Goal: Task Accomplishment & Management: Manage account settings

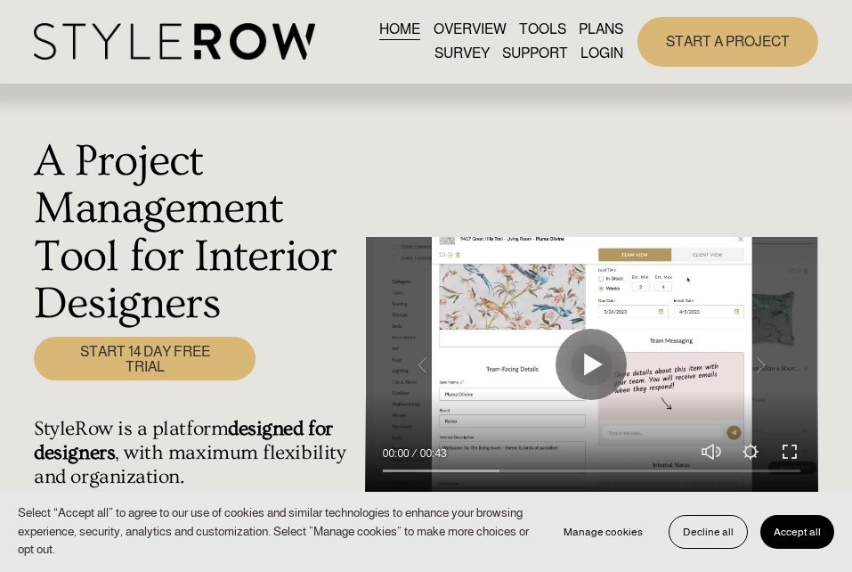
click at [606, 52] on link "LOGIN" at bounding box center [601, 54] width 43 height 24
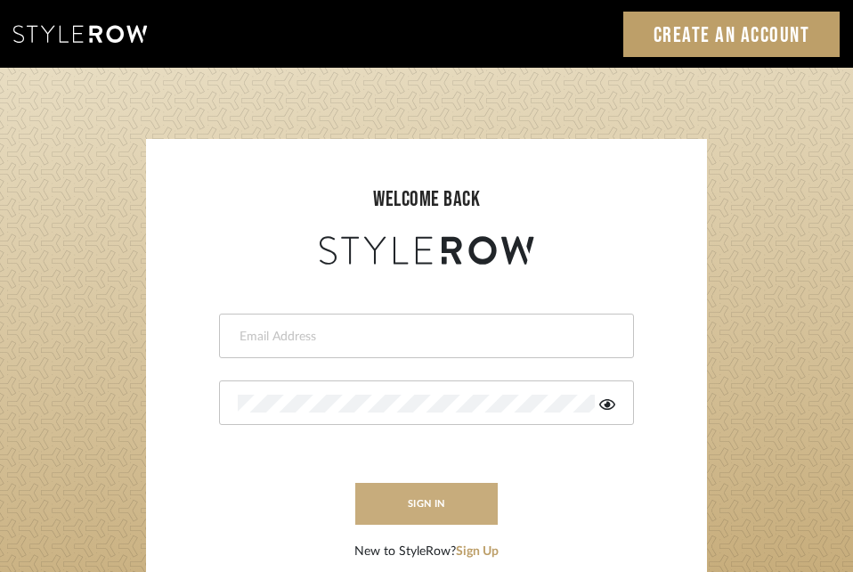
type input "[PERSON_NAME][EMAIL_ADDRESS][DOMAIN_NAME]"
click at [437, 504] on button "sign in" at bounding box center [426, 504] width 142 height 42
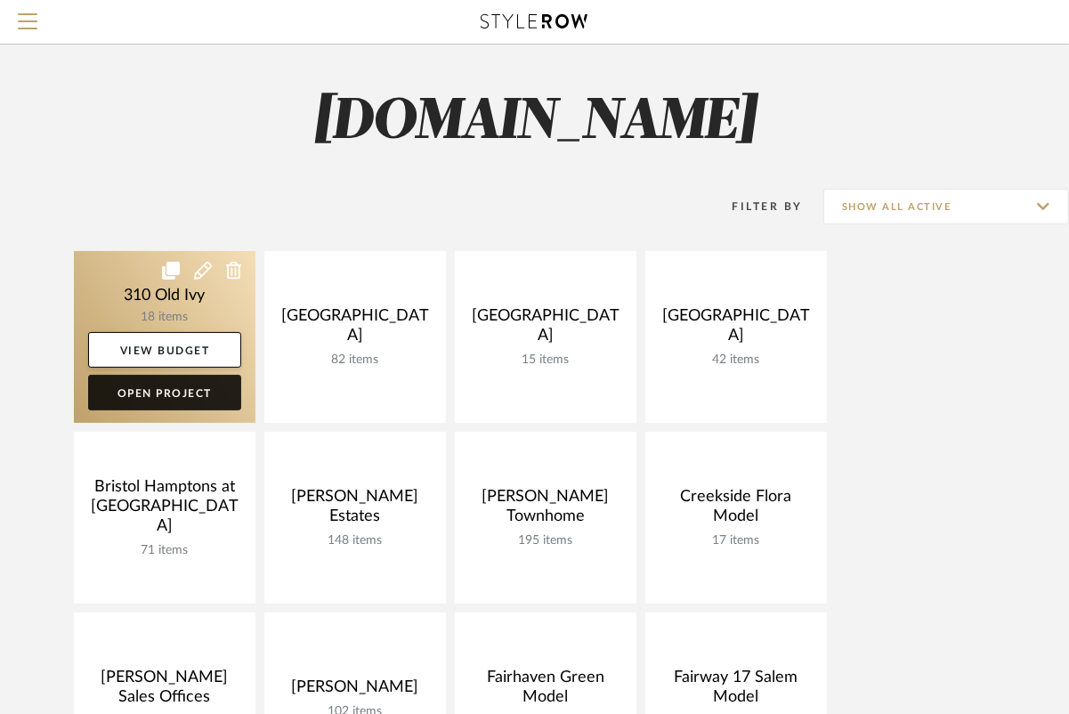
click at [149, 390] on link "Open Project" at bounding box center [164, 393] width 153 height 36
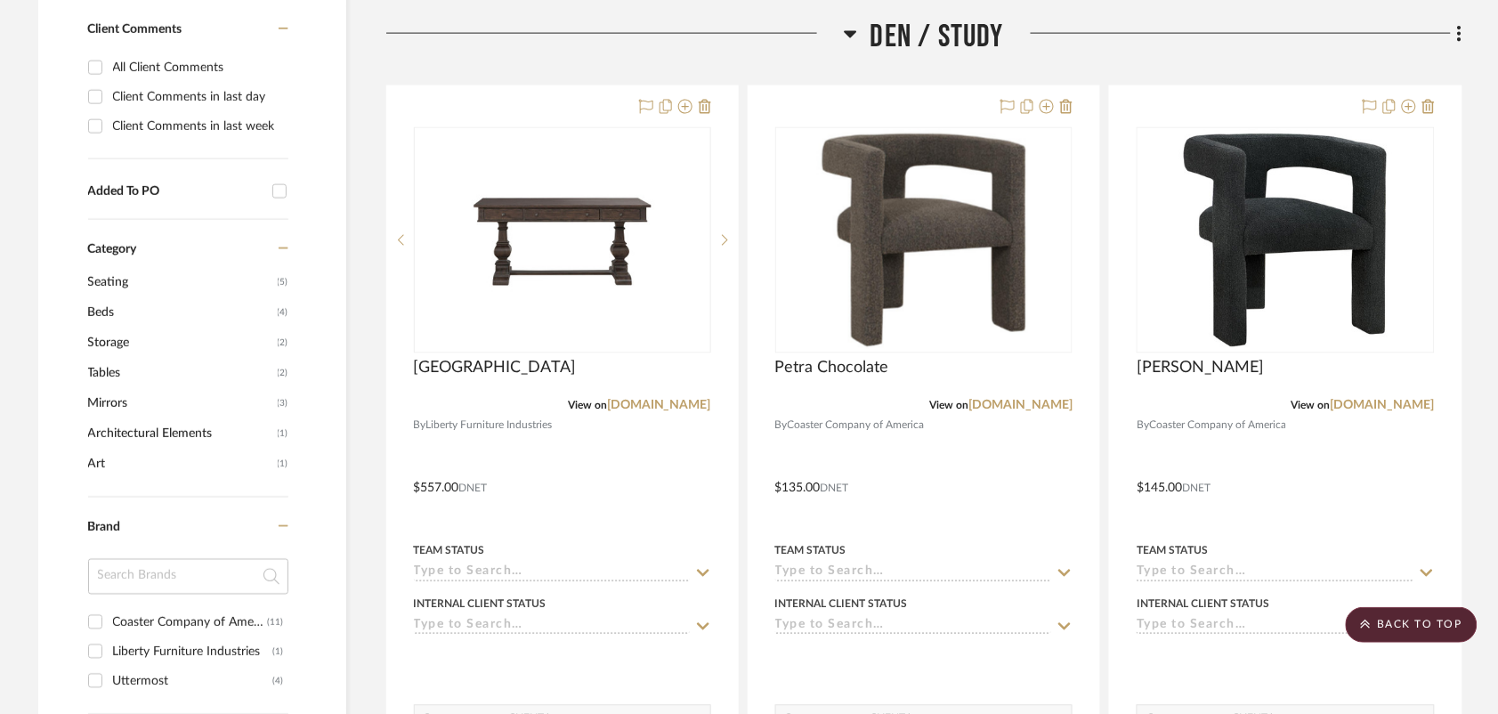
scroll to position [758, 0]
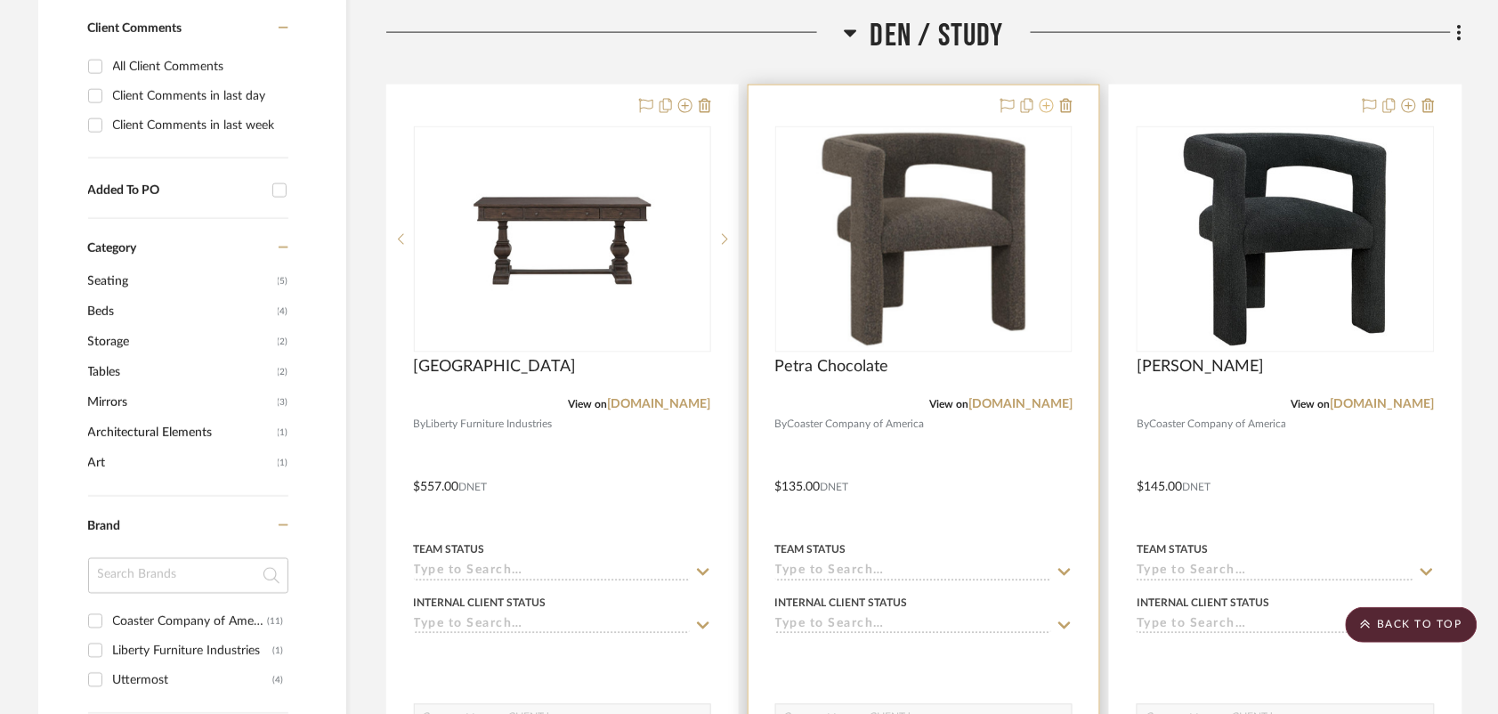
click at [1047, 109] on icon at bounding box center [1047, 106] width 14 height 14
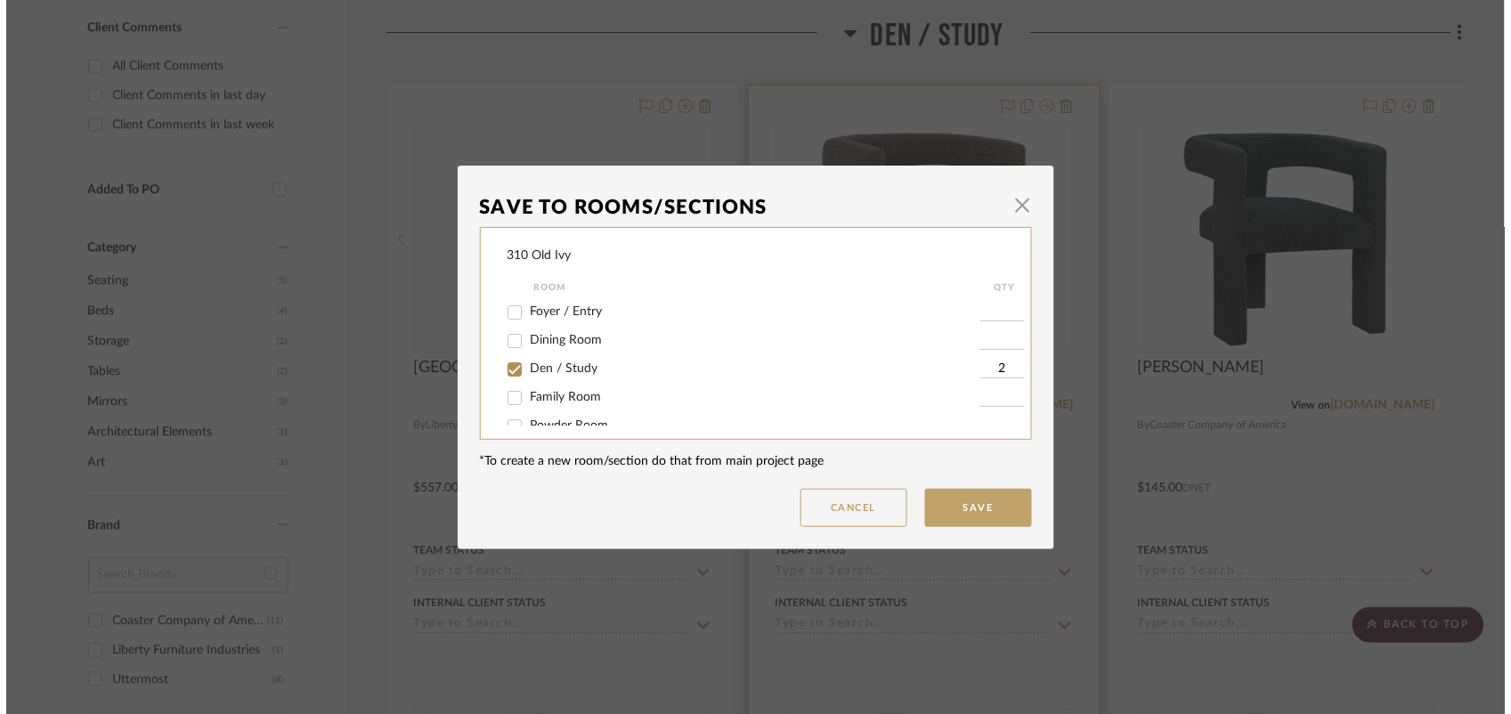
scroll to position [0, 0]
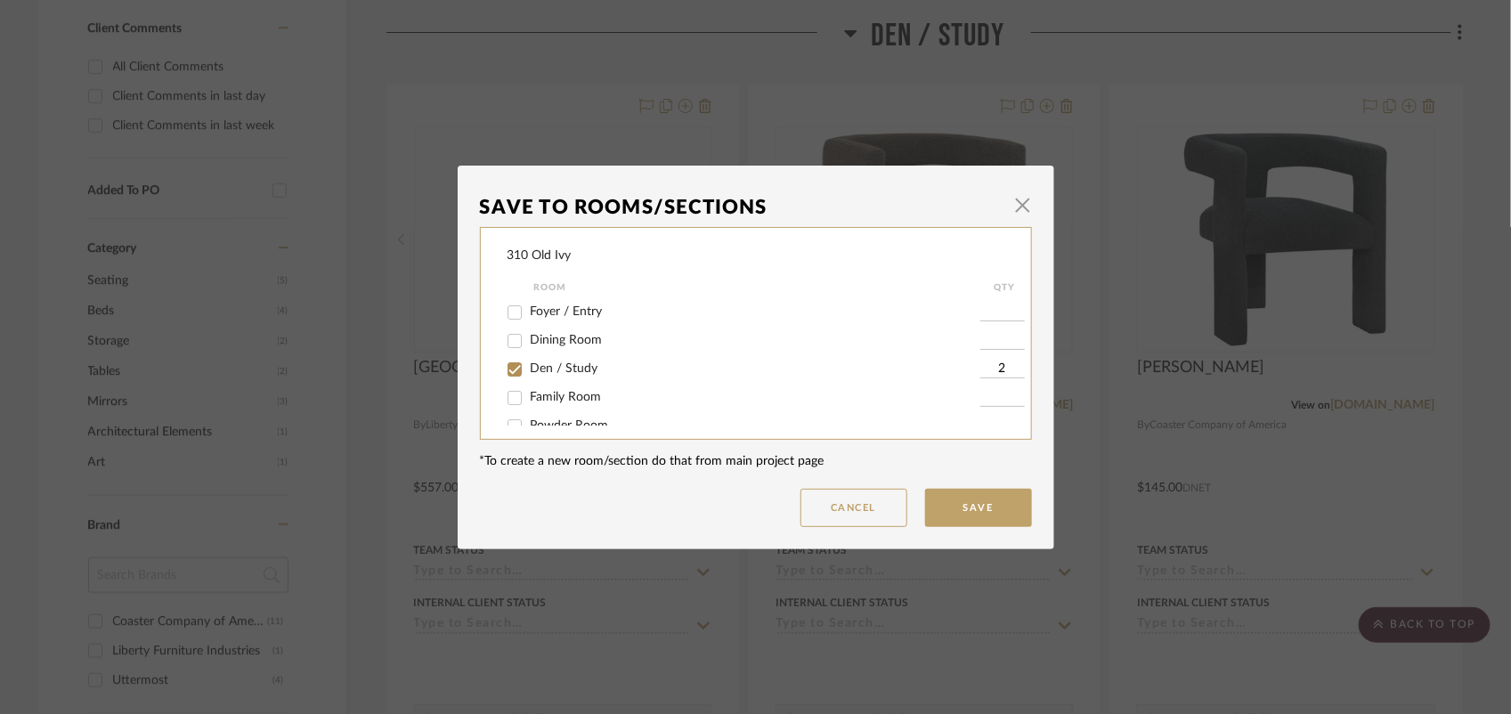
click at [534, 363] on span "Den / Study" at bounding box center [565, 368] width 68 height 12
click at [529, 363] on input "Den / Study" at bounding box center [514, 369] width 28 height 28
checkbox input "false"
click at [954, 512] on button "Save" at bounding box center [978, 508] width 107 height 38
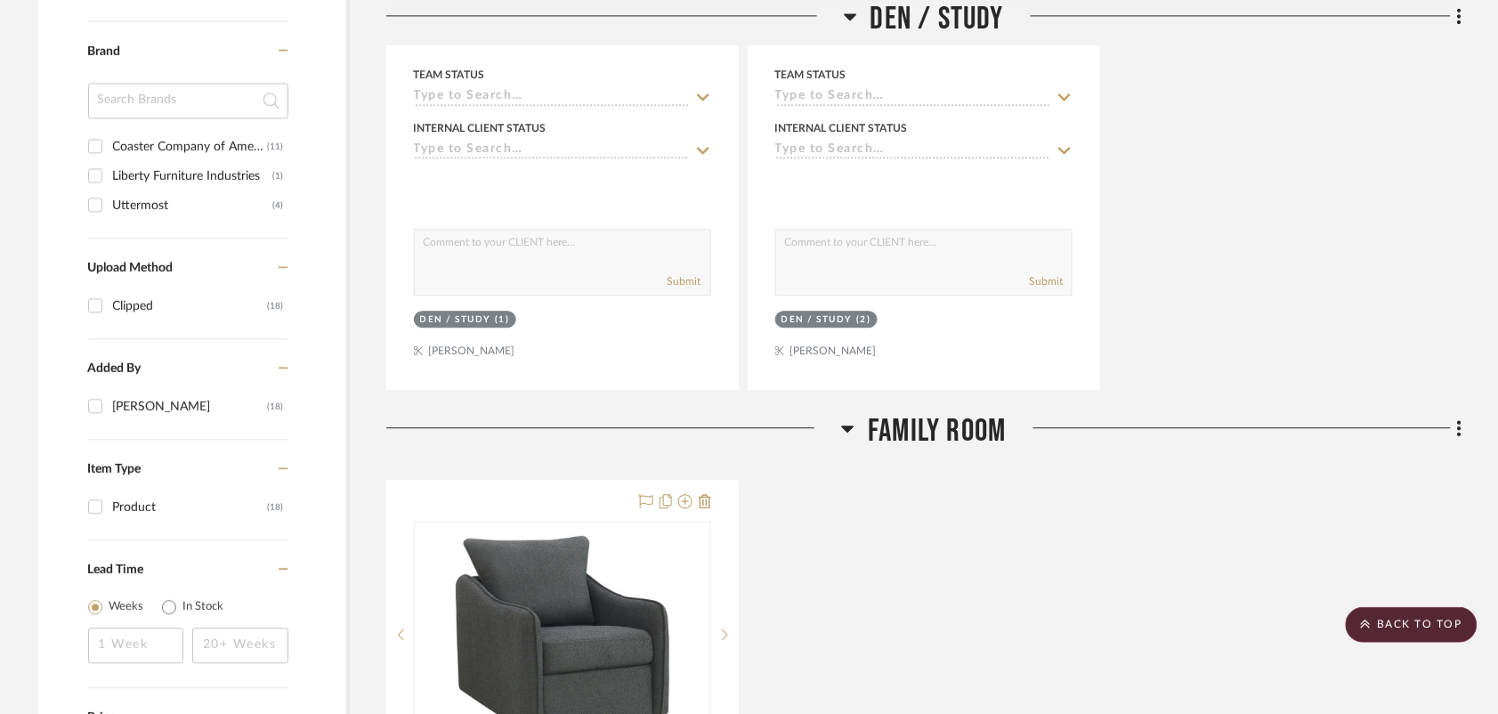
scroll to position [1231, 0]
click at [193, 183] on div "Liberty Furniture Industries" at bounding box center [193, 178] width 160 height 28
click at [110, 183] on input "Liberty Furniture Industries (1)" at bounding box center [95, 177] width 28 height 28
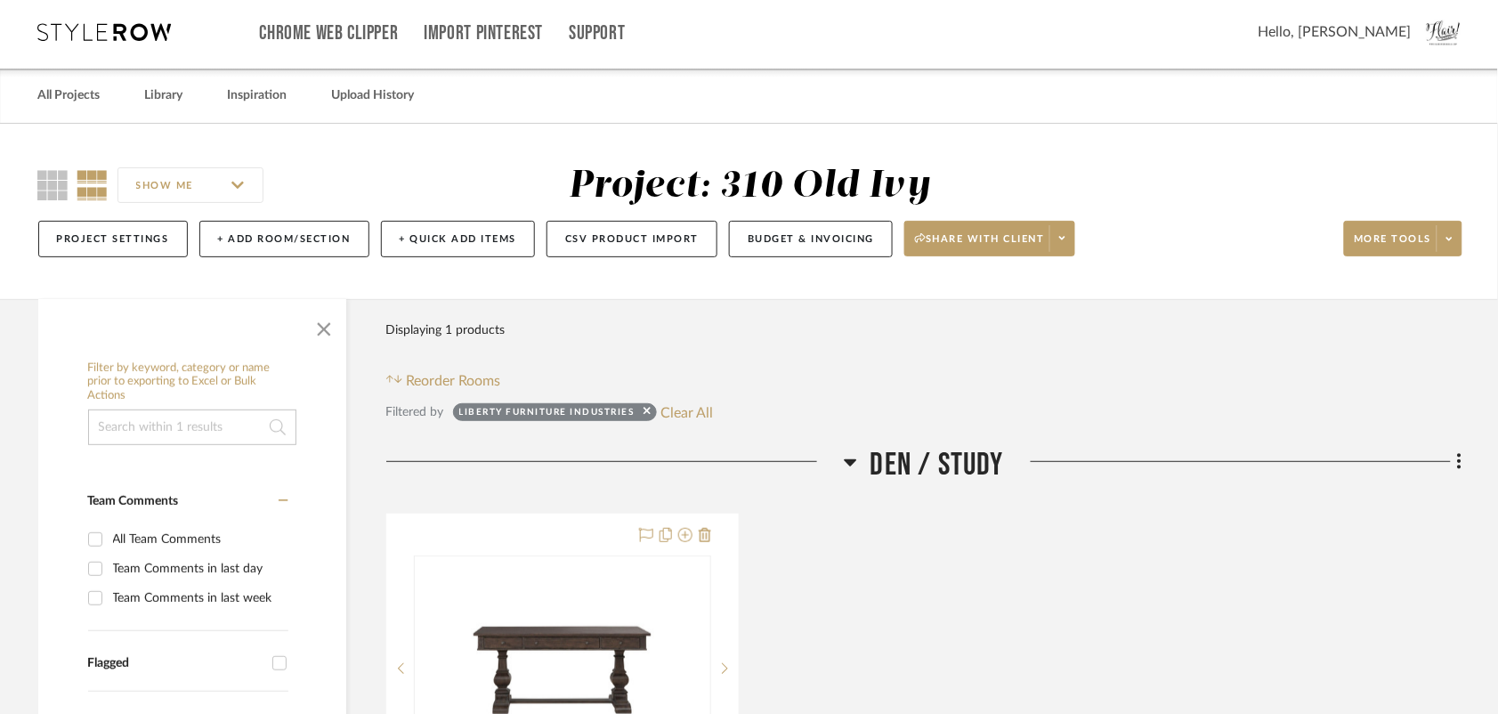
scroll to position [2, 0]
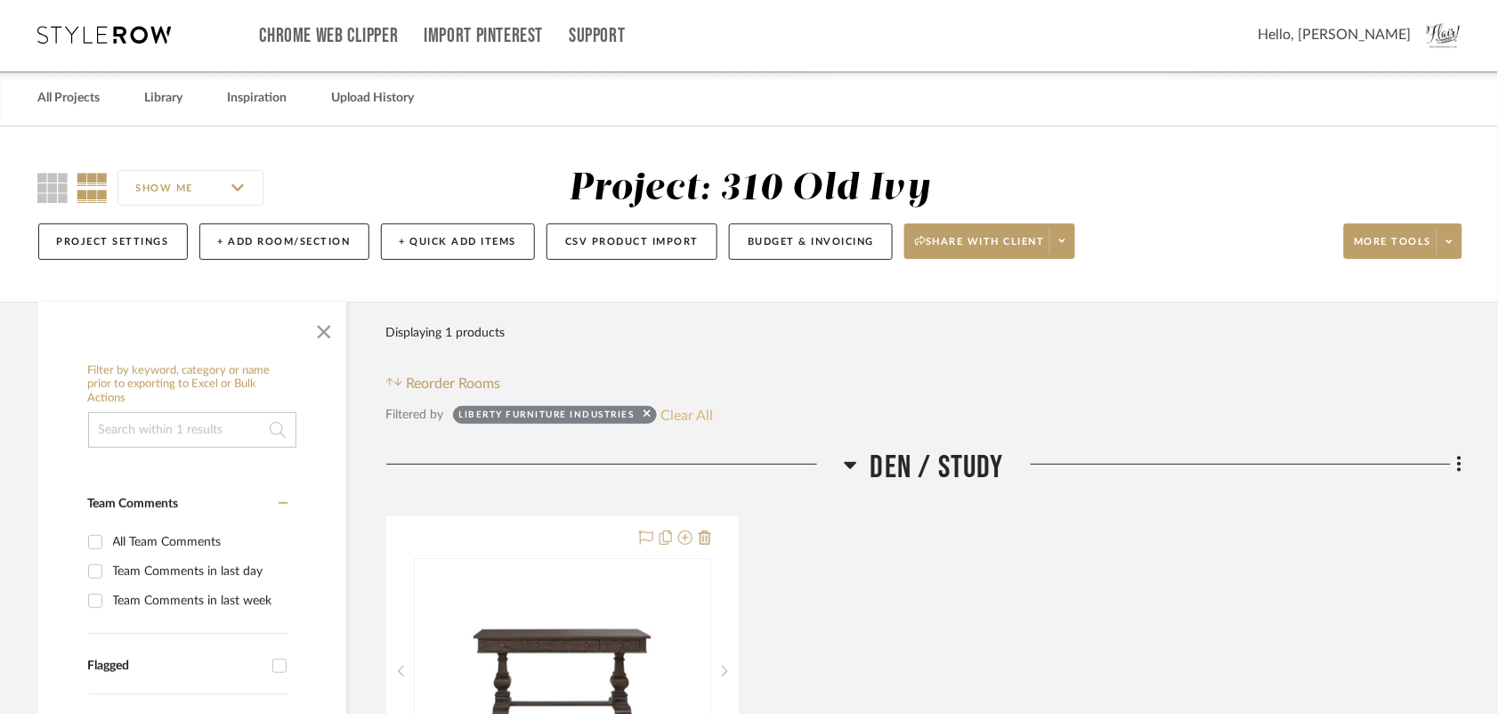
click at [675, 411] on button "Clear All" at bounding box center [687, 414] width 53 height 23
checkbox input "false"
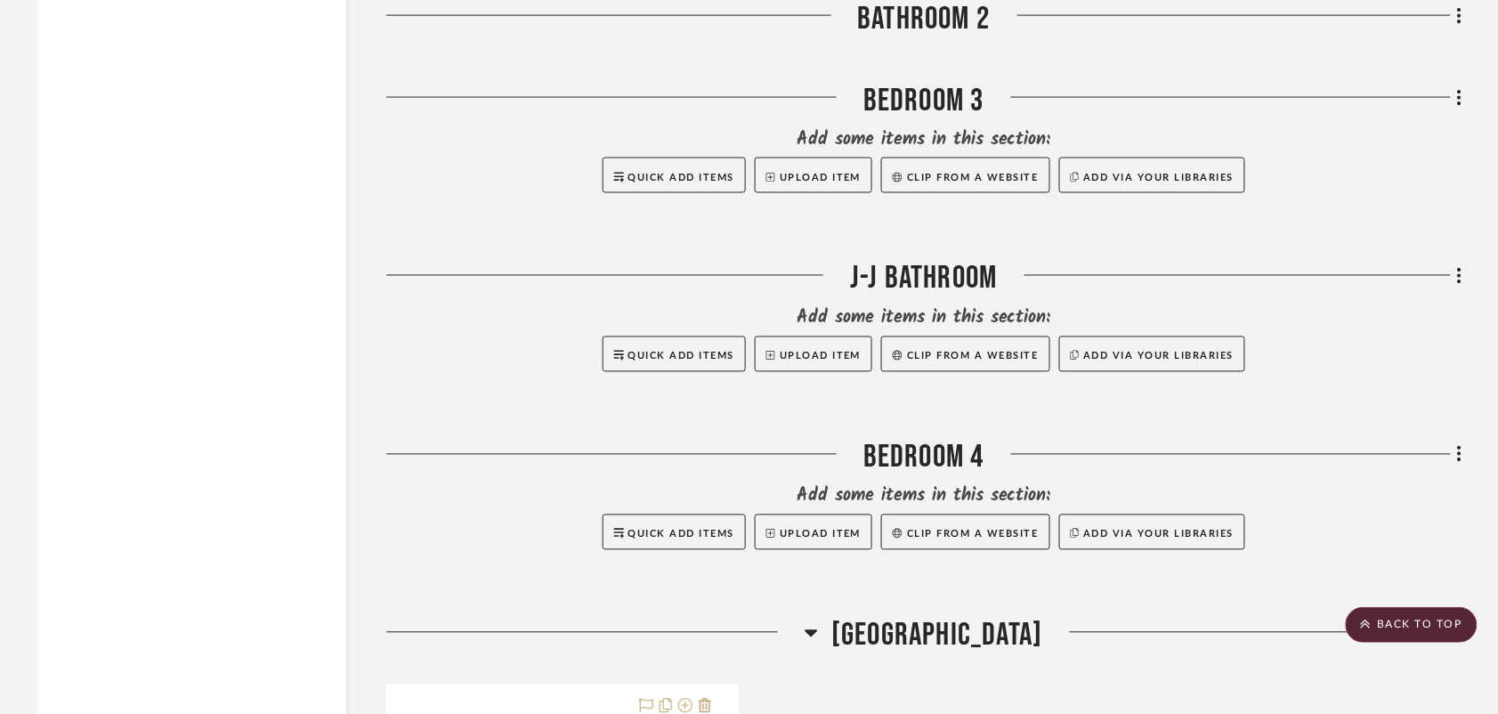
scroll to position [4885, 0]
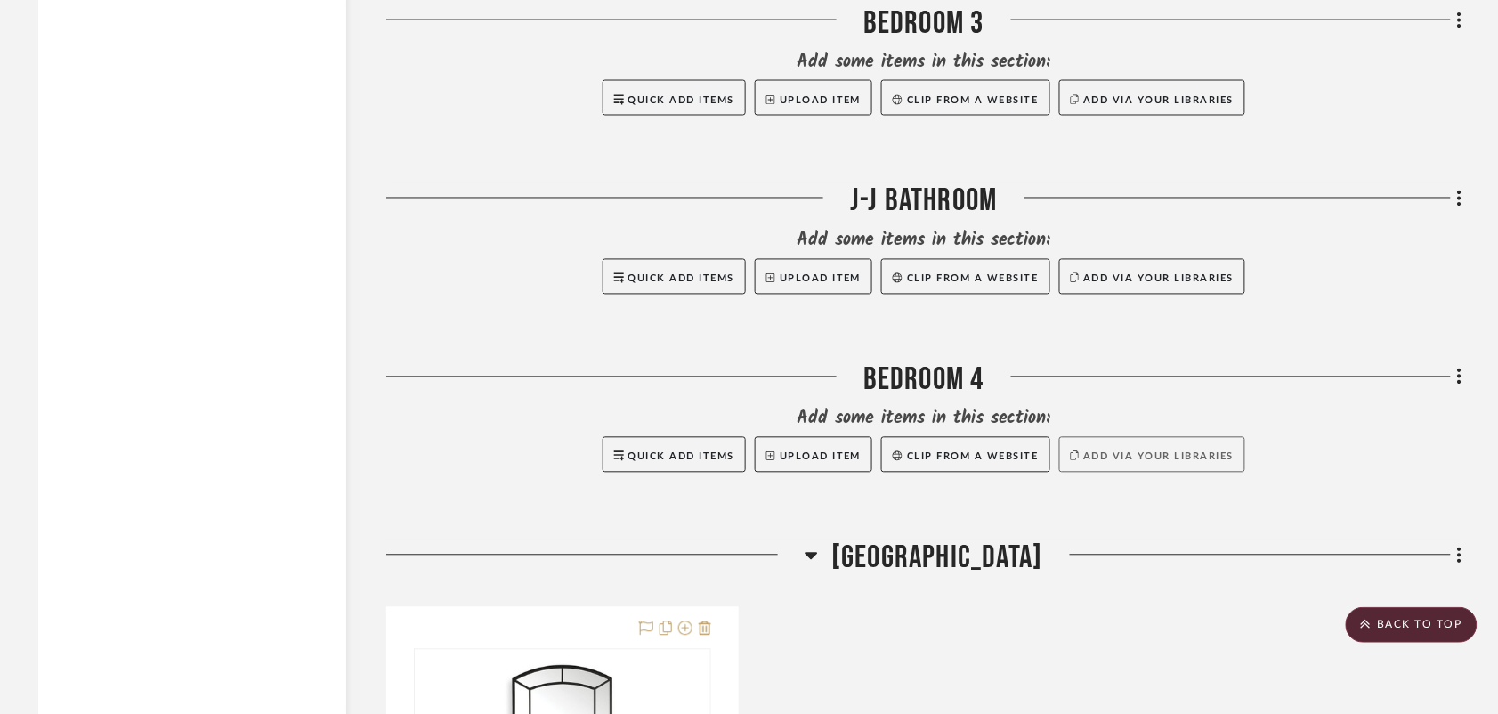
click at [1108, 457] on button "Add via your libraries" at bounding box center [1152, 455] width 187 height 36
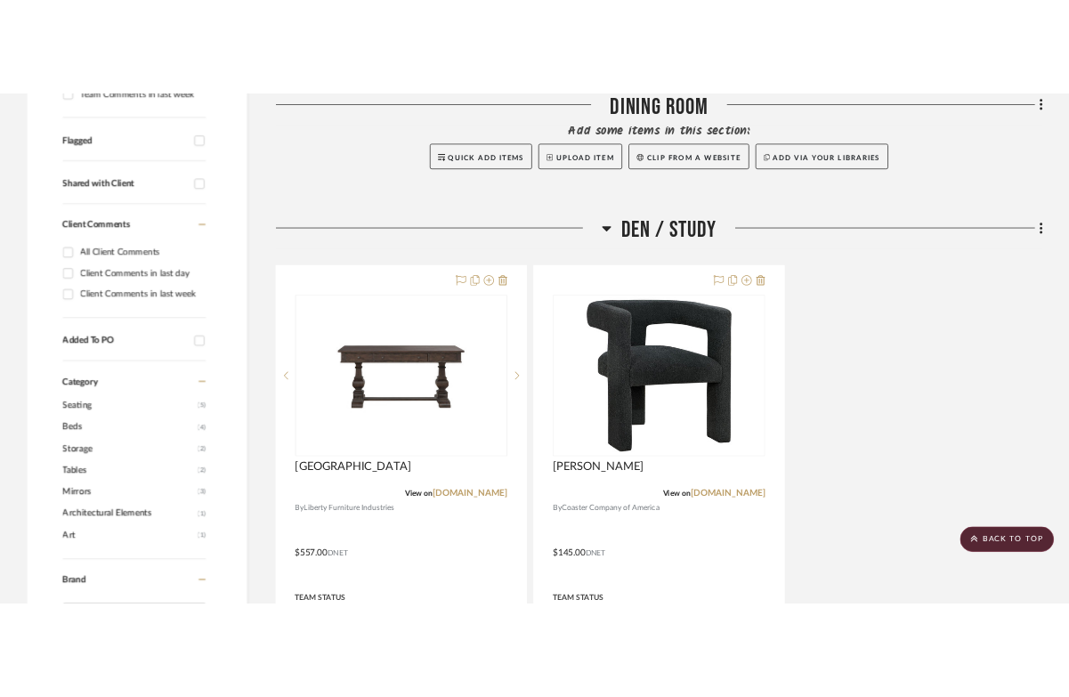
scroll to position [603, 0]
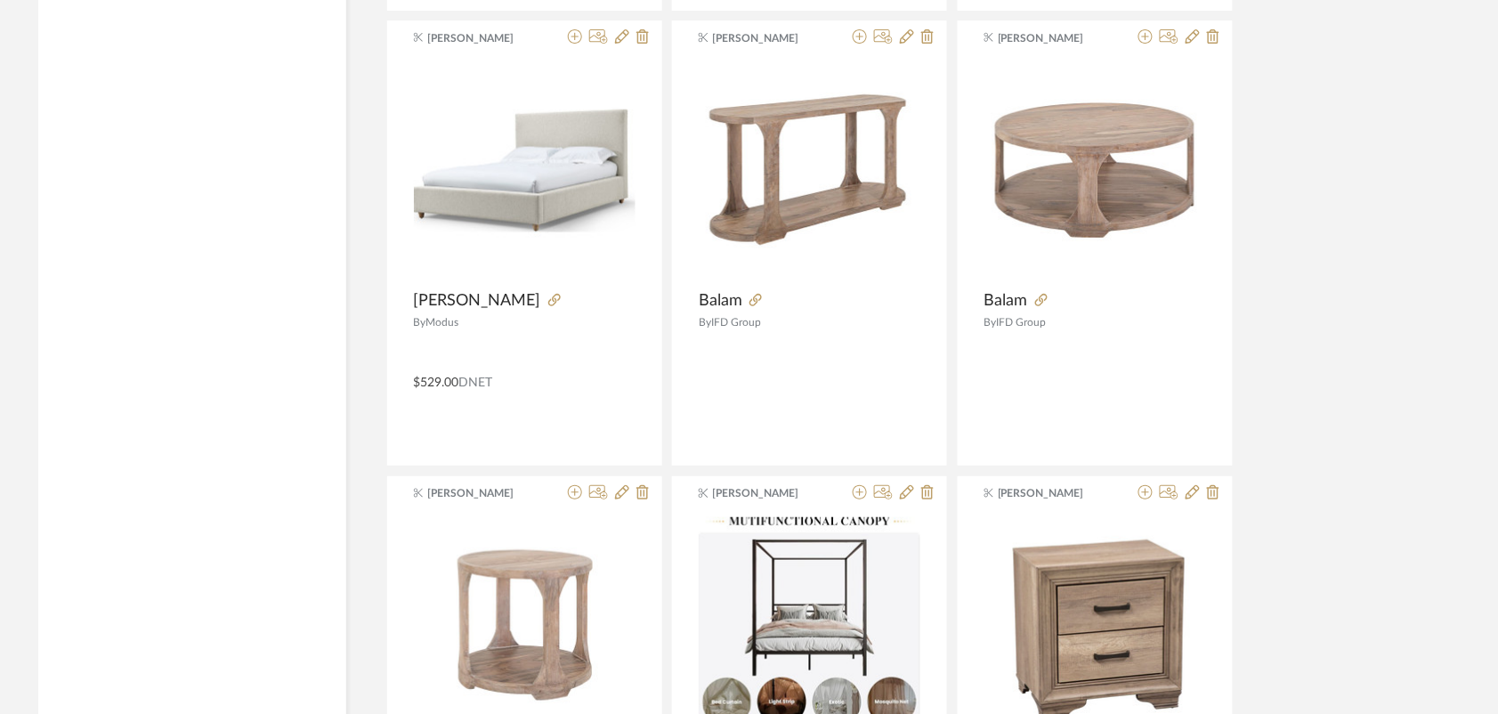
scroll to position [4416, 0]
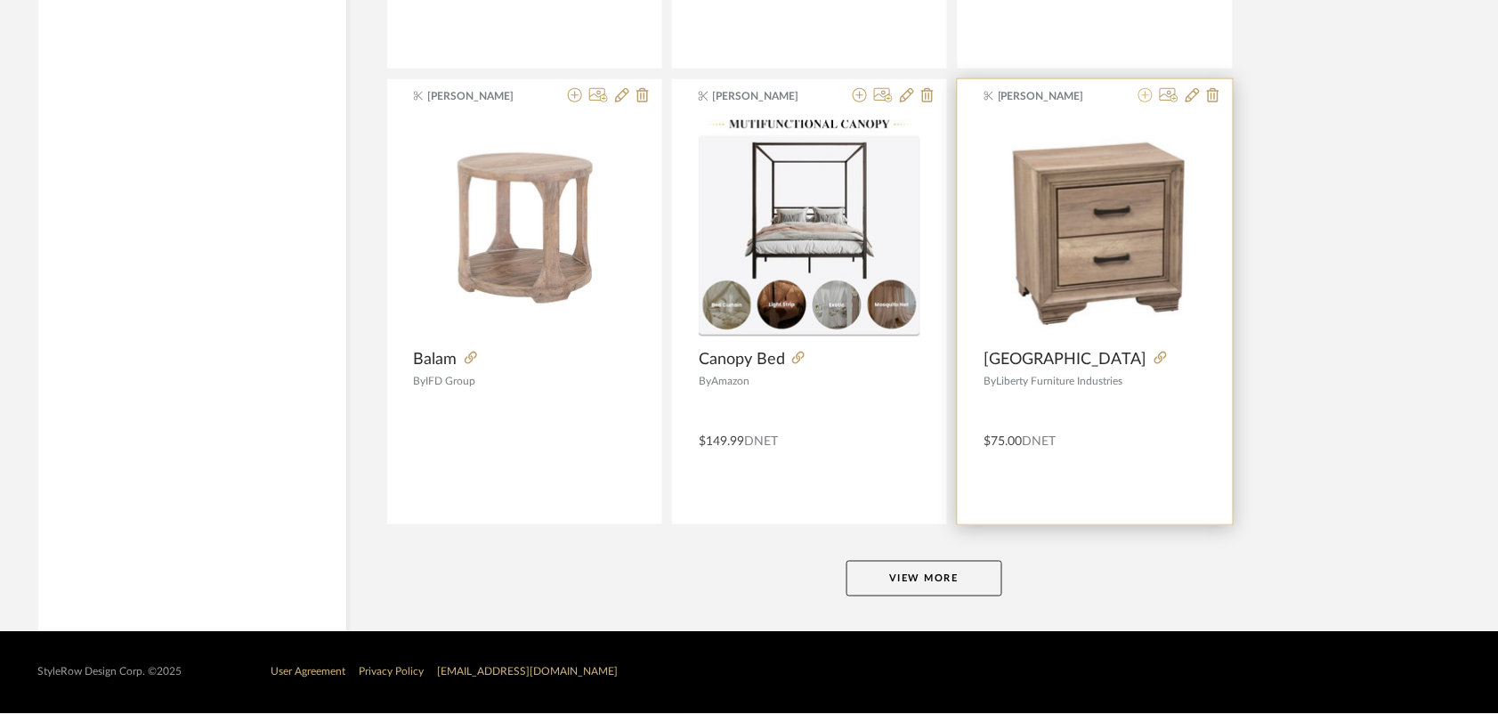
click at [1146, 94] on icon at bounding box center [1146, 95] width 14 height 14
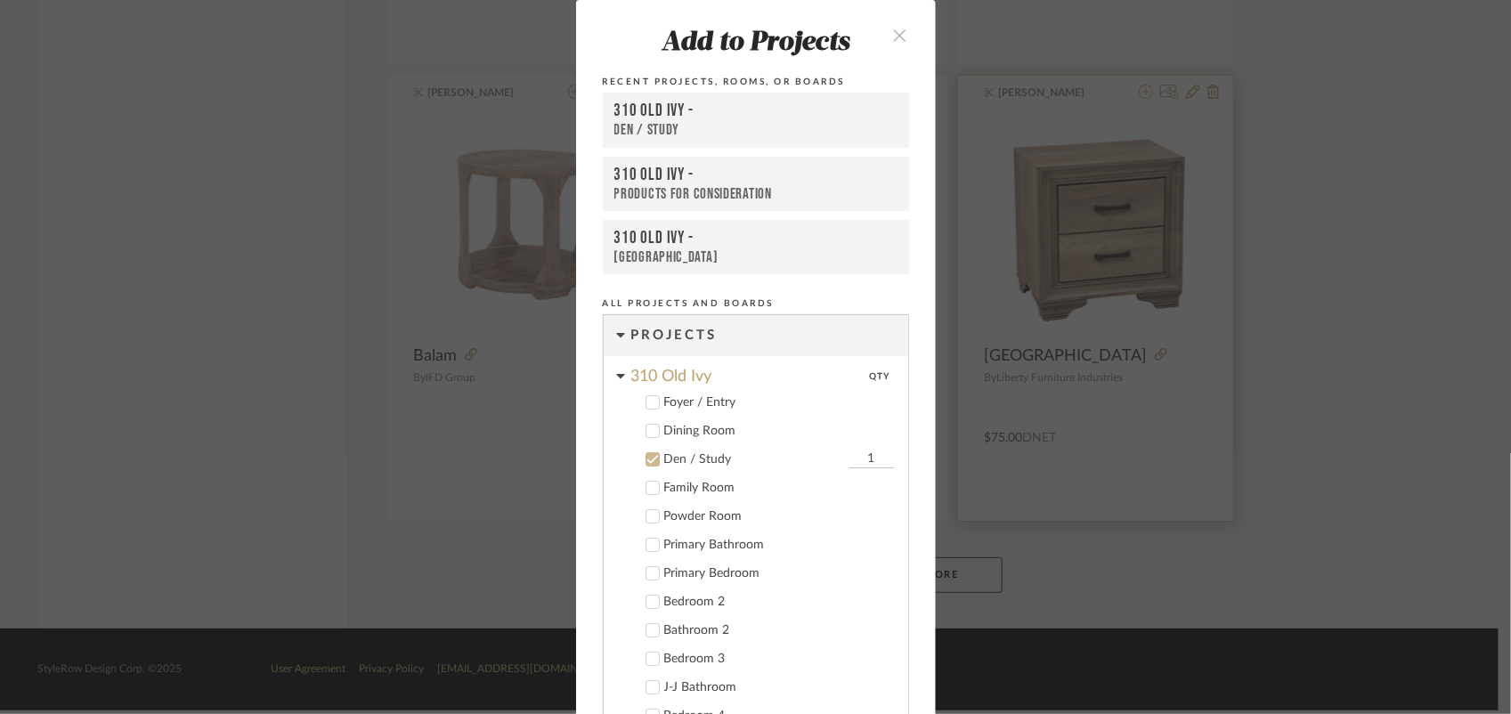
scroll to position [129, 0]
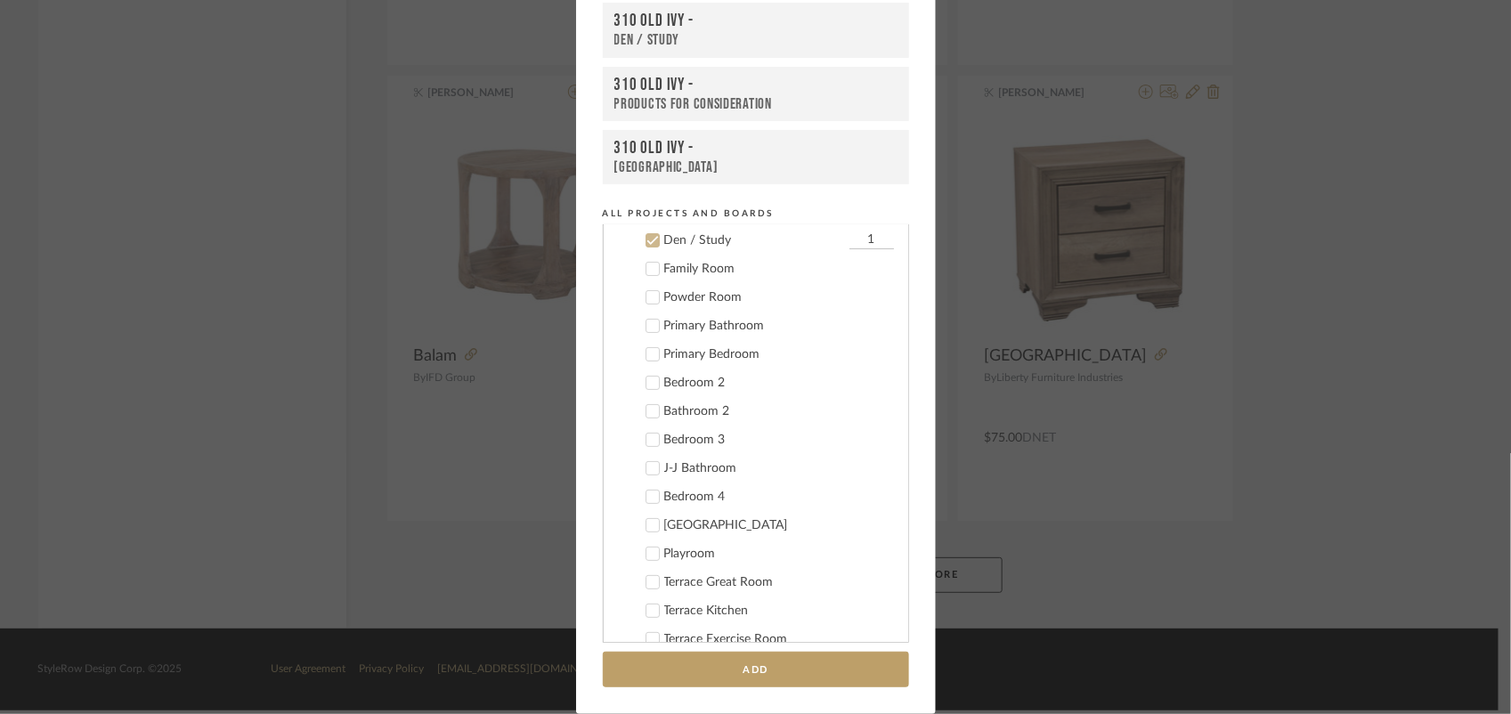
click at [648, 237] on icon at bounding box center [652, 240] width 12 height 12
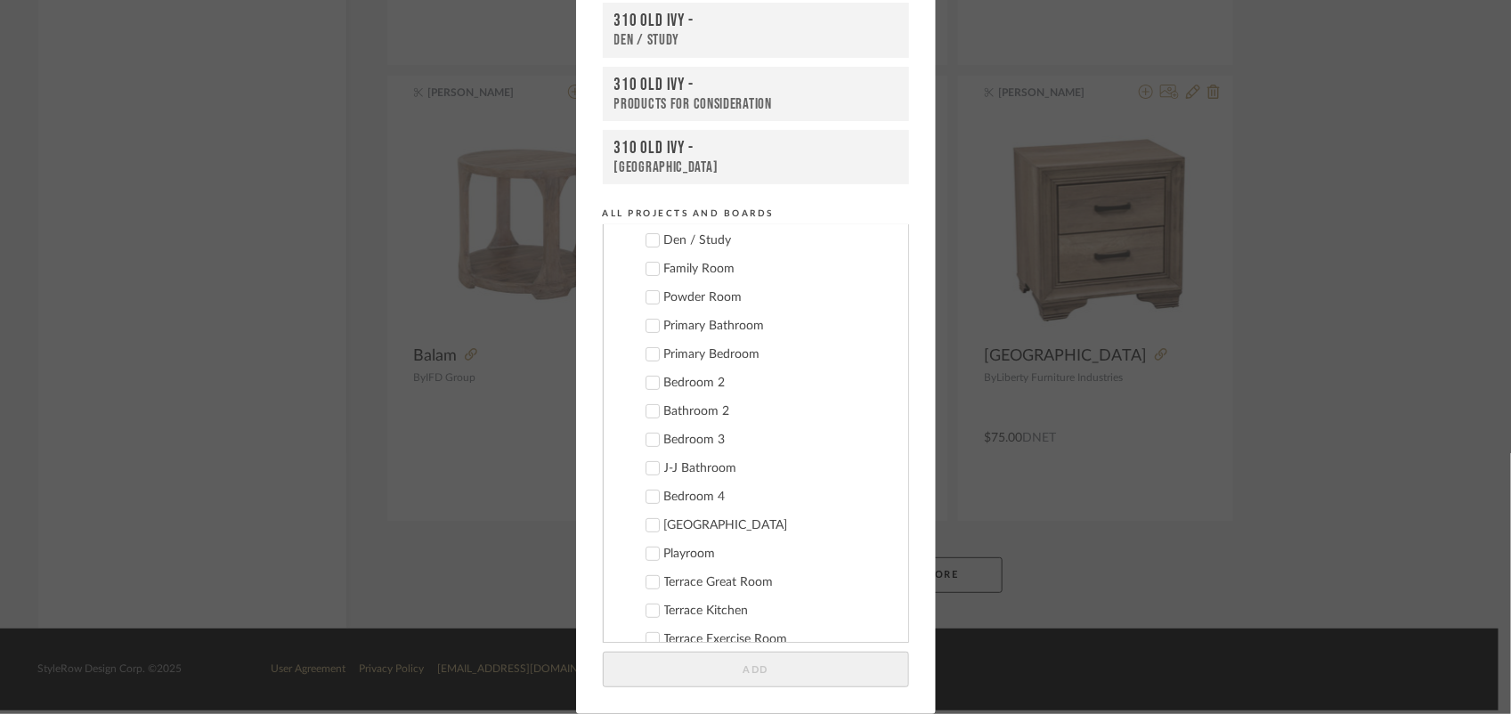
click at [646, 442] on icon at bounding box center [652, 440] width 12 height 9
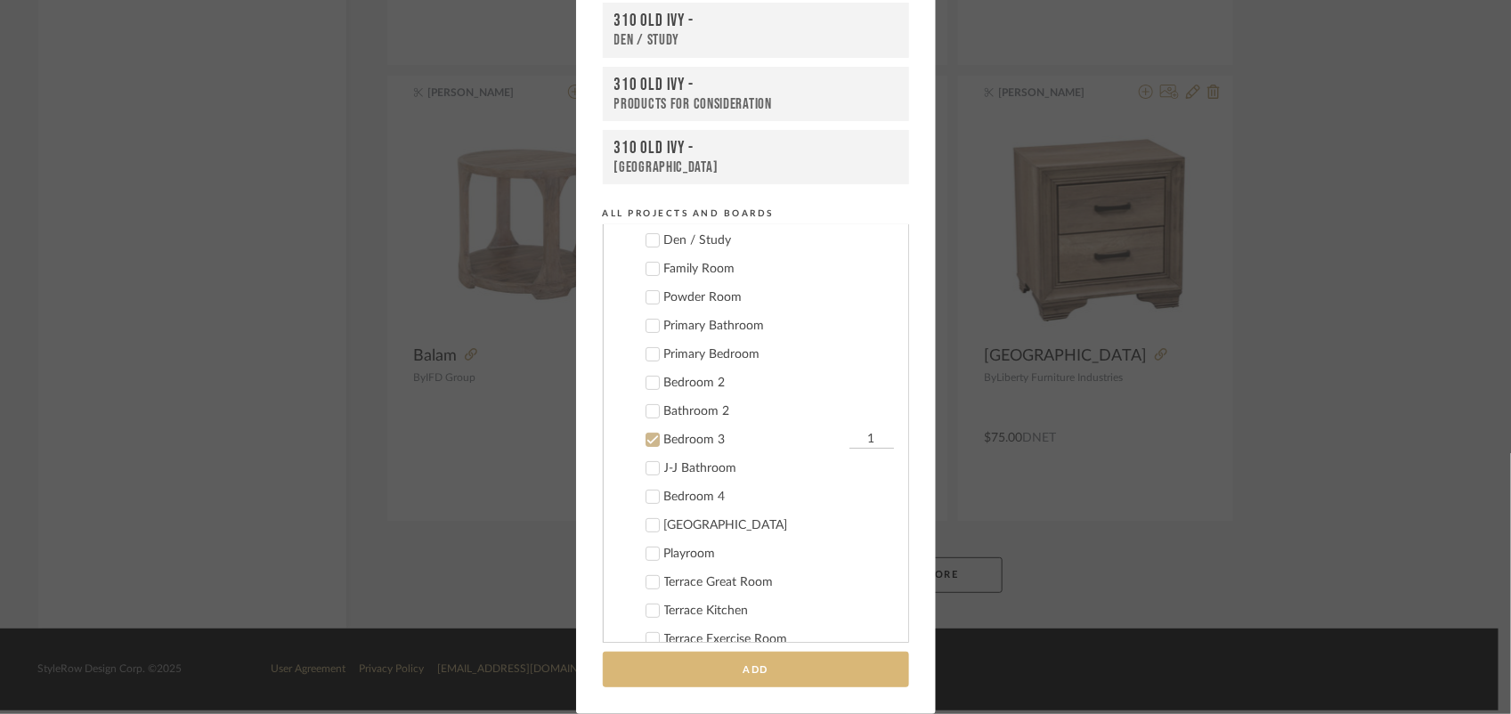
click at [717, 674] on button "Add" at bounding box center [756, 670] width 306 height 37
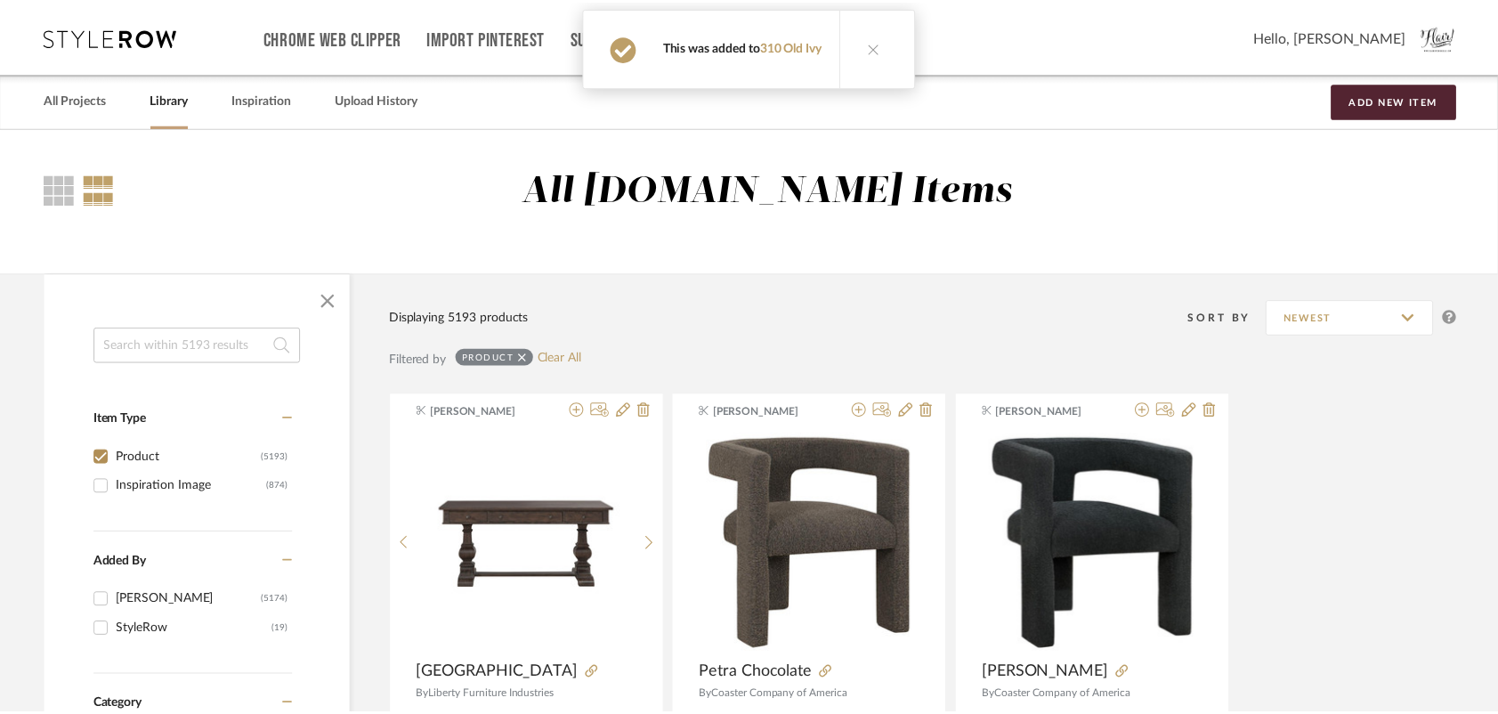
scroll to position [4416, 0]
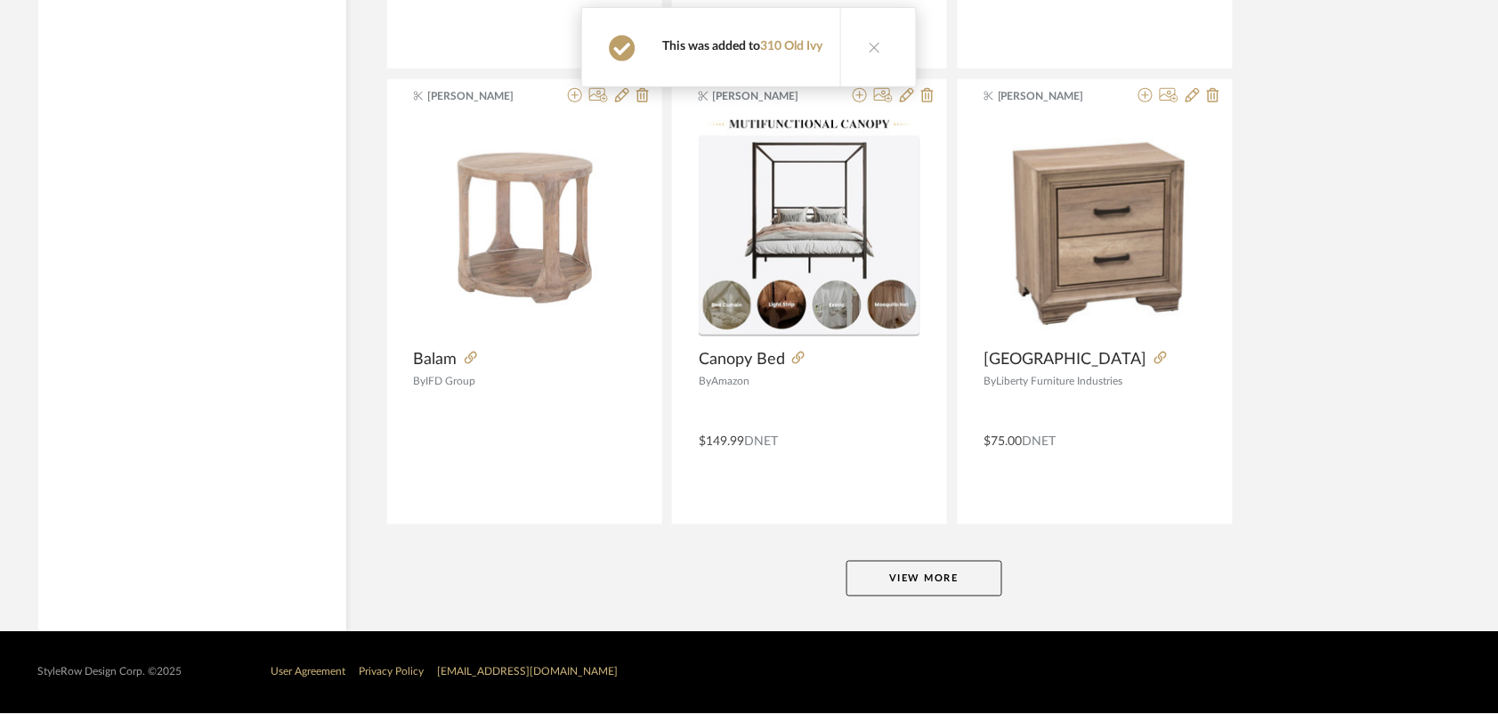
click at [918, 571] on button "View More" at bounding box center [925, 579] width 156 height 36
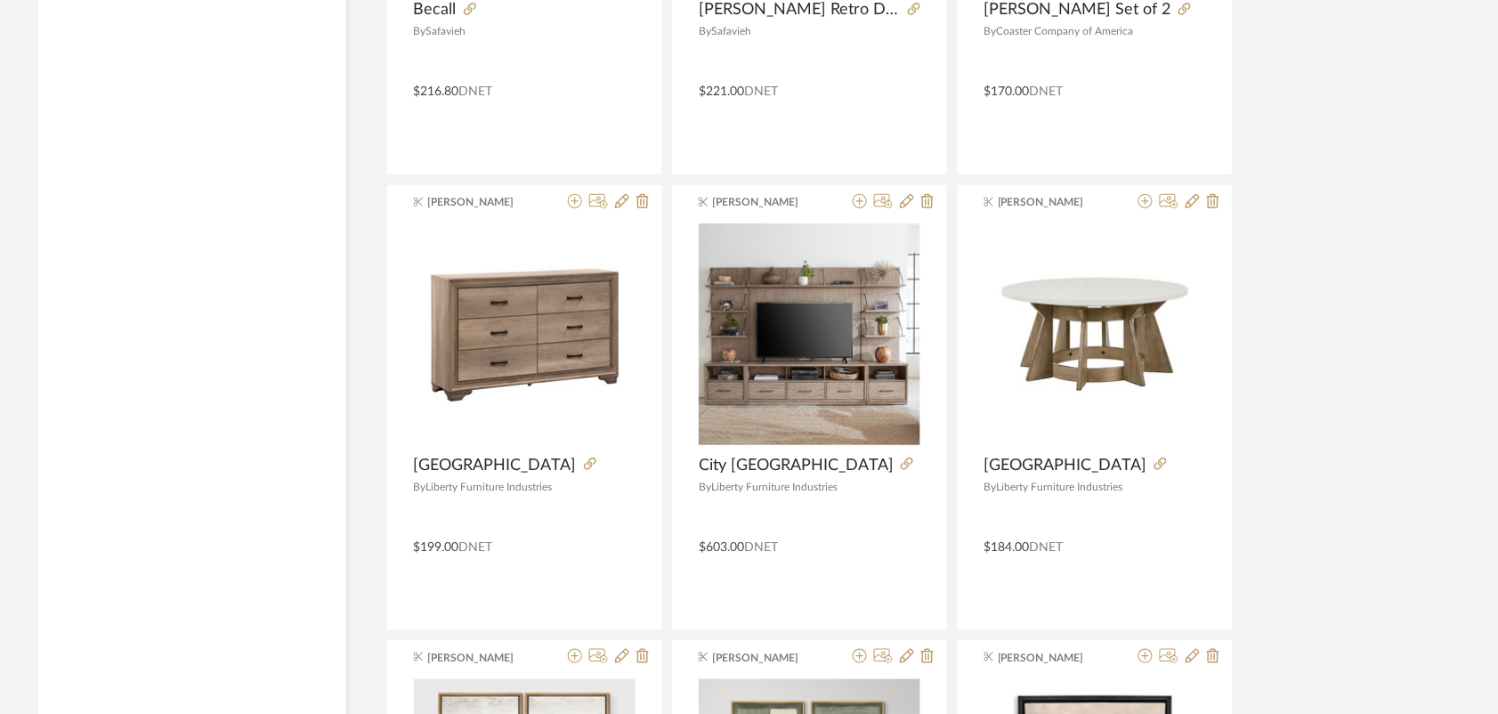
scroll to position [6184, 0]
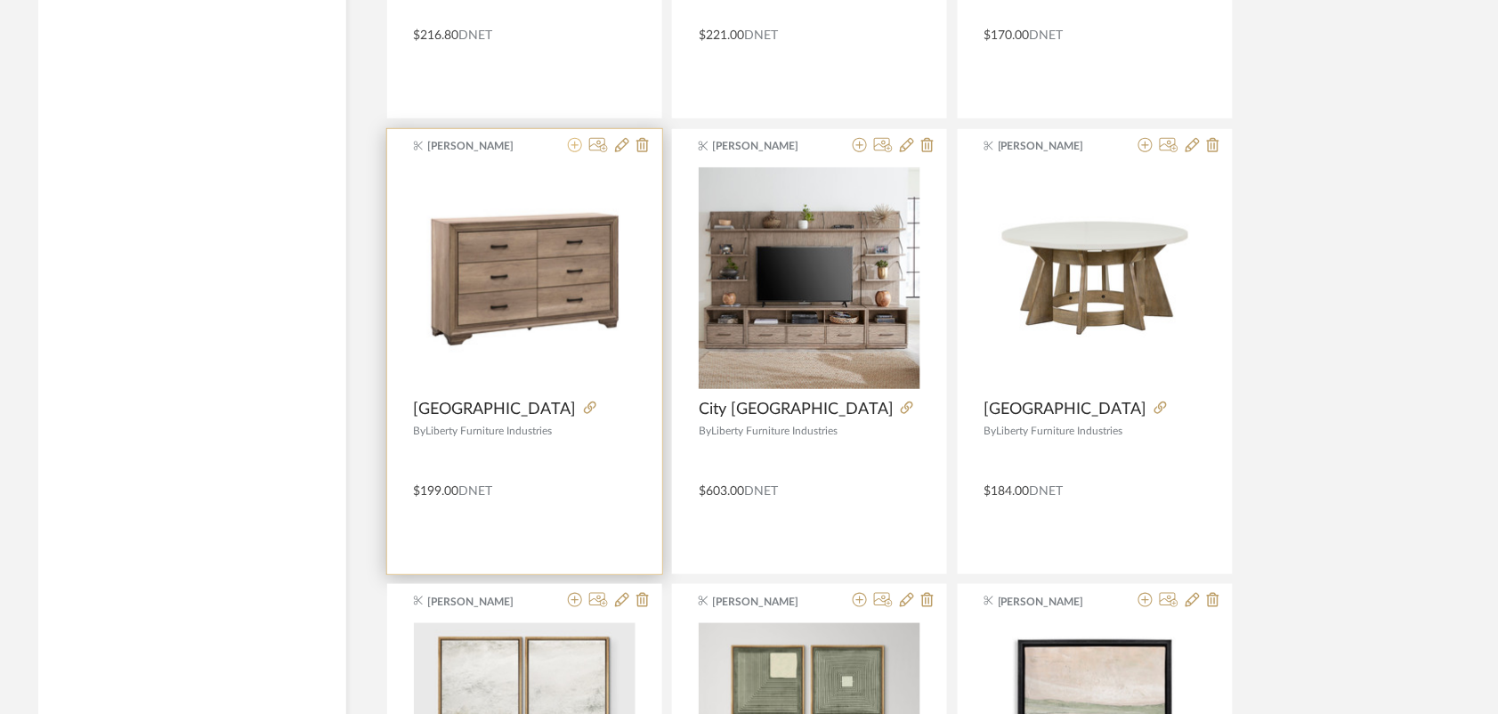
click at [575, 152] on icon at bounding box center [575, 145] width 14 height 14
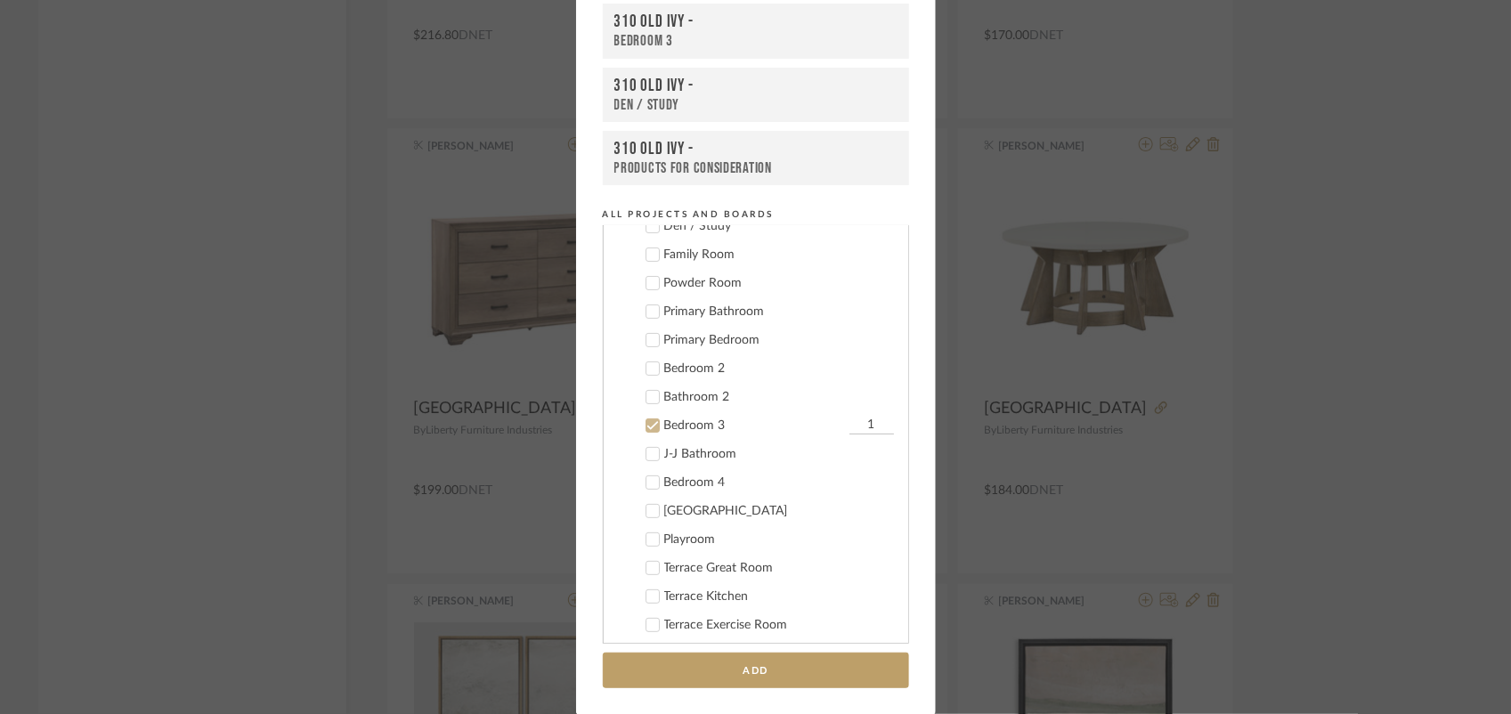
scroll to position [328, 0]
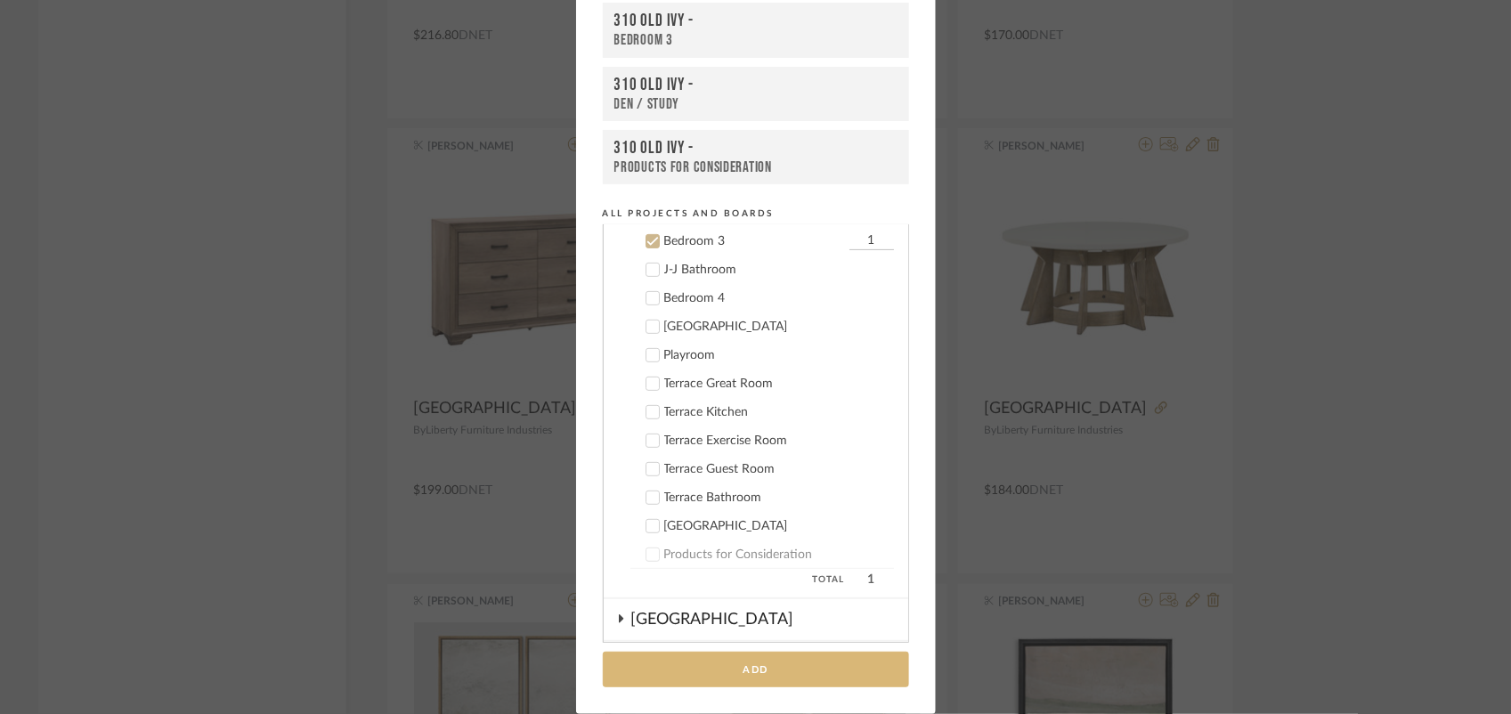
click at [744, 675] on button "Add" at bounding box center [756, 670] width 306 height 37
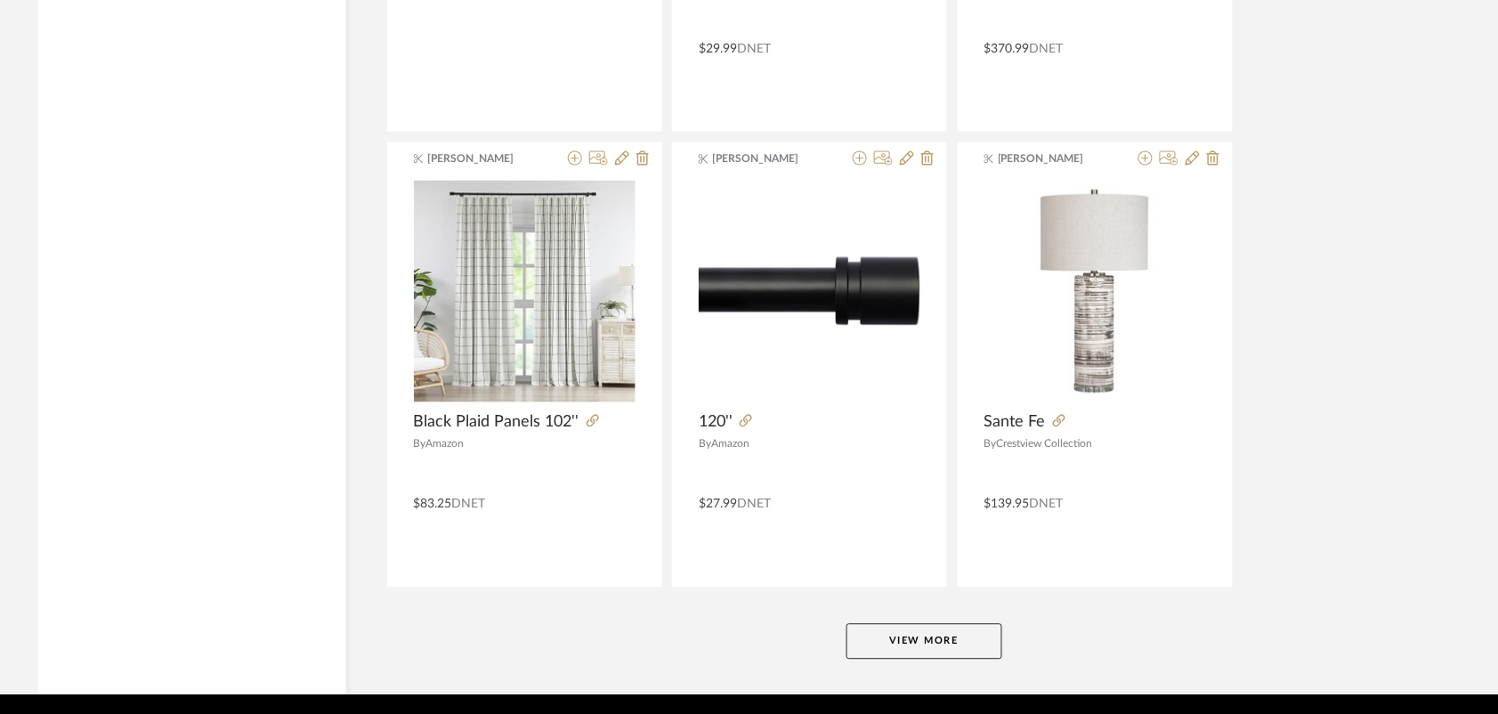
scroll to position [8974, 0]
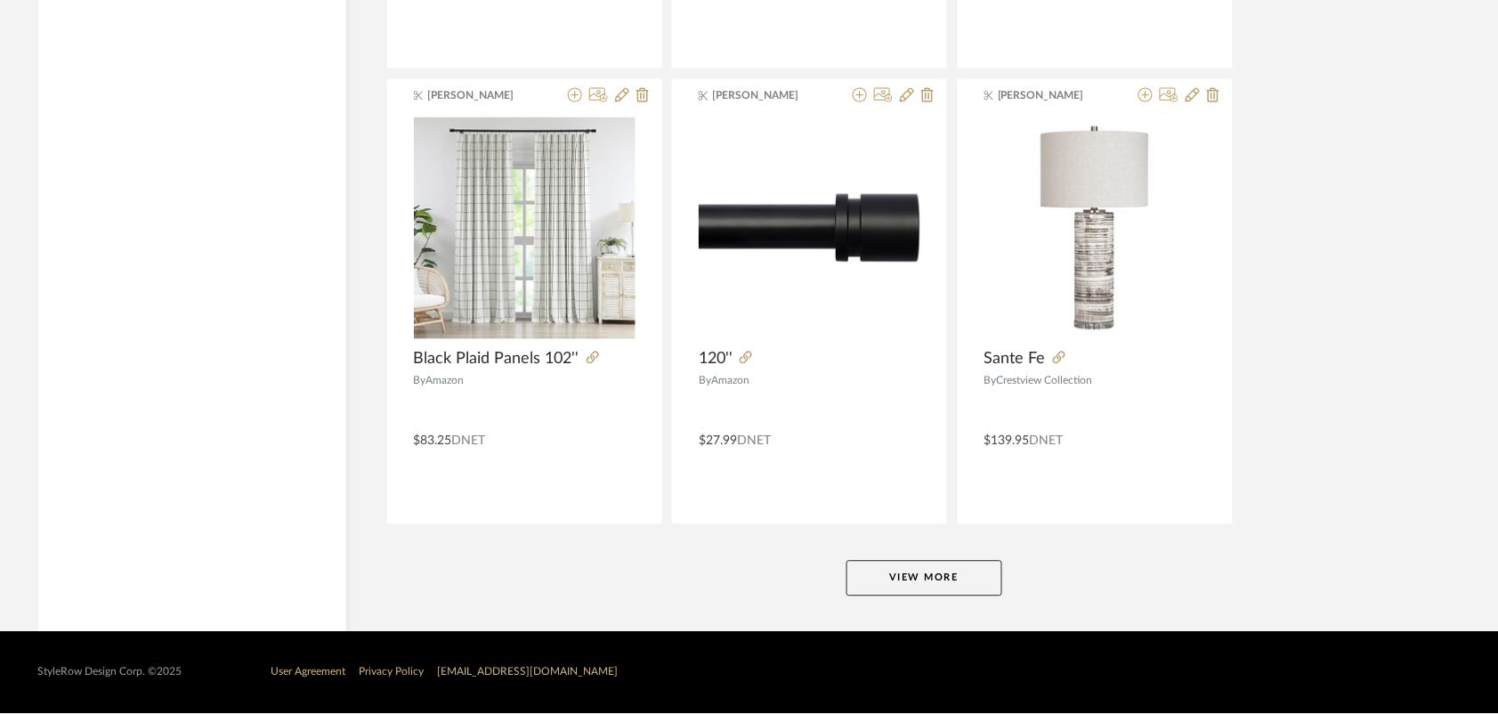
click at [959, 567] on button "View More" at bounding box center [925, 579] width 156 height 36
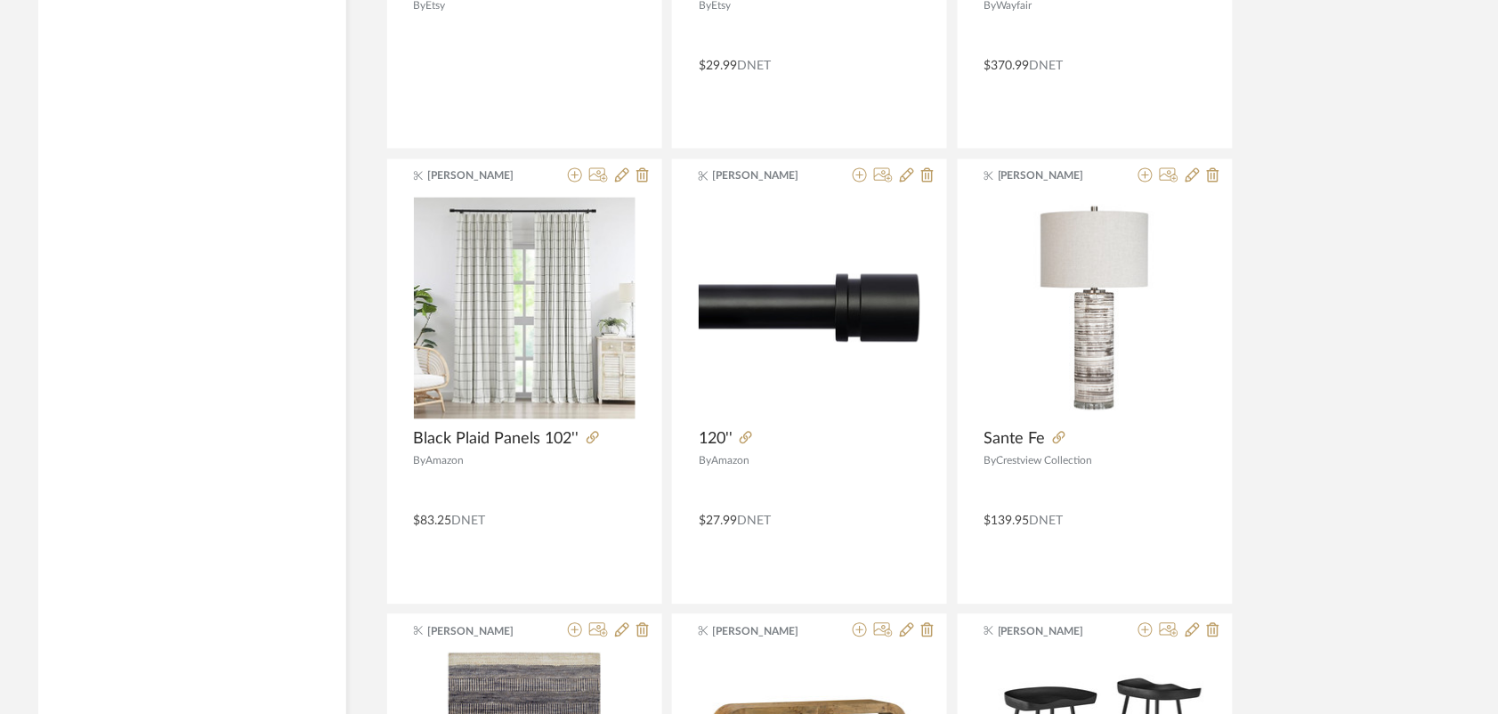
scroll to position [8885, 0]
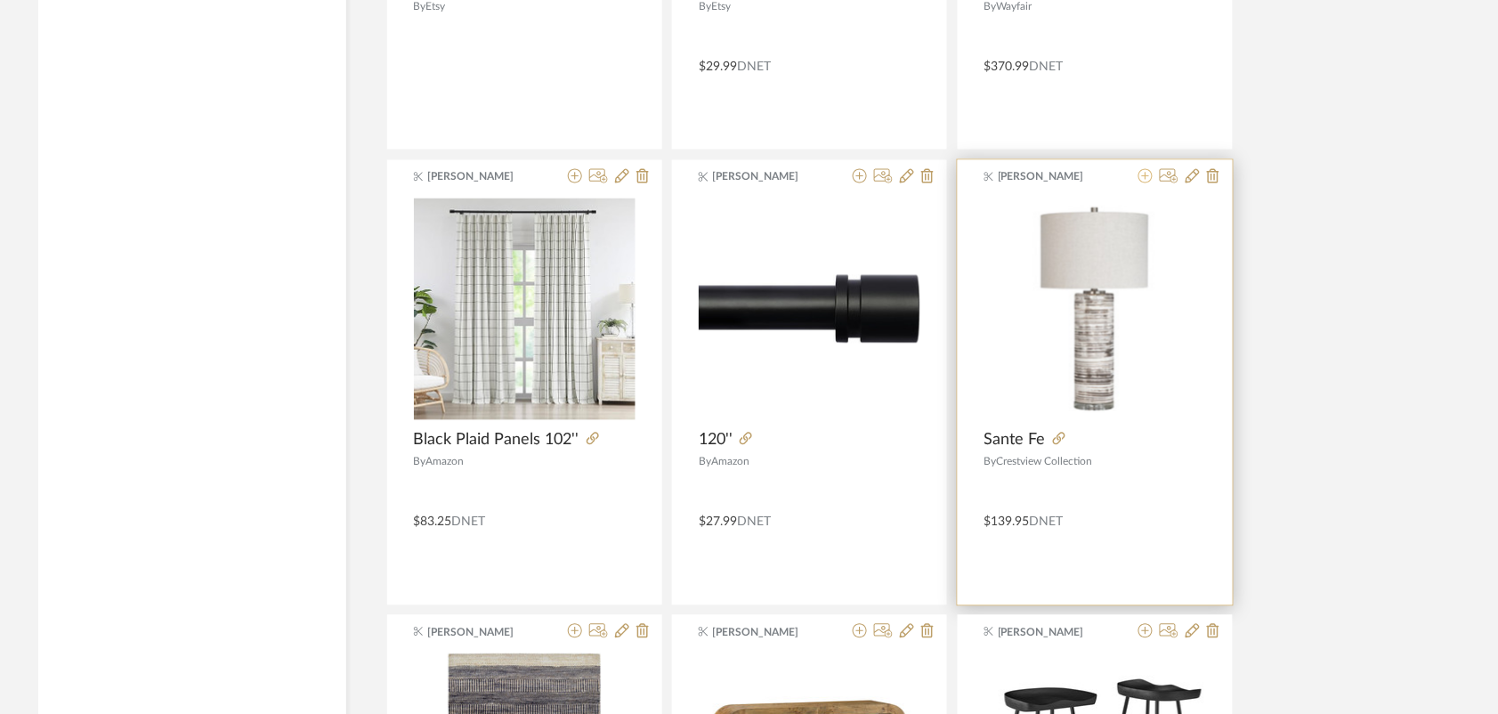
click at [1142, 180] on icon at bounding box center [1146, 176] width 14 height 14
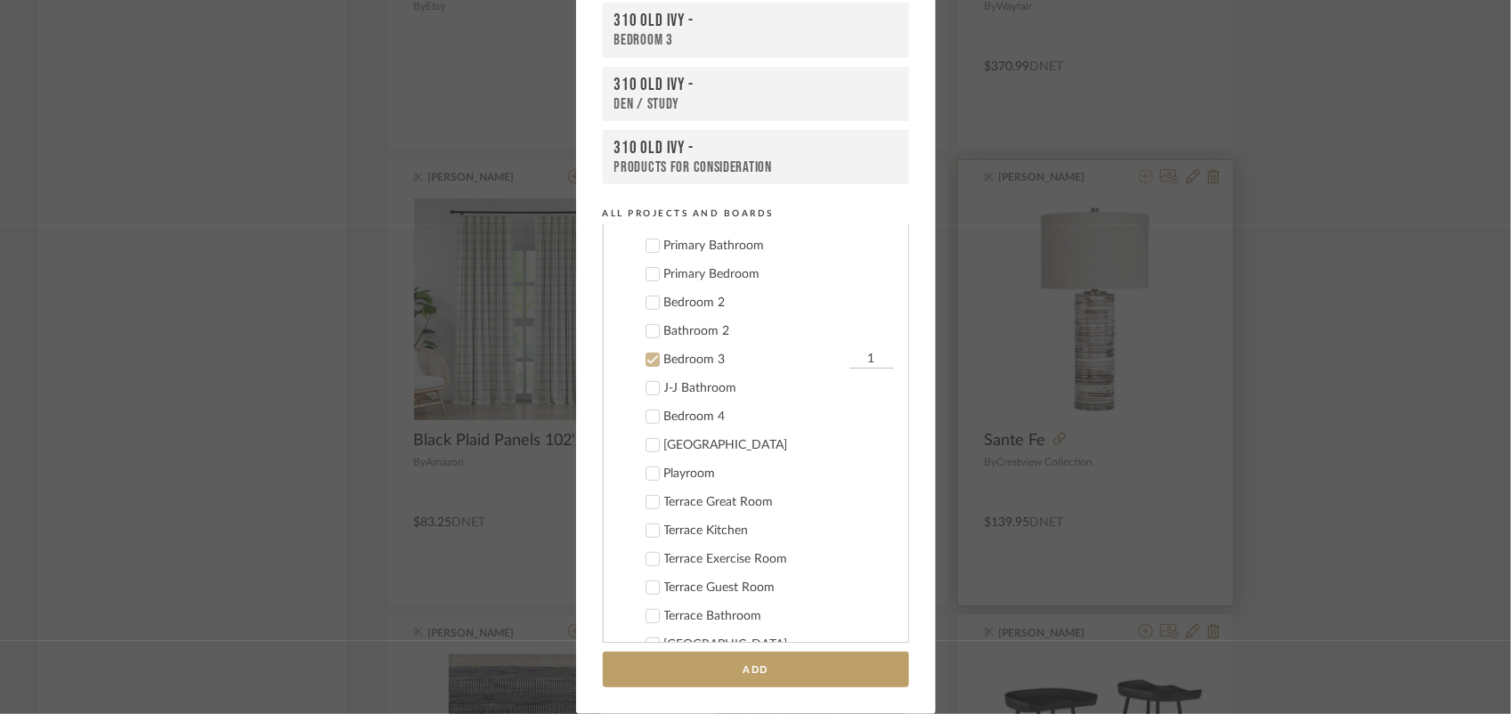
scroll to position [328, 0]
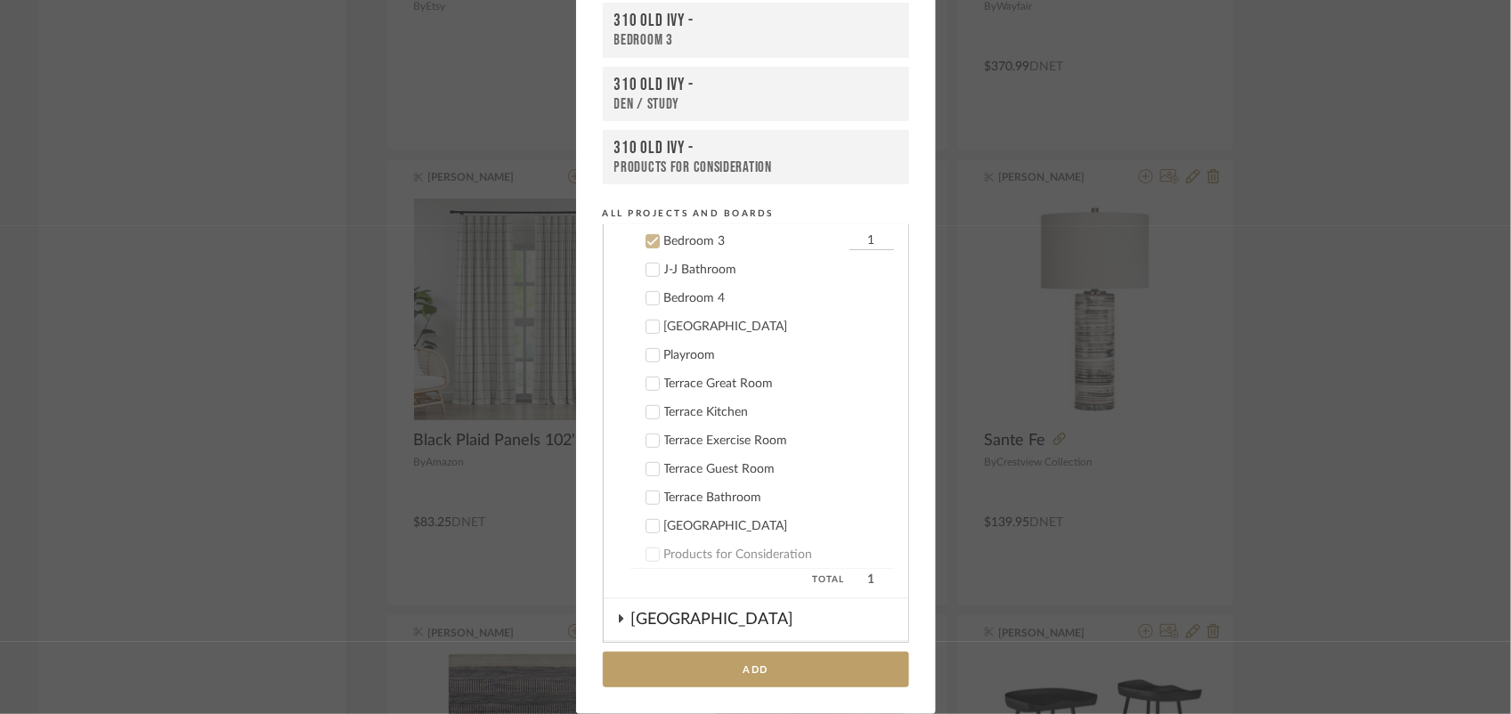
click at [646, 242] on icon at bounding box center [652, 242] width 12 height 9
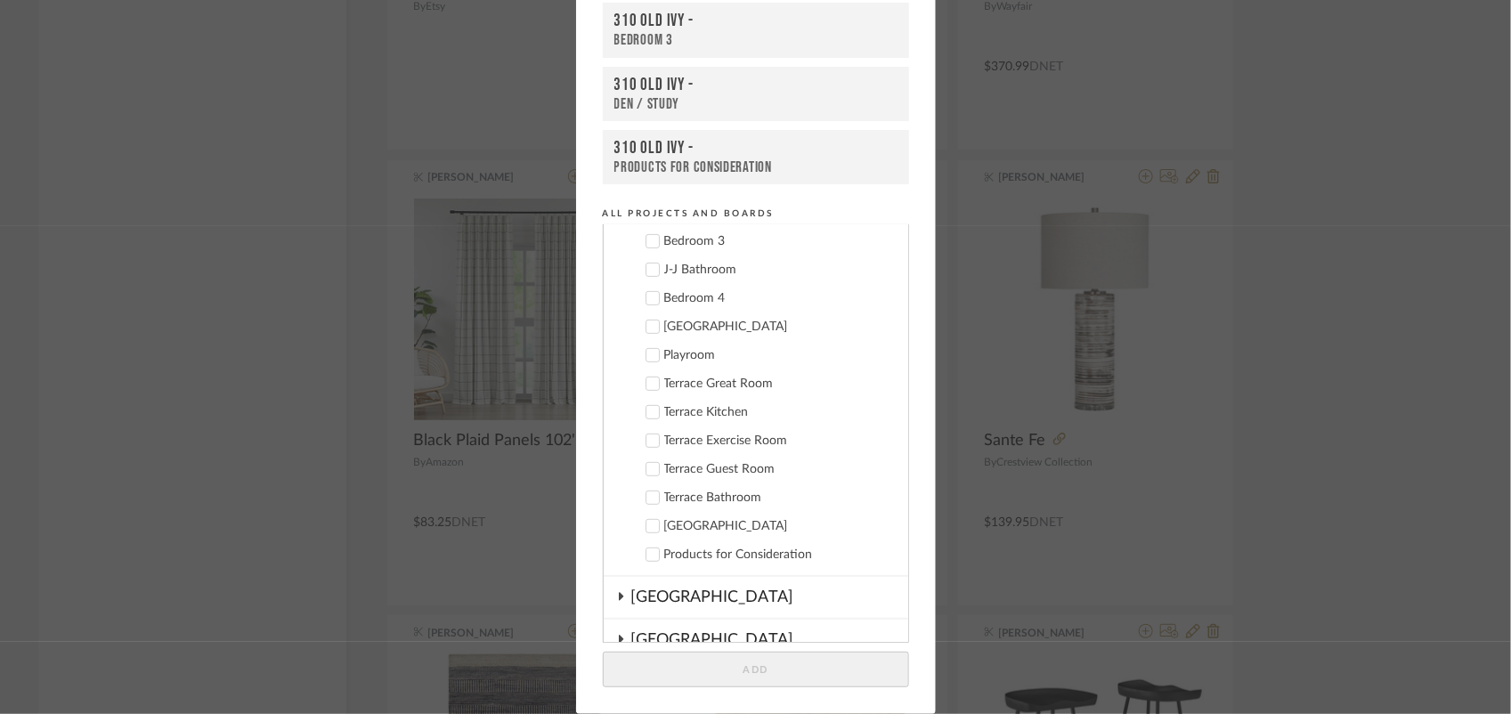
click at [648, 553] on icon at bounding box center [652, 555] width 12 height 9
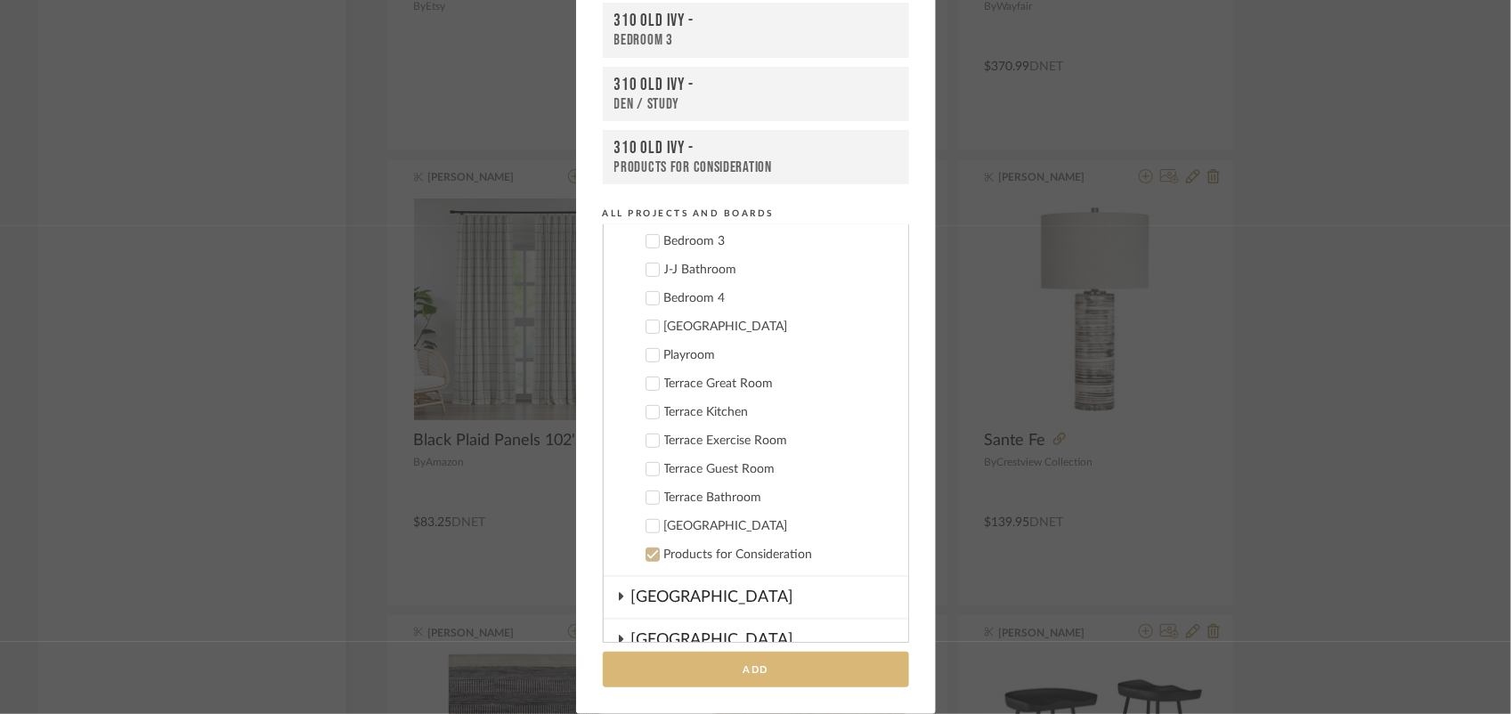
click at [761, 665] on button "Add" at bounding box center [756, 670] width 306 height 37
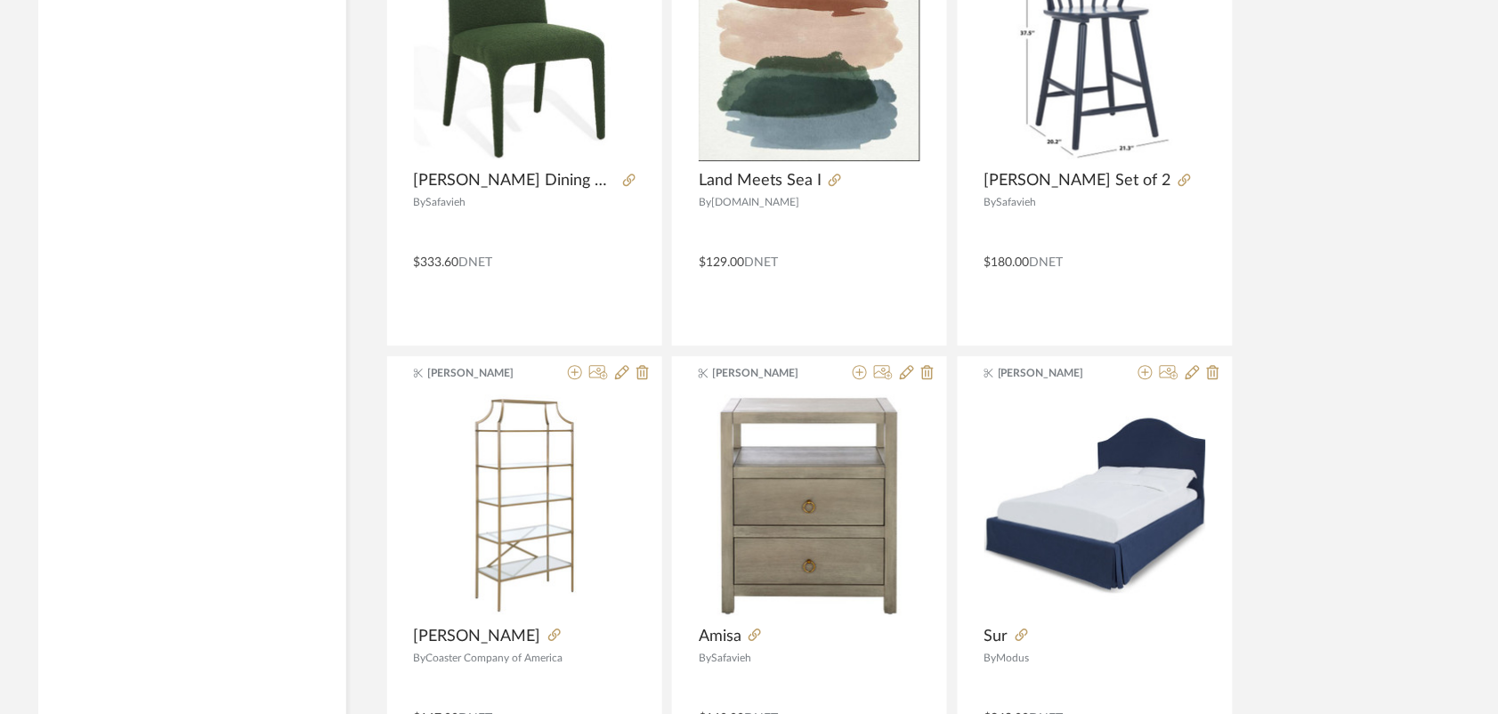
scroll to position [13532, 0]
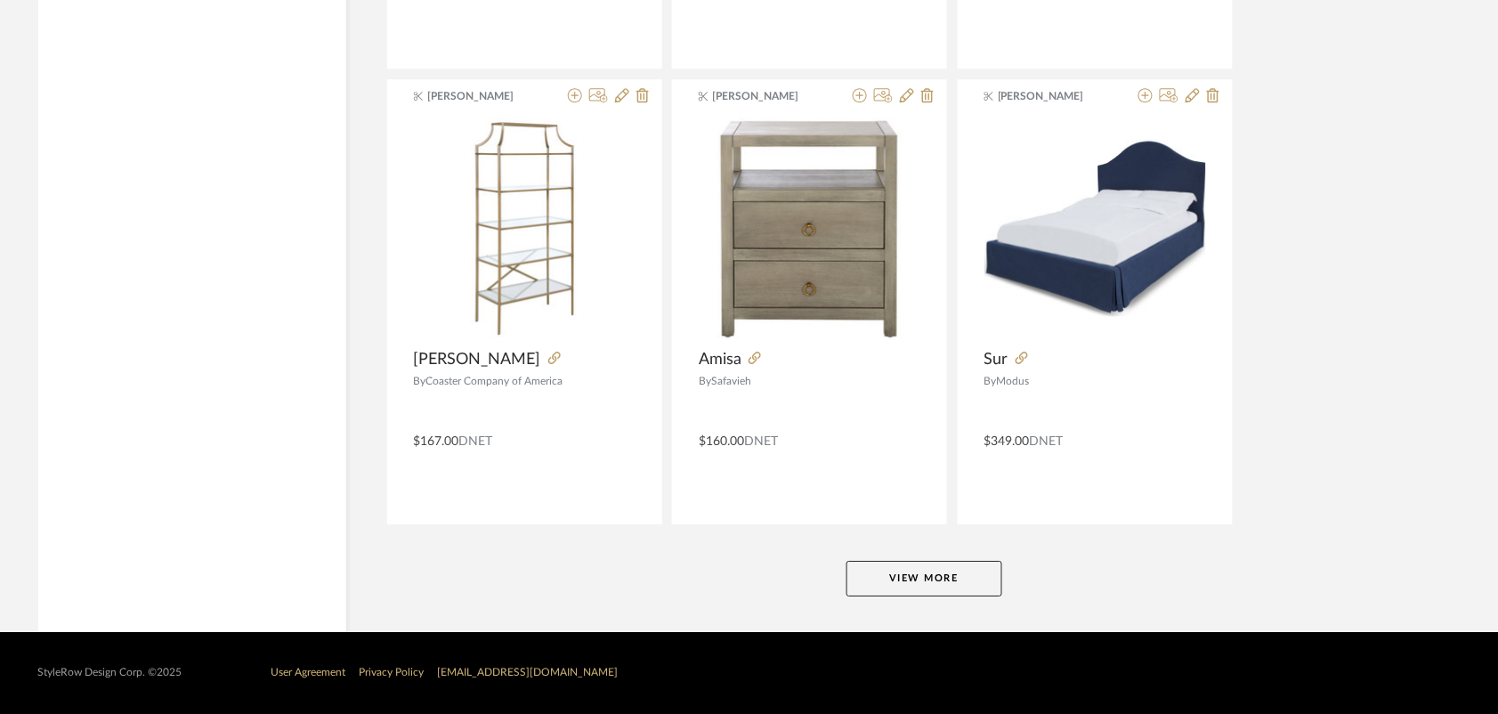
click at [955, 571] on button "View More" at bounding box center [925, 579] width 156 height 36
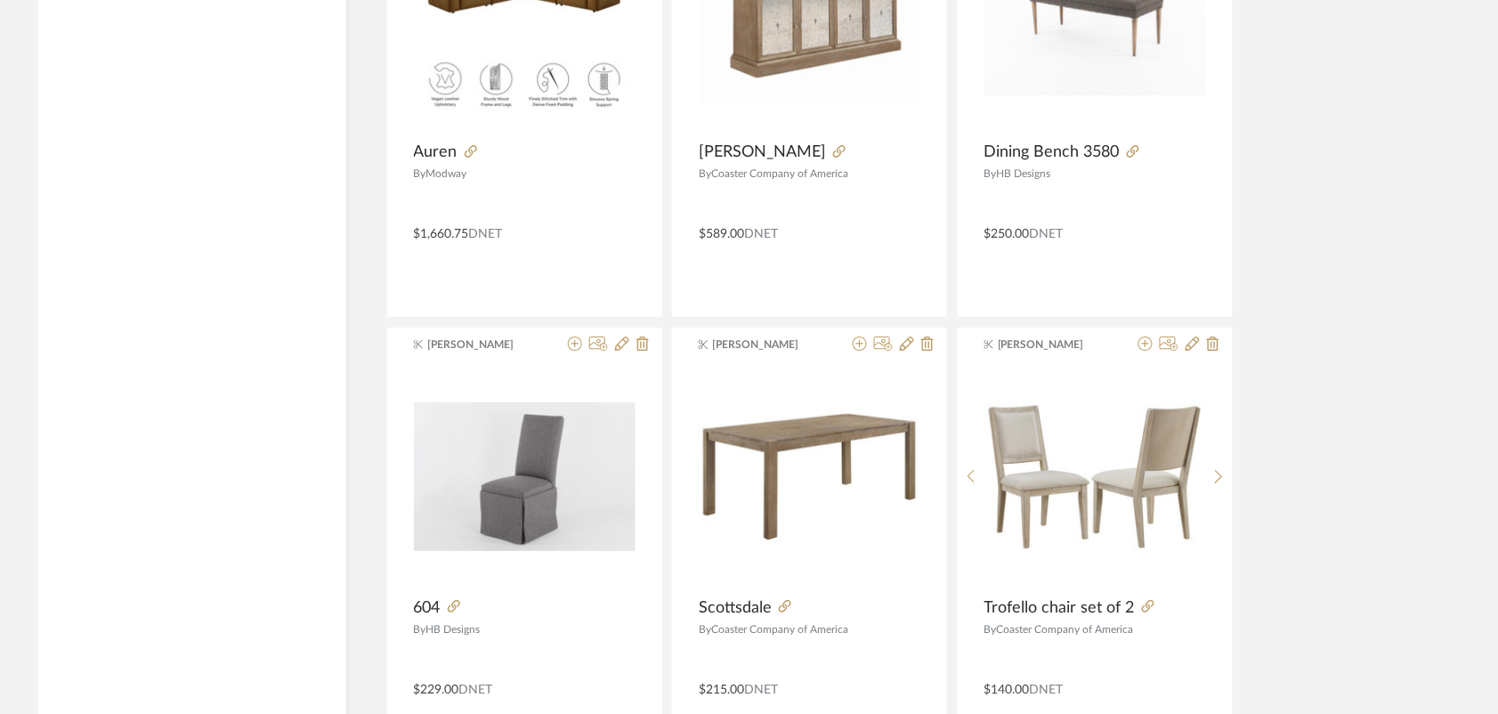
scroll to position [18091, 0]
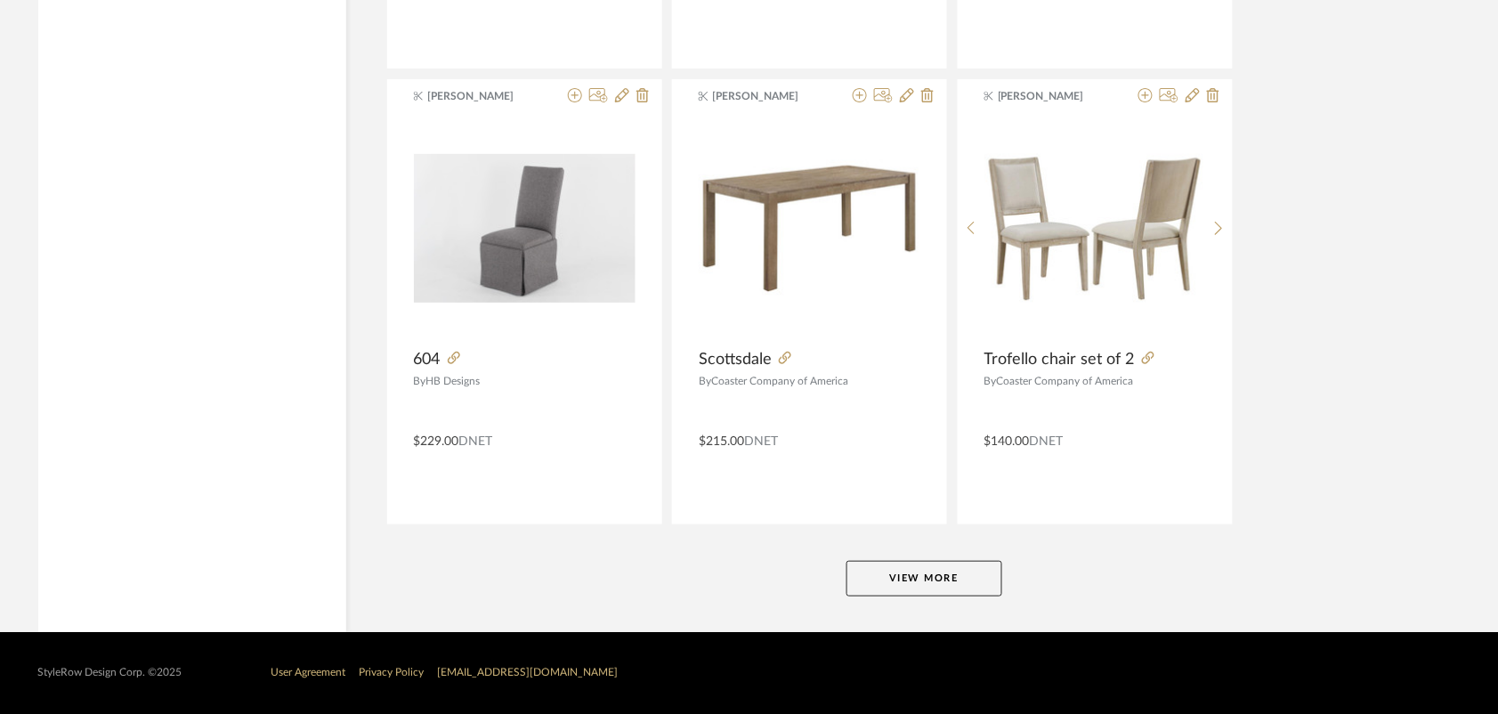
click at [936, 588] on button "View More" at bounding box center [925, 579] width 156 height 36
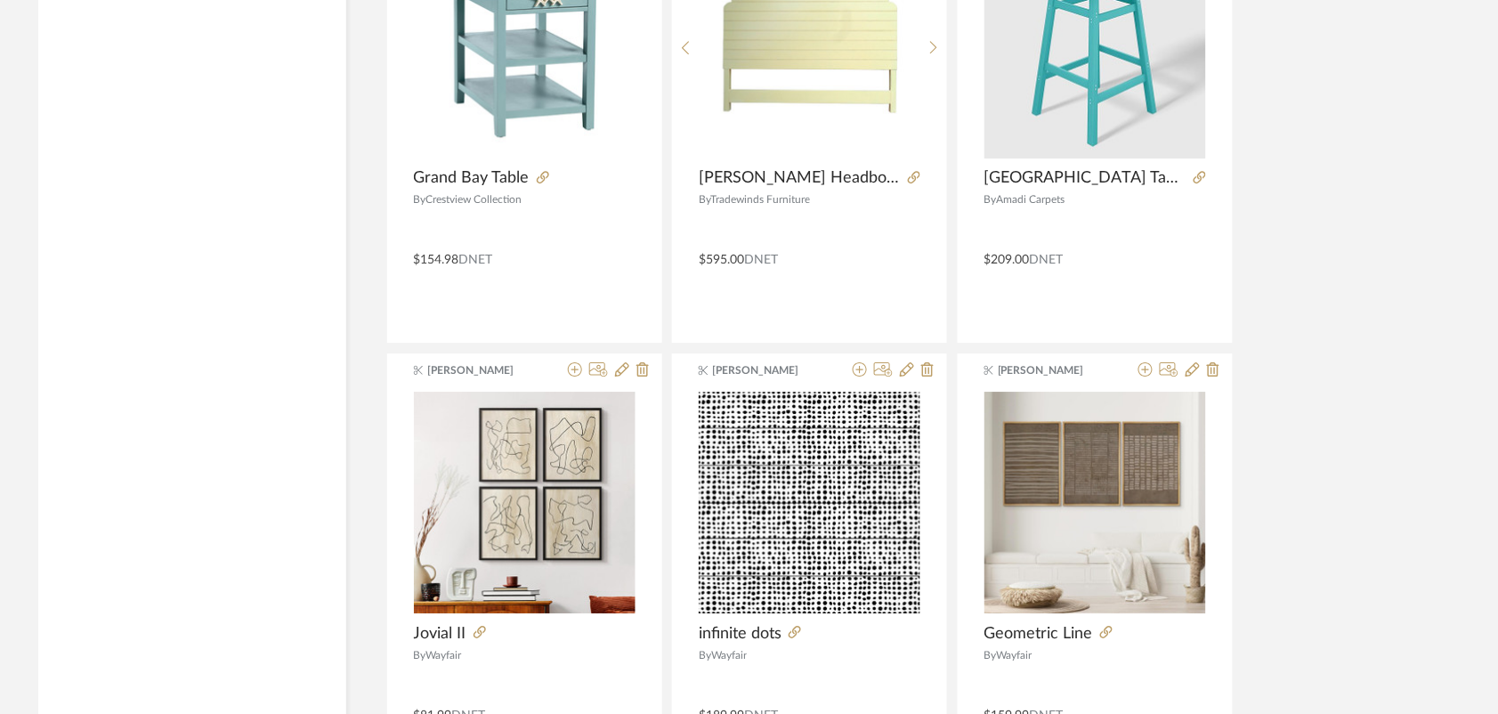
scroll to position [21729, 0]
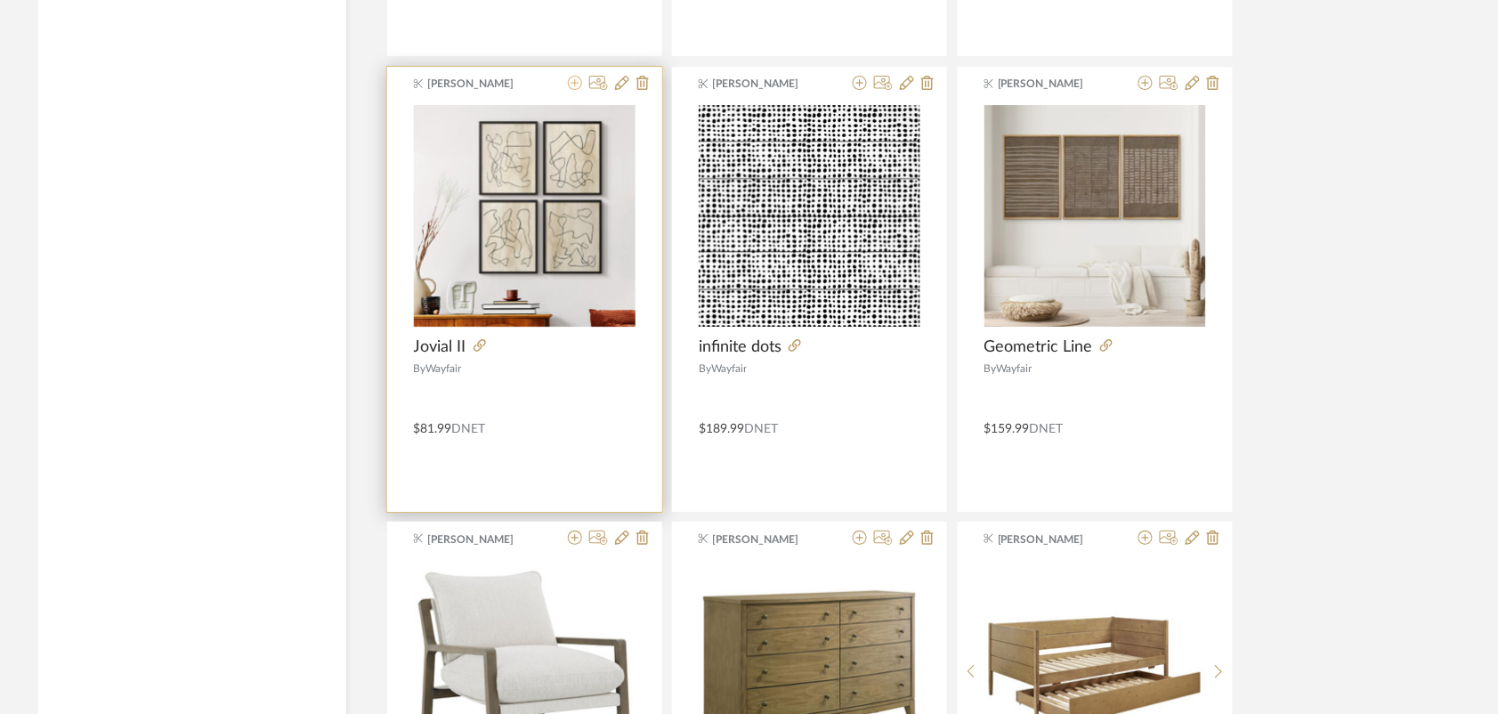
click at [572, 90] on icon at bounding box center [575, 83] width 14 height 14
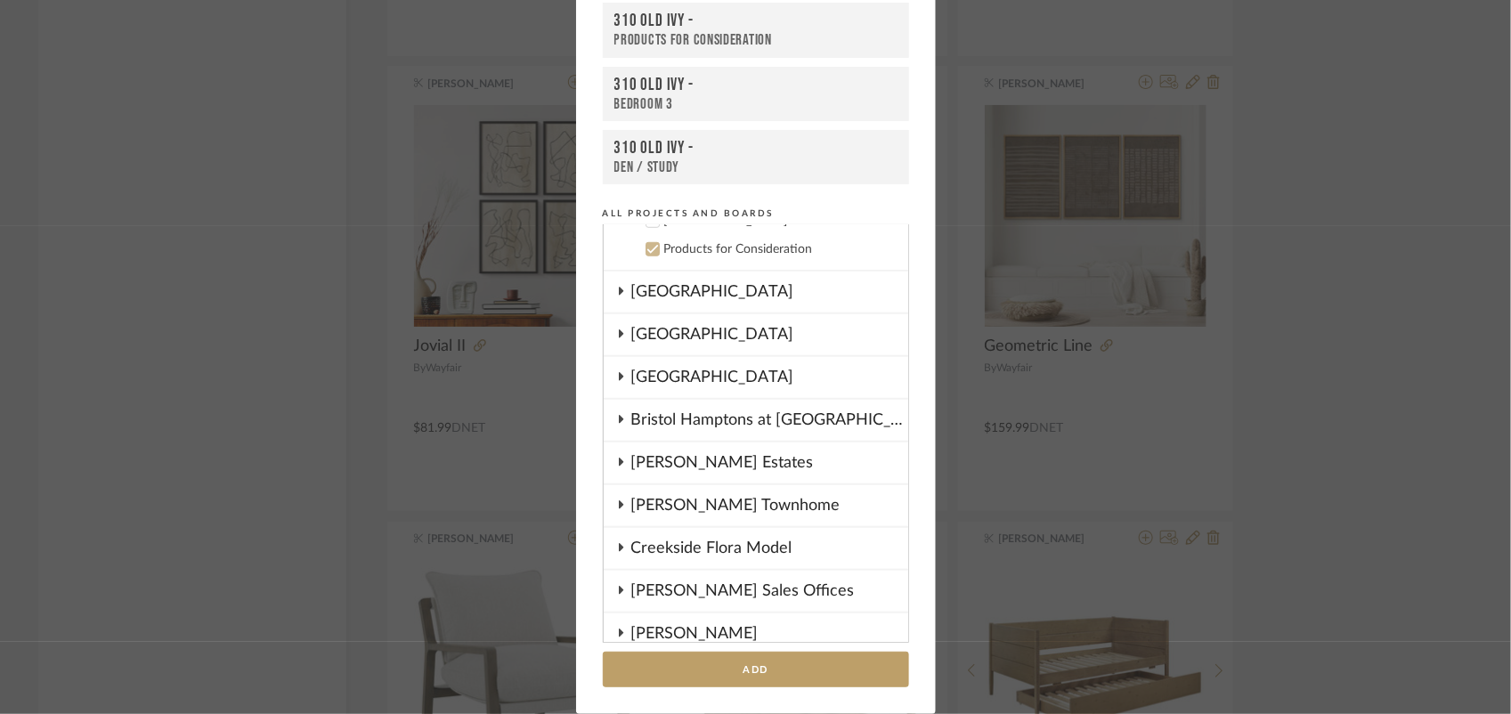
scroll to position [642, 0]
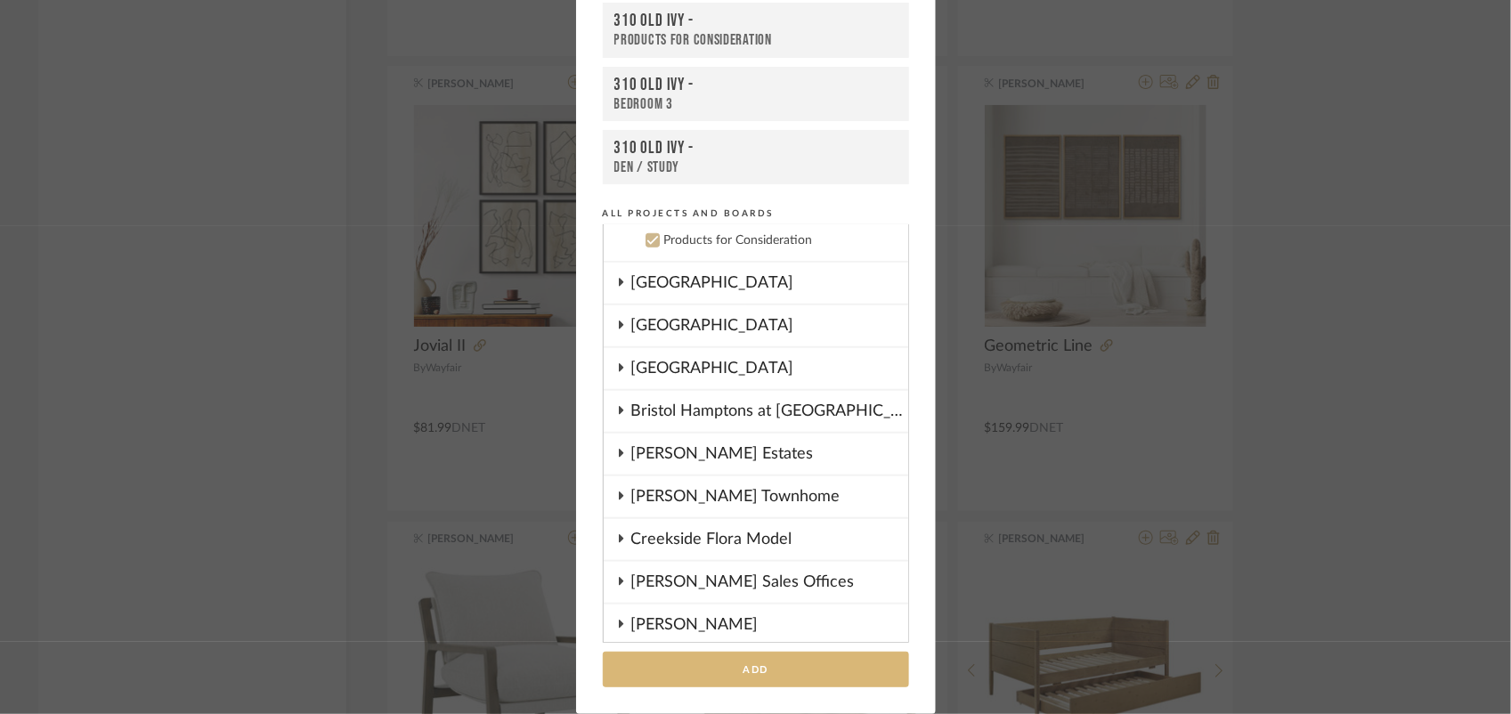
click at [742, 664] on button "Add" at bounding box center [756, 670] width 306 height 37
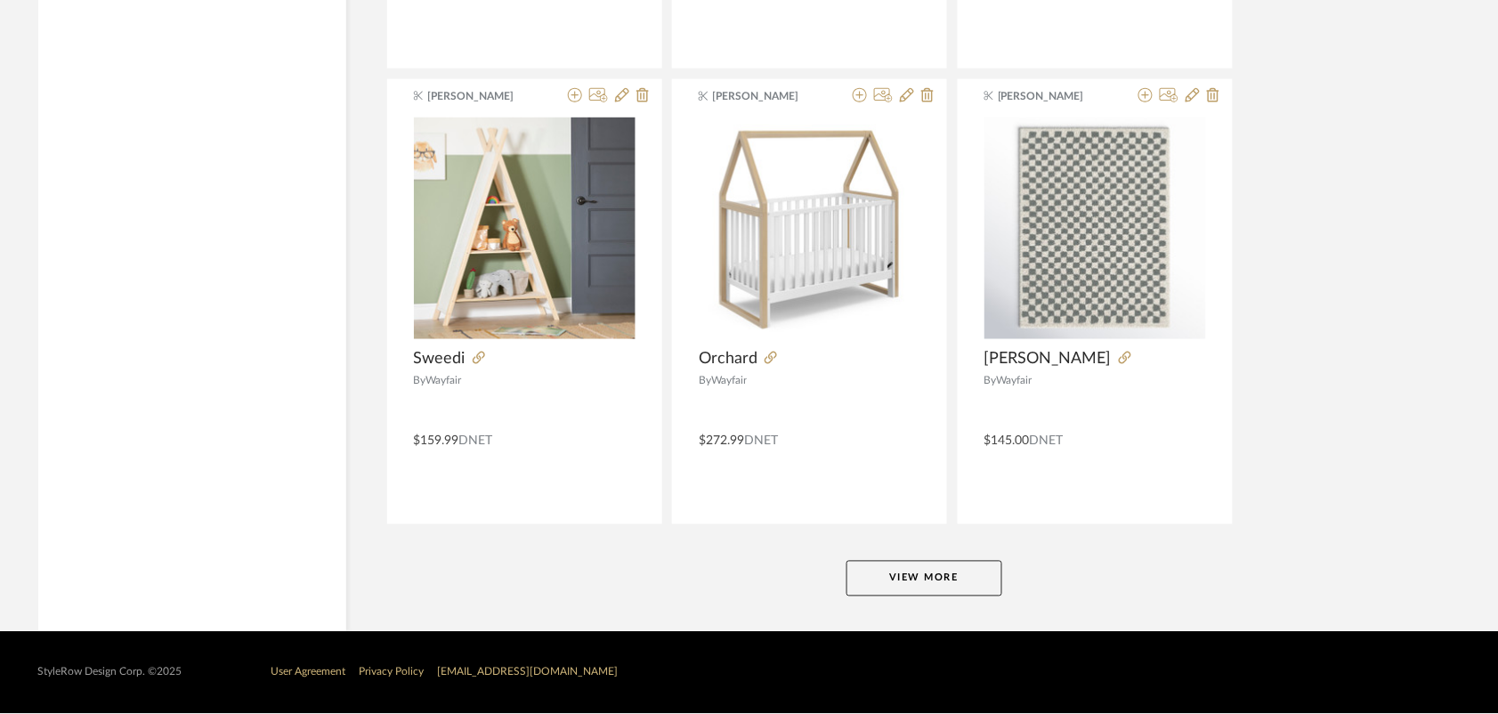
scroll to position [22647, 0]
click at [906, 592] on button "View More" at bounding box center [925, 579] width 156 height 36
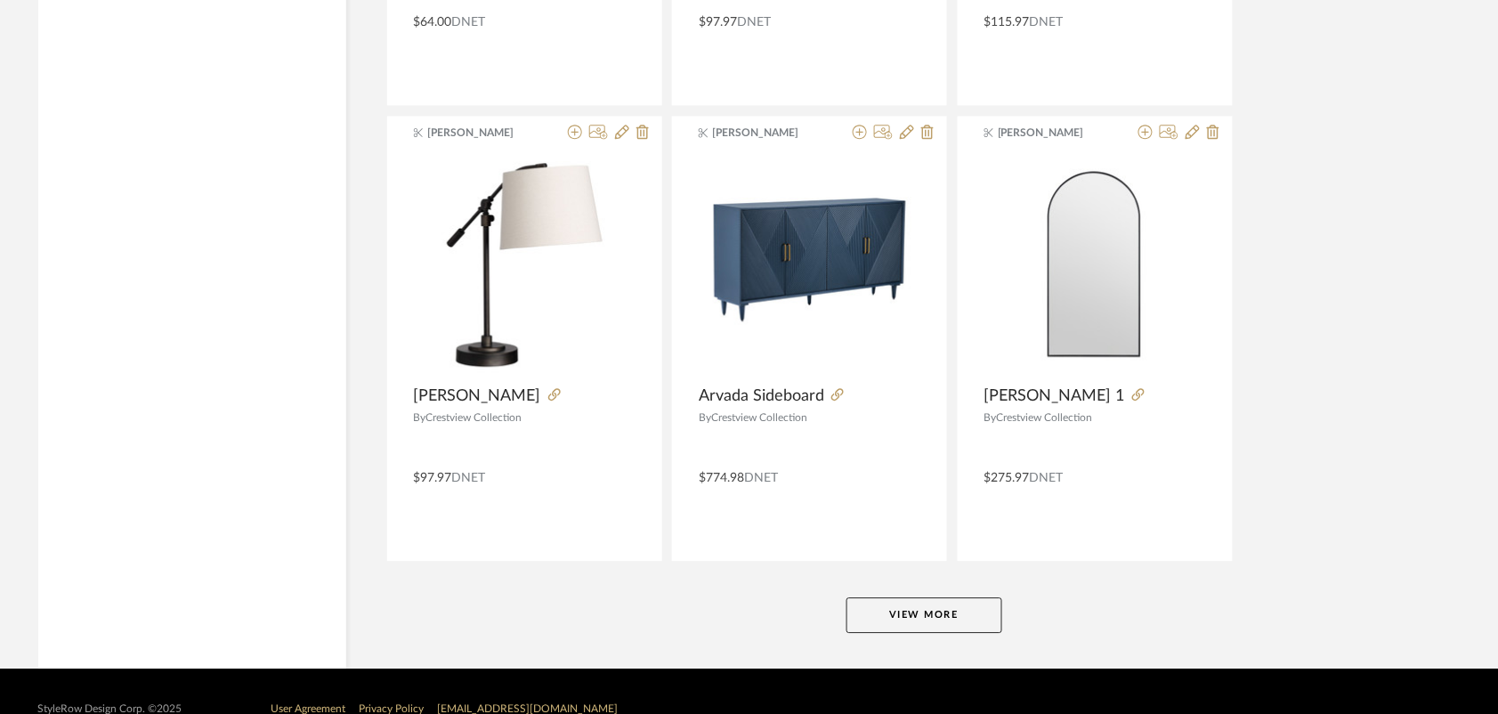
scroll to position [27205, 0]
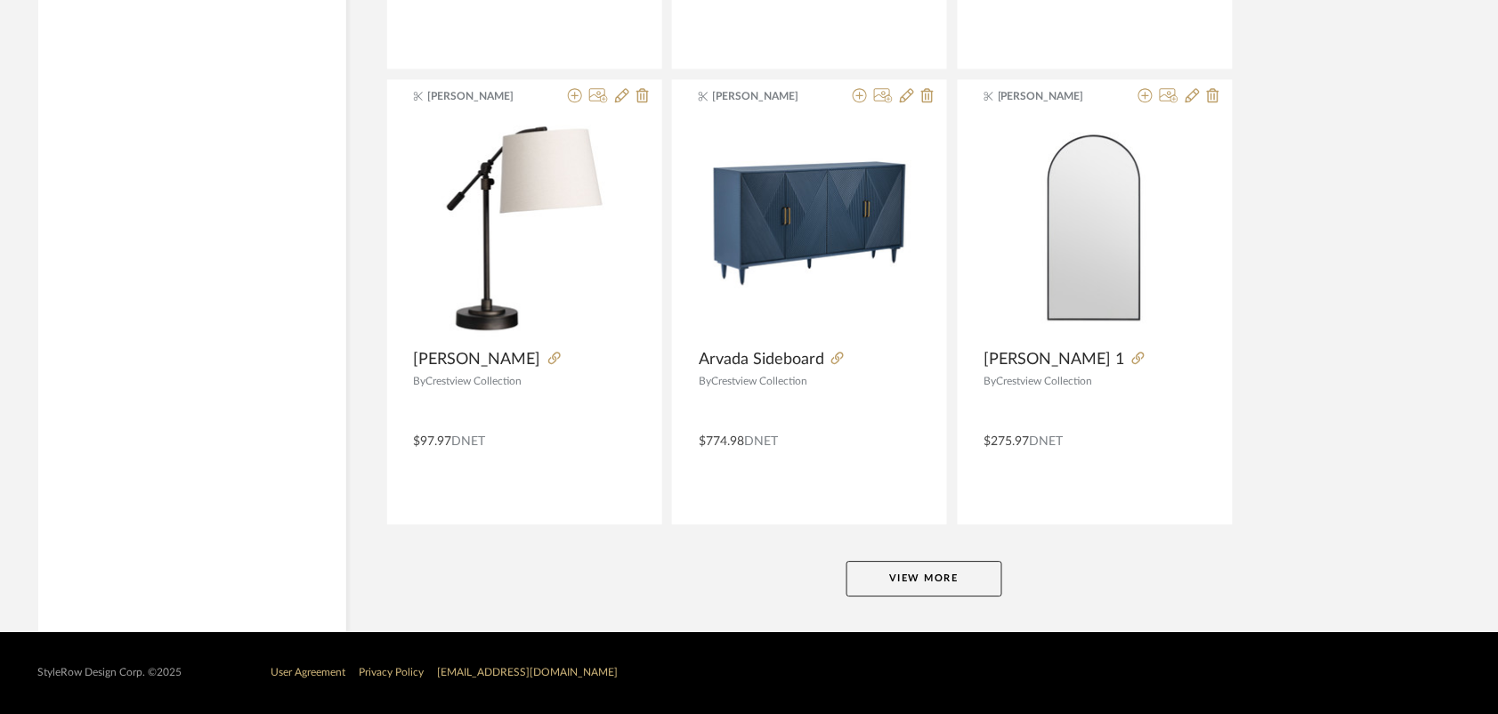
click at [897, 571] on button "View More" at bounding box center [925, 579] width 156 height 36
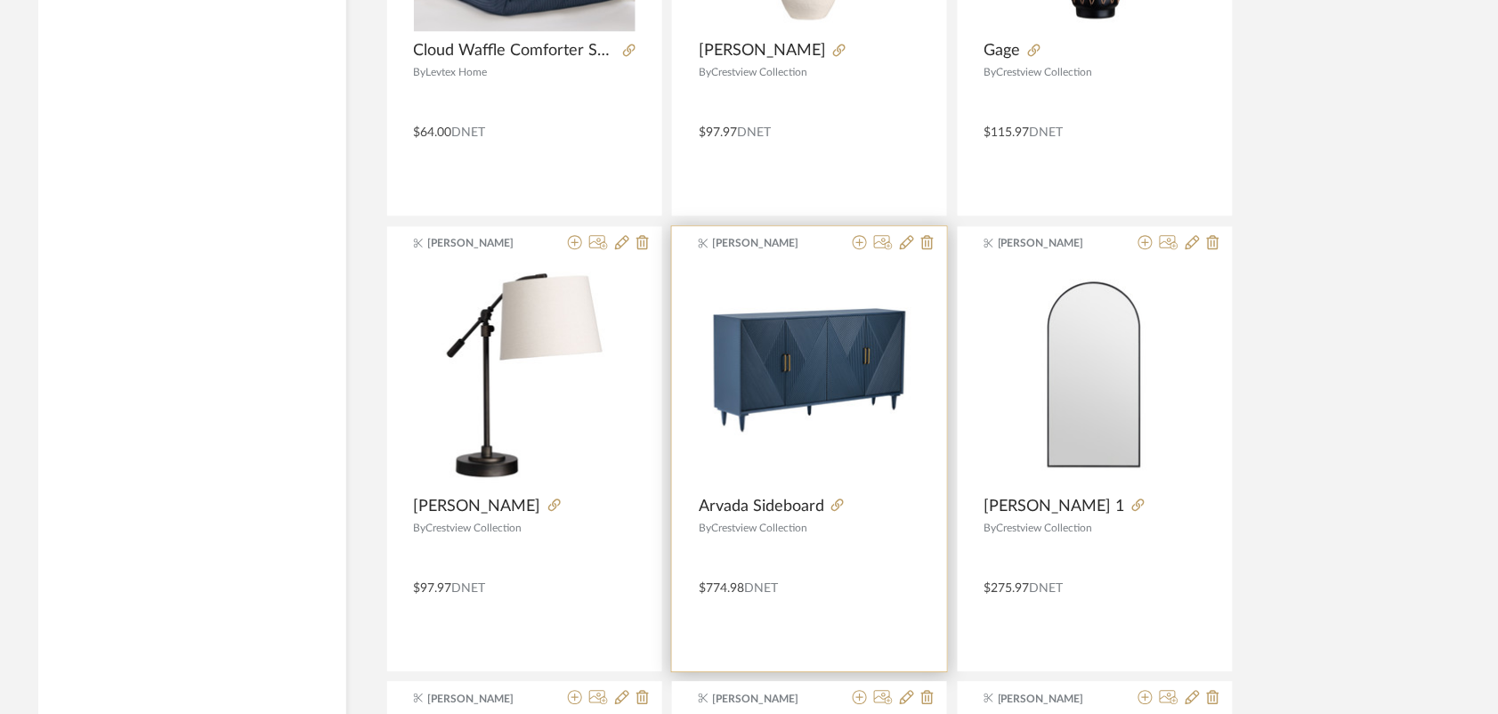
scroll to position [26994, 0]
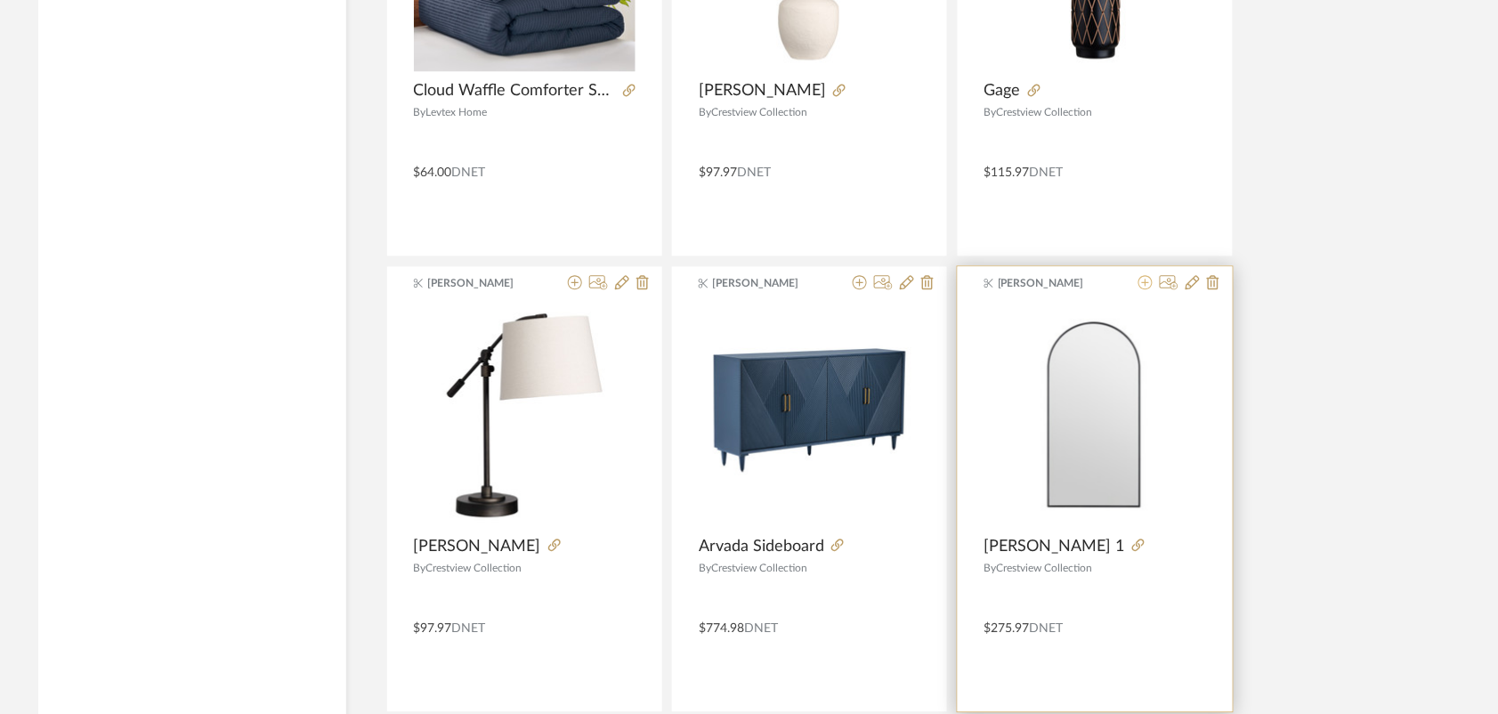
click at [1141, 289] on icon at bounding box center [1146, 282] width 14 height 14
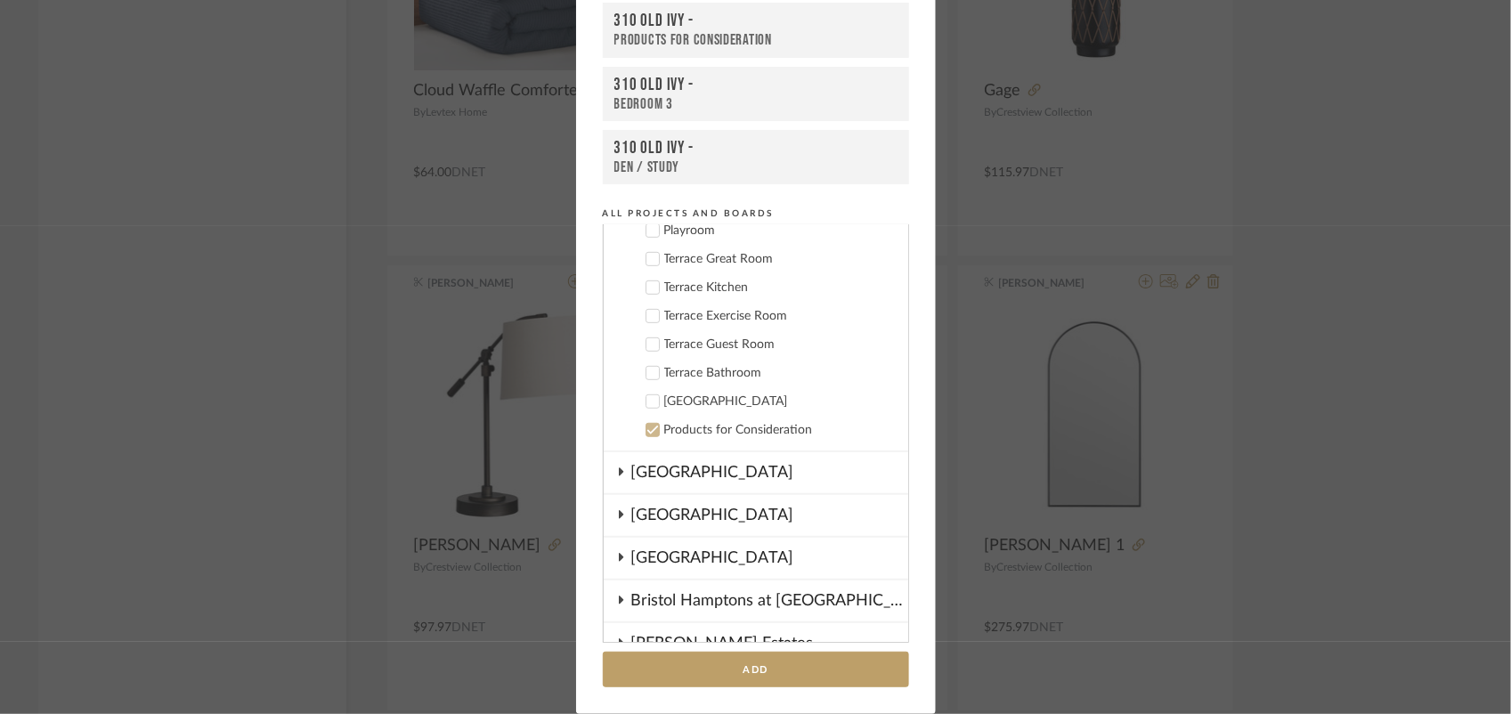
scroll to position [642, 0]
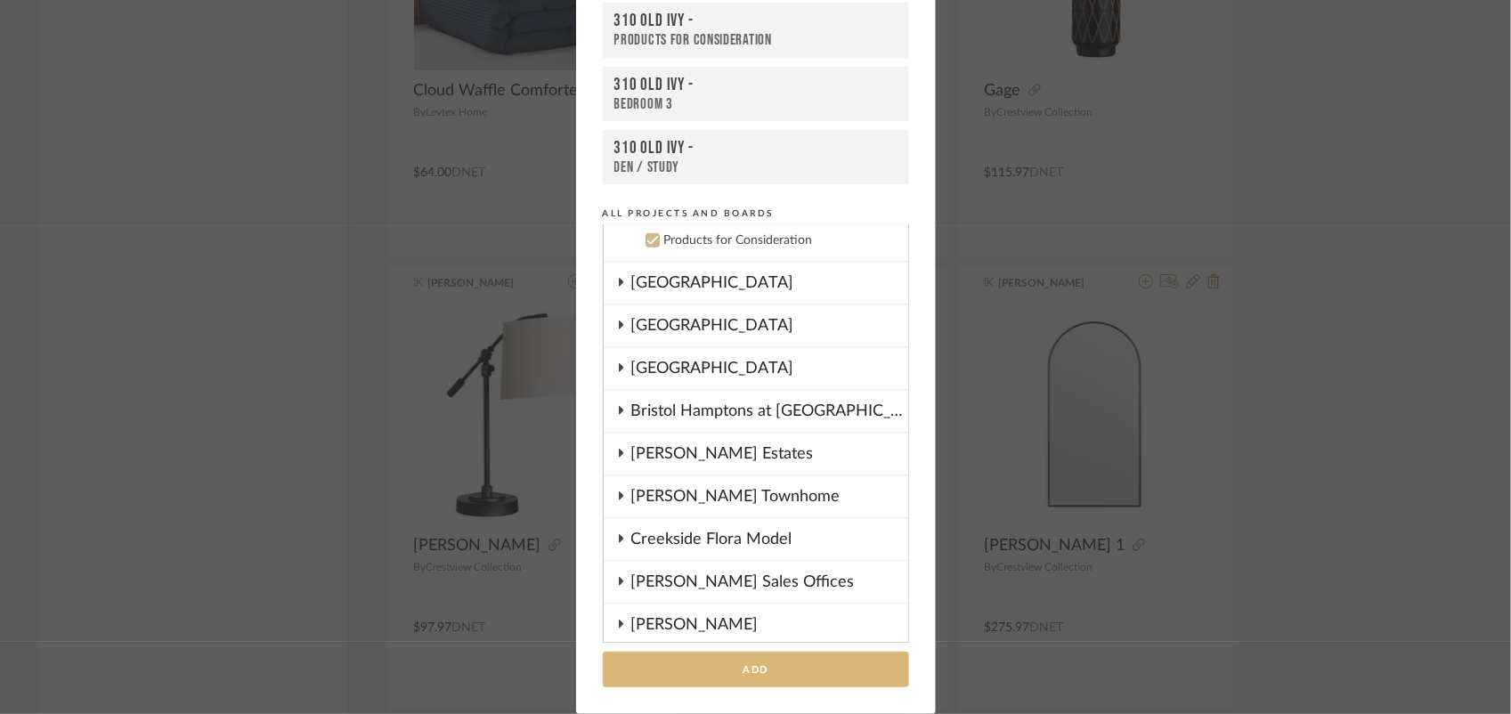
click at [751, 669] on button "Add" at bounding box center [756, 670] width 306 height 37
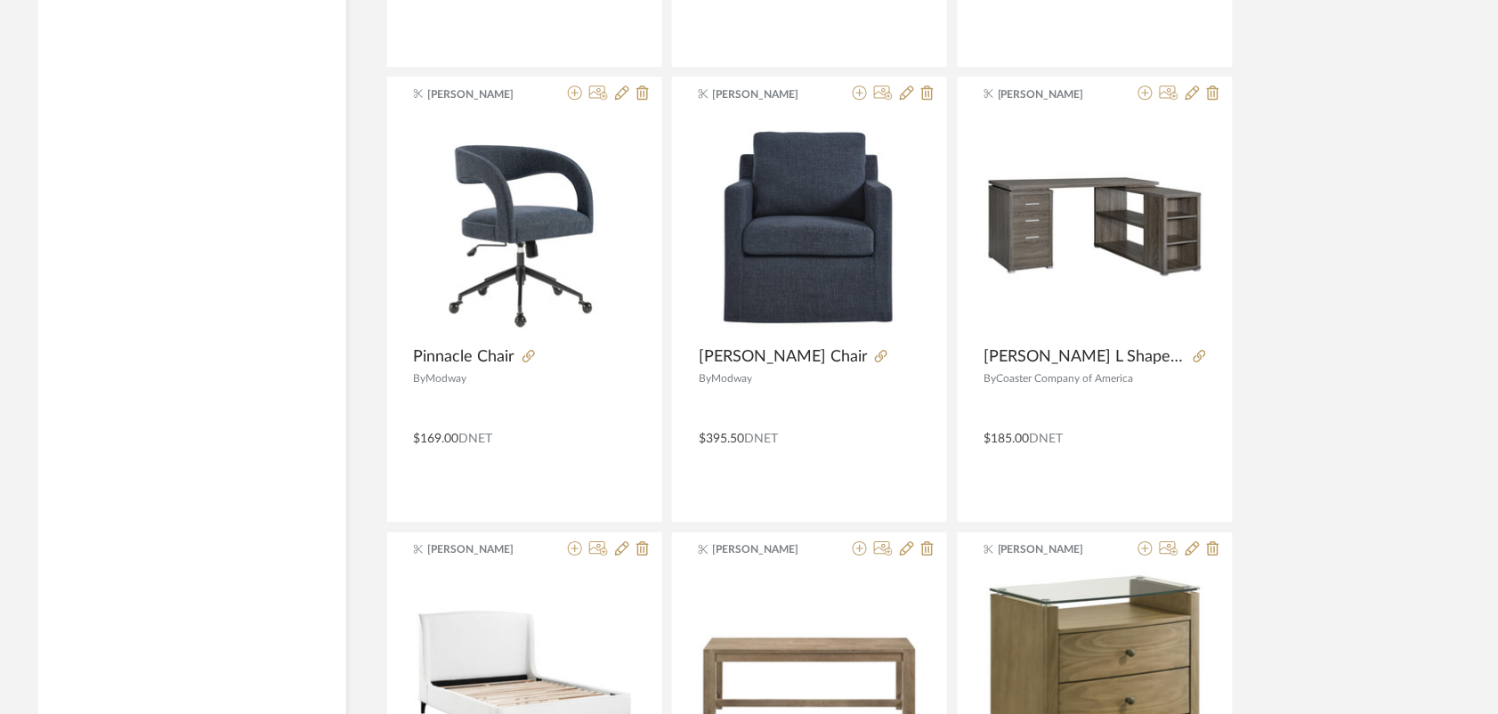
scroll to position [29460, 0]
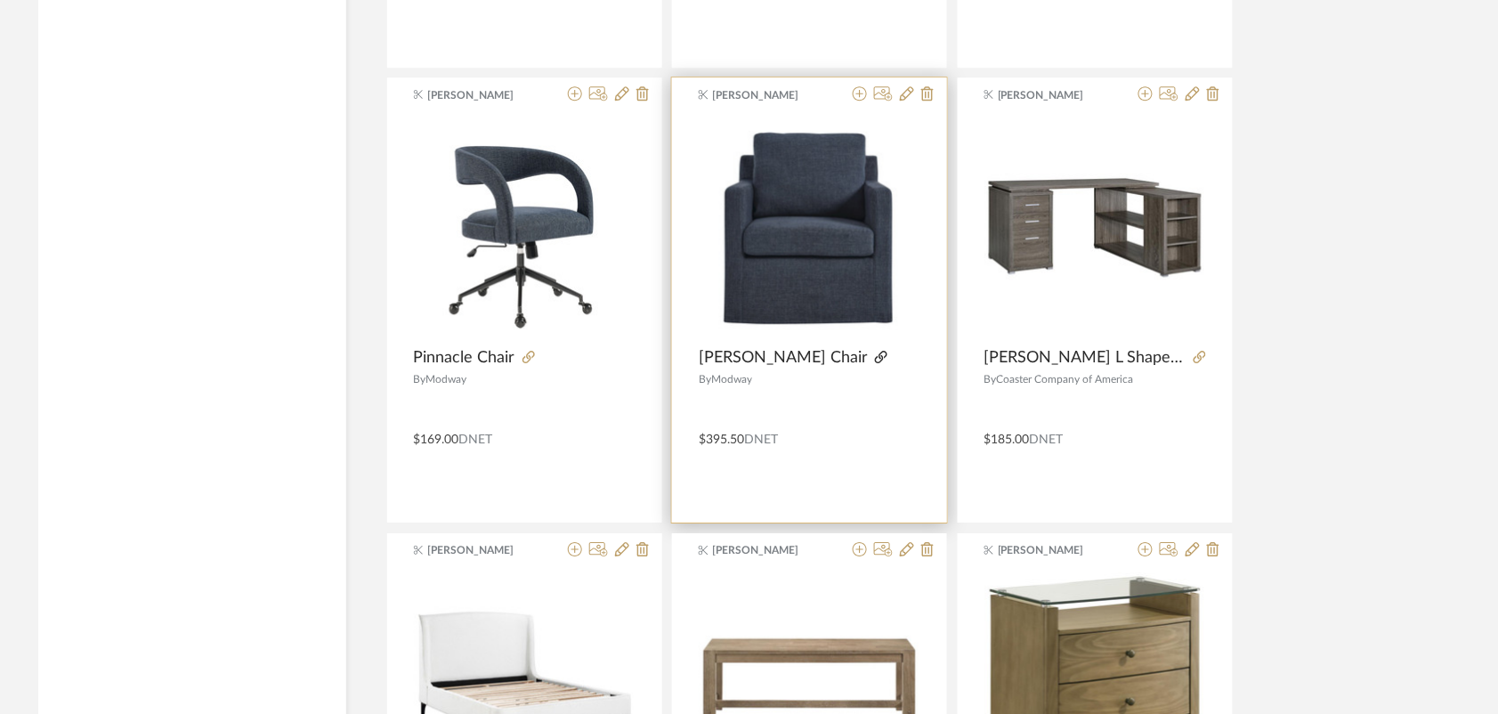
click at [875, 363] on icon at bounding box center [881, 357] width 12 height 12
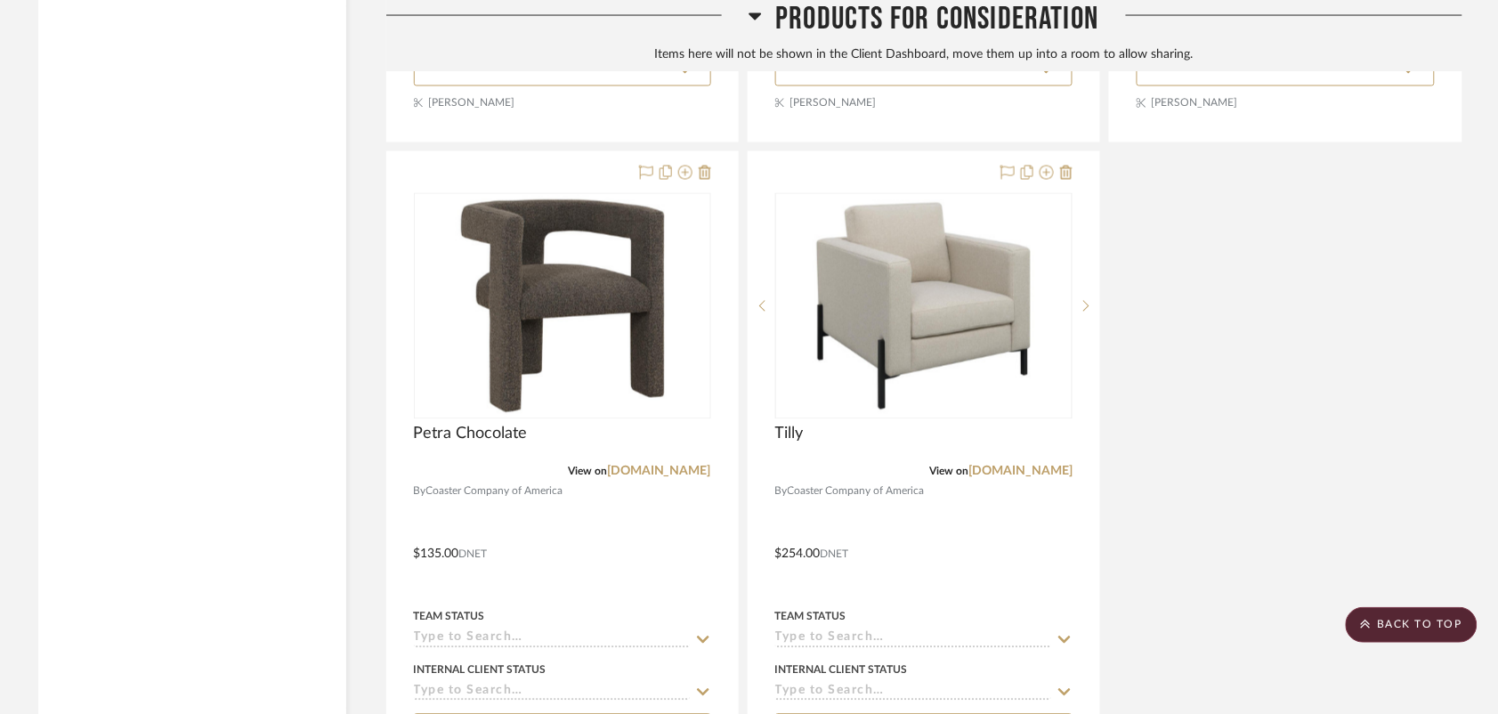
scroll to position [10888, 0]
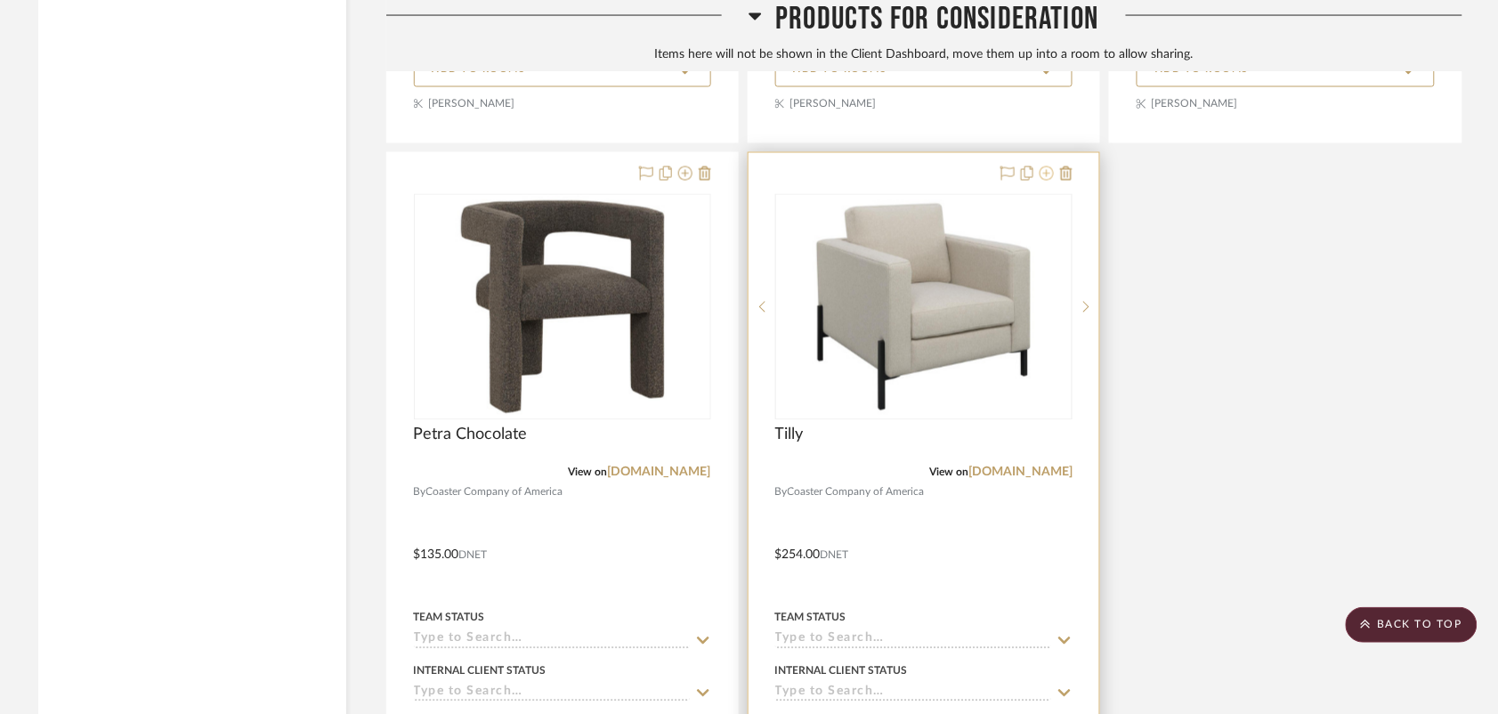
click at [1046, 178] on icon at bounding box center [1047, 173] width 14 height 14
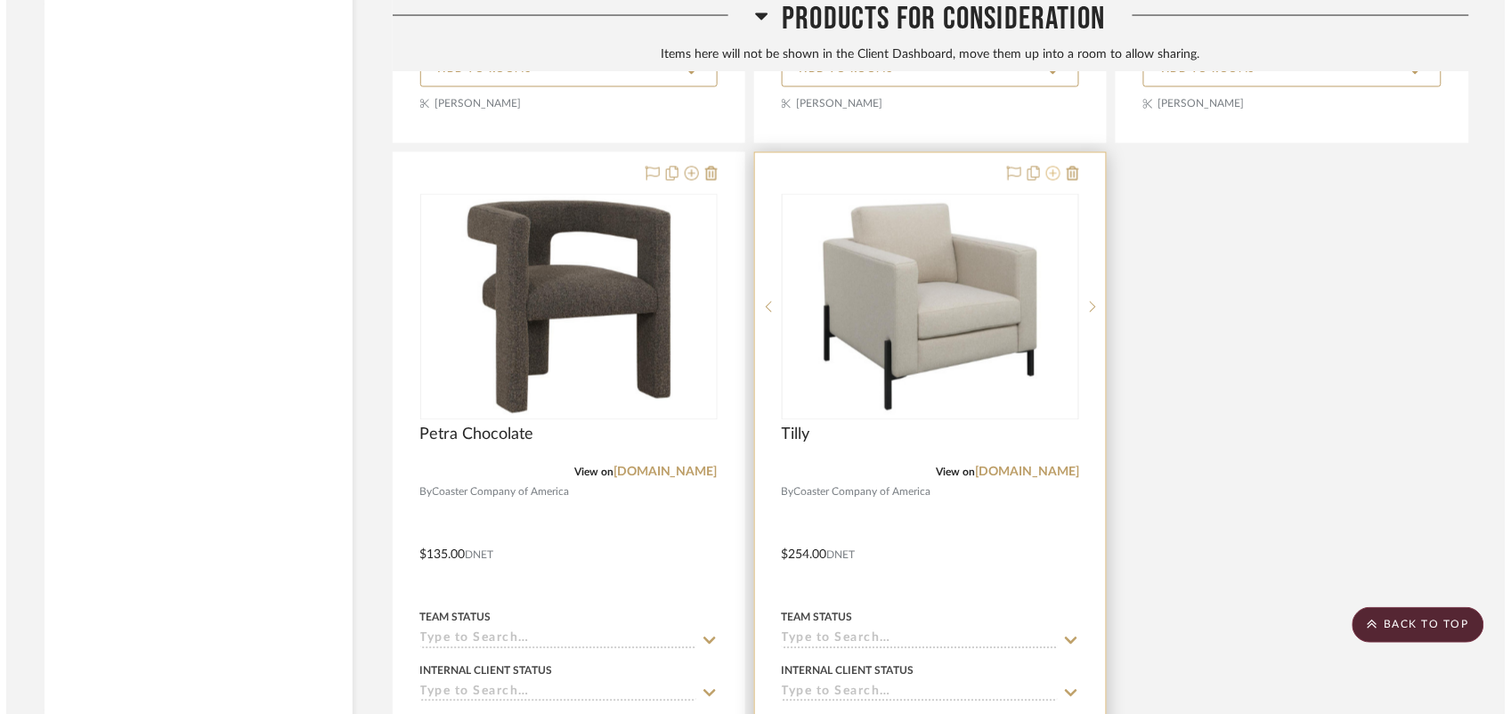
scroll to position [0, 0]
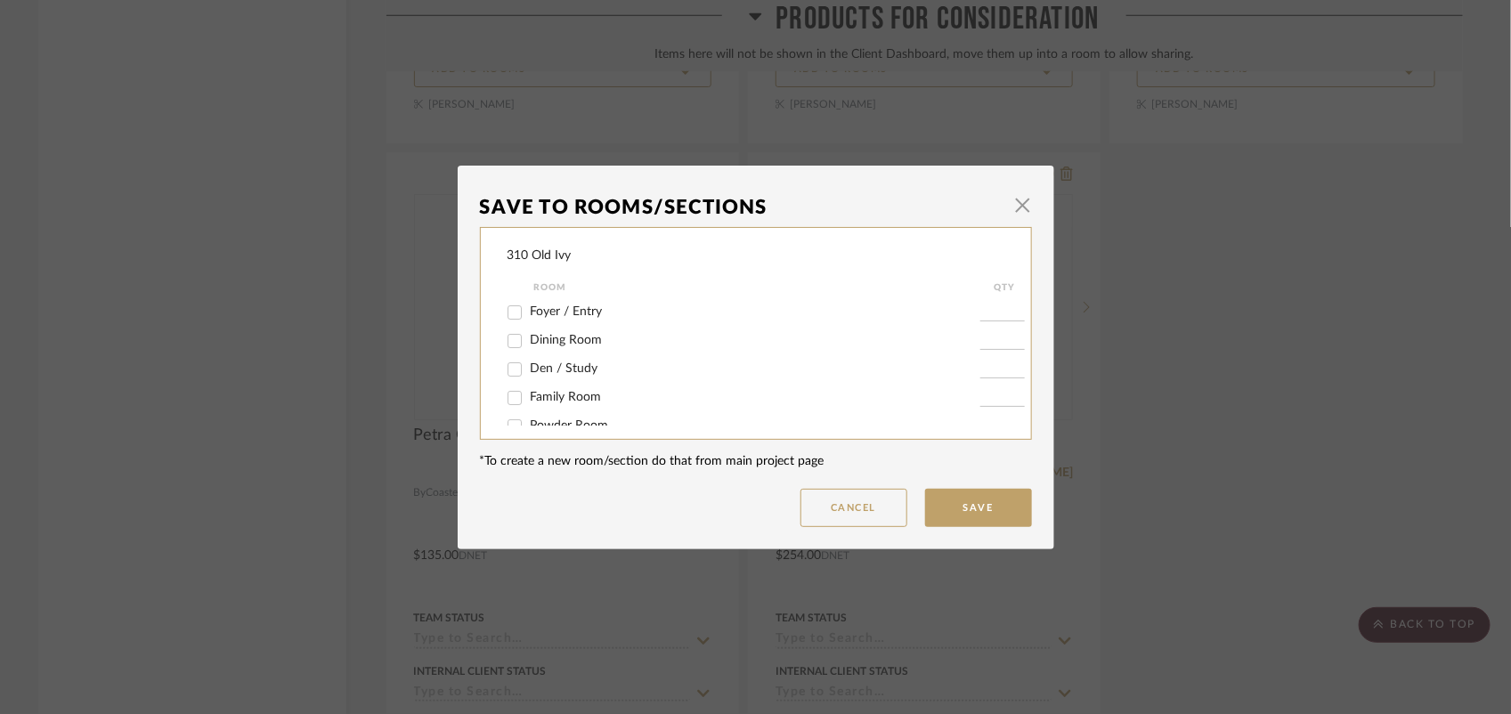
click at [583, 367] on span "Den / Study" at bounding box center [565, 368] width 68 height 12
click at [529, 367] on input "Den / Study" at bounding box center [514, 369] width 28 height 28
checkbox input "true"
click at [990, 367] on input "1" at bounding box center [1002, 370] width 45 height 18
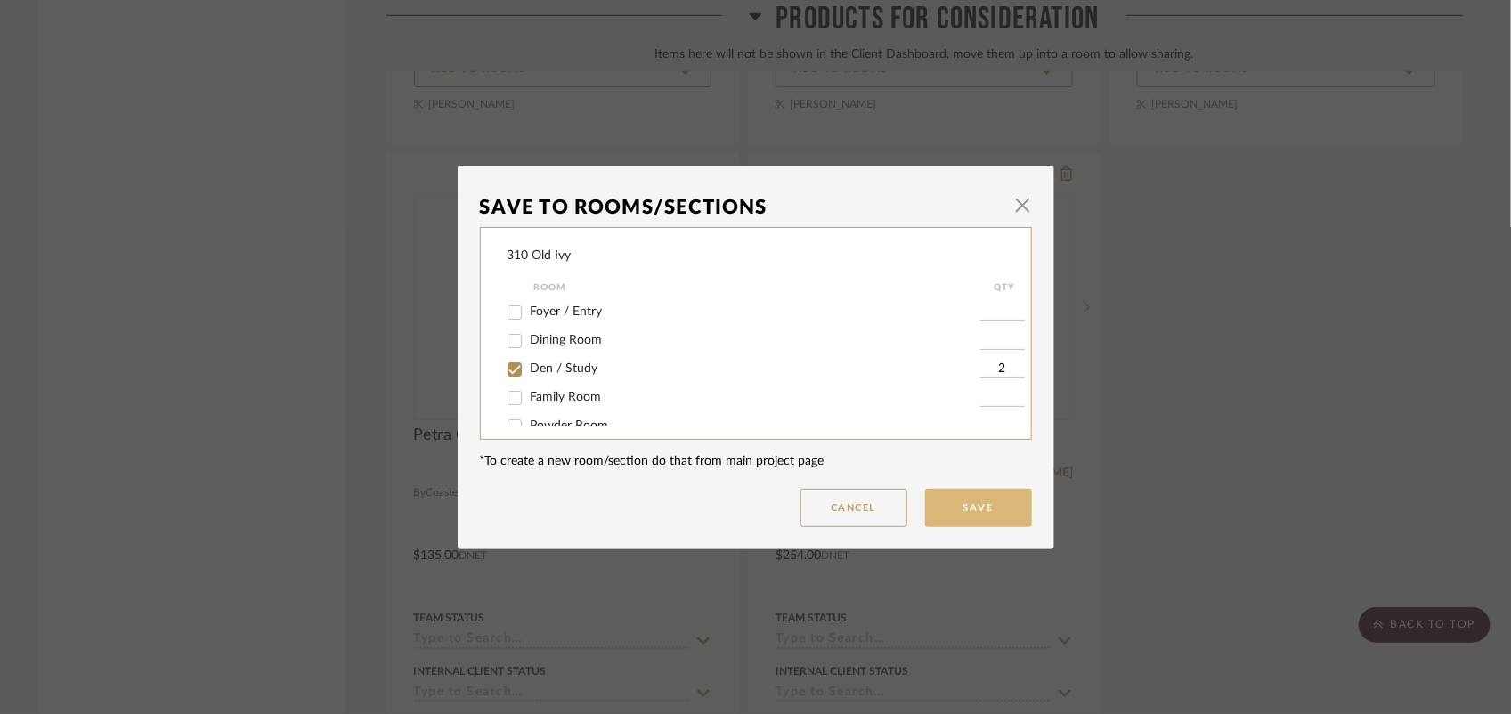
type input "2"
click at [930, 513] on button "Save" at bounding box center [978, 508] width 107 height 38
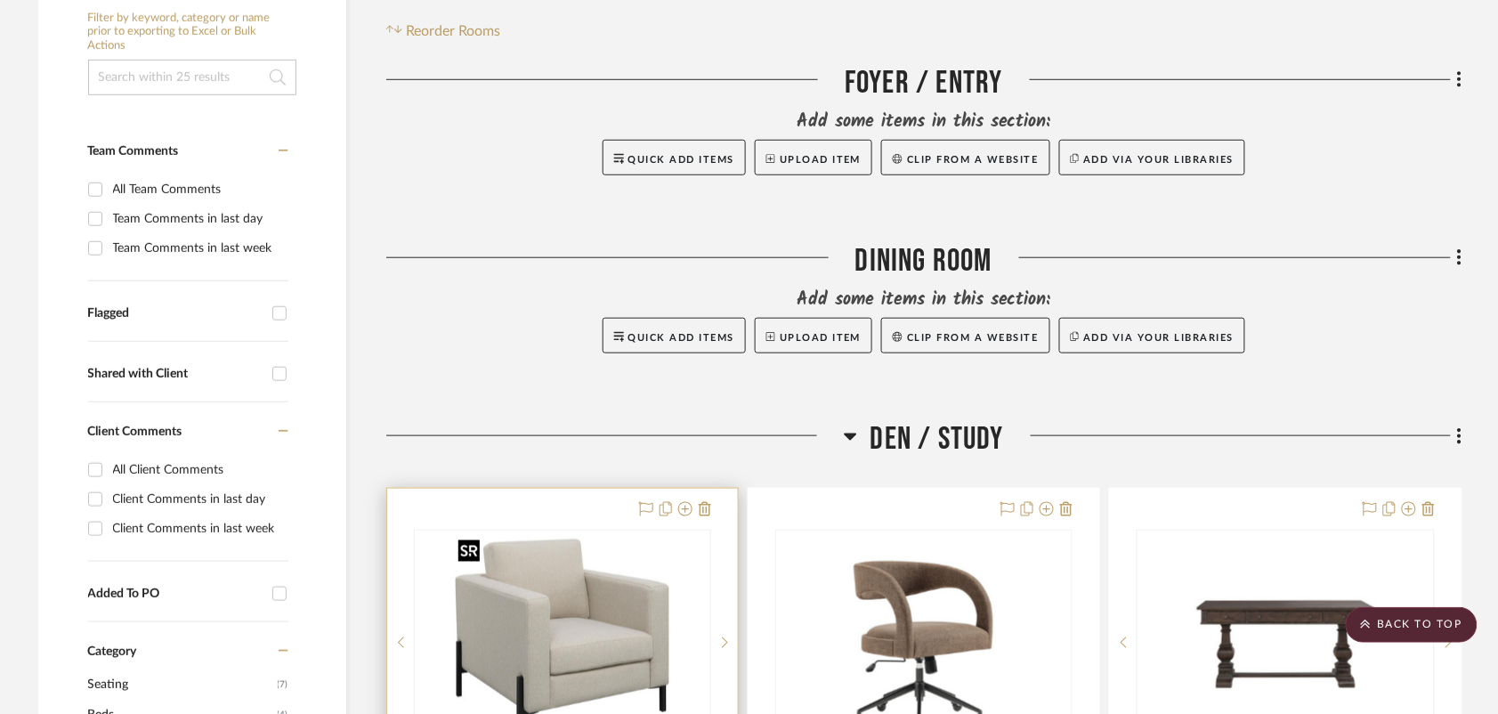
scroll to position [353, 0]
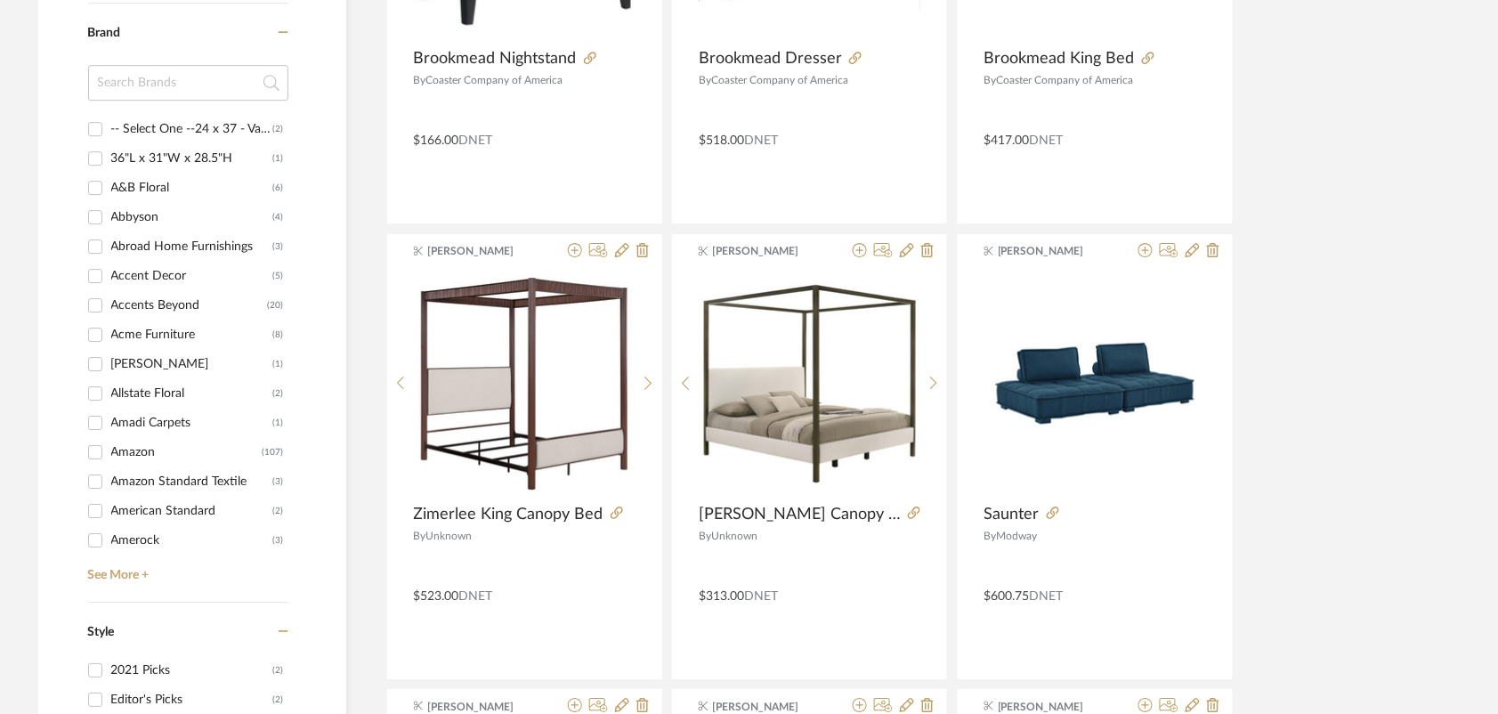
scroll to position [1572, 0]
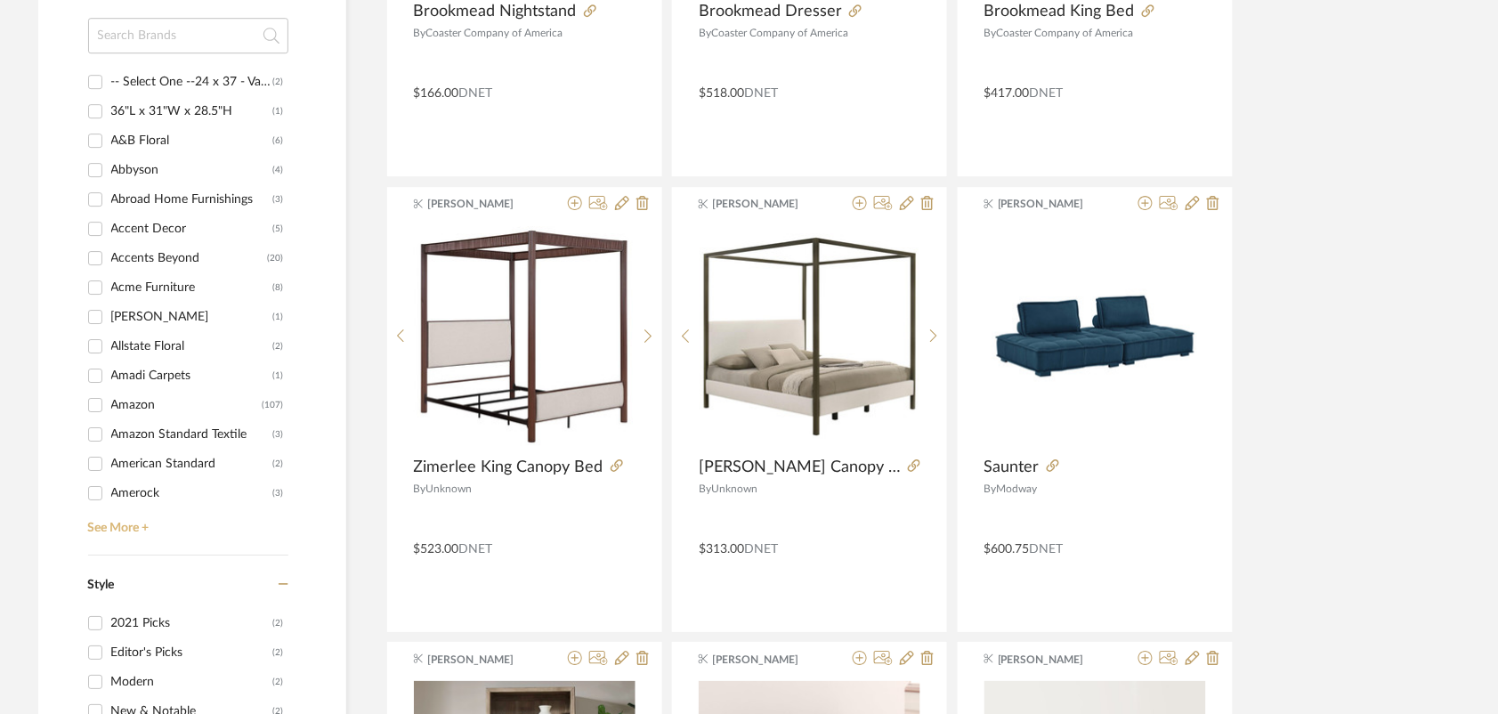
click at [118, 526] on link "See More +" at bounding box center [186, 521] width 205 height 28
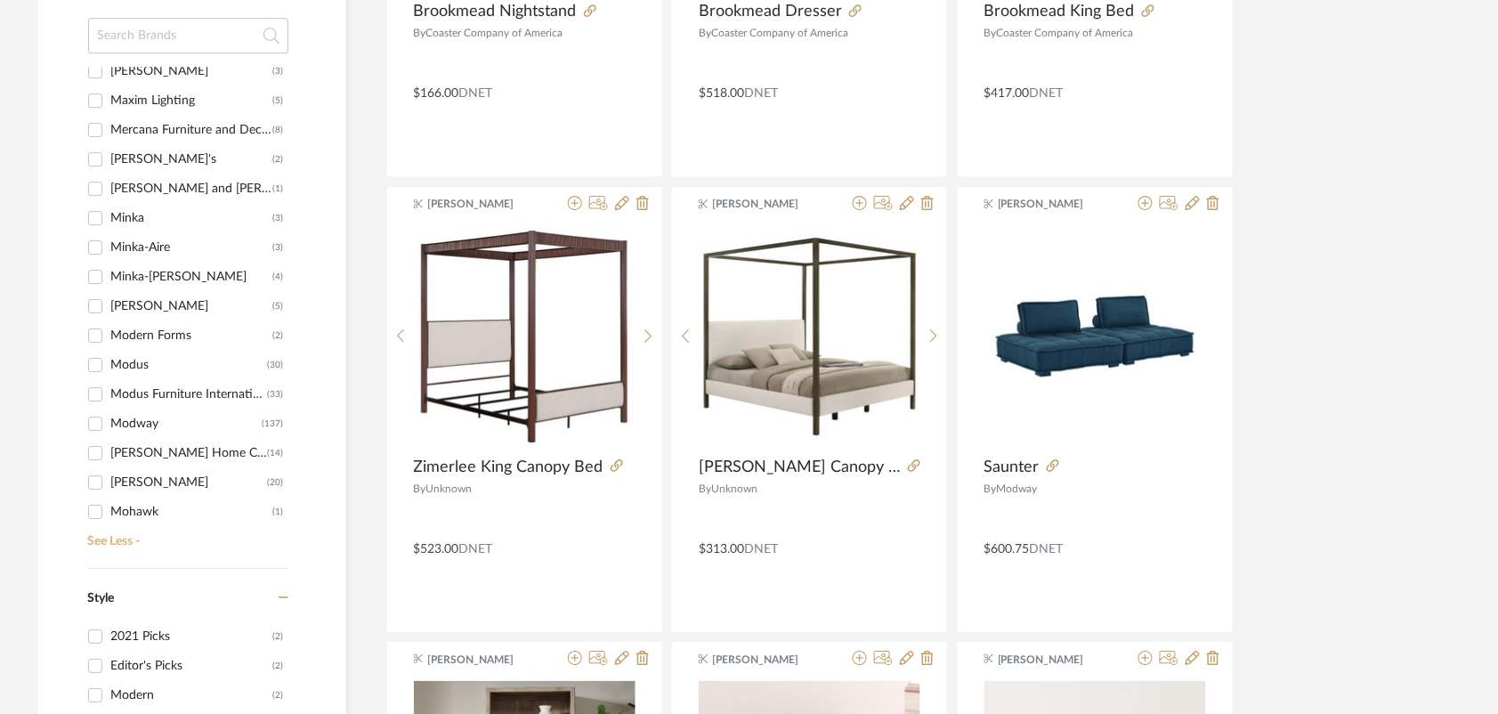
scroll to position [6123, 0]
click at [94, 419] on input "Modway (137)" at bounding box center [95, 423] width 28 height 28
checkbox input "true"
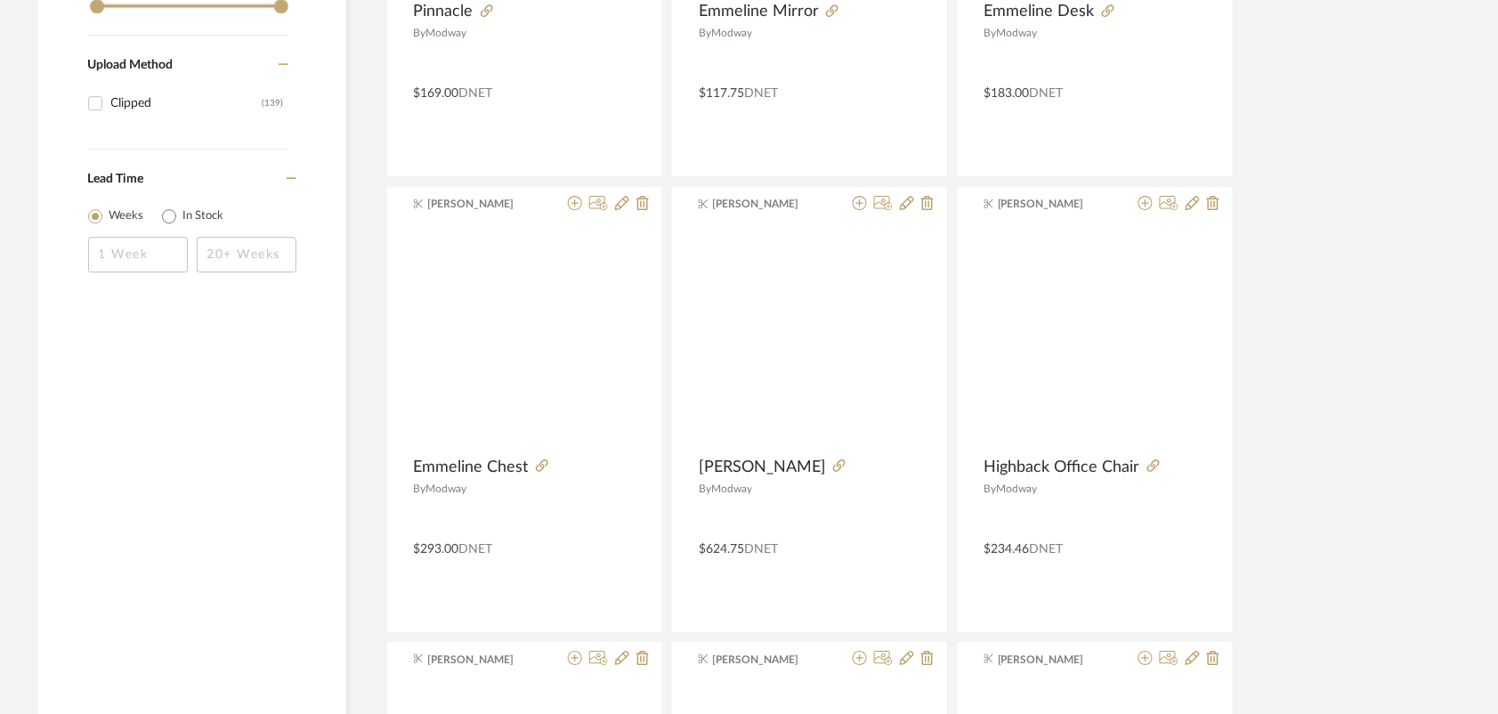
scroll to position [908, 0]
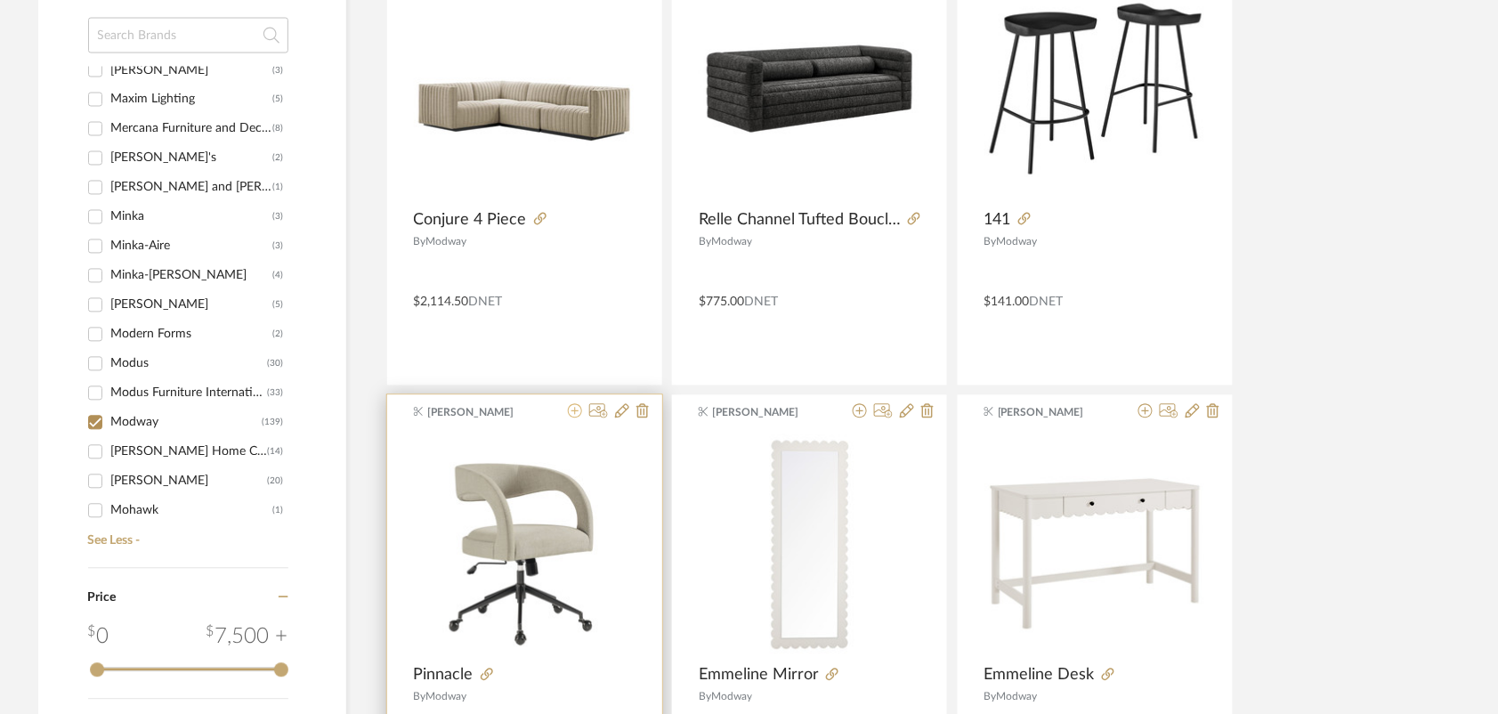
click at [576, 411] on icon at bounding box center [575, 411] width 14 height 14
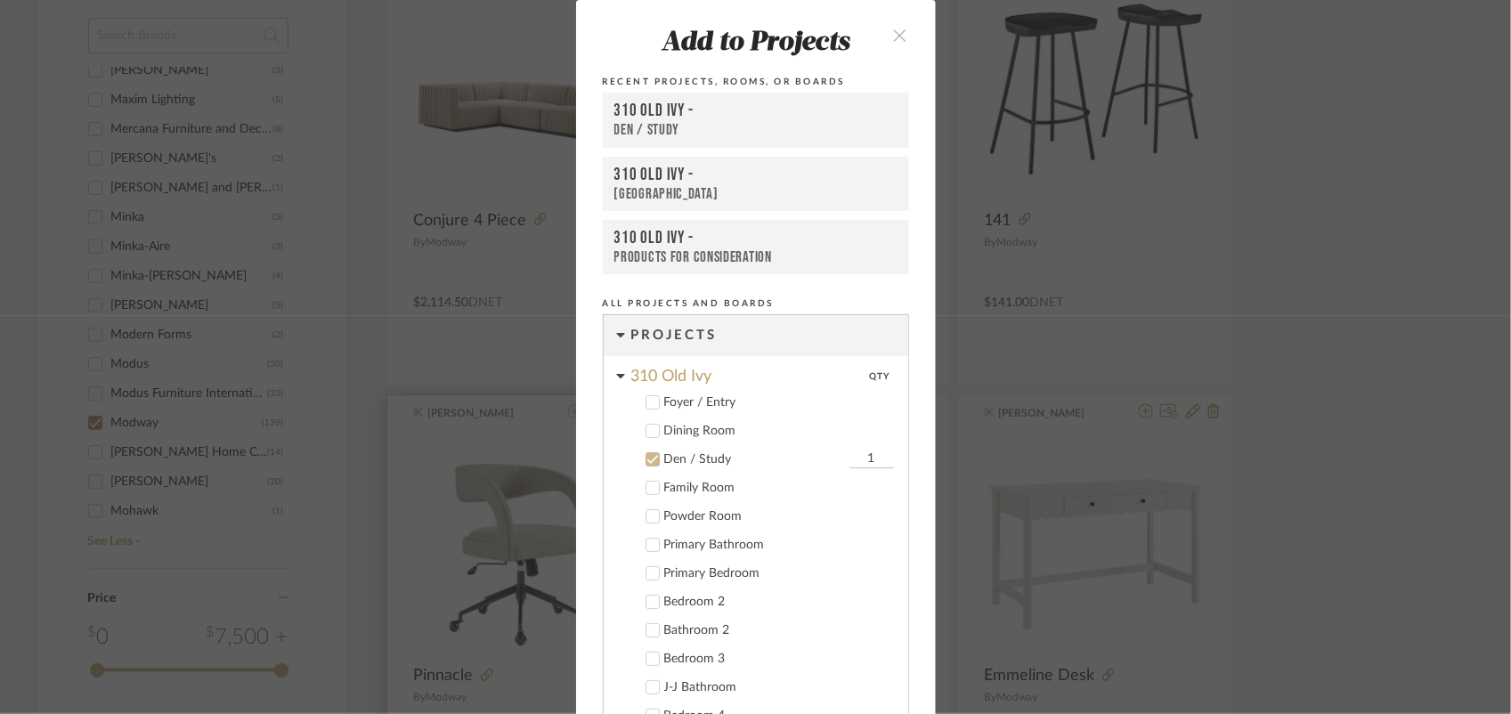
scroll to position [129, 0]
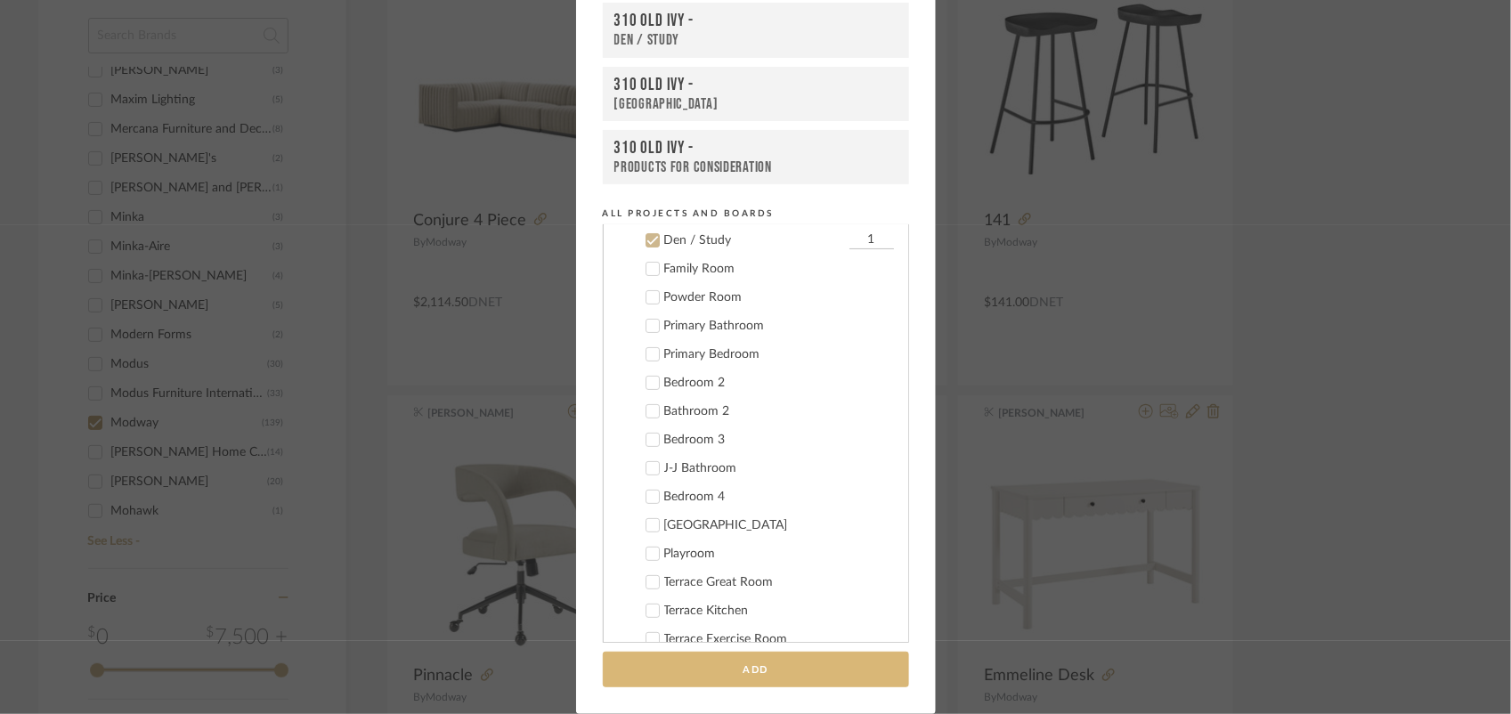
click at [754, 668] on button "Add" at bounding box center [756, 670] width 306 height 37
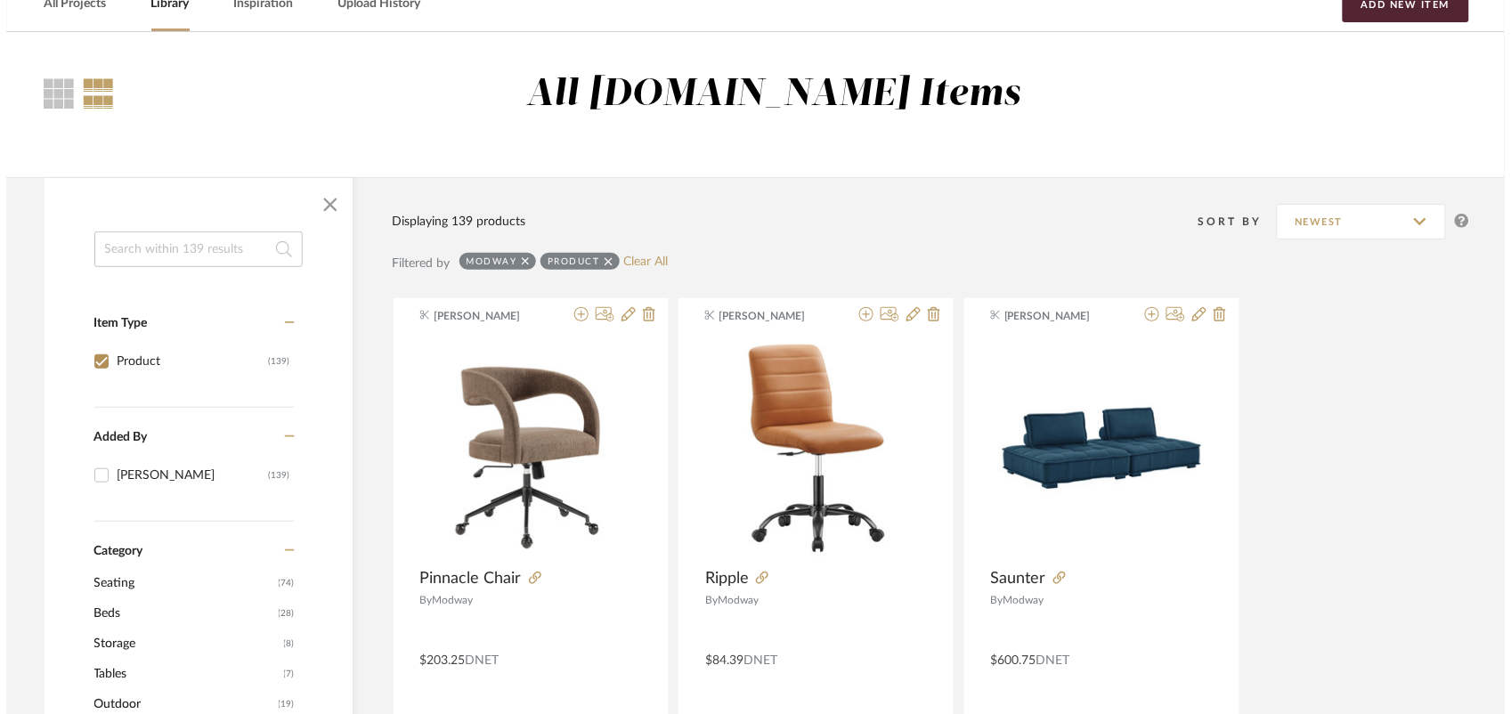
scroll to position [0, 0]
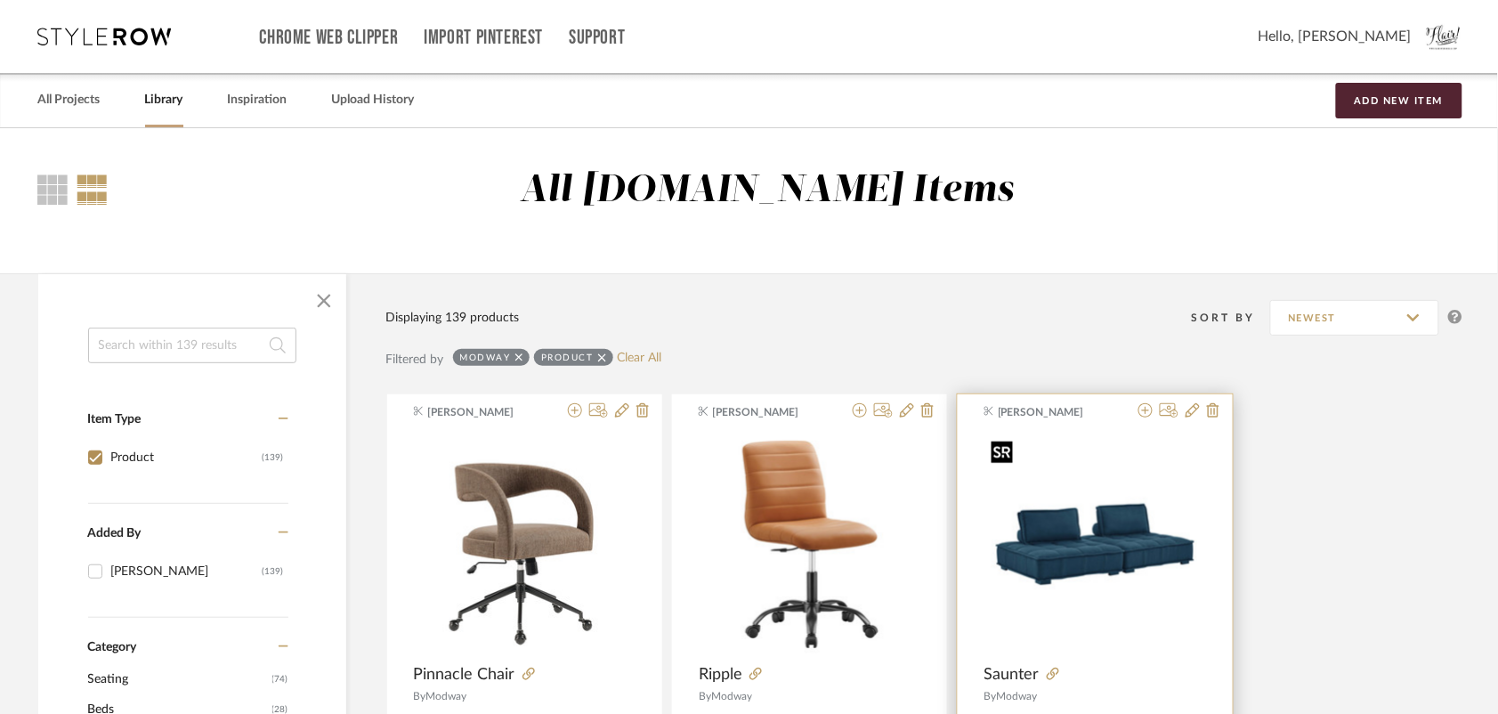
click at [1194, 541] on img "0" at bounding box center [1096, 545] width 222 height 222
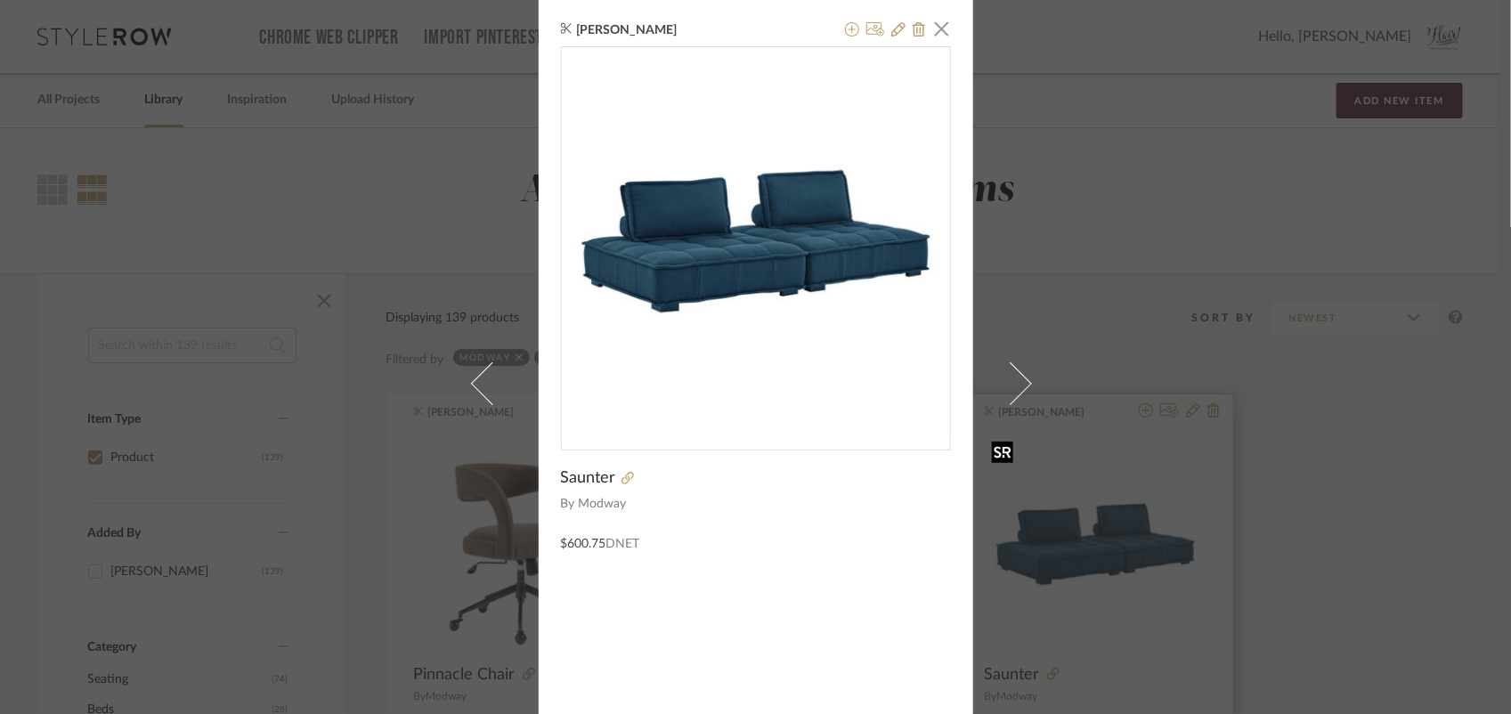
scroll to position [28, 0]
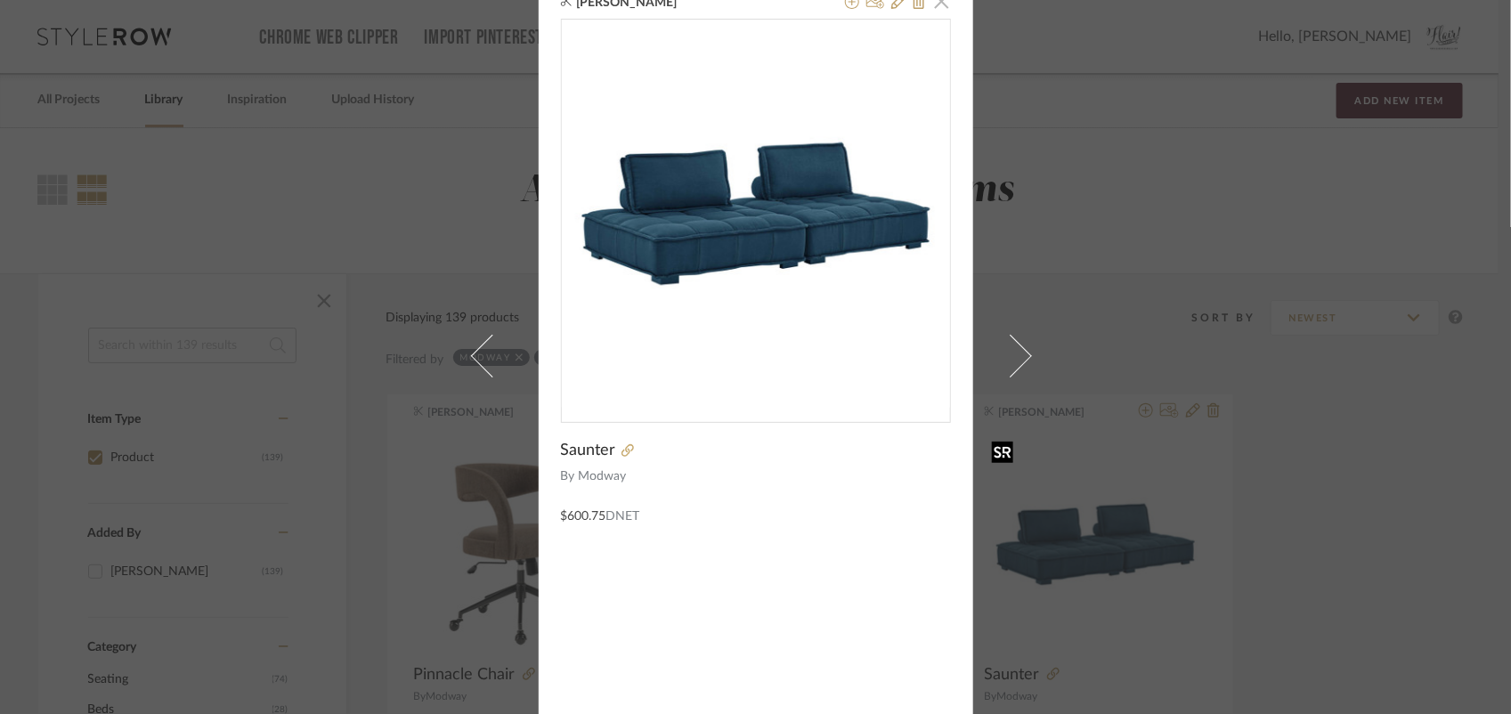
click at [936, 3] on span "button" at bounding box center [942, 1] width 36 height 36
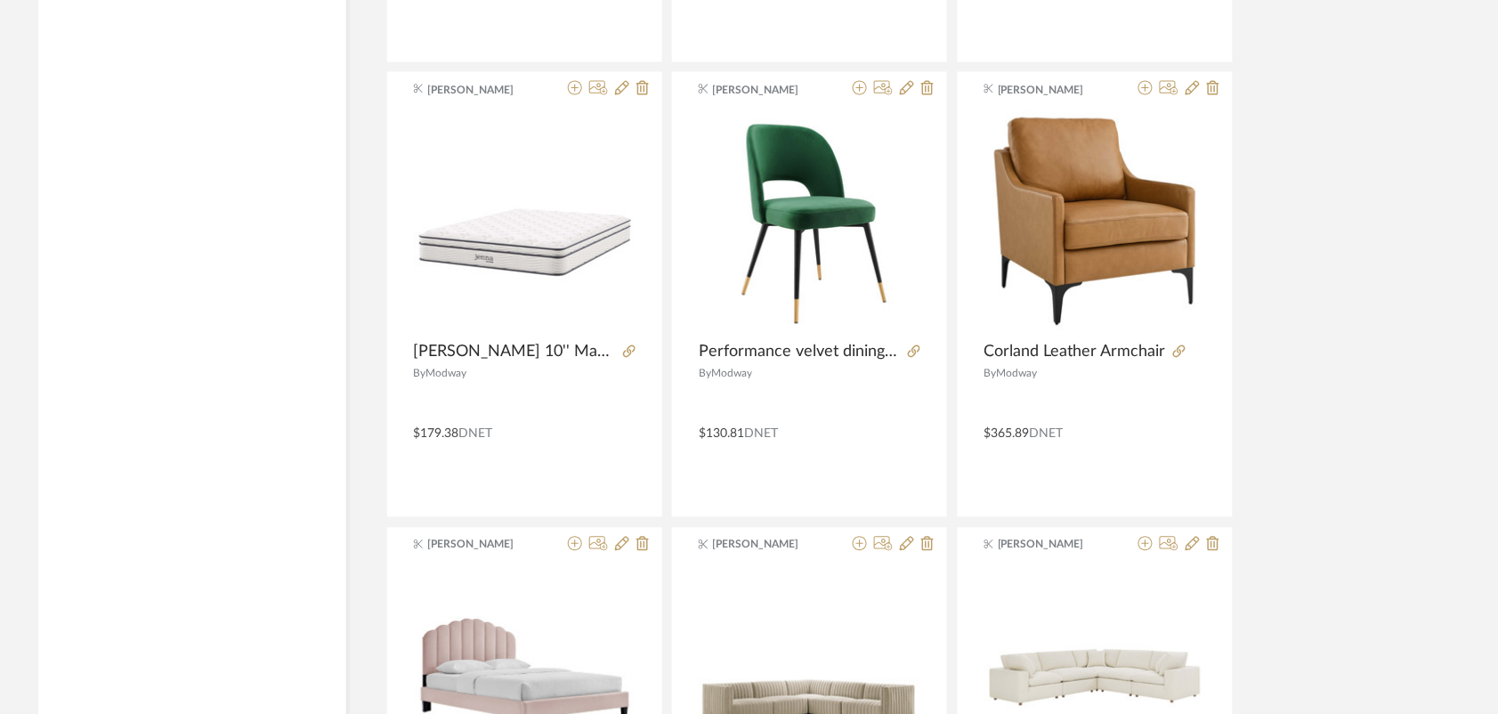
scroll to position [5327, 0]
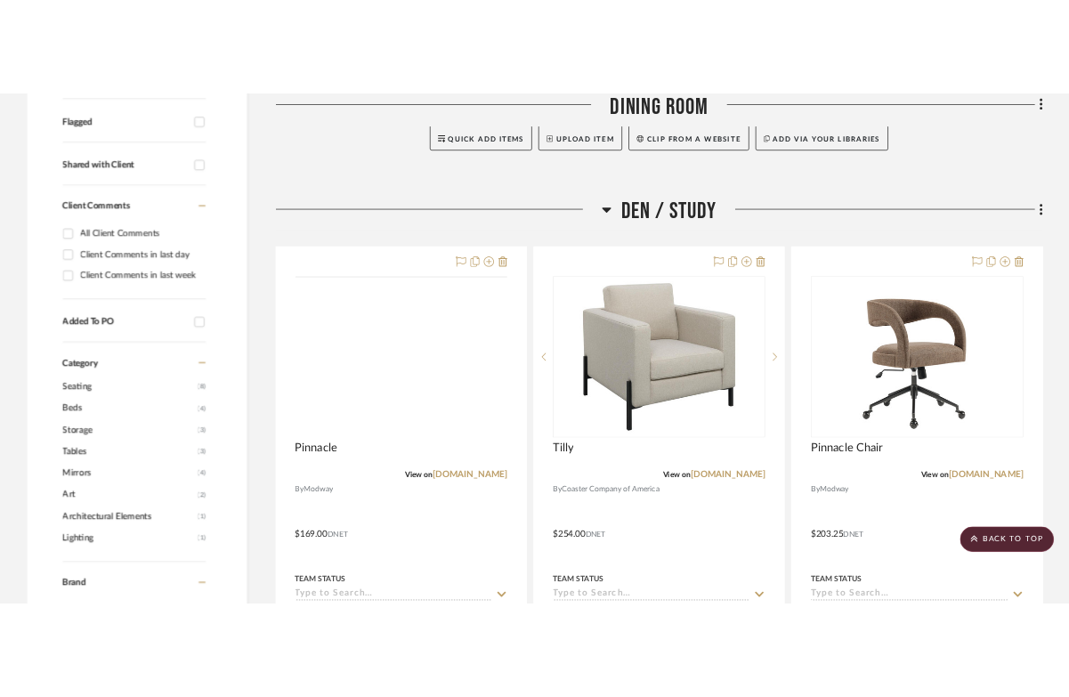
scroll to position [629, 0]
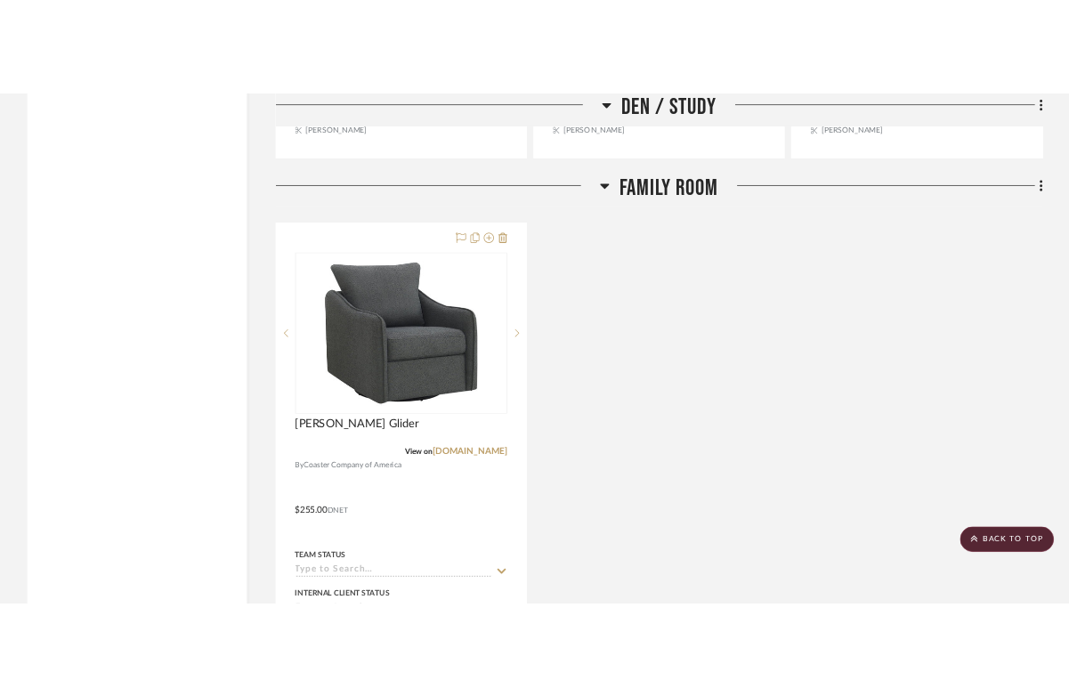
scroll to position [2356, 0]
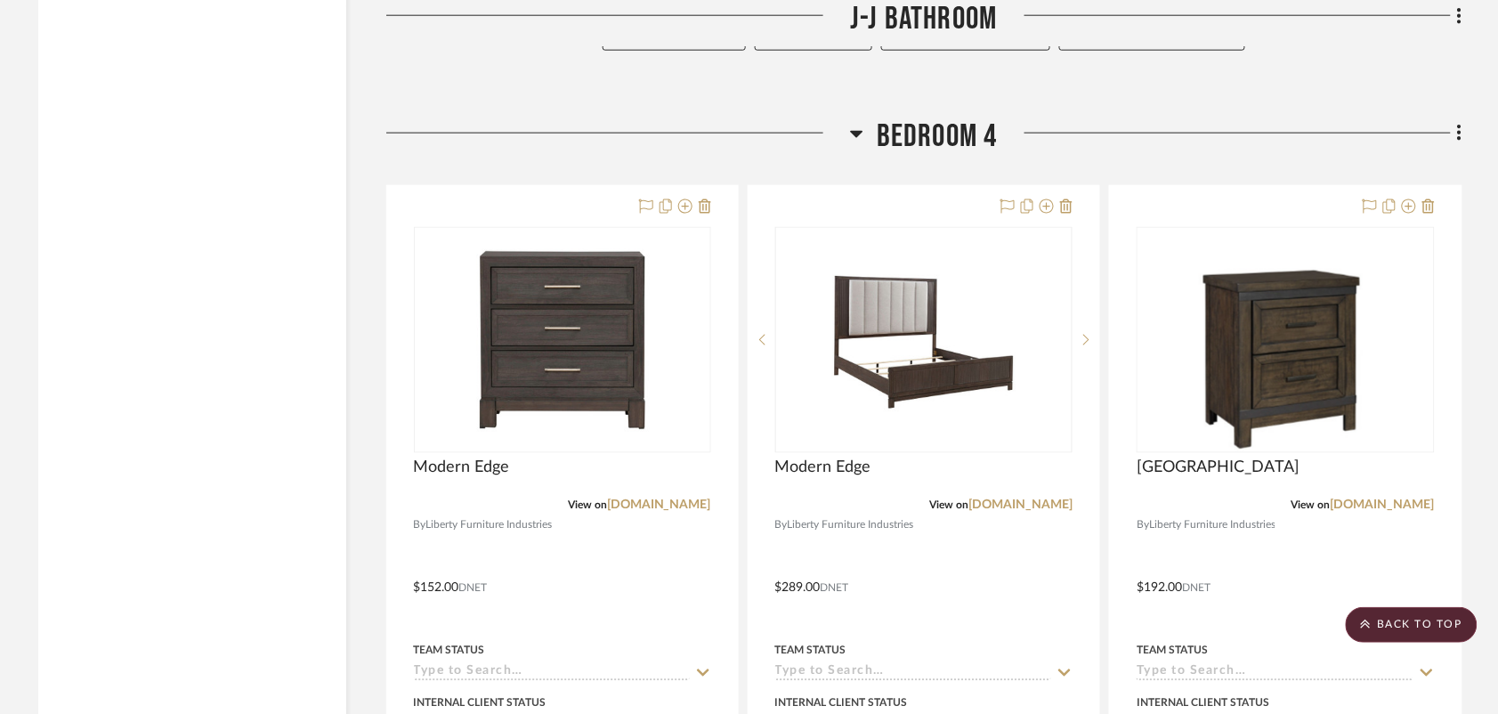
scroll to position [6612, 0]
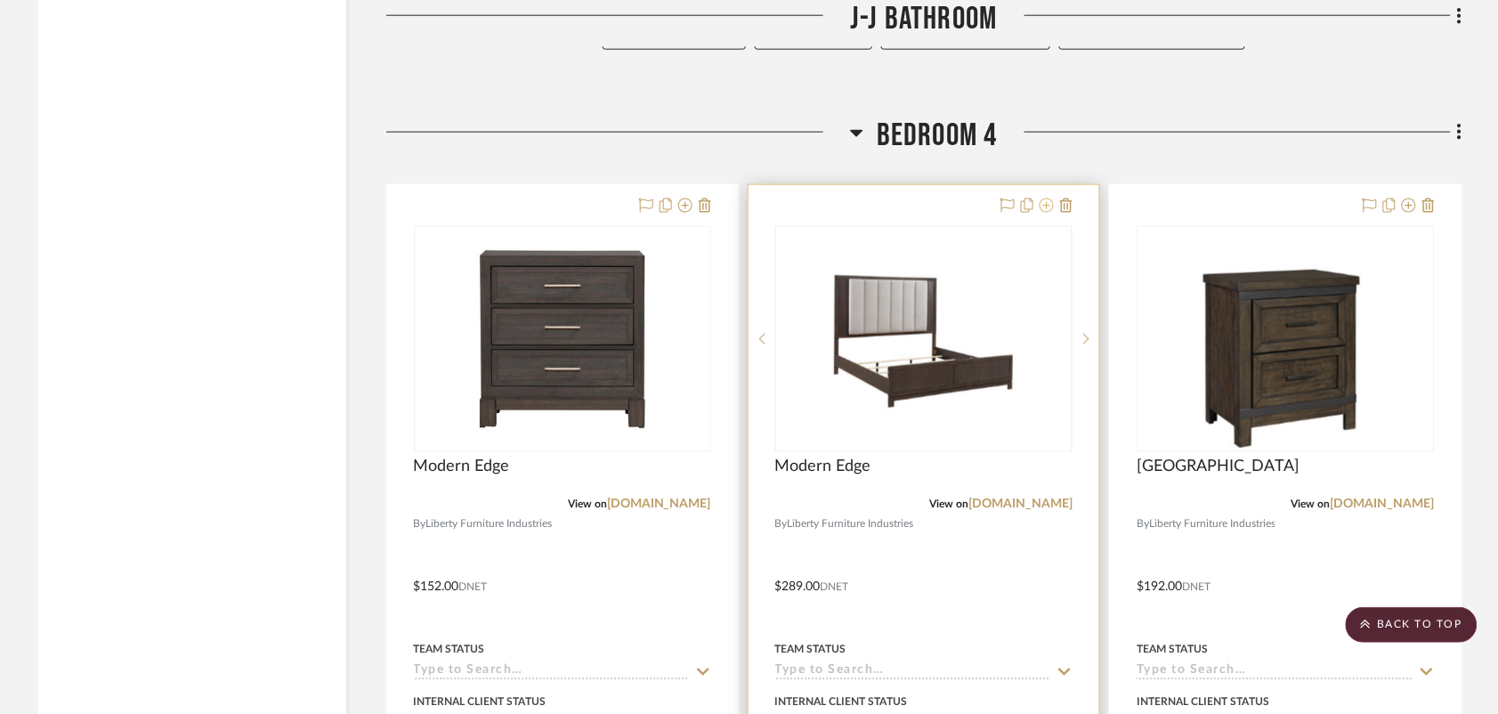
click at [1049, 207] on icon at bounding box center [1047, 206] width 14 height 14
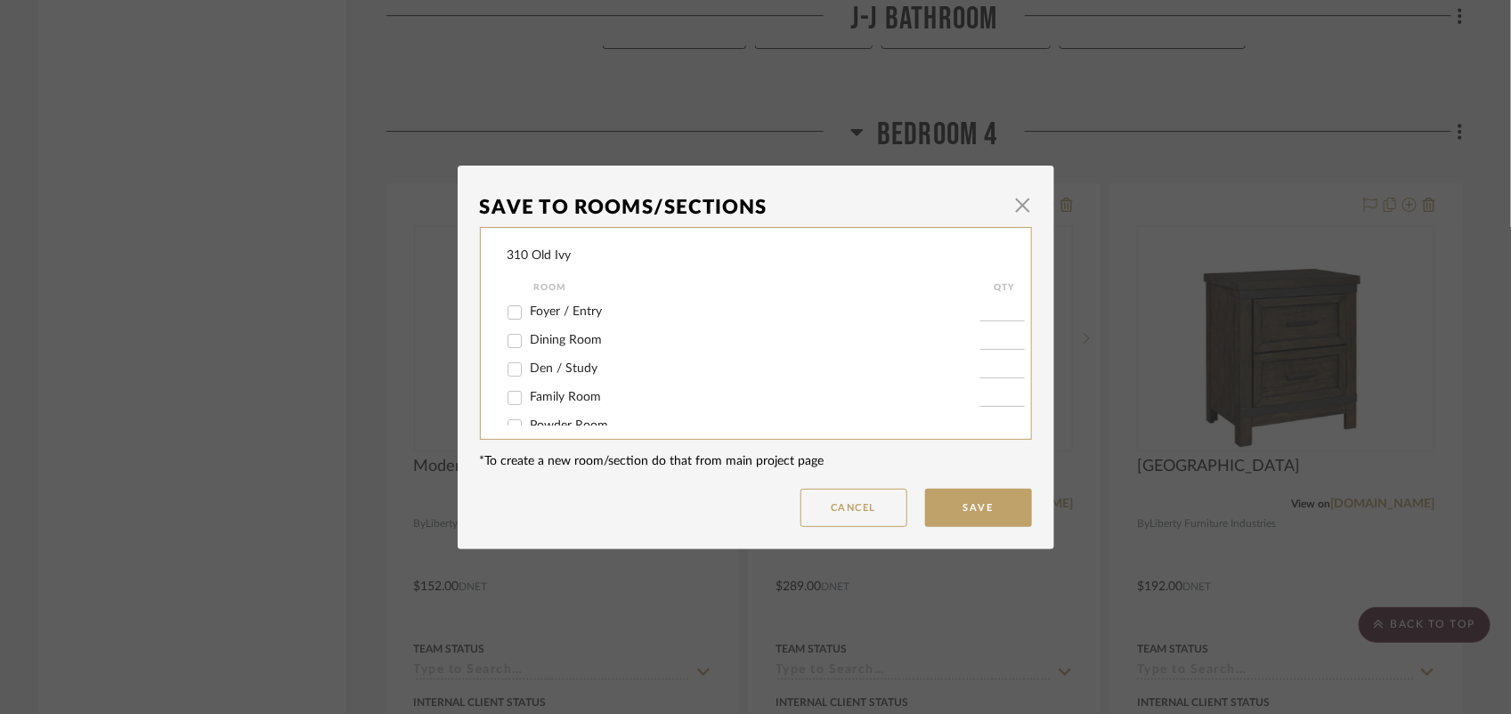
scroll to position [147, 0]
click at [512, 419] on input "Bedroom 3" at bounding box center [514, 422] width 28 height 28
checkbox input "true"
type input "1"
click at [971, 508] on button "Save" at bounding box center [978, 508] width 107 height 38
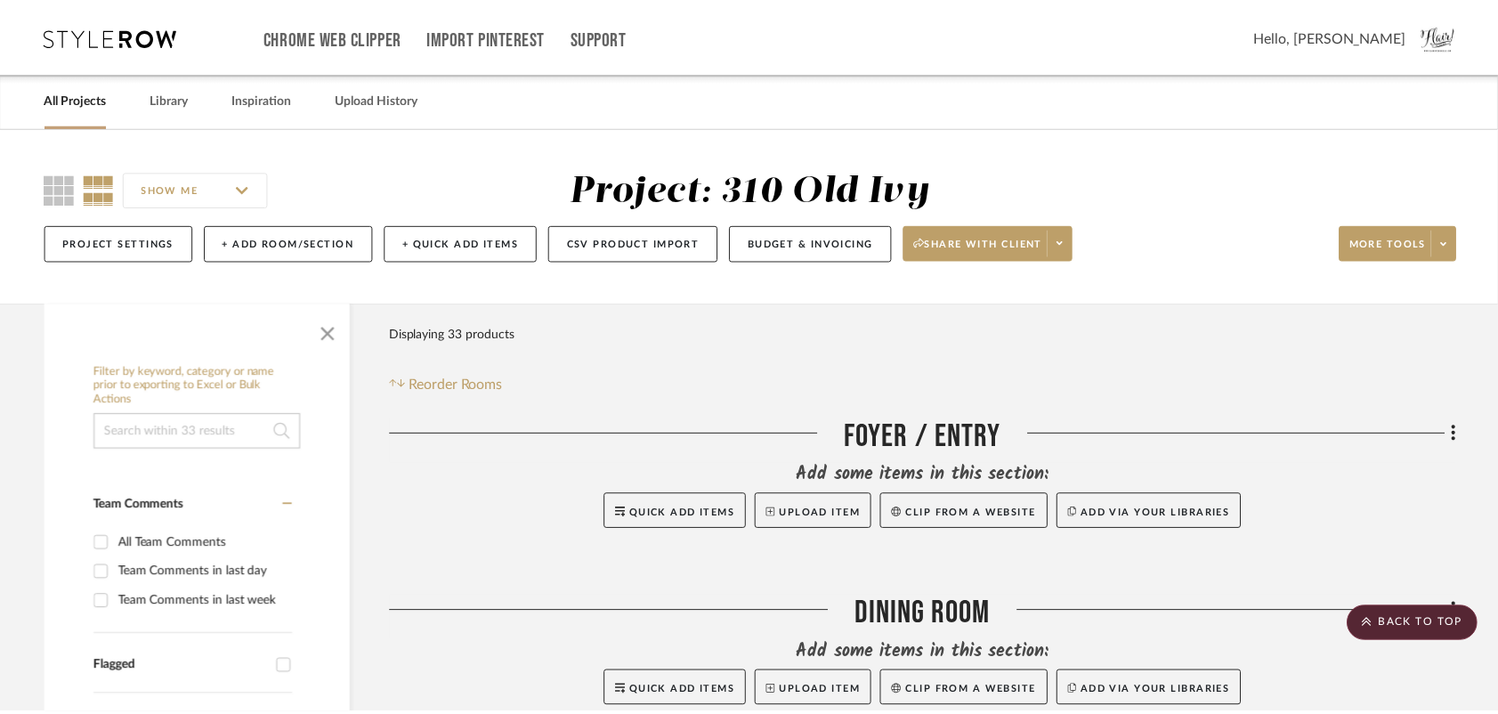
scroll to position [6612, 0]
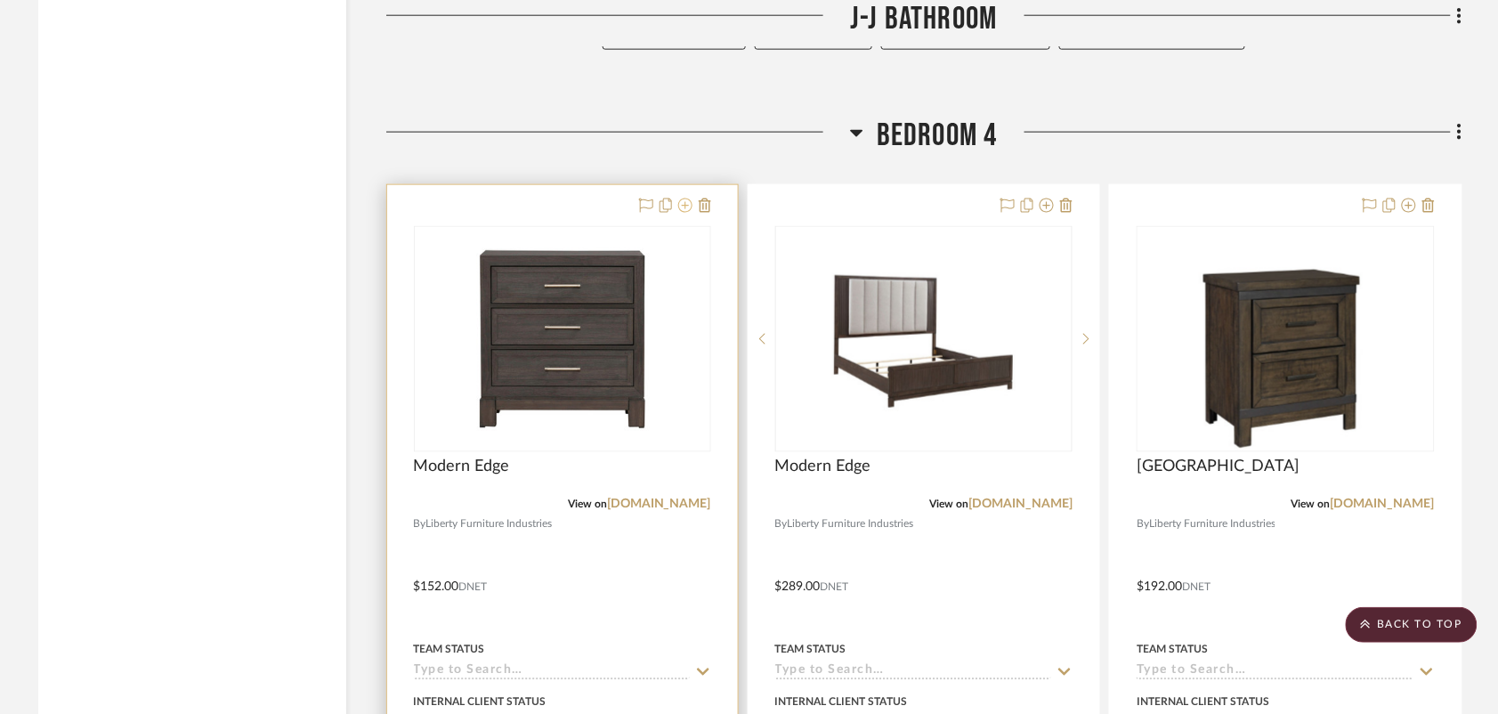
click at [686, 207] on icon at bounding box center [685, 206] width 14 height 14
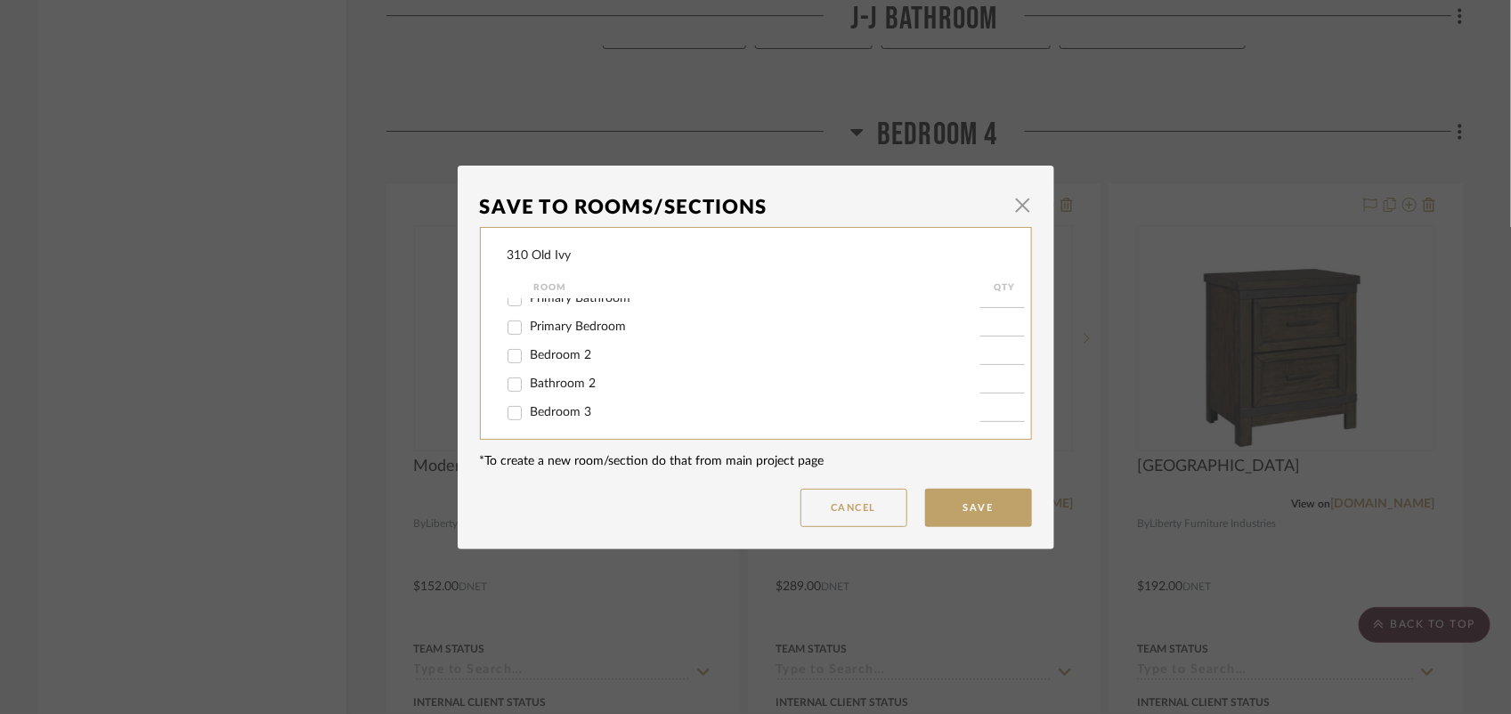
scroll to position [157, 0]
click at [513, 410] on input "Bedroom 3" at bounding box center [514, 412] width 28 height 28
checkbox input "true"
type input "1"
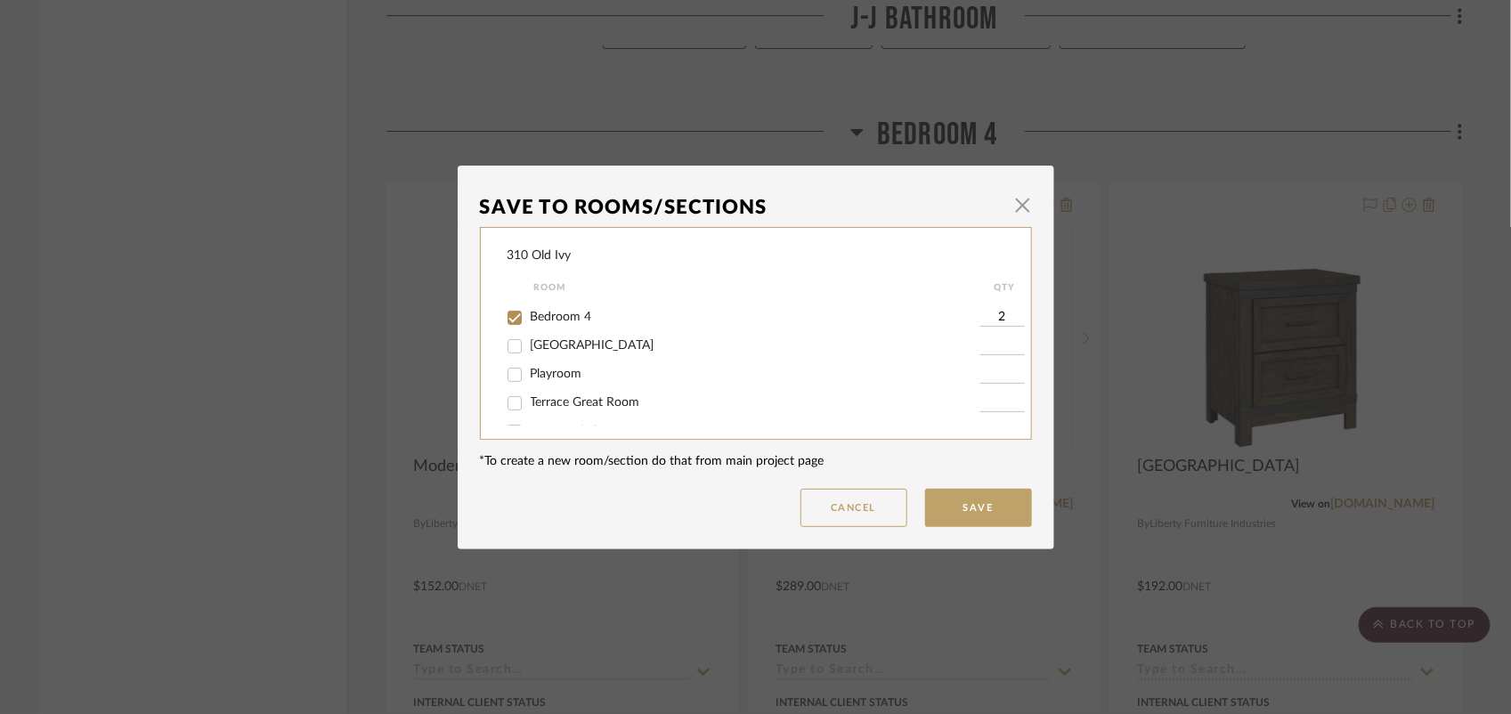
click at [509, 317] on input "Bedroom 4" at bounding box center [514, 318] width 28 height 28
checkbox input "false"
click at [975, 508] on button "Save" at bounding box center [978, 508] width 107 height 38
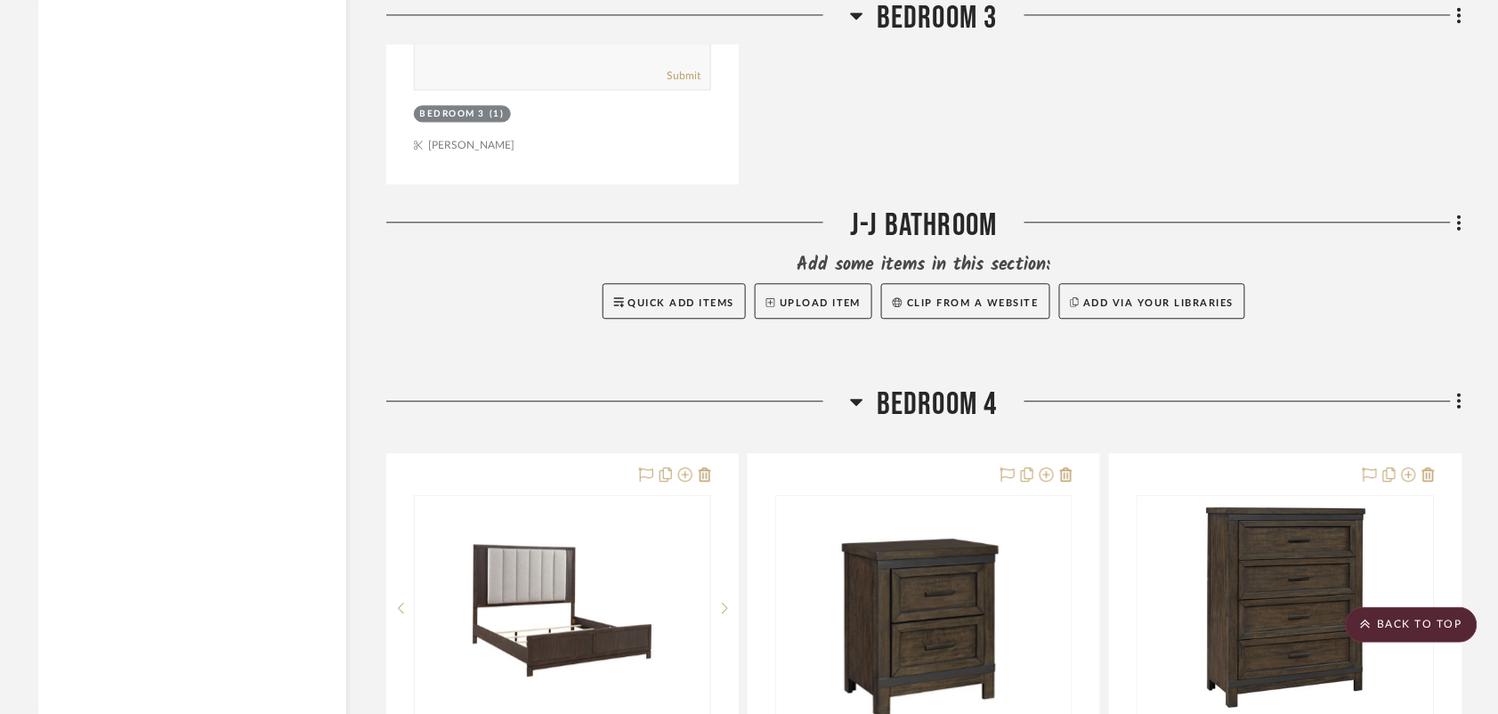
scroll to position [7382, 0]
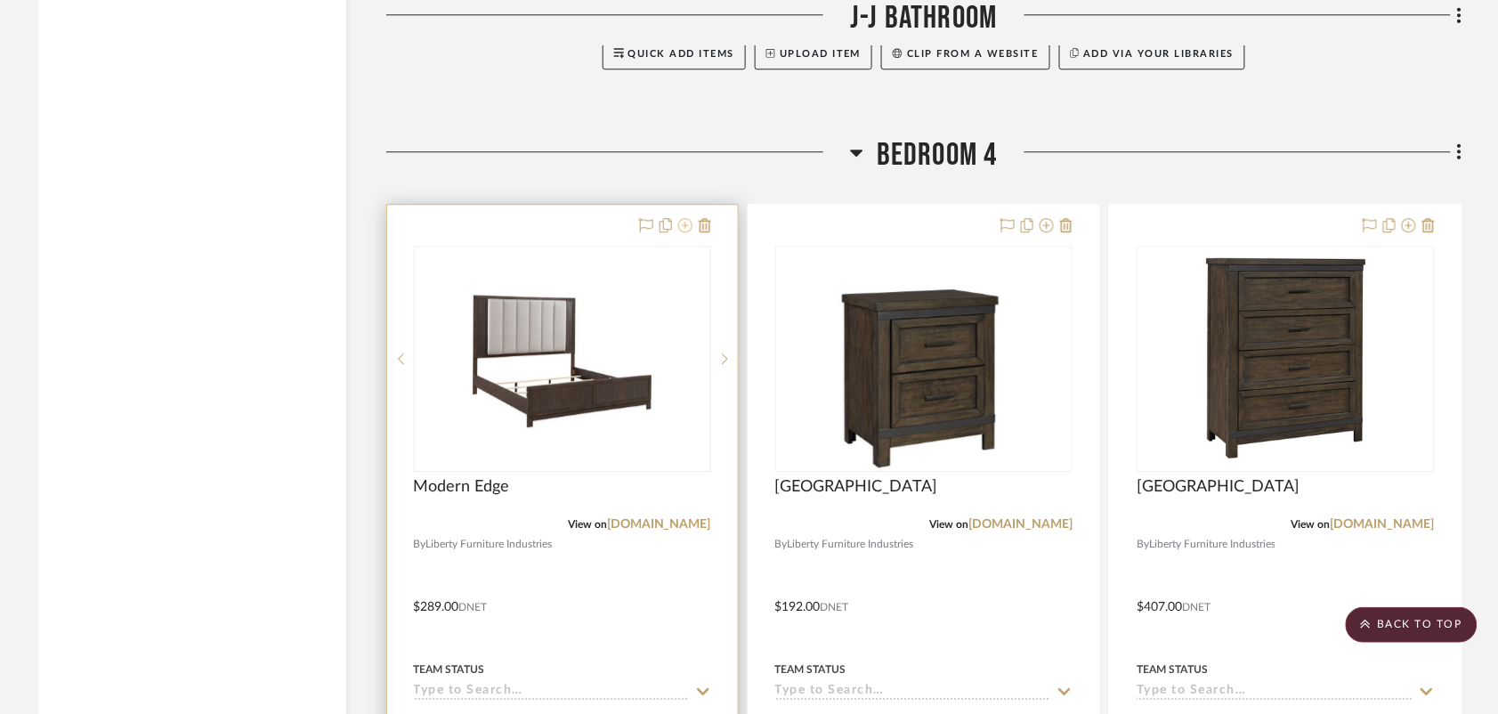
click at [681, 229] on icon at bounding box center [685, 225] width 14 height 14
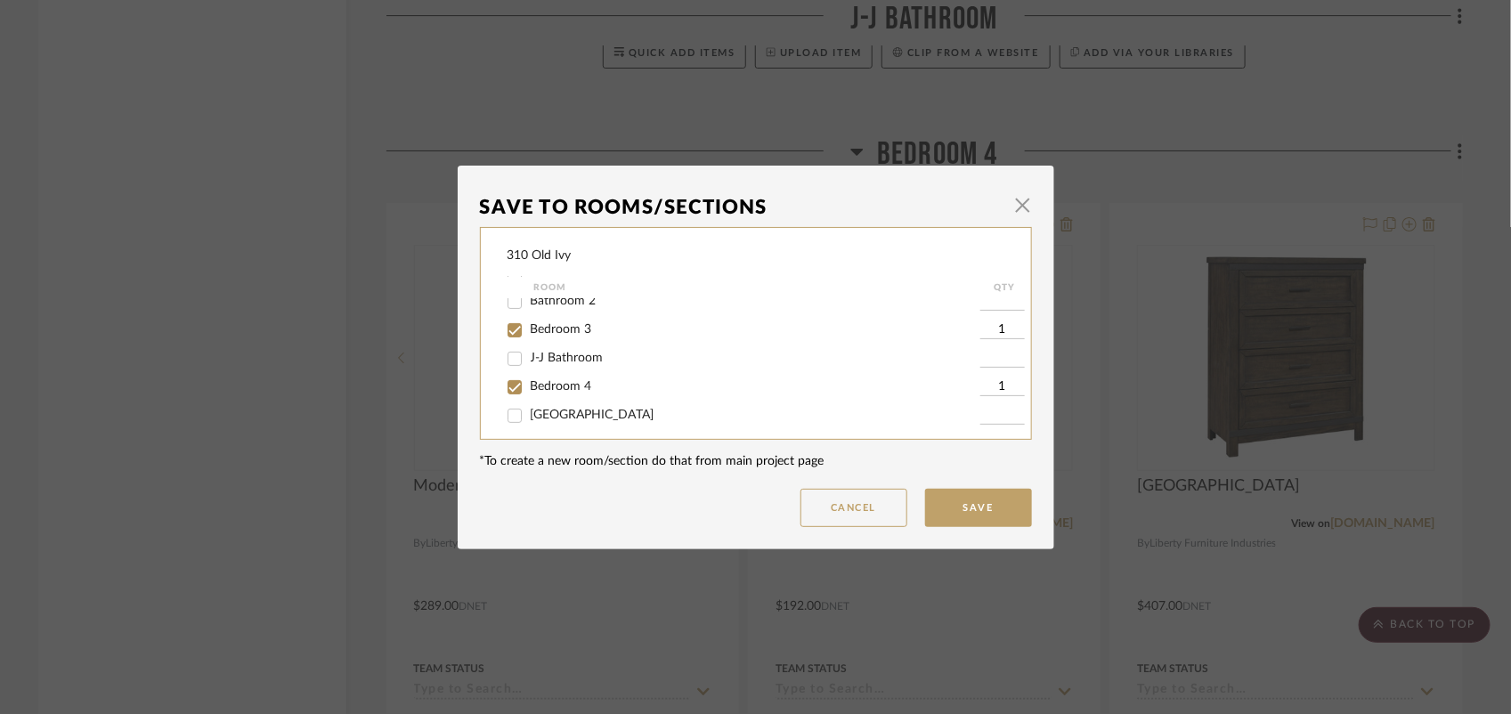
scroll to position [238, 0]
click at [515, 390] on input "Bedroom 4" at bounding box center [514, 388] width 28 height 28
checkbox input "false"
click at [957, 504] on button "Save" at bounding box center [978, 508] width 107 height 38
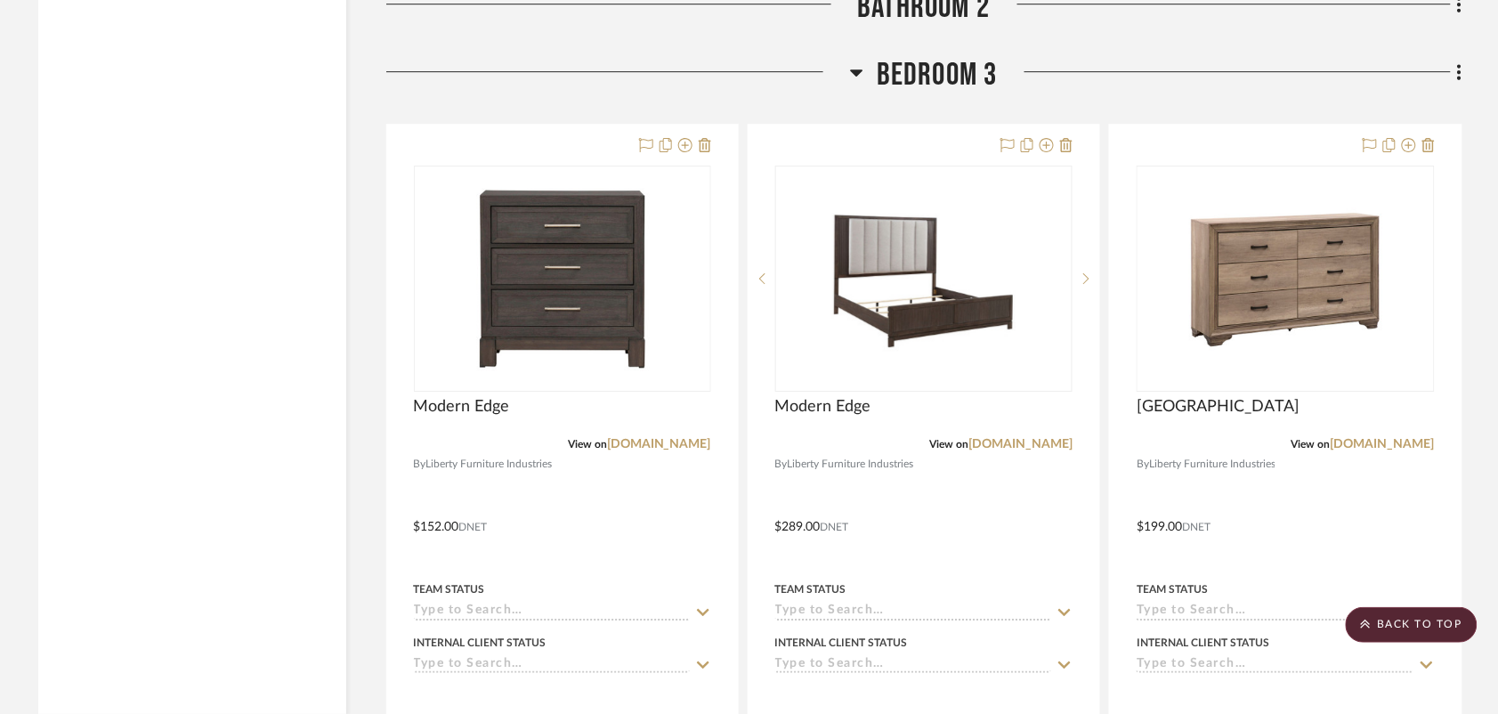
scroll to position [5622, 0]
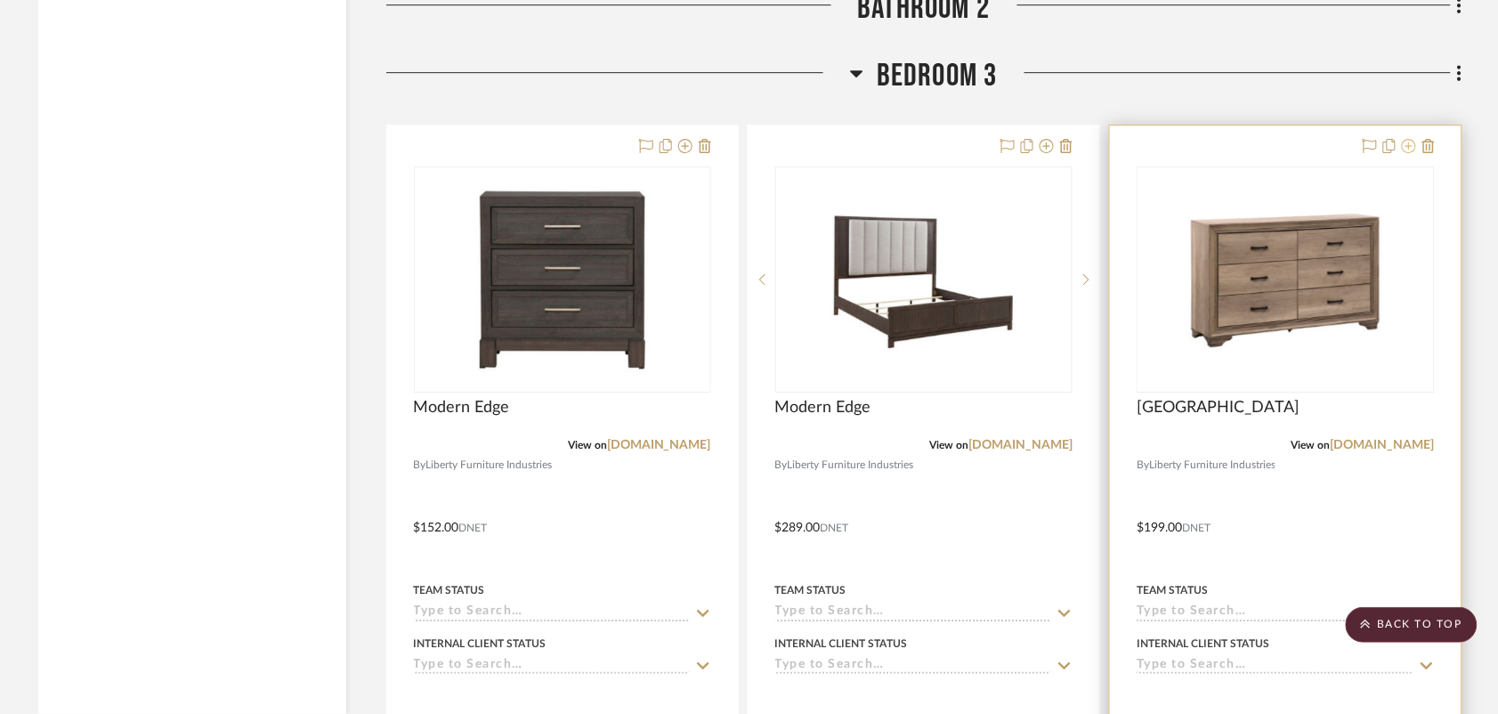
click at [1081, 149] on icon at bounding box center [1409, 146] width 14 height 14
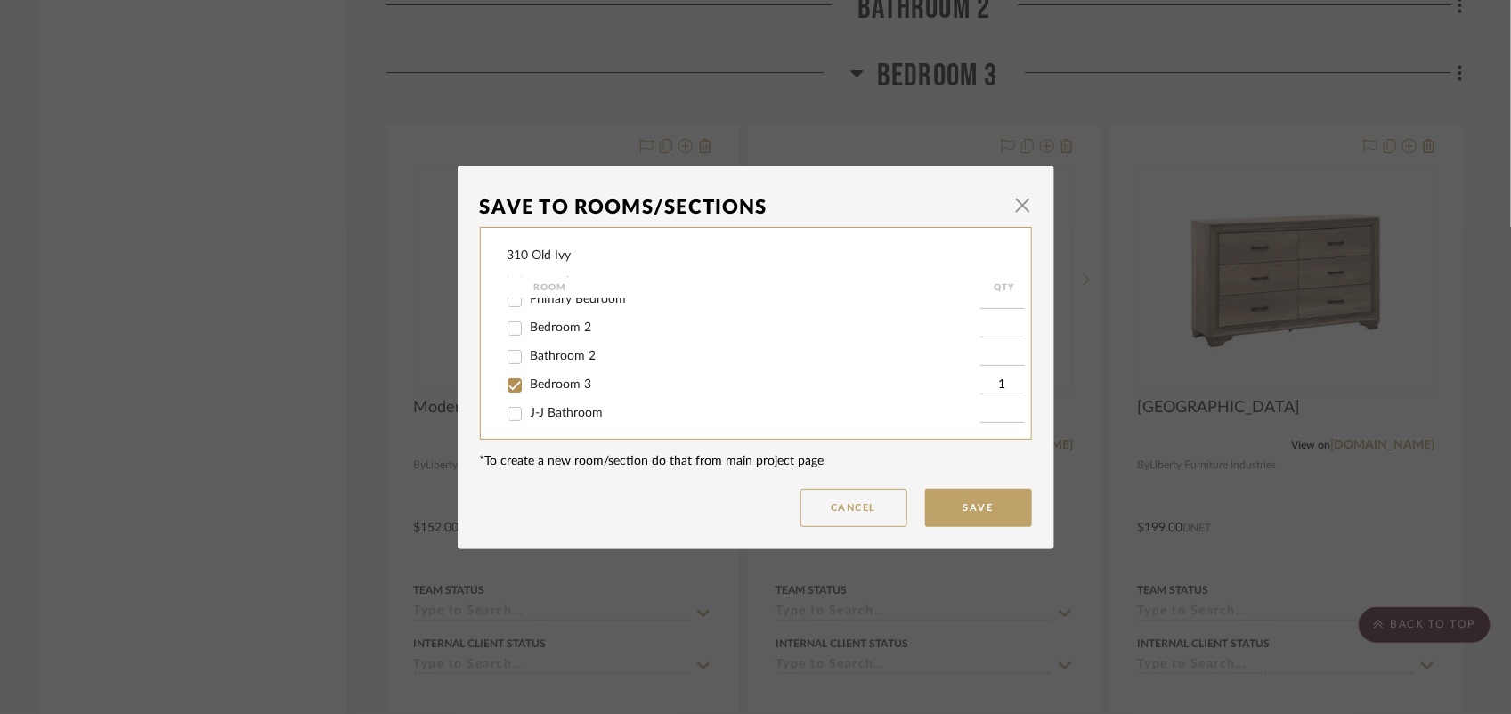
scroll to position [183, 0]
click at [507, 378] on input "Bedroom 3" at bounding box center [514, 386] width 28 height 28
checkbox input "false"
click at [949, 521] on button "Save" at bounding box center [978, 508] width 107 height 38
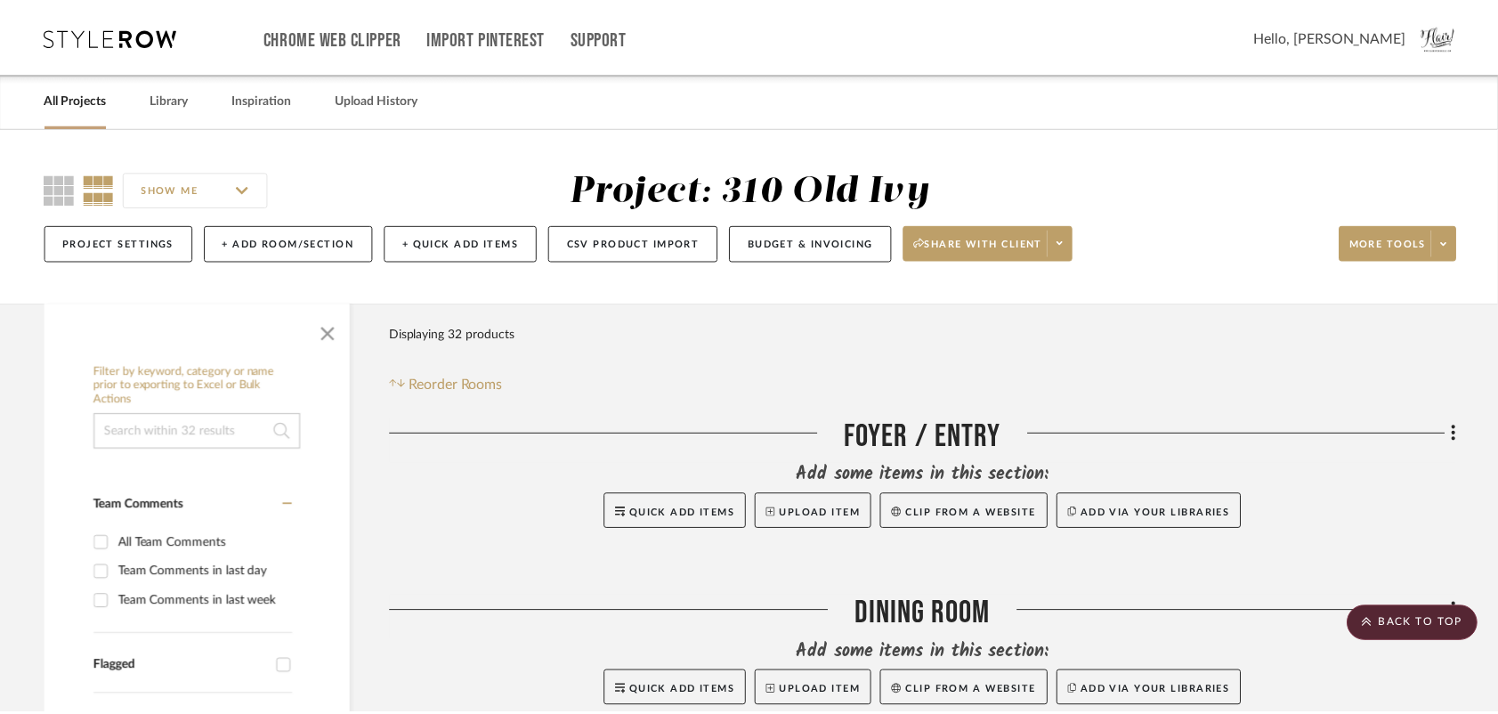
scroll to position [5622, 0]
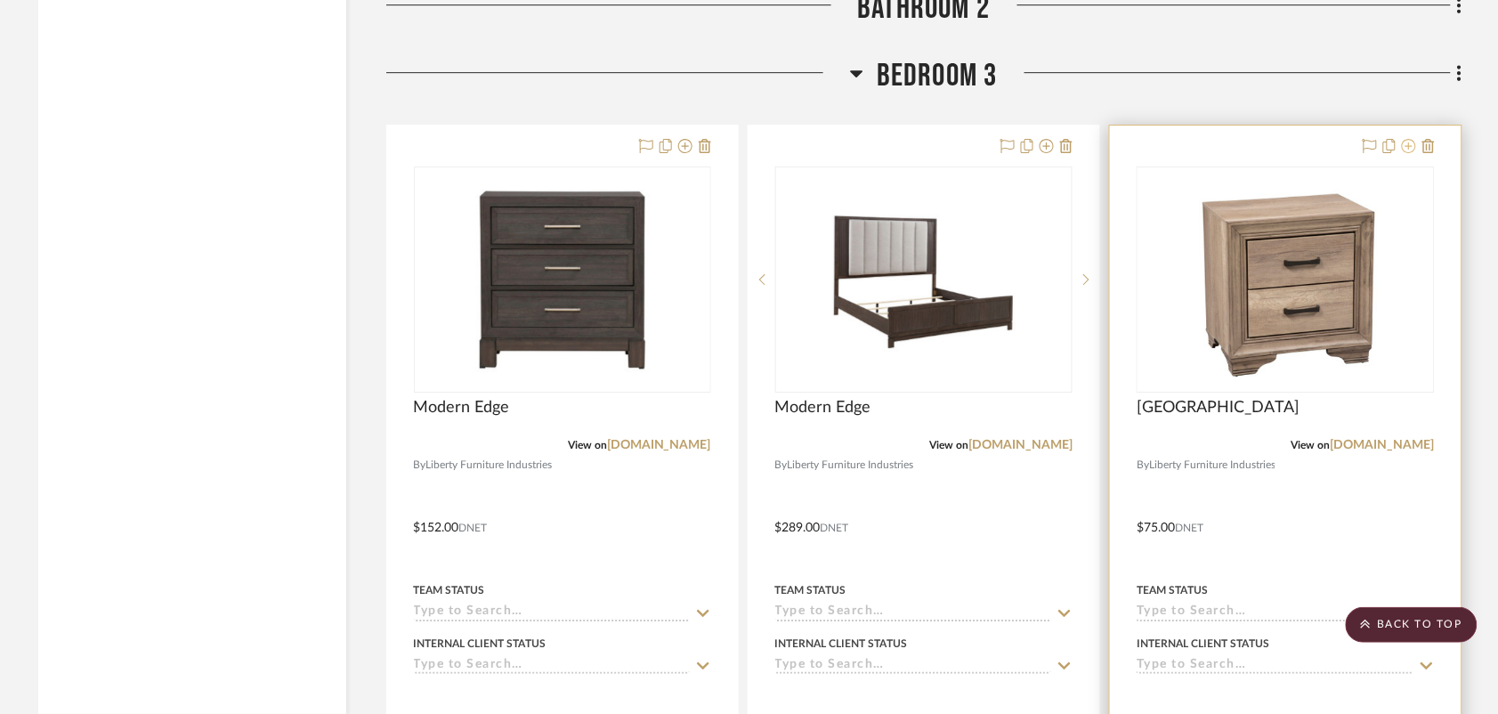
click at [1081, 148] on icon at bounding box center [1409, 146] width 14 height 14
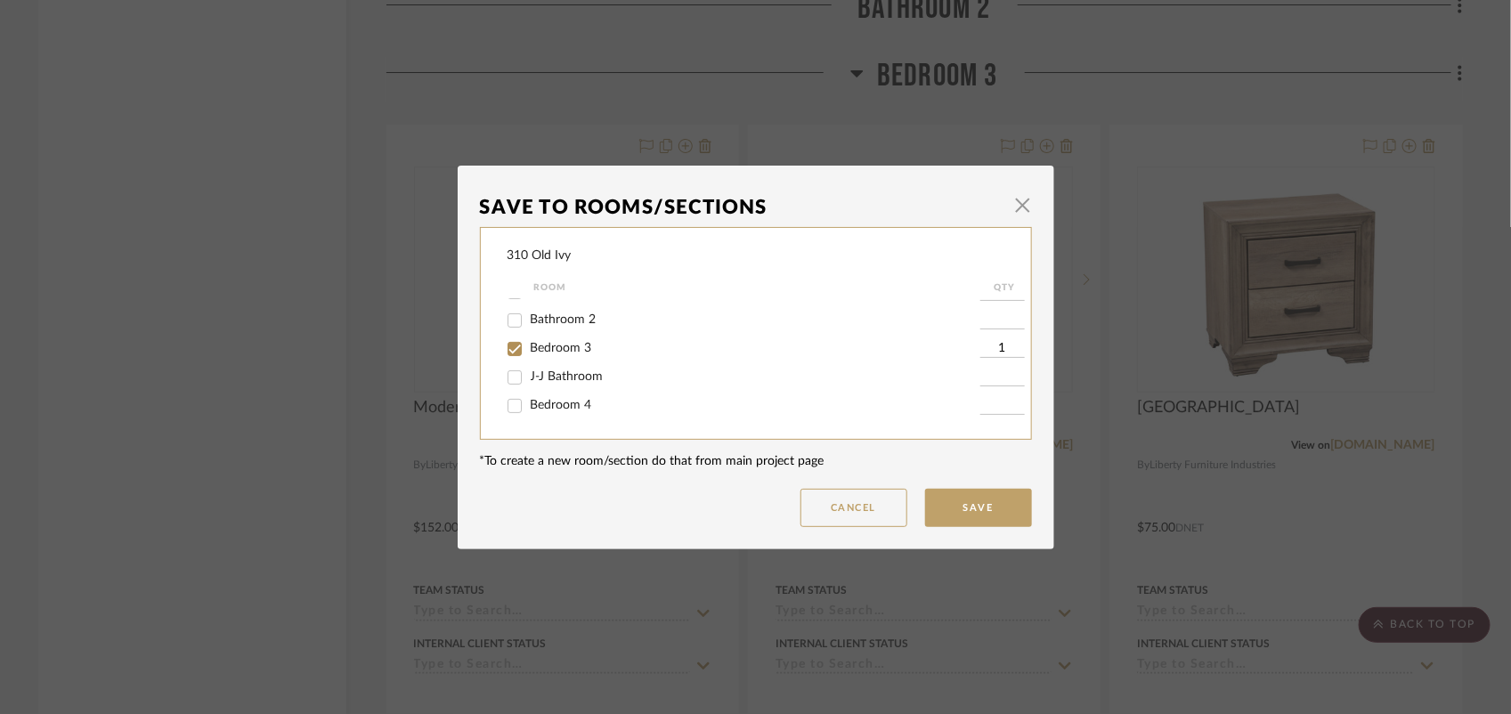
scroll to position [221, 0]
click at [506, 341] on input "Bedroom 3" at bounding box center [514, 348] width 28 height 28
checkbox input "false"
click at [948, 523] on button "Save" at bounding box center [978, 508] width 107 height 38
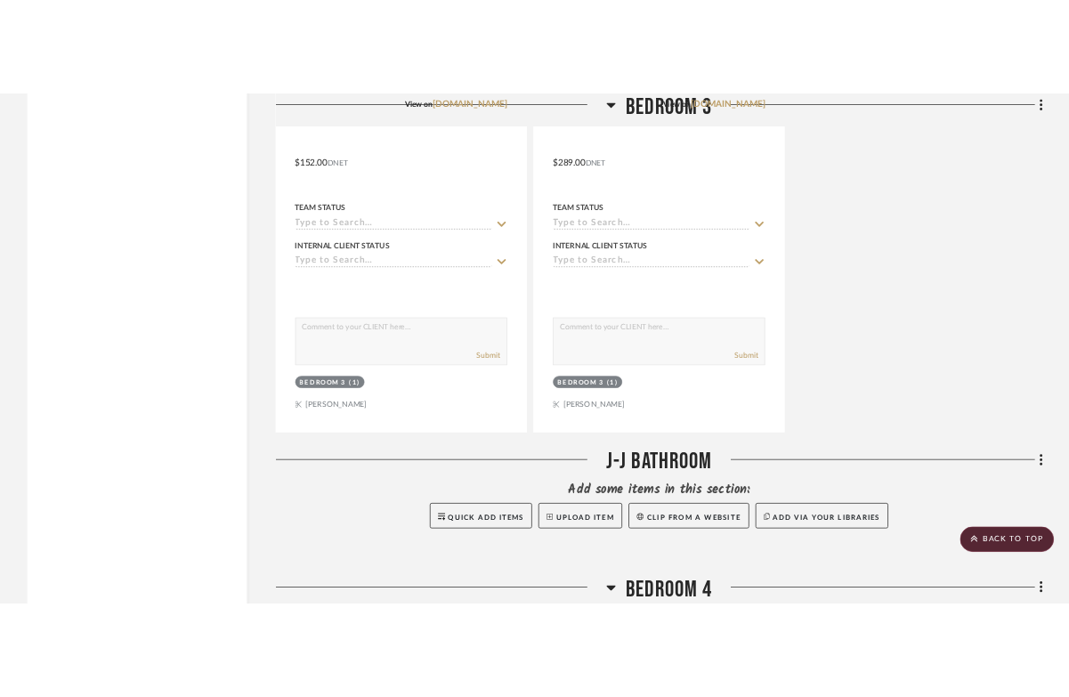
scroll to position [6052, 0]
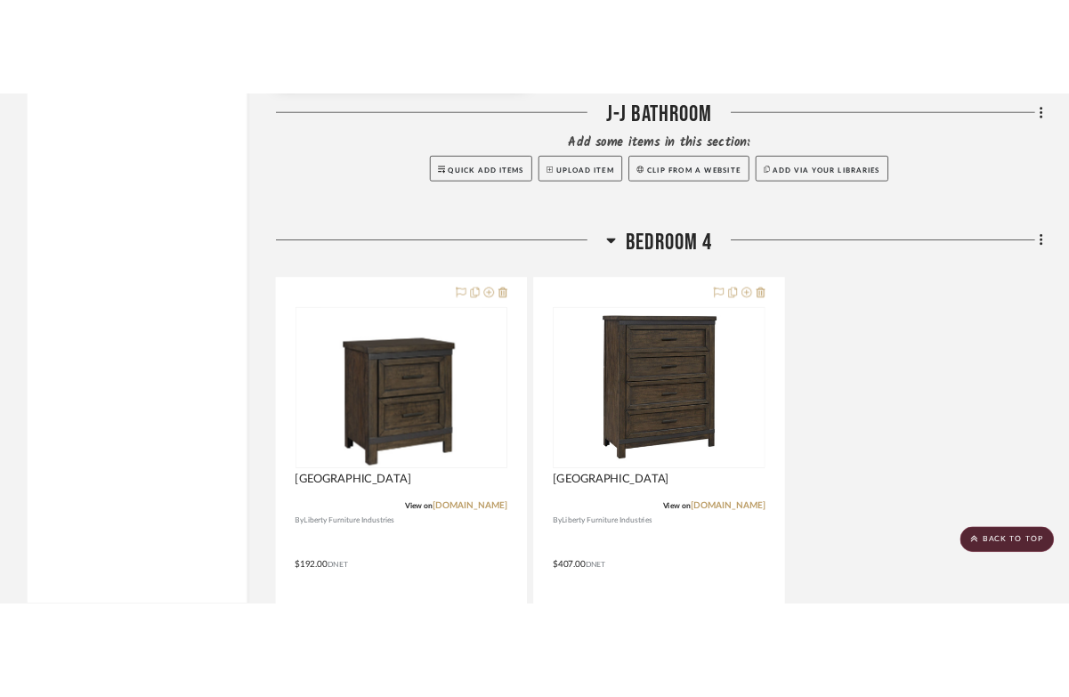
scroll to position [6602, 0]
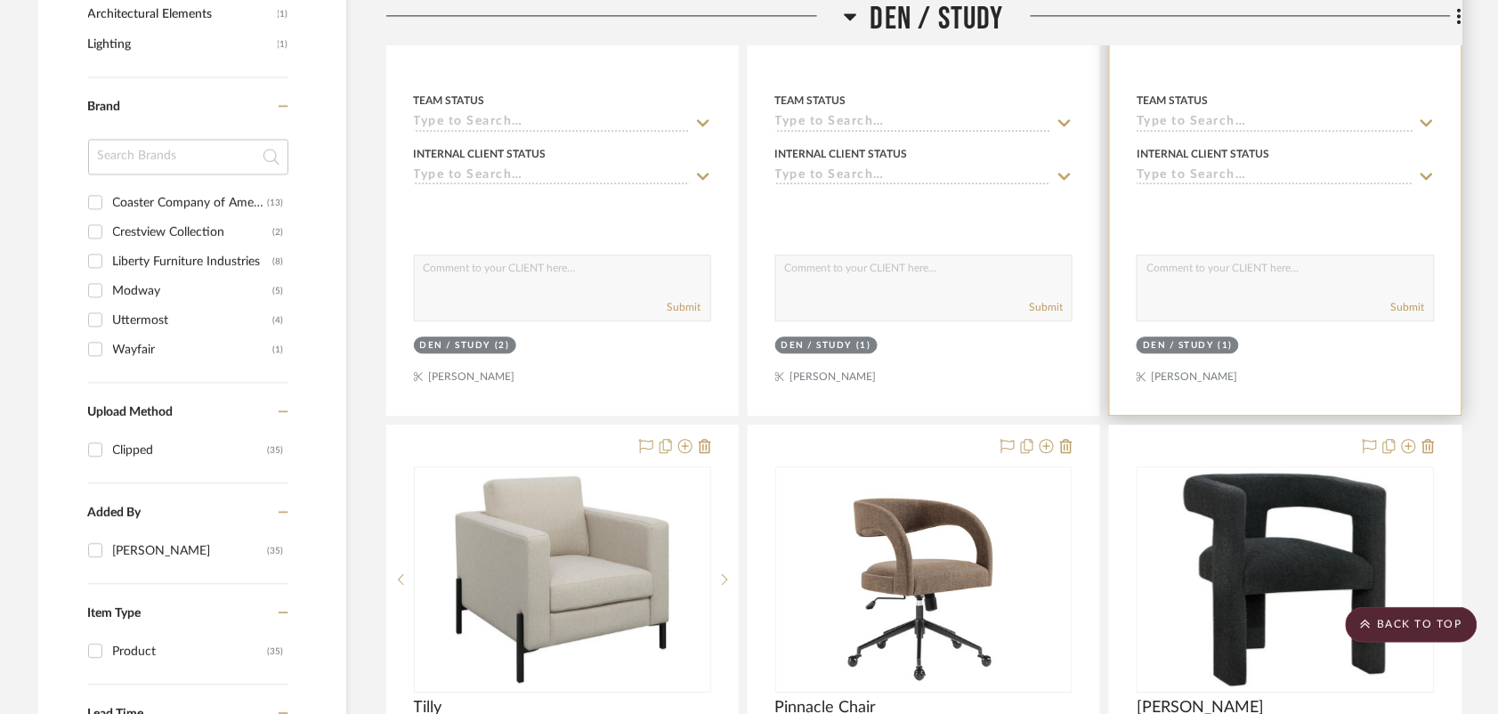
scroll to position [1345, 0]
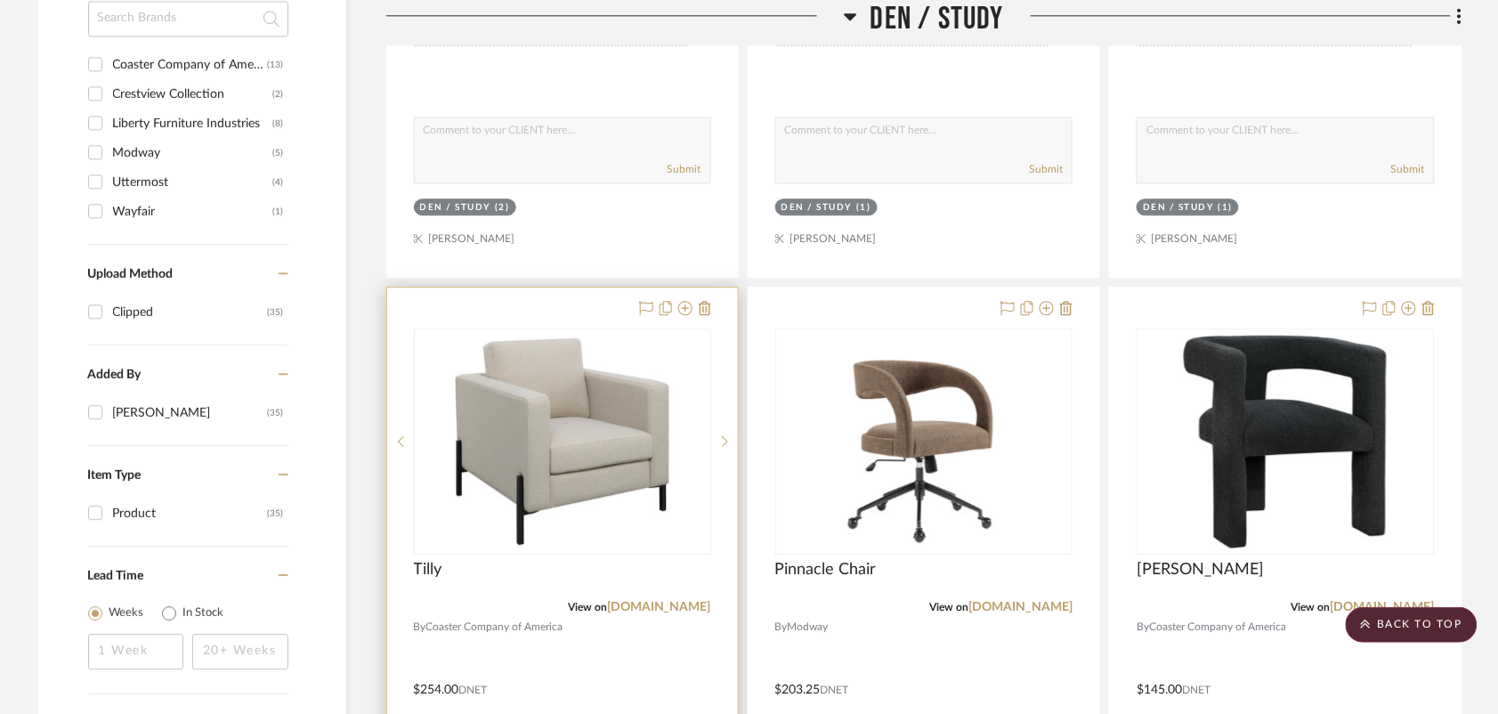
click at [693, 312] on div at bounding box center [672, 308] width 78 height 21
click at [686, 312] on icon at bounding box center [685, 308] width 14 height 14
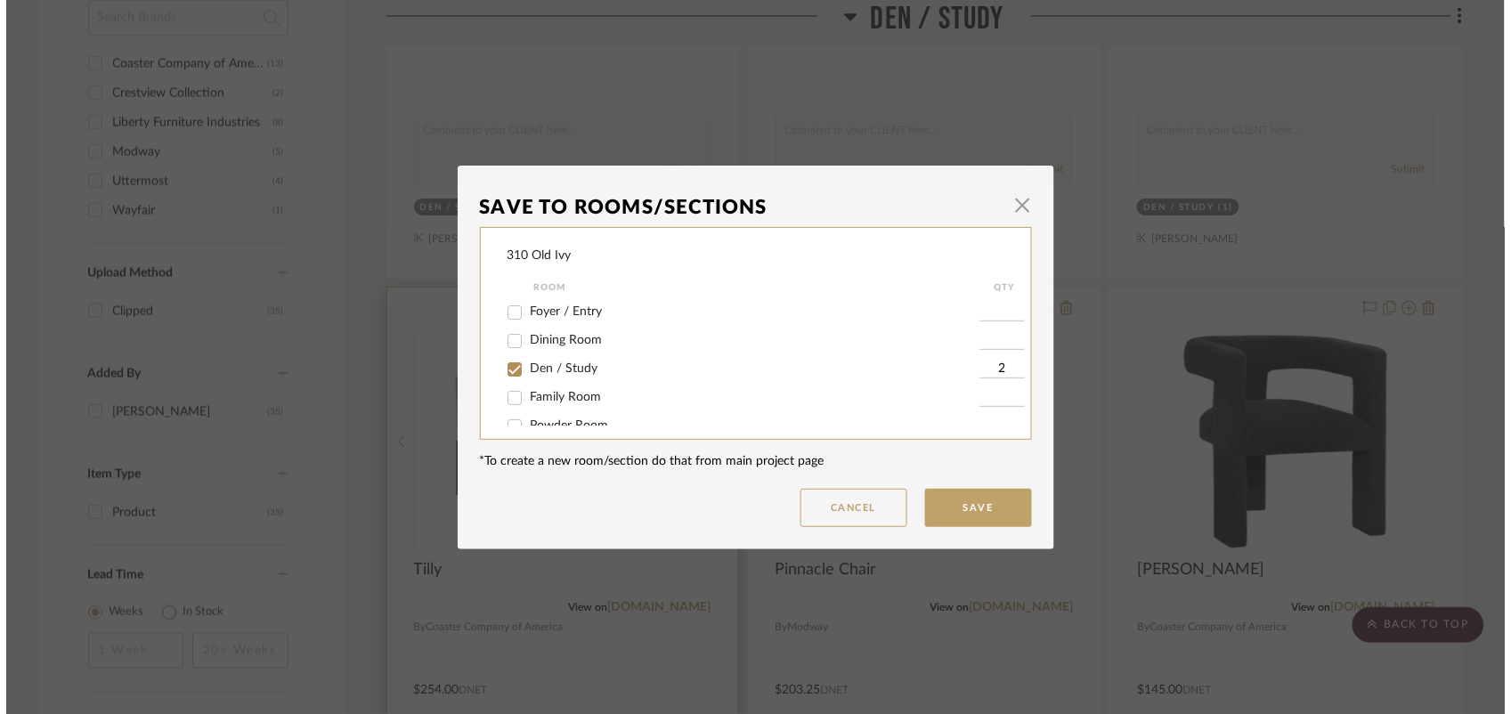
scroll to position [0, 0]
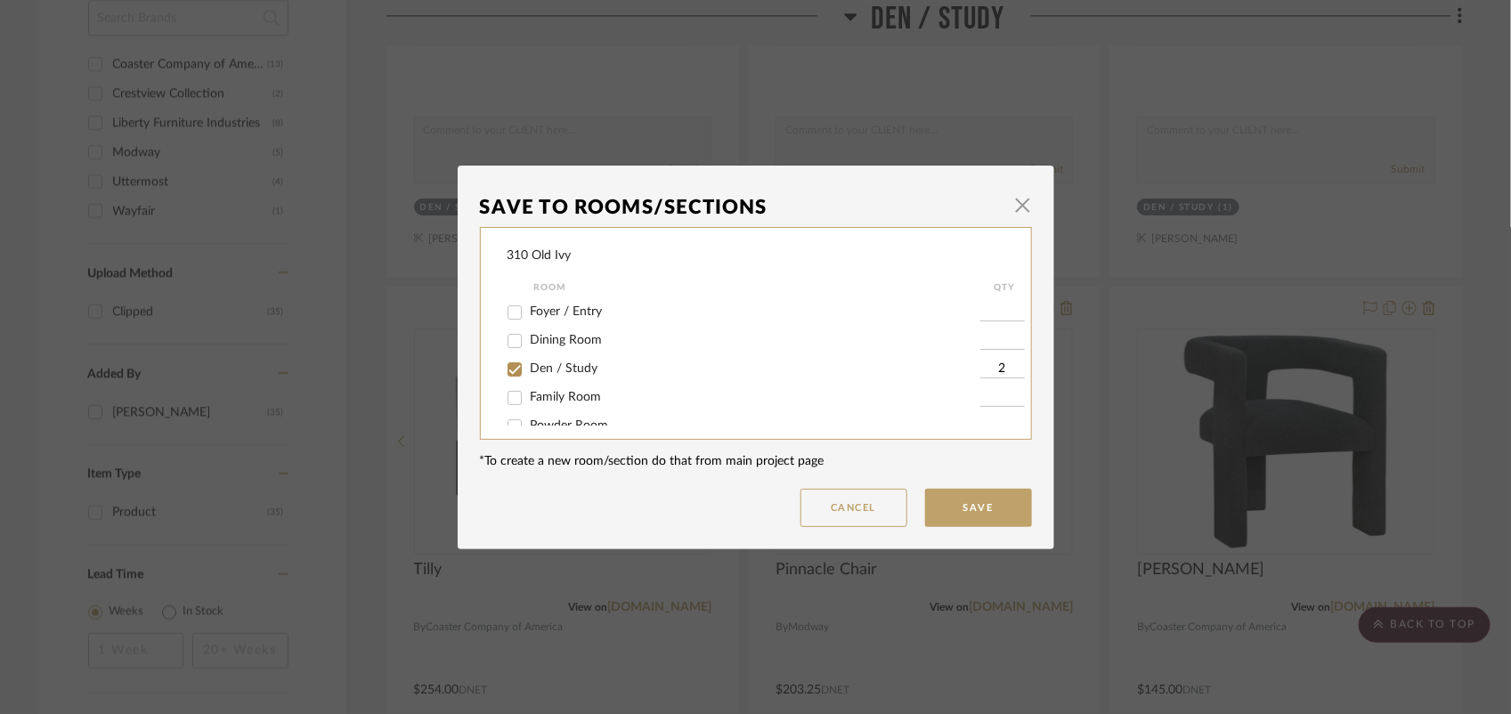
click at [503, 369] on input "Den / Study" at bounding box center [514, 369] width 28 height 28
checkbox input "false"
click at [504, 361] on input "Primary Bedroom" at bounding box center [514, 361] width 28 height 28
checkbox input "true"
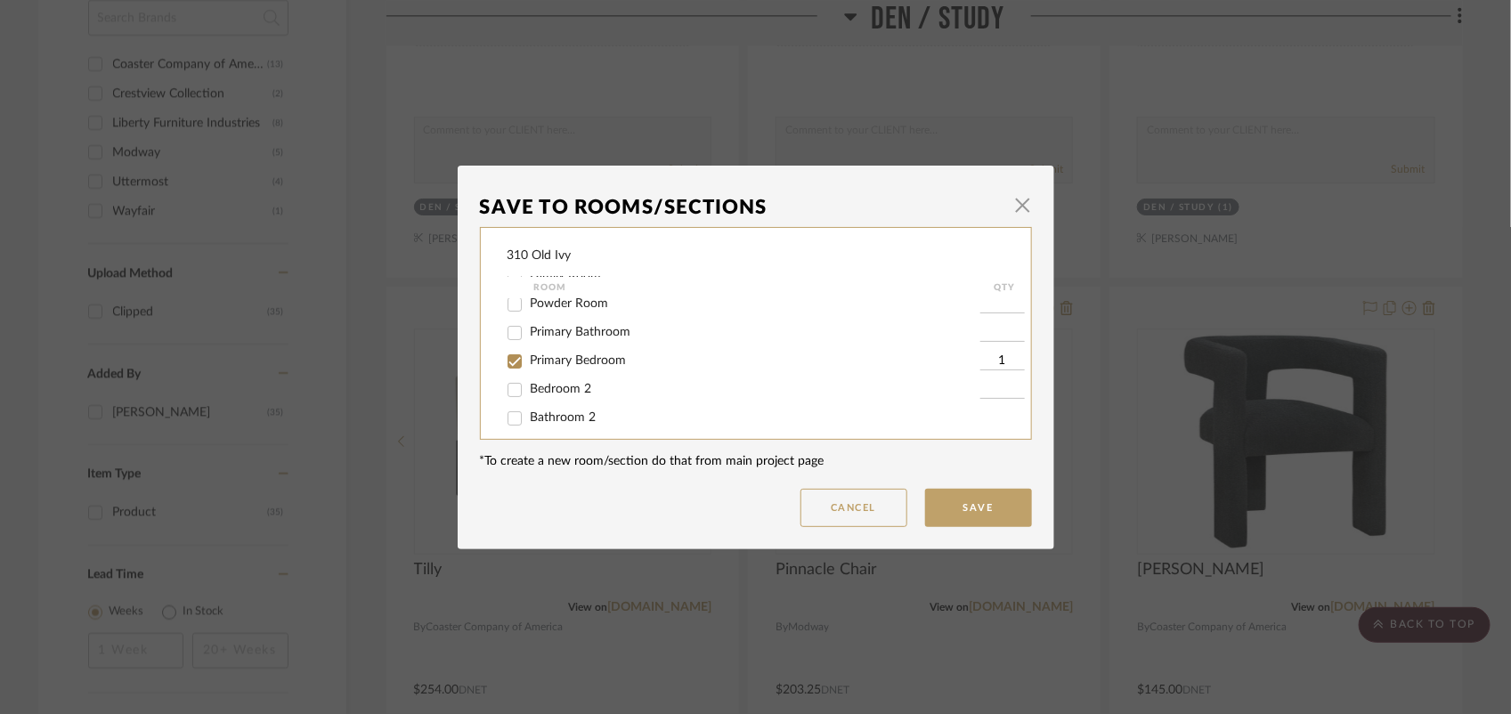
click at [984, 361] on input "1" at bounding box center [1002, 362] width 45 height 18
type input "2"
click at [964, 479] on mat-dialog-content "Save To Rooms/Sections × 310 Old Ivy Room QTY Foyer / Entry Dining Room Den / S…" at bounding box center [756, 357] width 552 height 339
drag, startPoint x: 964, startPoint y: 479, endPoint x: 960, endPoint y: 503, distance: 24.4
click at [960, 503] on button "Save" at bounding box center [978, 508] width 107 height 38
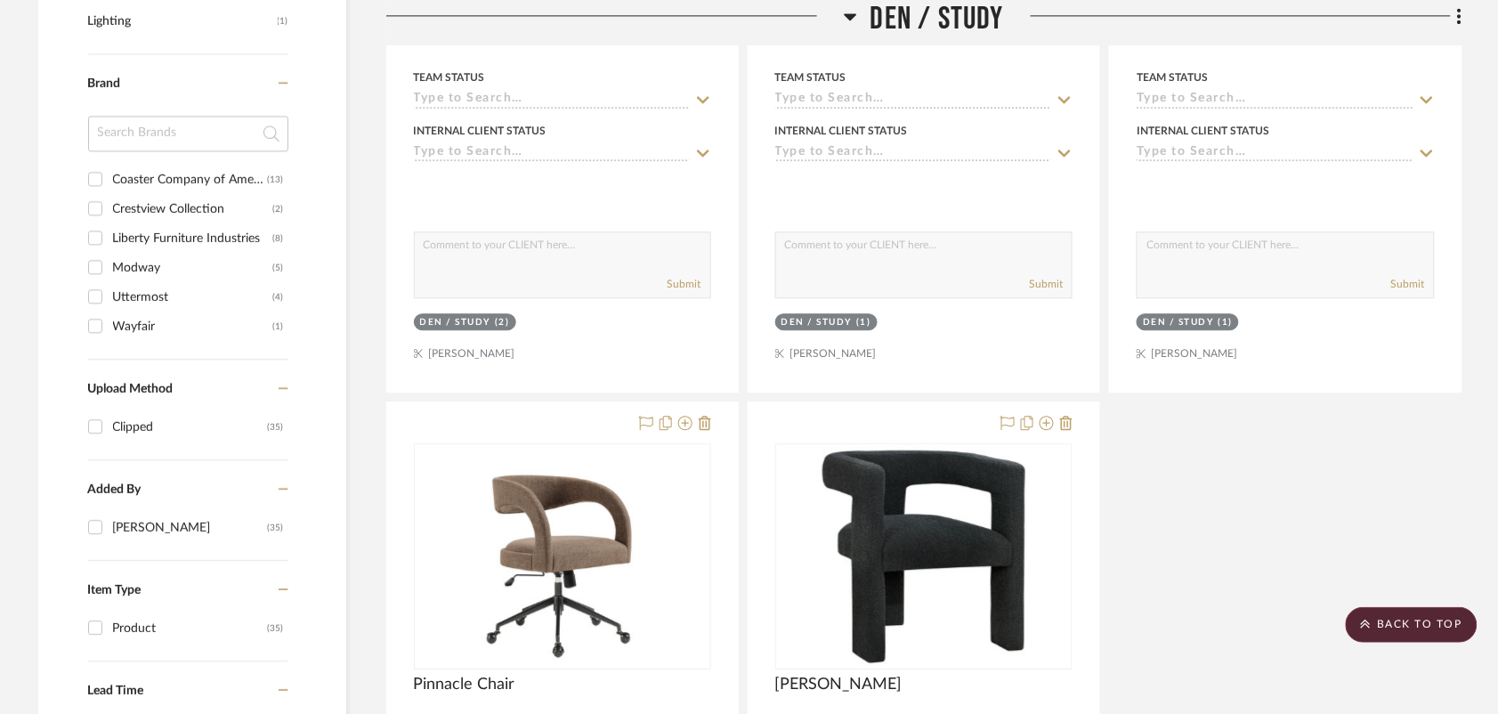
scroll to position [1242, 0]
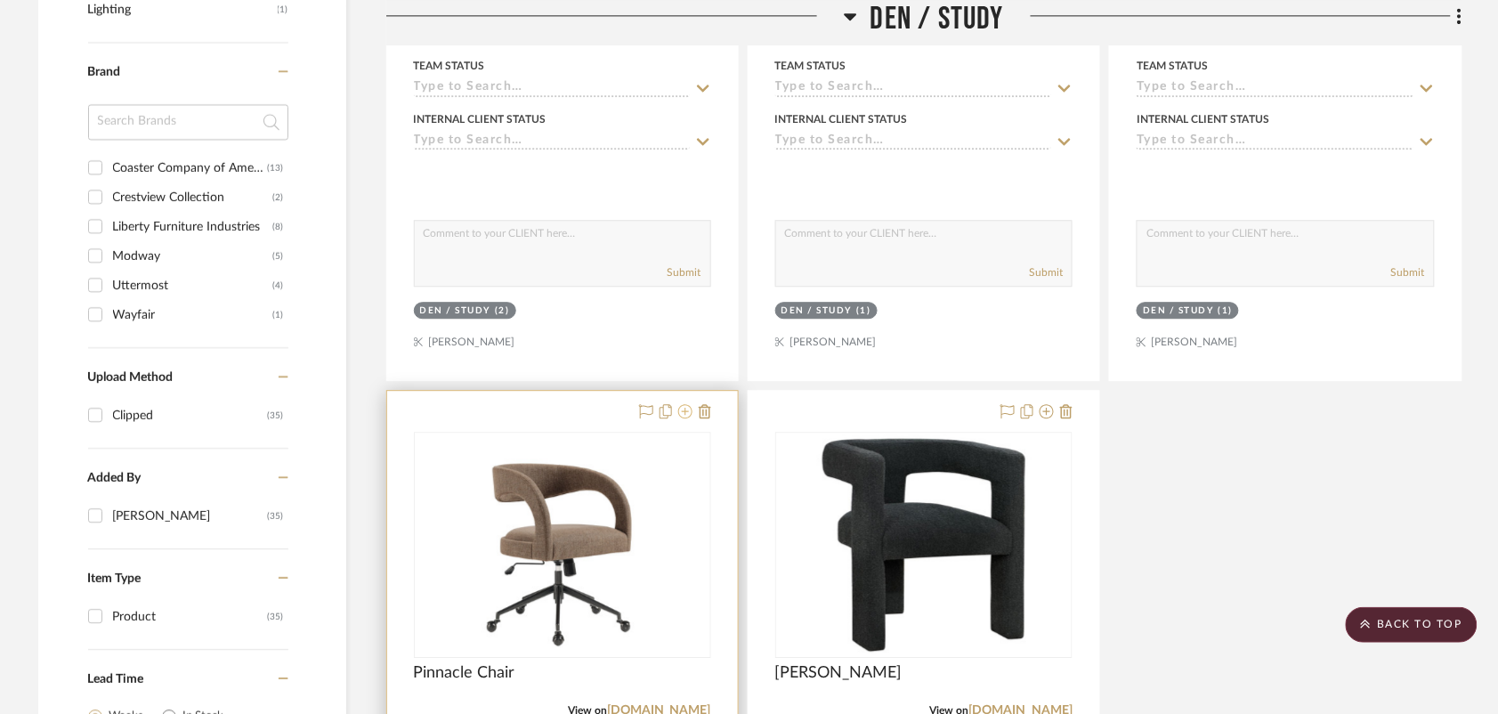
click at [687, 419] on button at bounding box center [685, 412] width 14 height 21
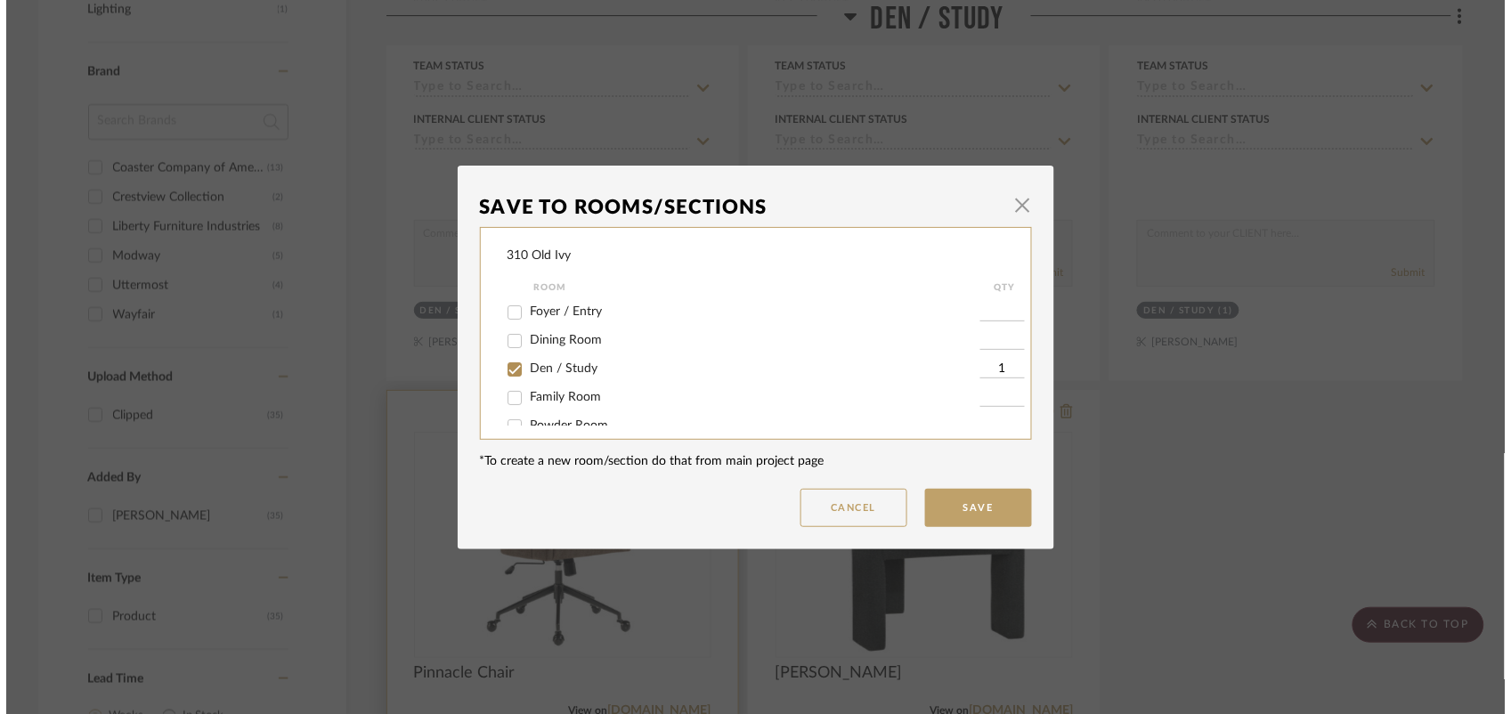
scroll to position [0, 0]
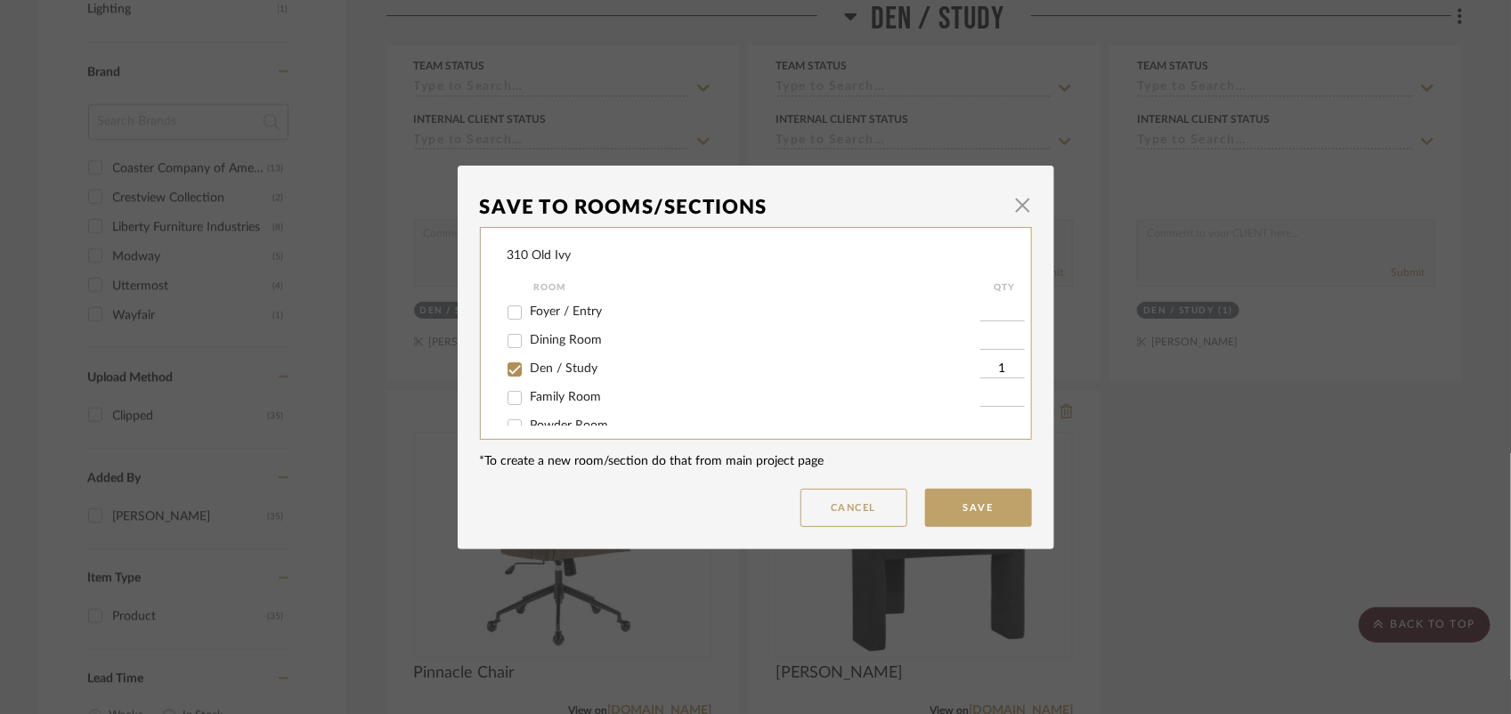
click at [508, 367] on input "Den / Study" at bounding box center [514, 369] width 28 height 28
checkbox input "false"
click at [972, 497] on button "Save" at bounding box center [978, 508] width 107 height 38
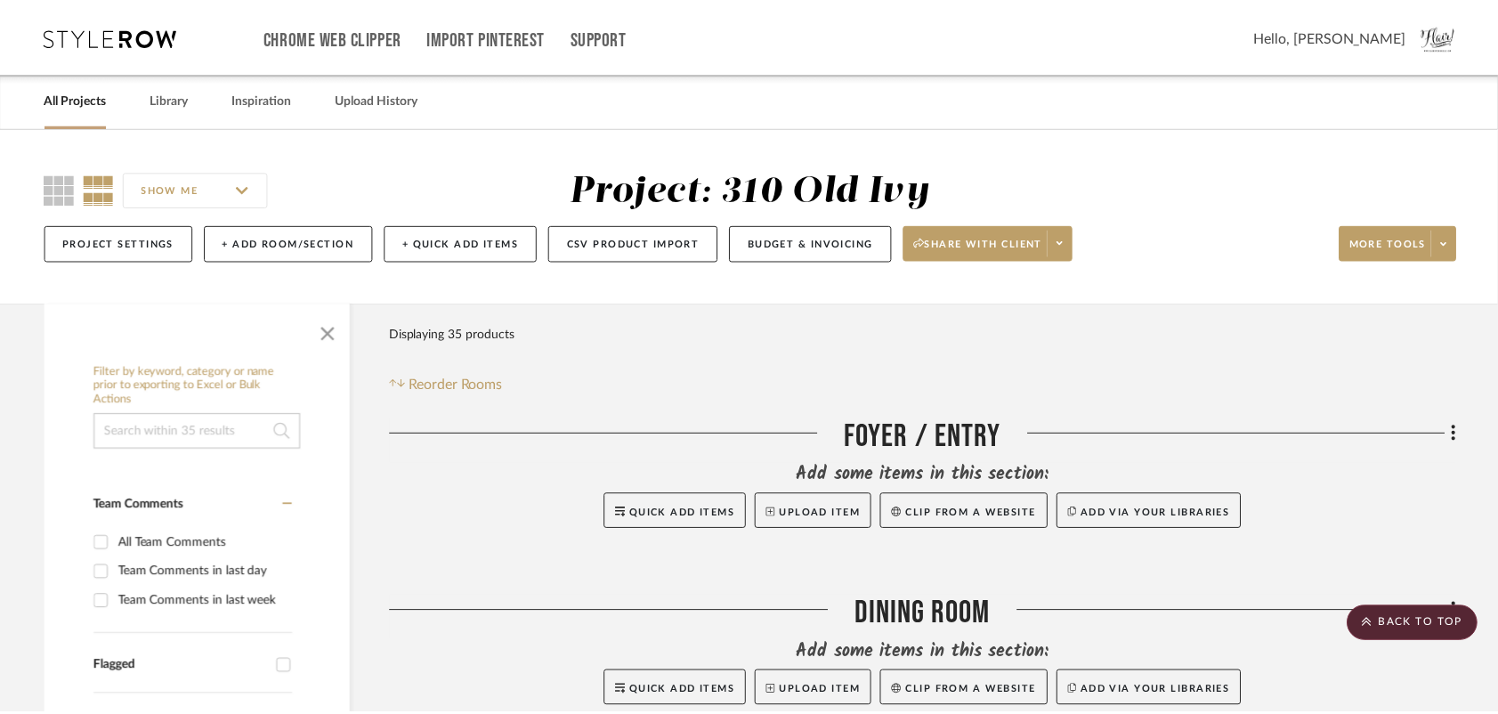
scroll to position [1242, 0]
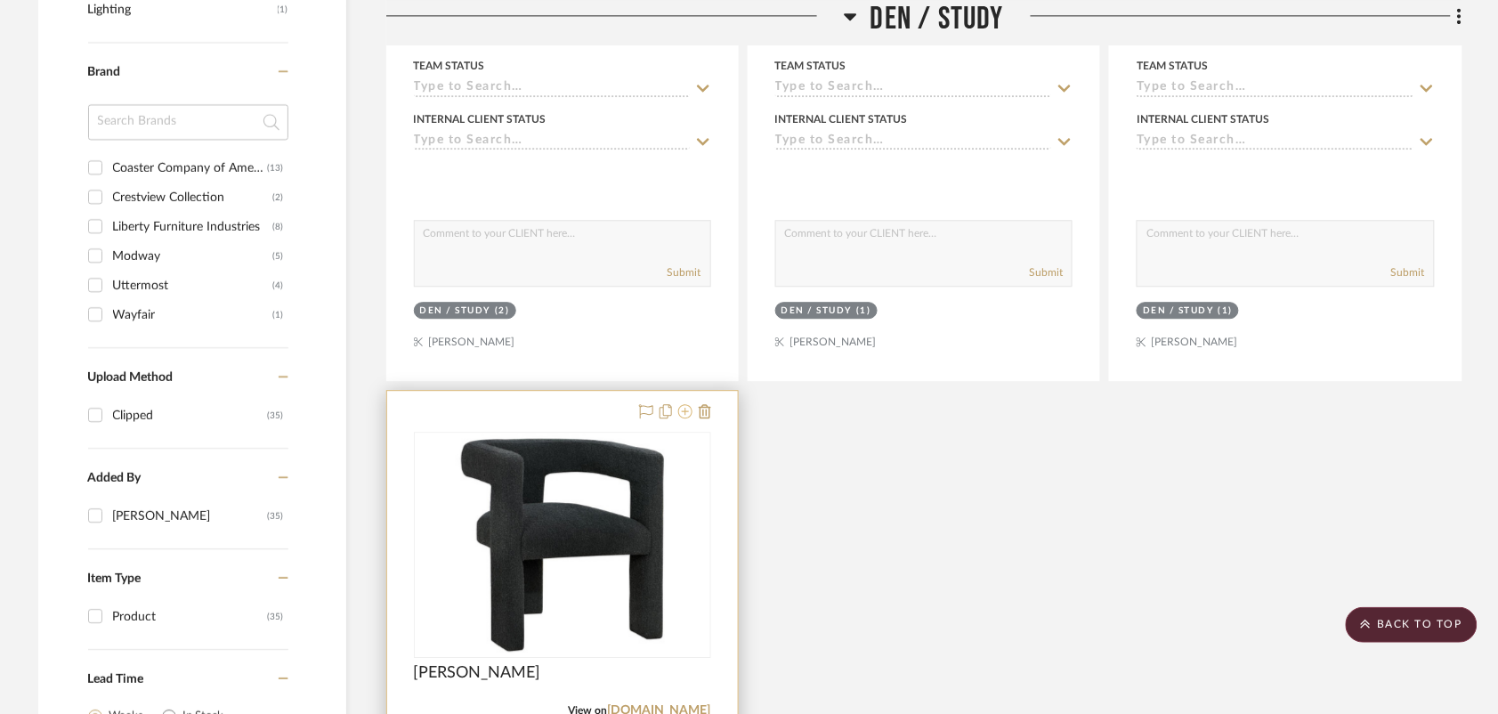
click at [686, 410] on icon at bounding box center [685, 411] width 14 height 14
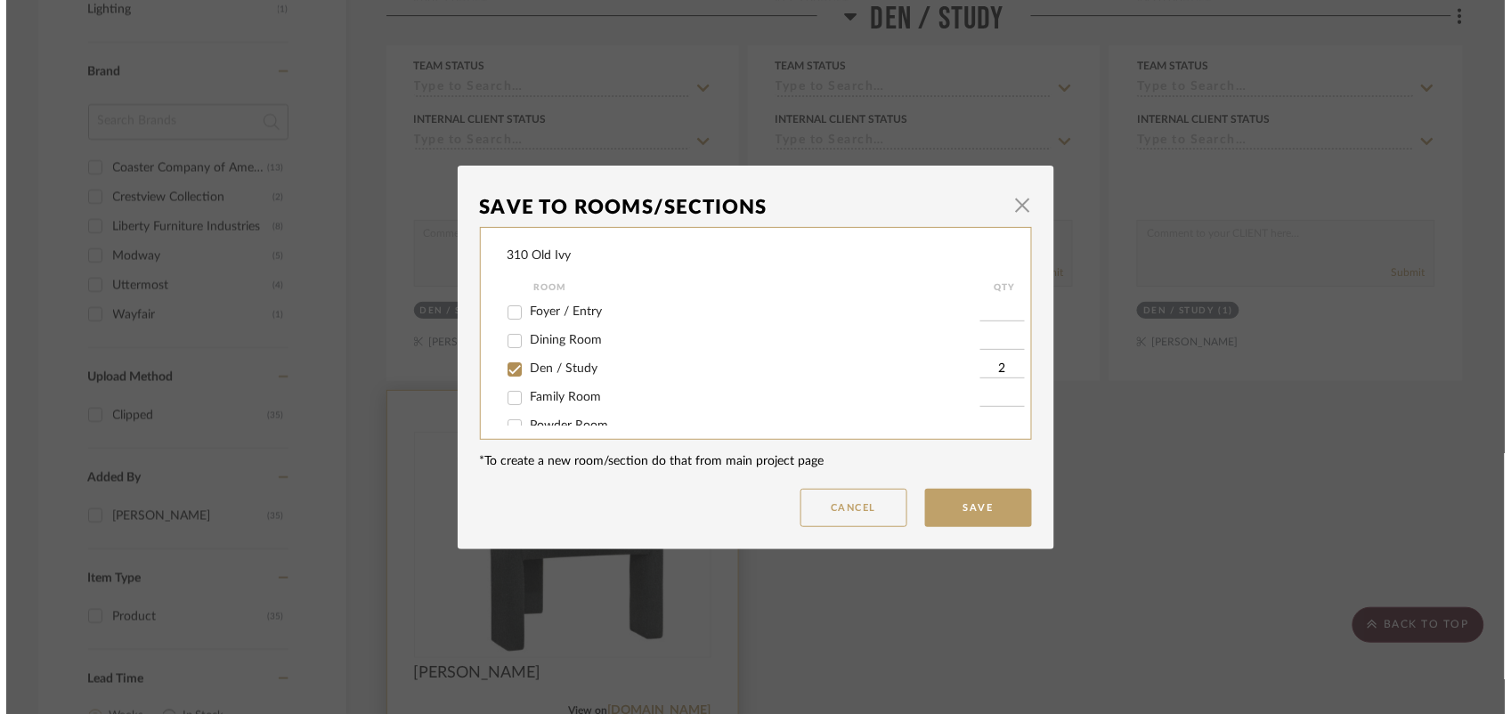
scroll to position [0, 0]
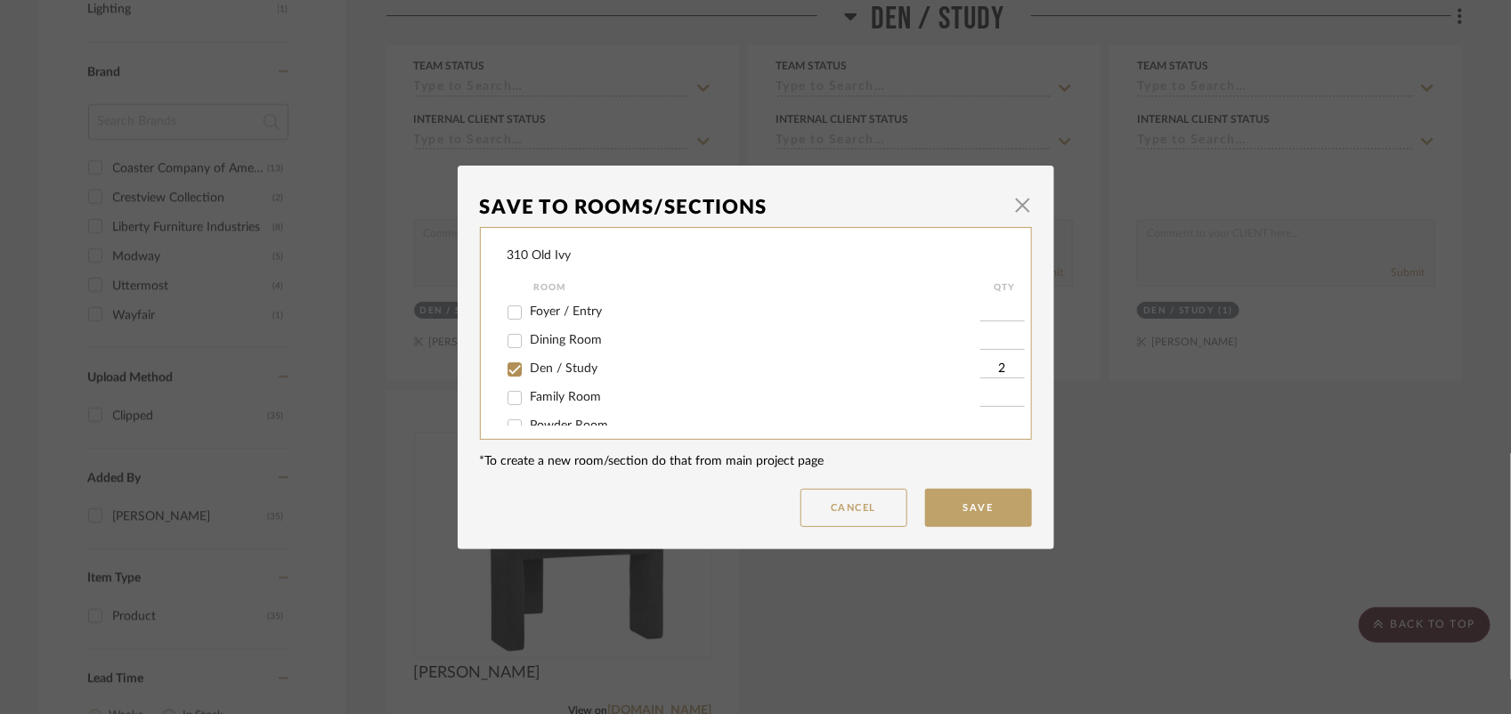
click at [544, 369] on span "Den / Study" at bounding box center [565, 368] width 68 height 12
click at [529, 369] on input "Den / Study" at bounding box center [514, 369] width 28 height 28
checkbox input "false"
click at [968, 519] on button "Save" at bounding box center [978, 508] width 107 height 38
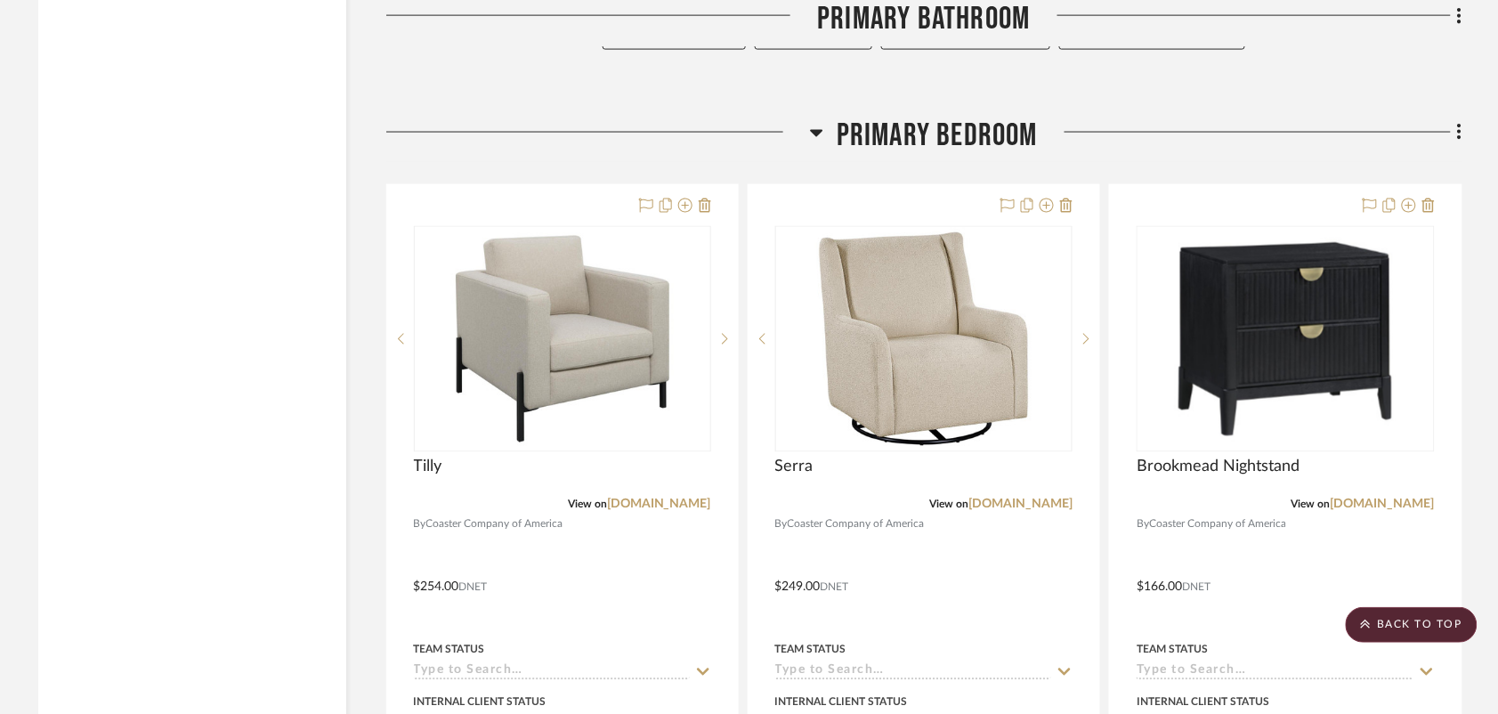
scroll to position [2760, 0]
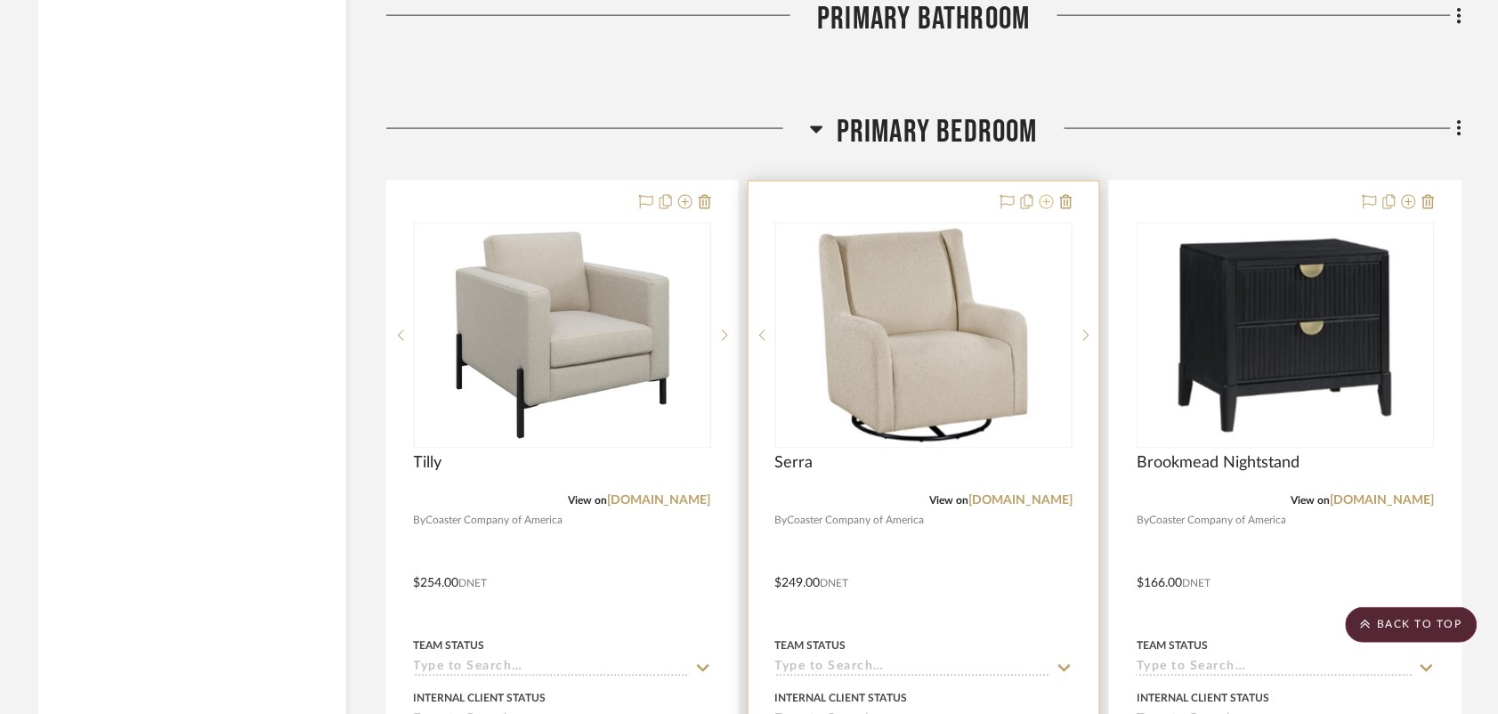
click at [1044, 207] on icon at bounding box center [1047, 202] width 14 height 14
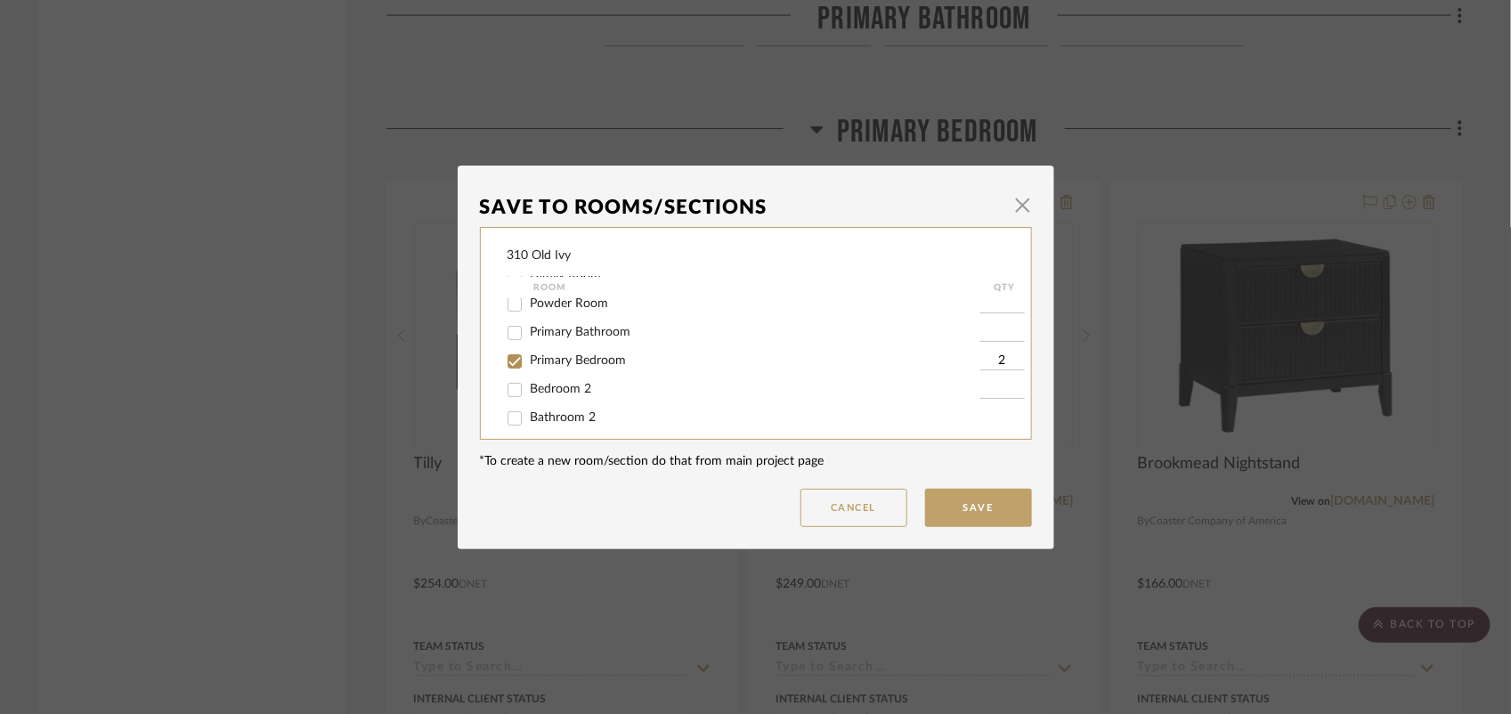
scroll to position [125, 0]
click at [550, 361] on span "Primary Bedroom" at bounding box center [579, 358] width 96 height 12
click at [529, 361] on input "Primary Bedroom" at bounding box center [514, 359] width 28 height 28
checkbox input "false"
click at [971, 500] on button "Save" at bounding box center [978, 508] width 107 height 38
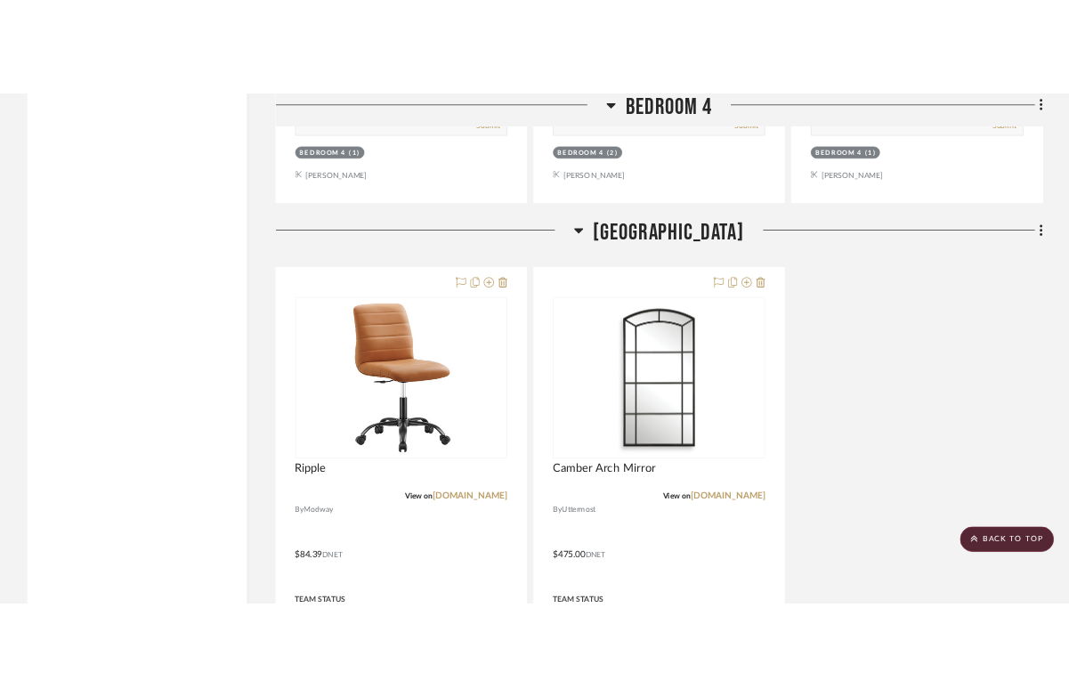
scroll to position [7328, 0]
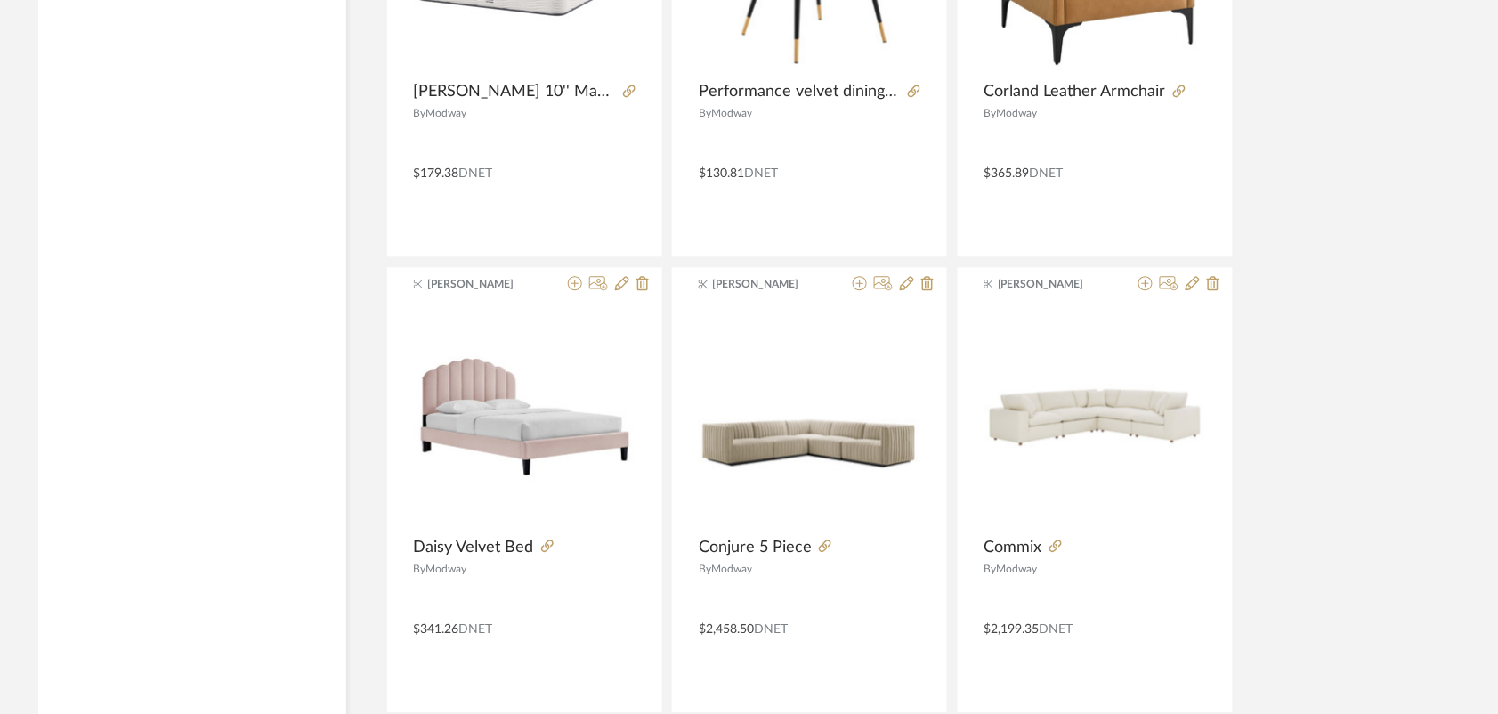
scroll to position [5327, 0]
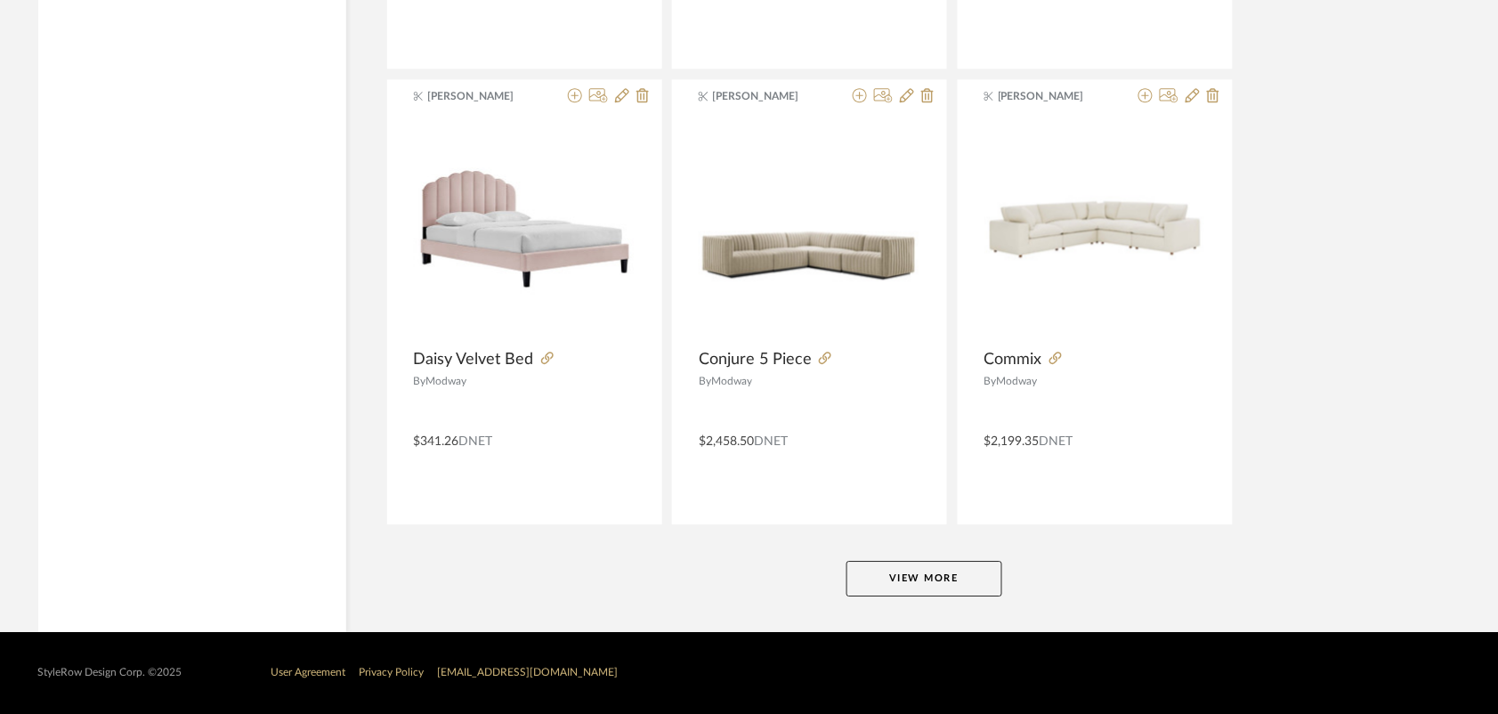
click at [899, 579] on button "View More" at bounding box center [925, 579] width 156 height 36
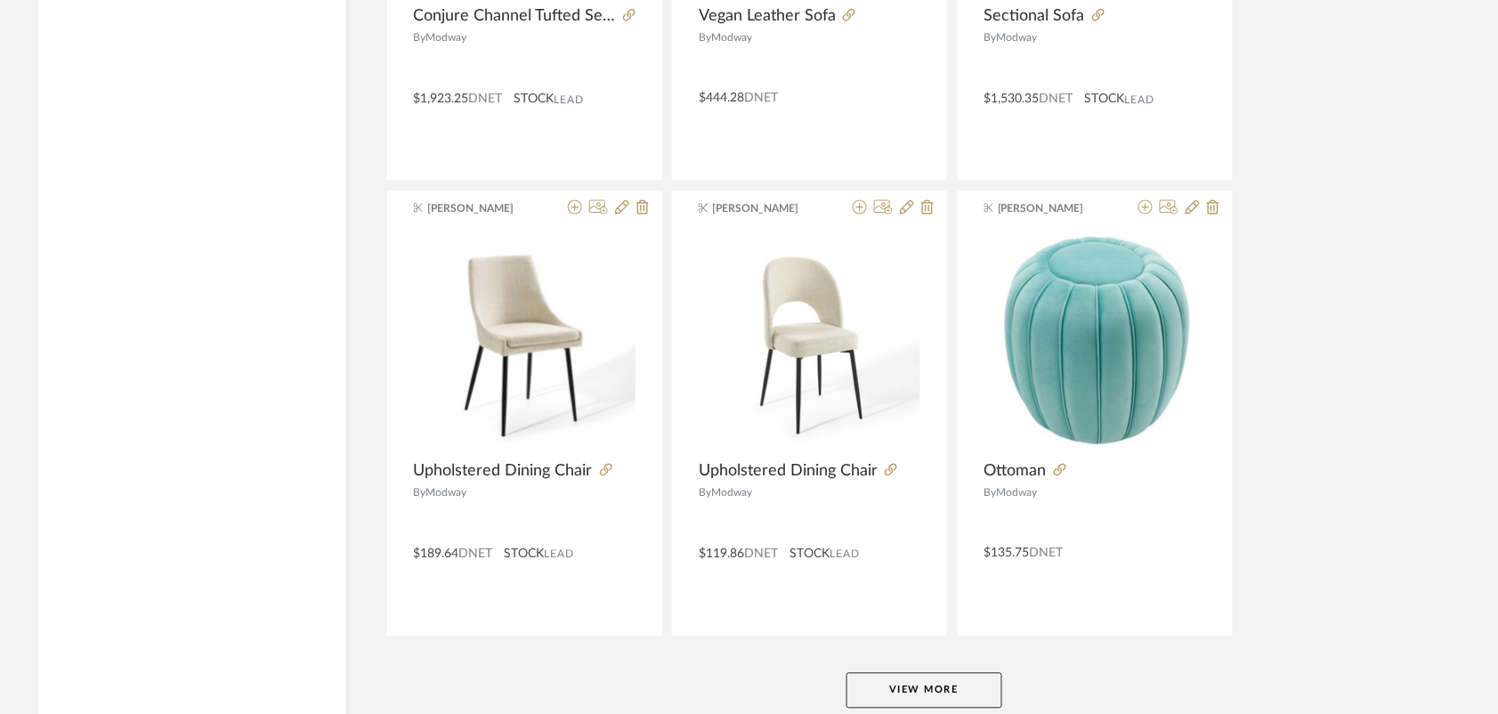
scroll to position [10797, 0]
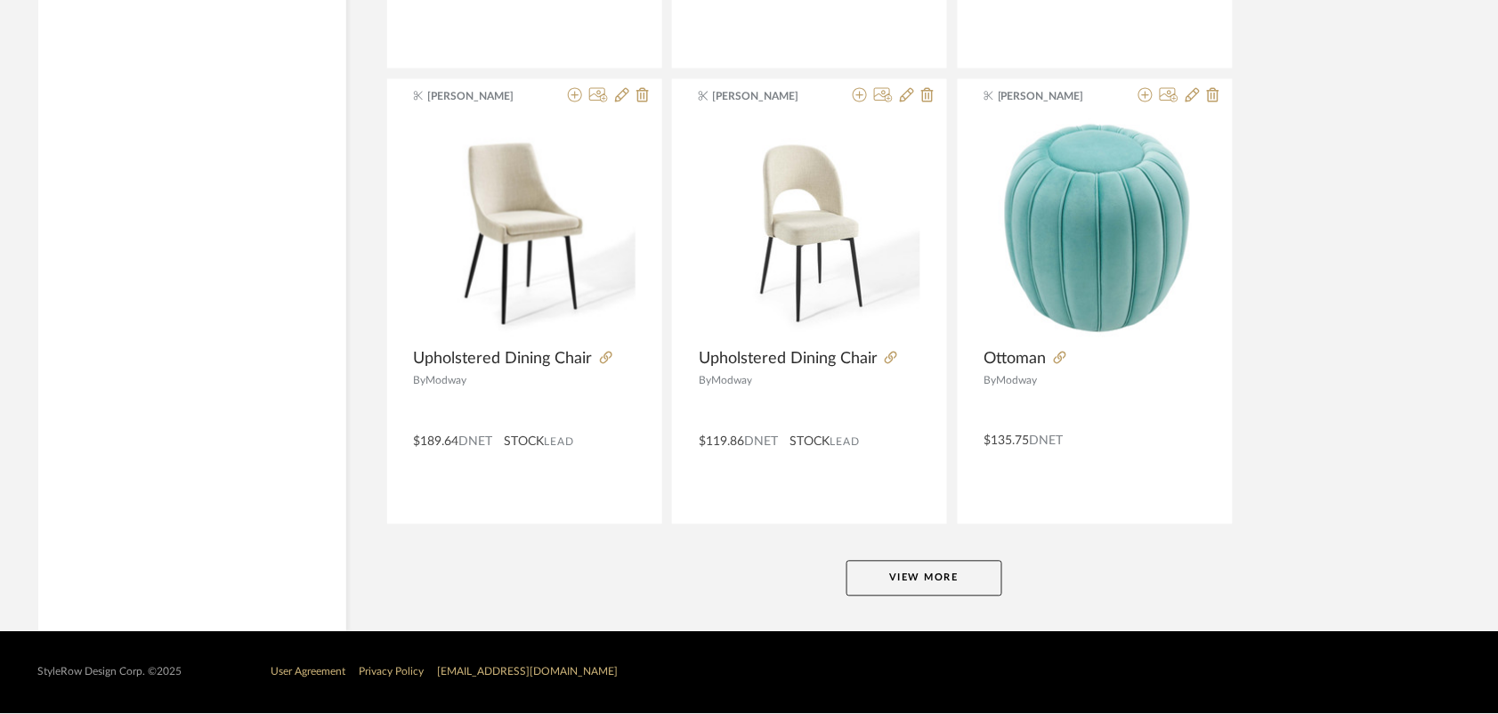
click at [915, 574] on button "View More" at bounding box center [925, 579] width 156 height 36
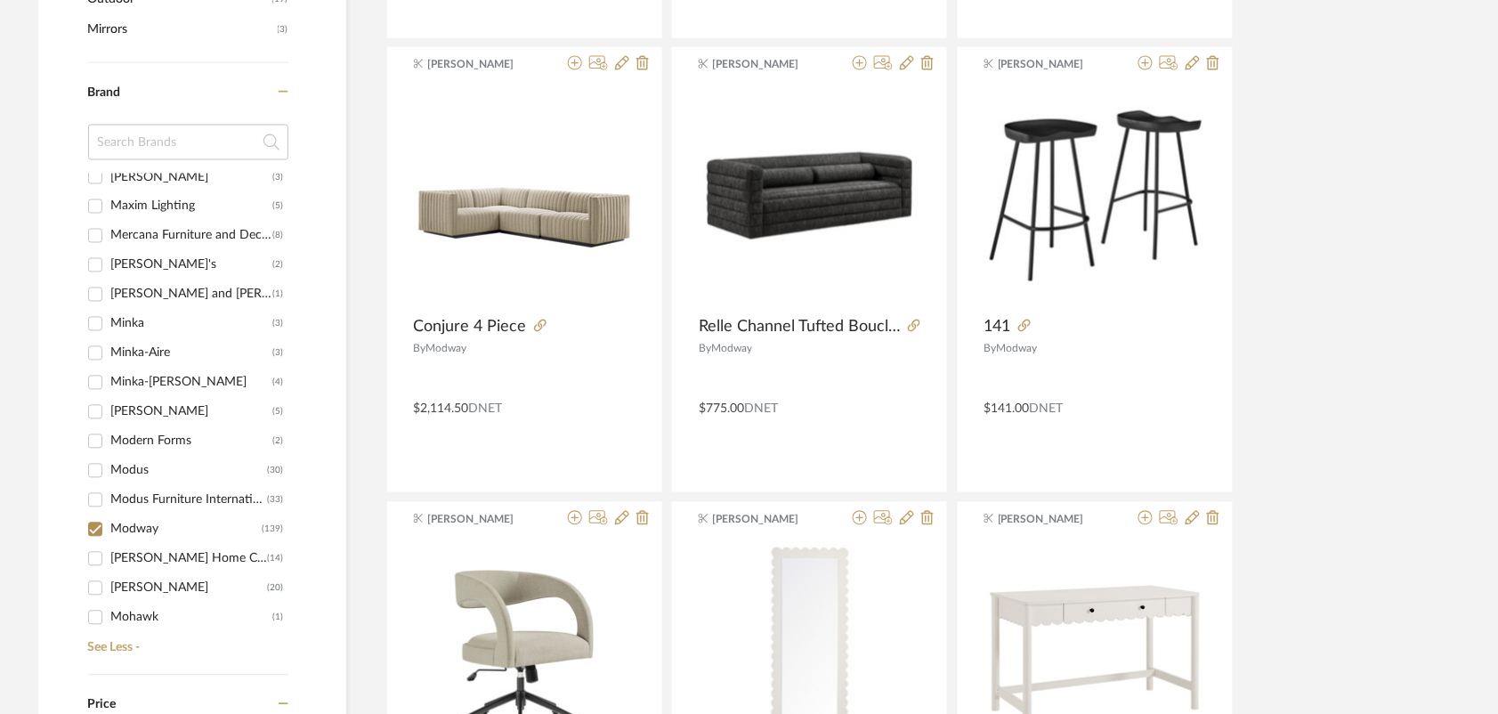
scroll to position [6206, 0]
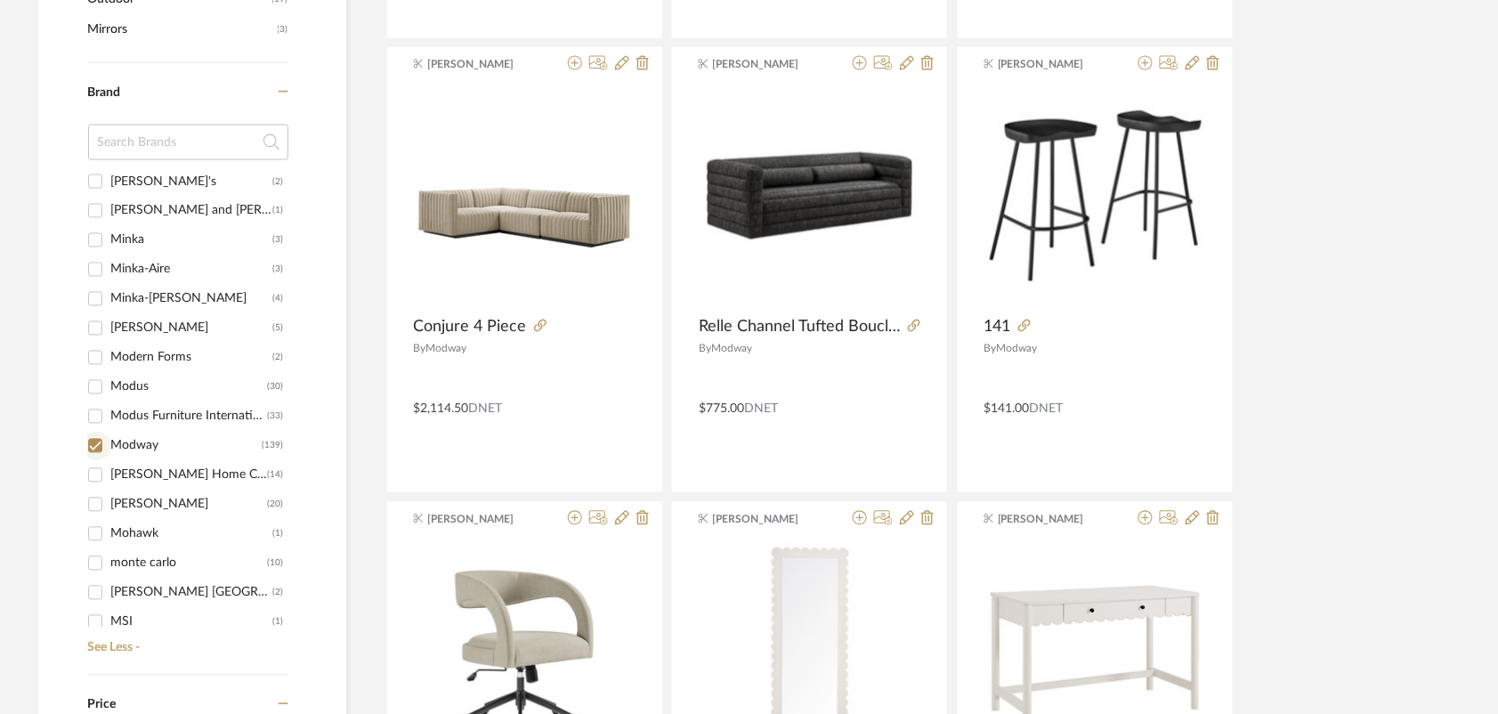
click at [98, 436] on input "Modway (139)" at bounding box center [95, 446] width 28 height 28
checkbox input "false"
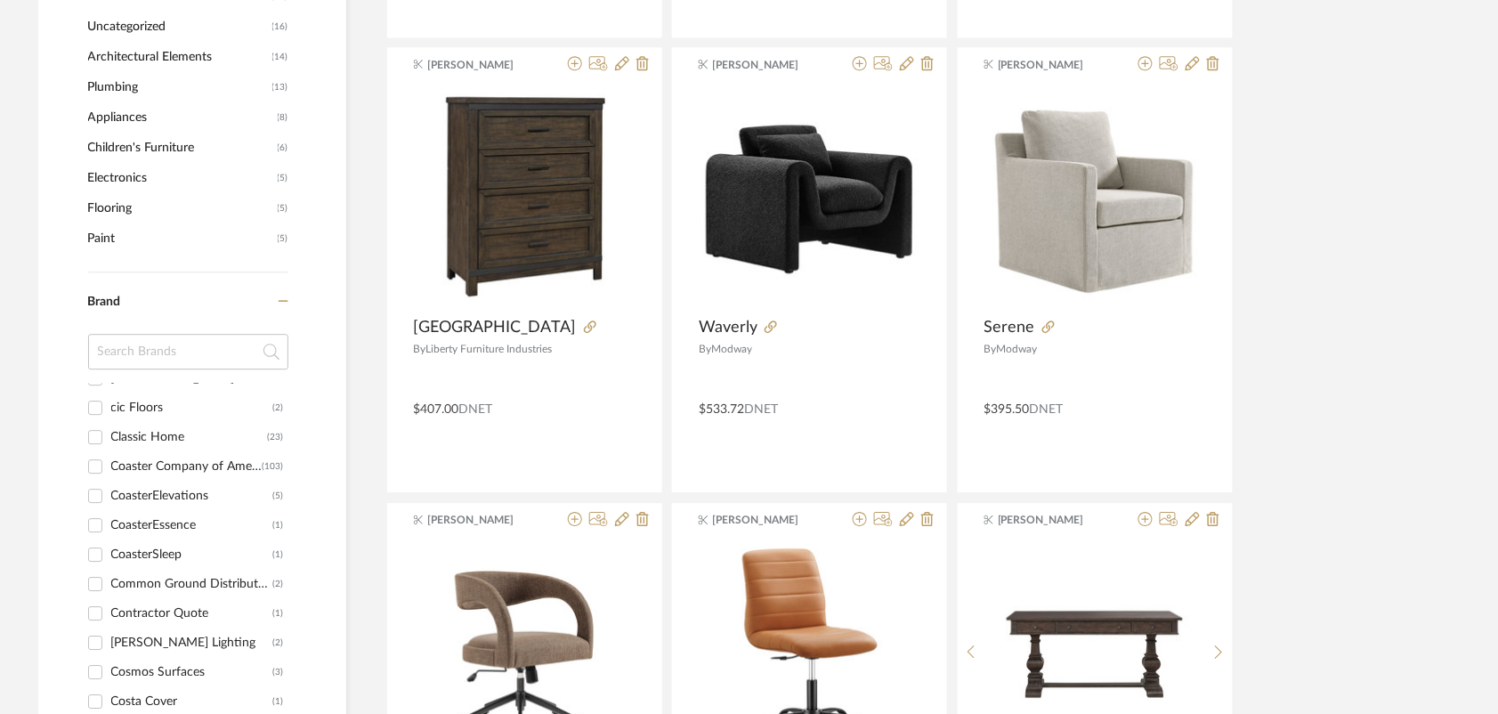
scroll to position [1711, 0]
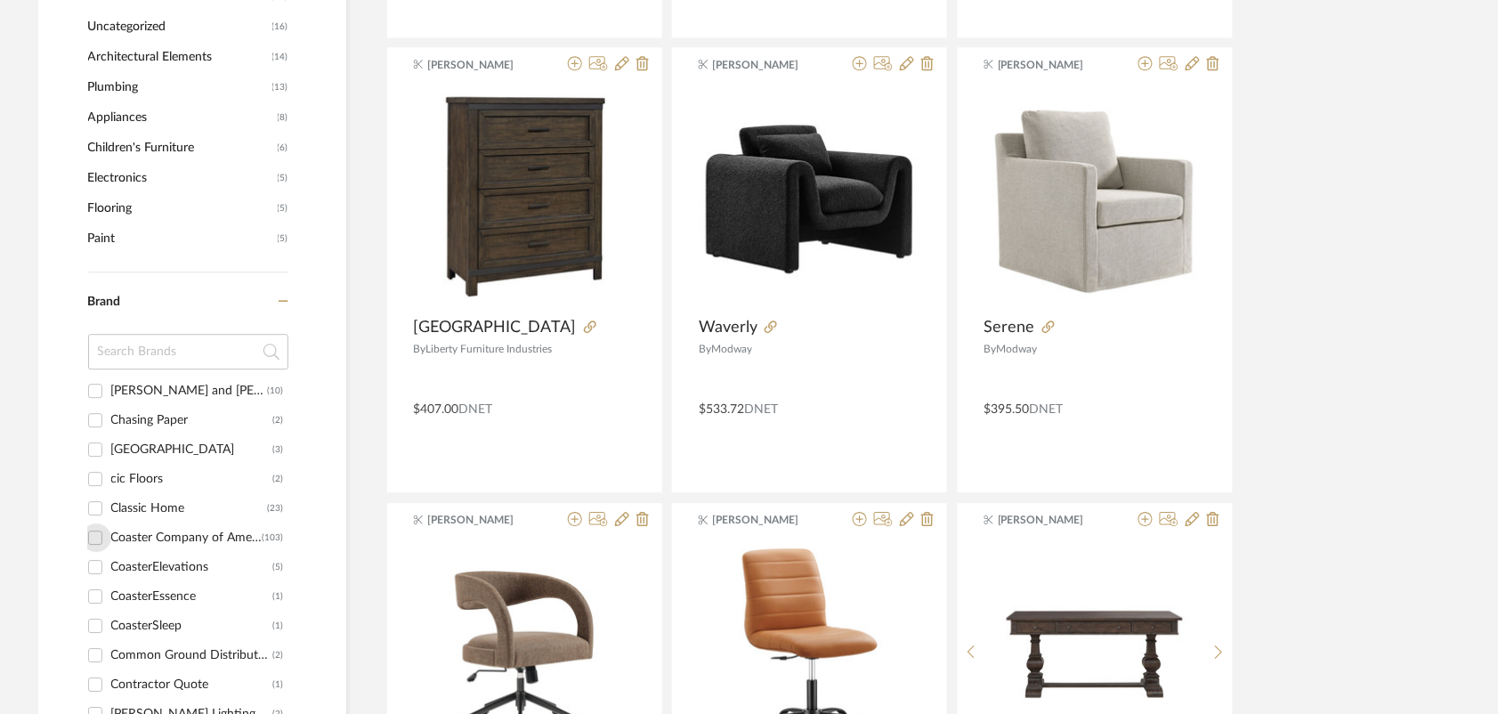
click at [93, 532] on input "Coaster Company of America (103)" at bounding box center [95, 537] width 28 height 28
checkbox input "true"
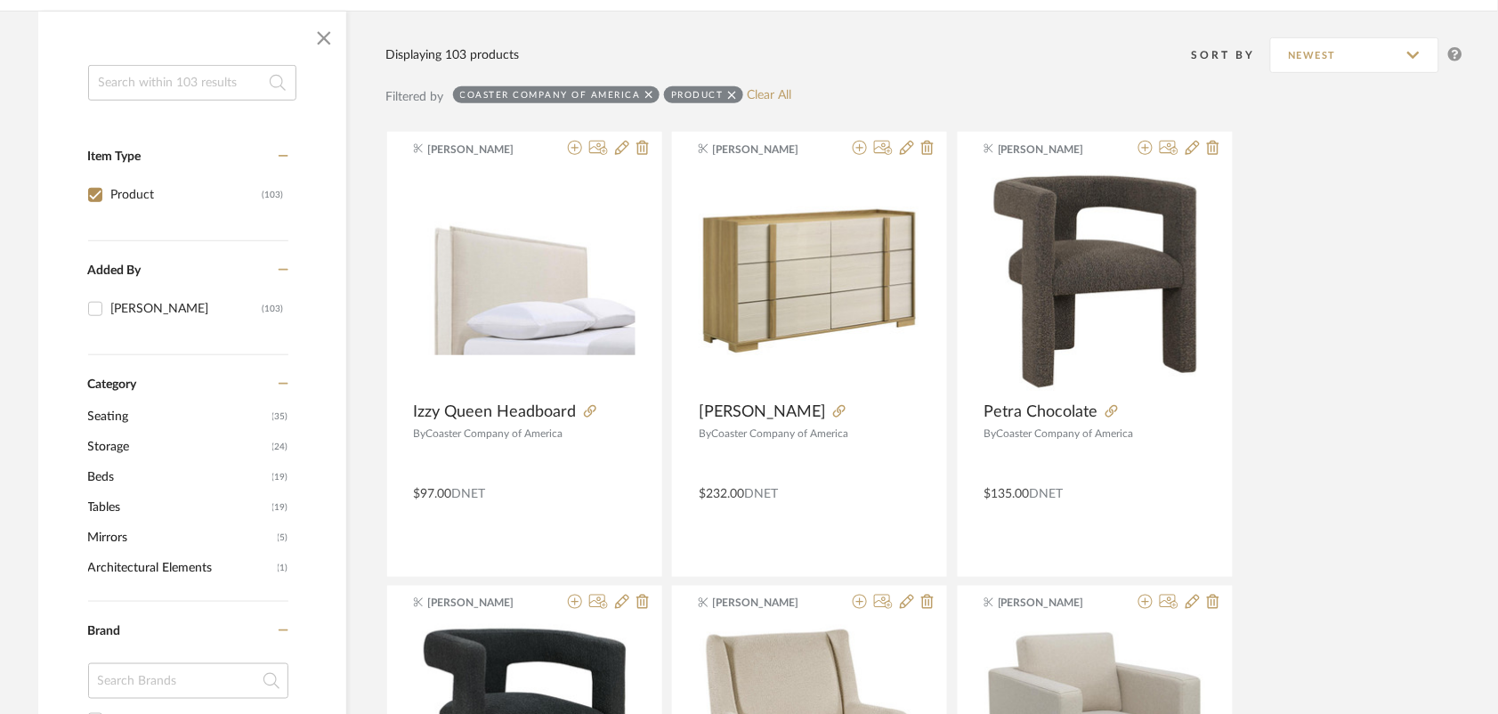
scroll to position [267, 0]
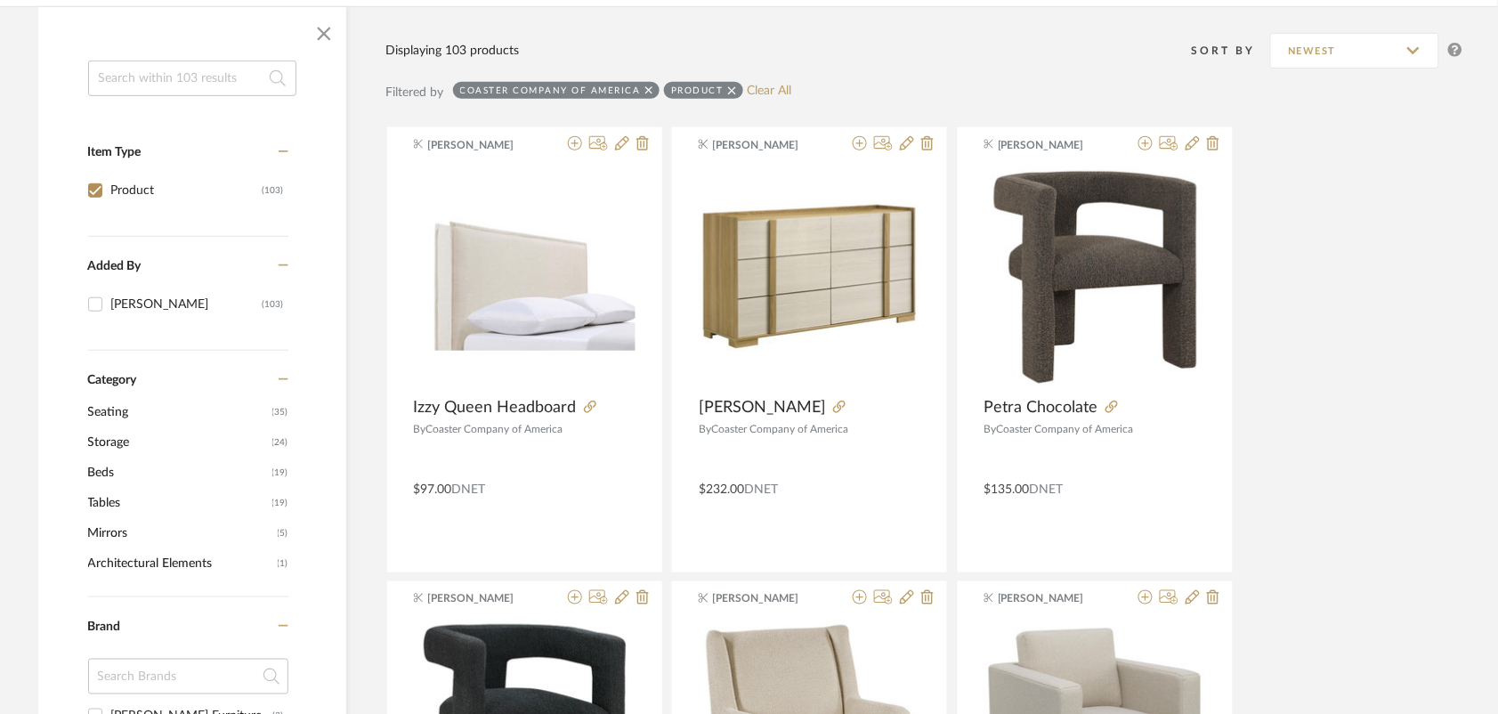
click at [120, 403] on span "Seating" at bounding box center [178, 412] width 180 height 30
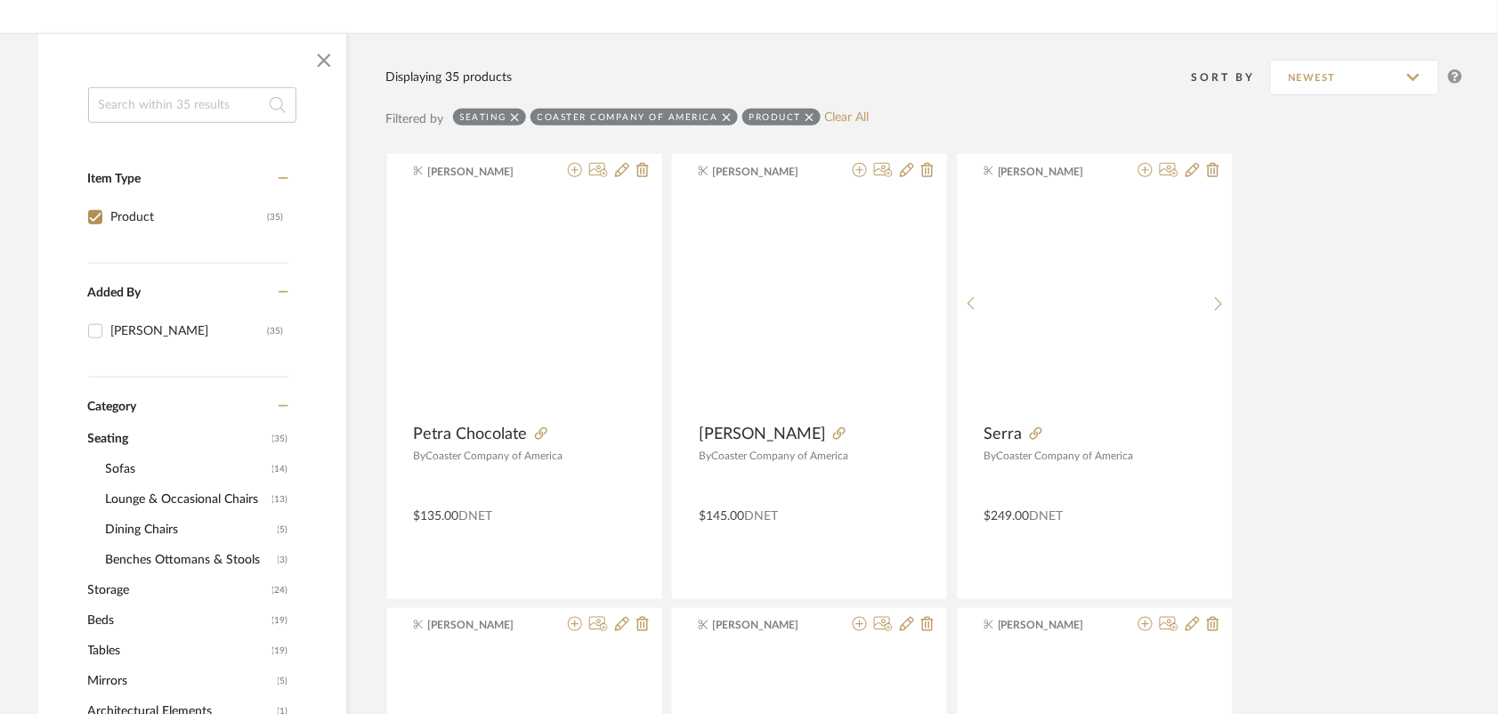
scroll to position [272, 0]
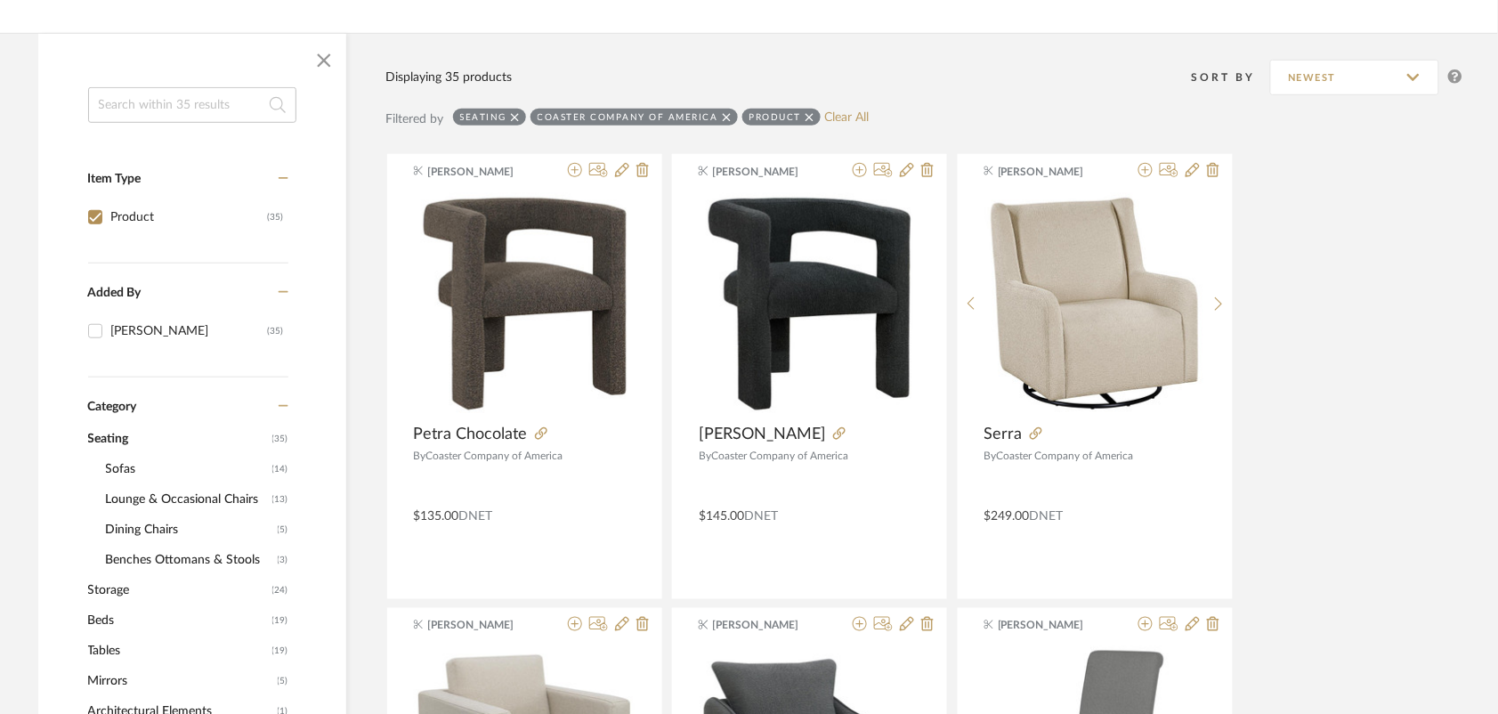
click at [149, 532] on span "Dining Chairs" at bounding box center [189, 530] width 167 height 30
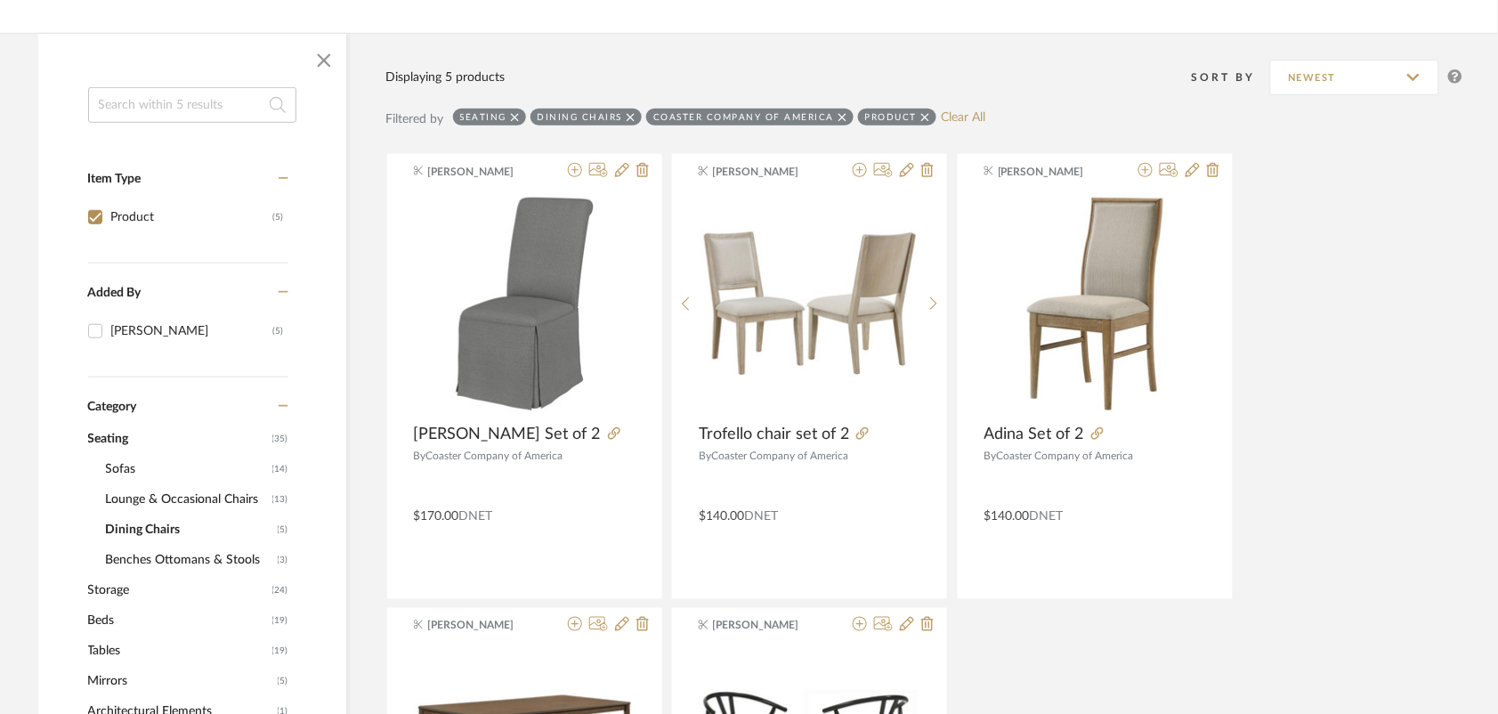
scroll to position [96, 0]
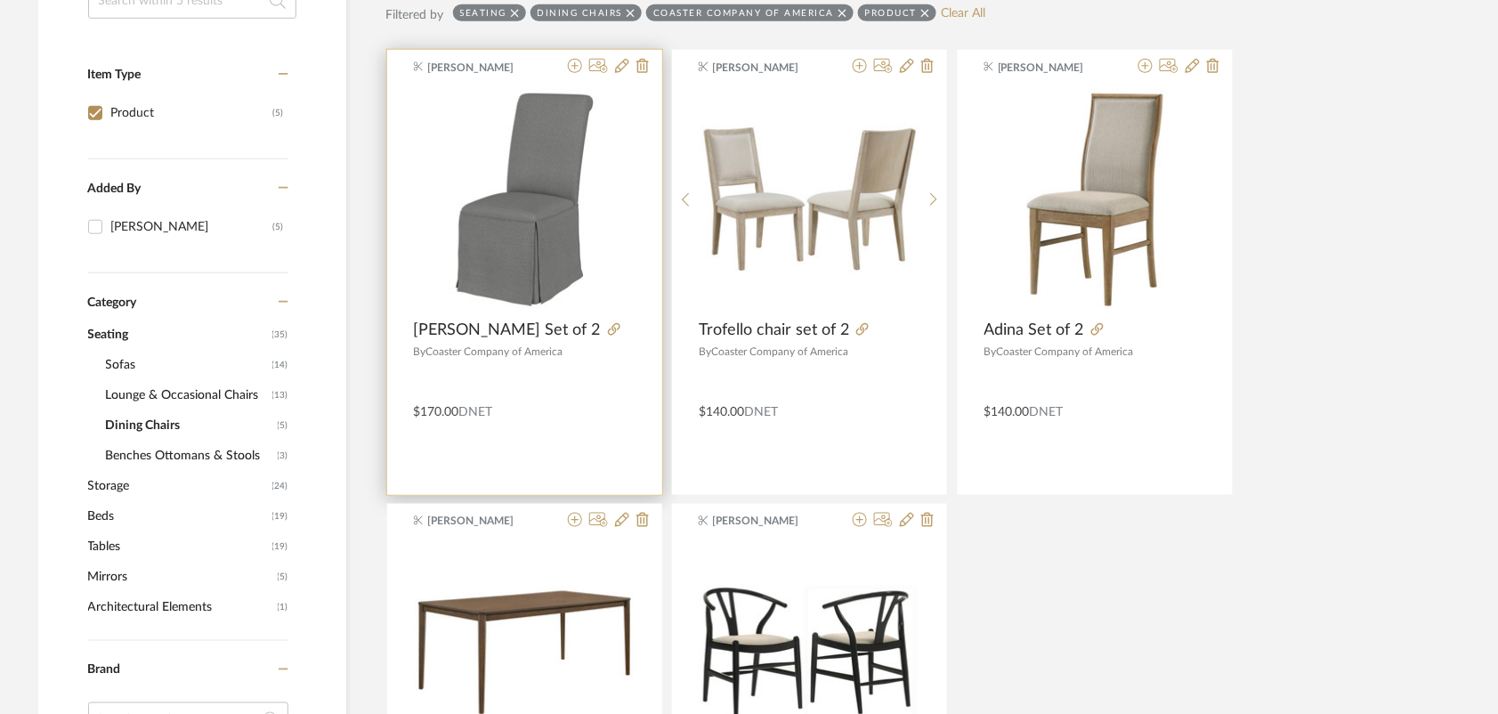
scroll to position [372, 0]
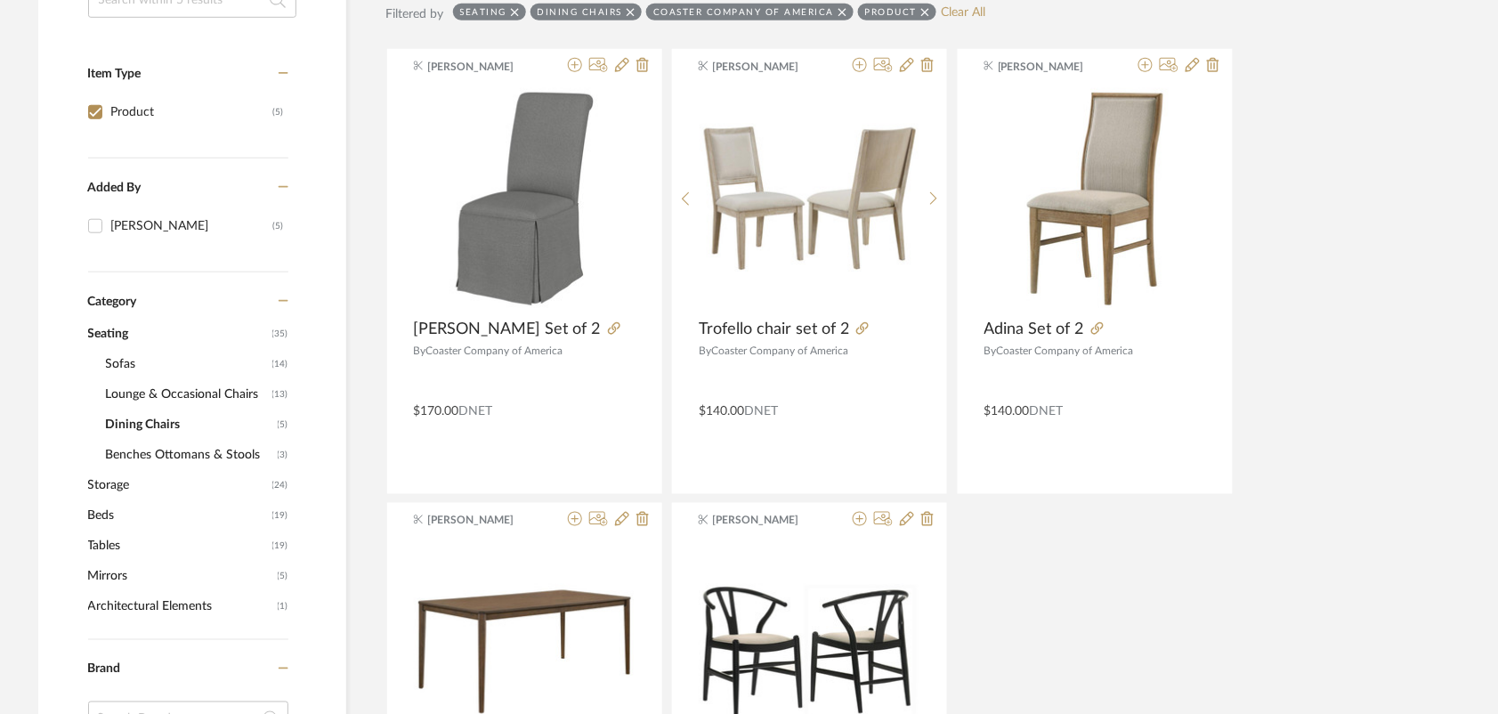
click at [158, 420] on span "Dining Chairs" at bounding box center [189, 425] width 167 height 30
drag, startPoint x: 154, startPoint y: 393, endPoint x: 132, endPoint y: 392, distance: 22.3
click at [134, 393] on span "Lounge & Occasional Chairs" at bounding box center [187, 394] width 162 height 30
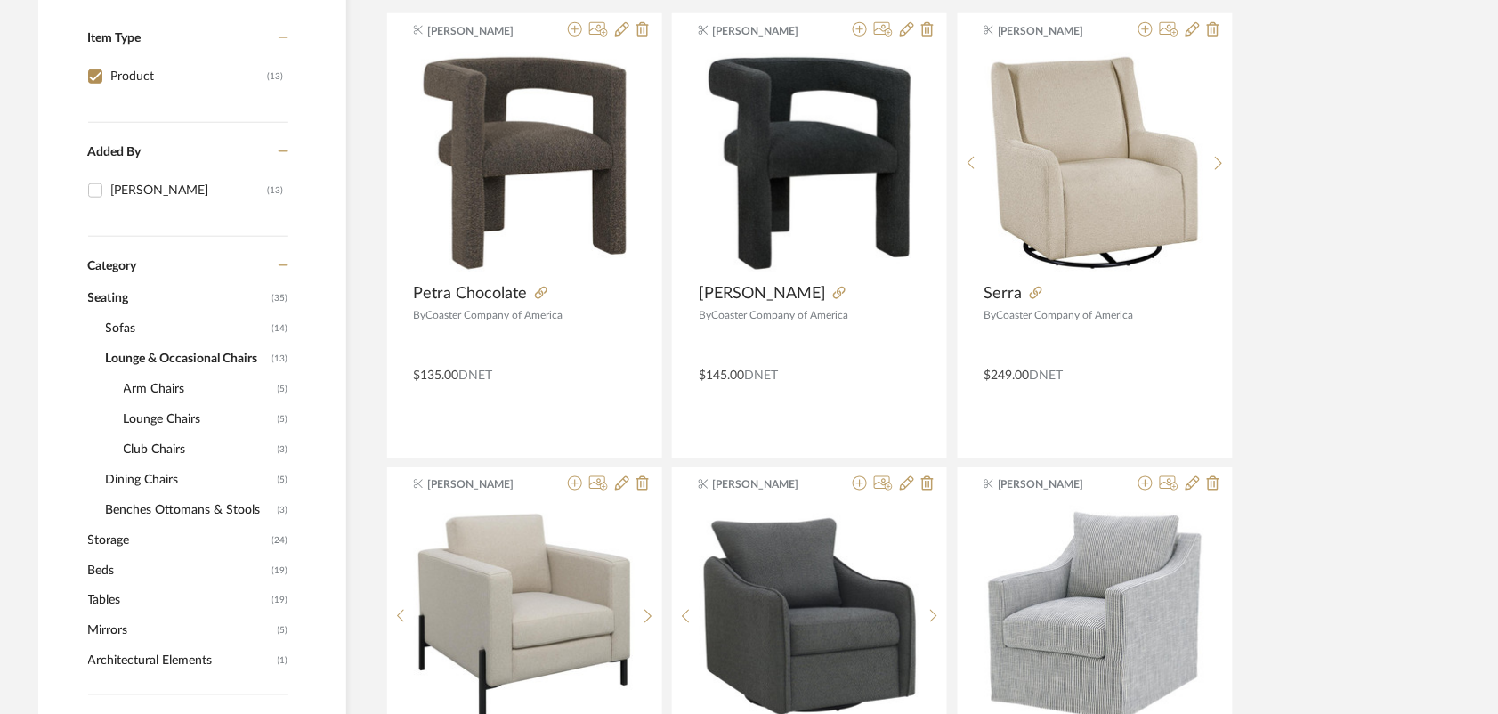
scroll to position [349, 0]
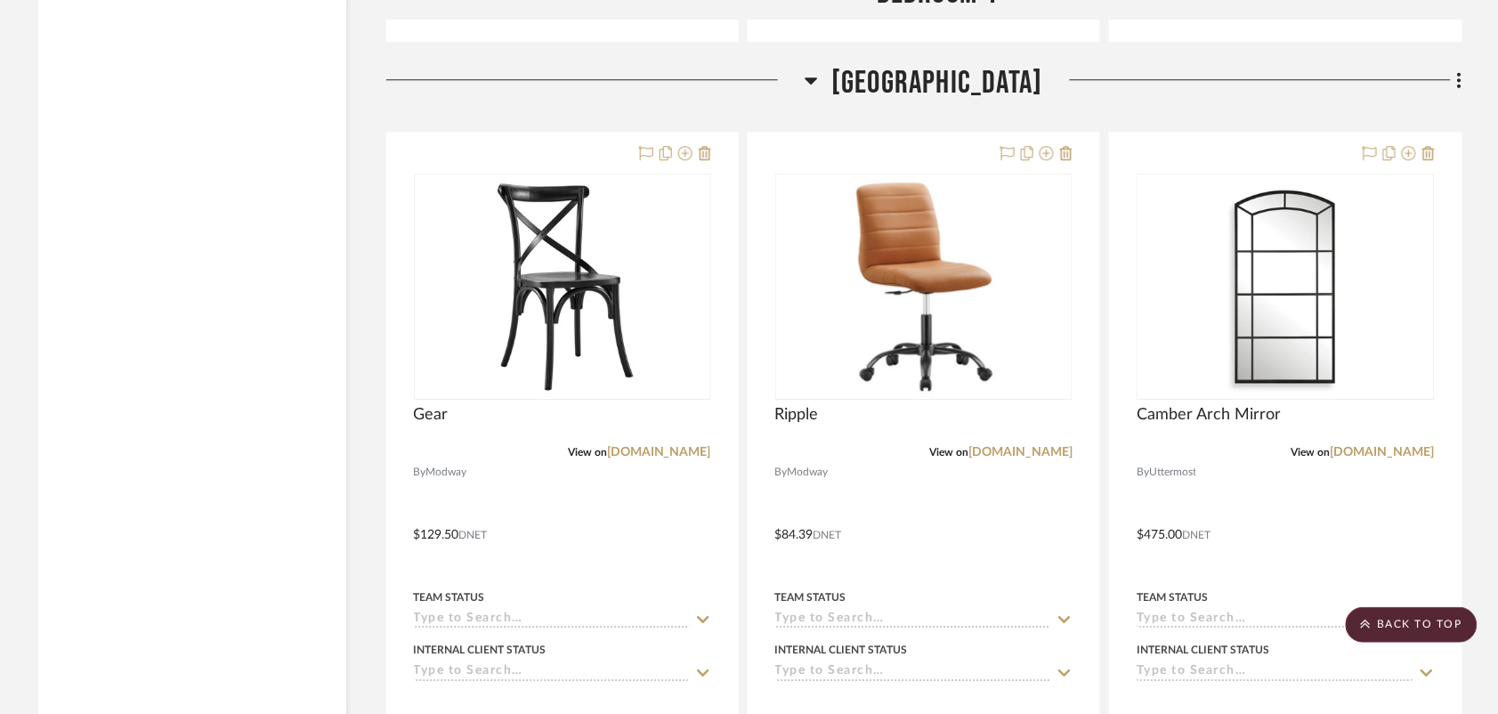
scroll to position [7439, 0]
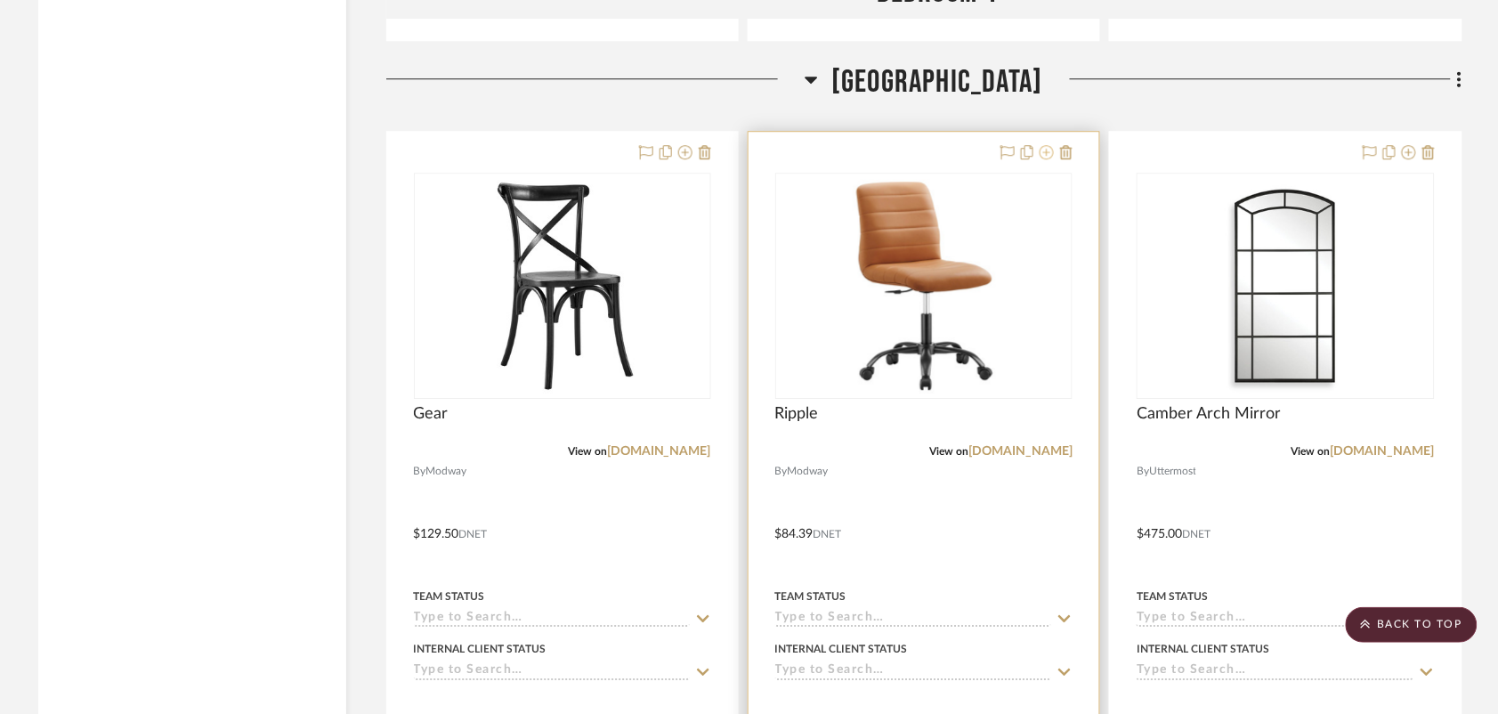
click at [1046, 160] on button at bounding box center [1047, 152] width 14 height 21
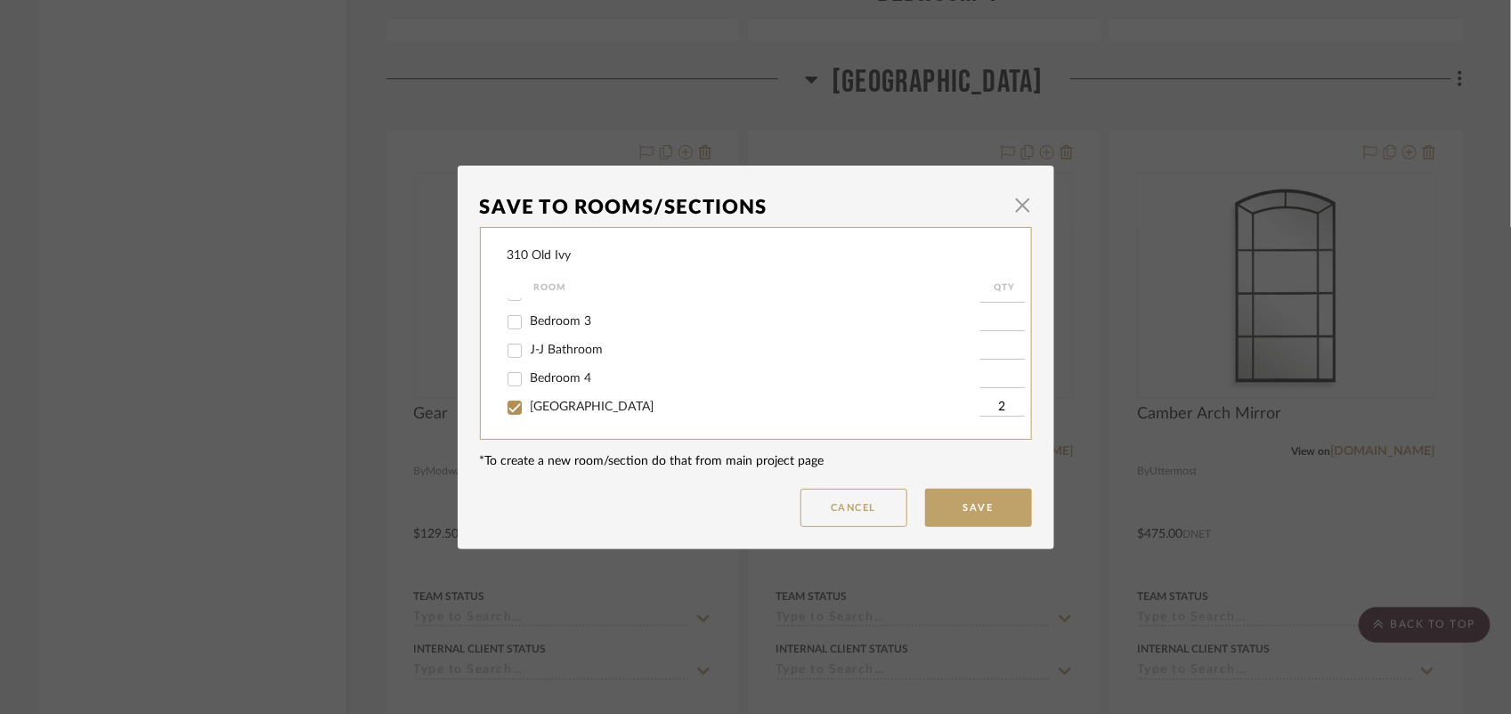
scroll to position [250, 0]
click at [507, 402] on input "[GEOGRAPHIC_DATA]" at bounding box center [514, 404] width 28 height 28
checkbox input "false"
click at [955, 494] on button "Save" at bounding box center [978, 508] width 107 height 38
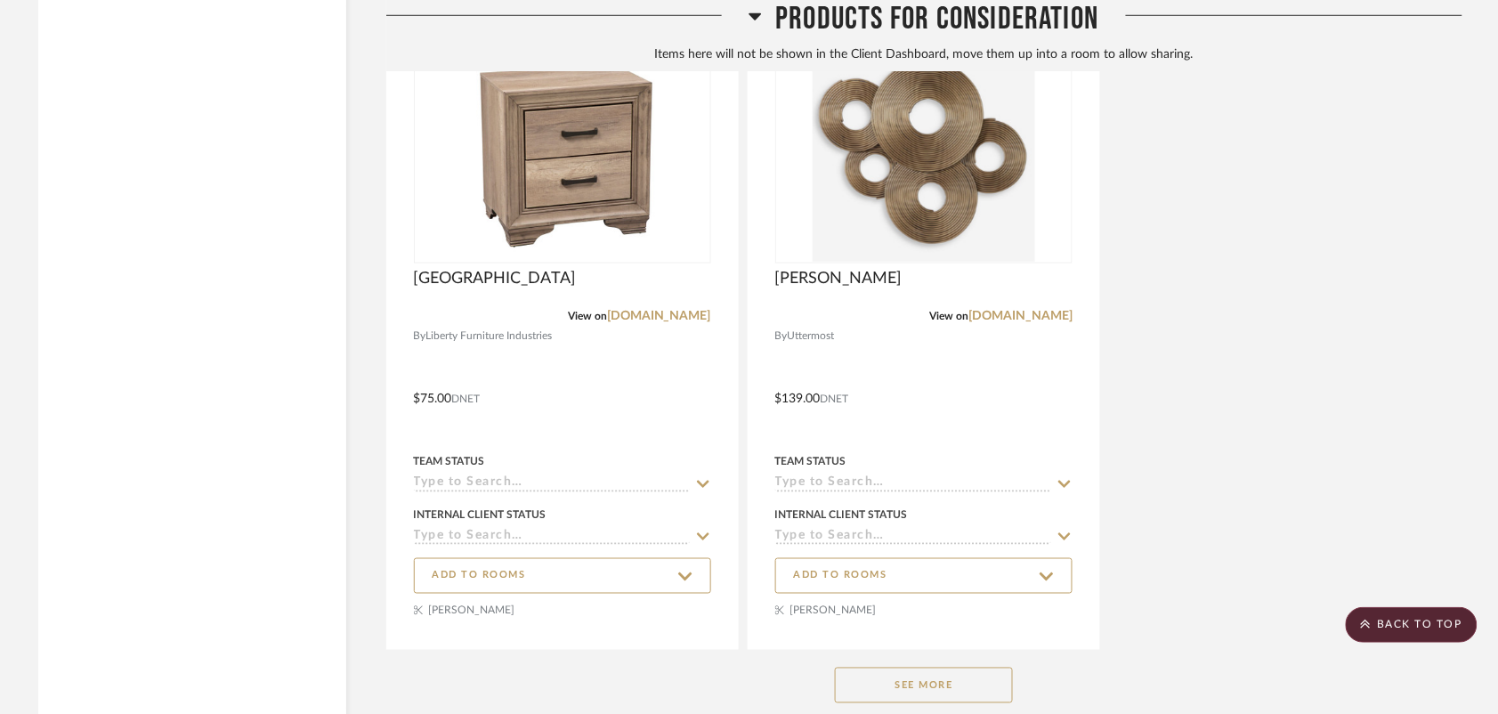
scroll to position [12554, 0]
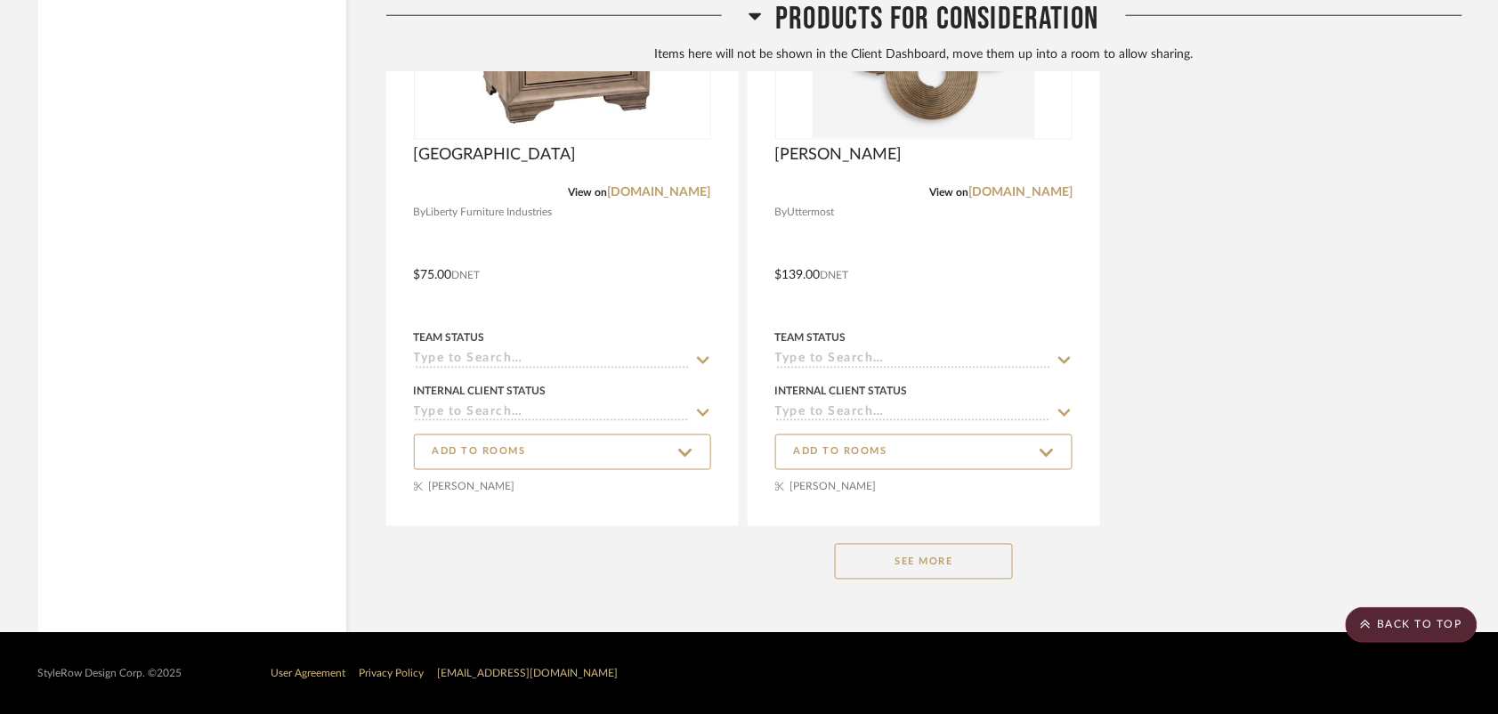
click at [948, 575] on button "See More" at bounding box center [924, 562] width 178 height 36
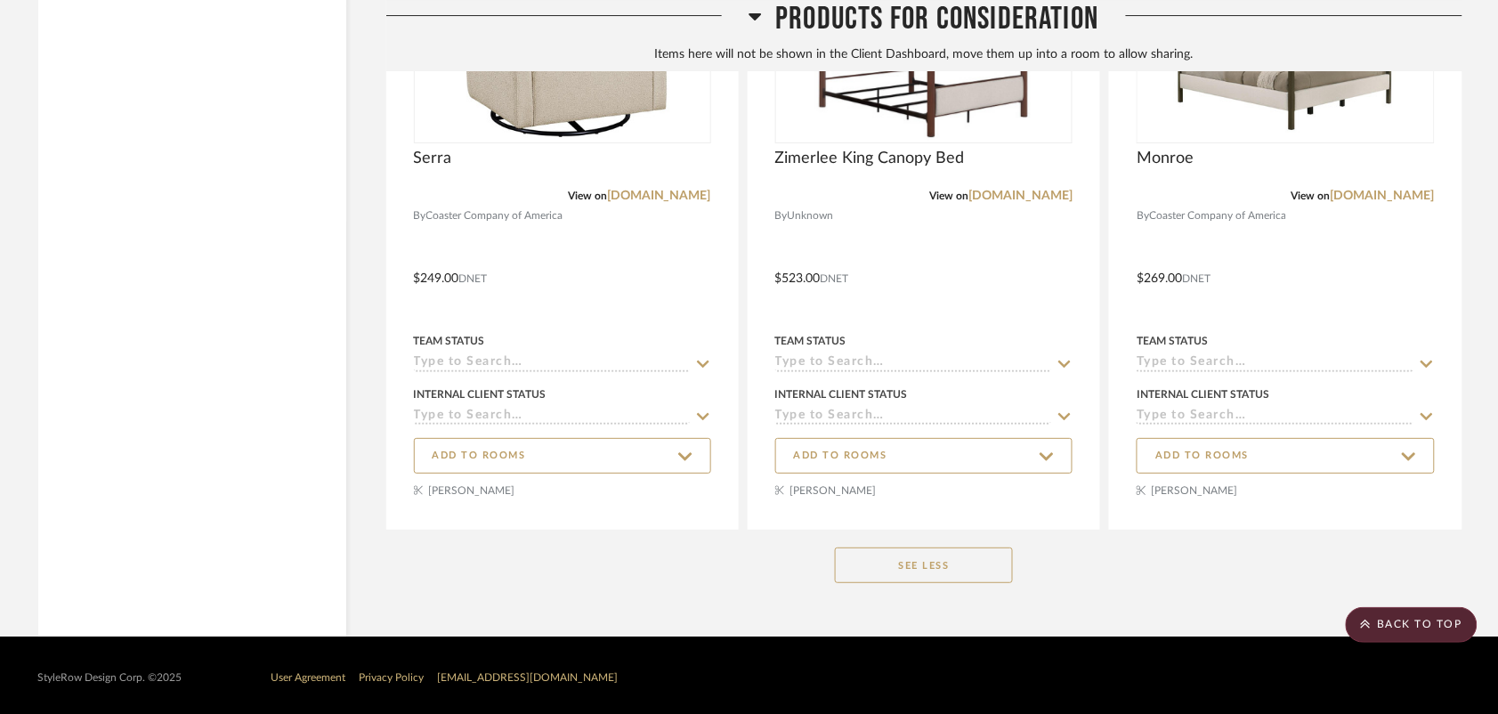
scroll to position [13878, 0]
click at [948, 575] on button "See Less" at bounding box center [924, 565] width 178 height 36
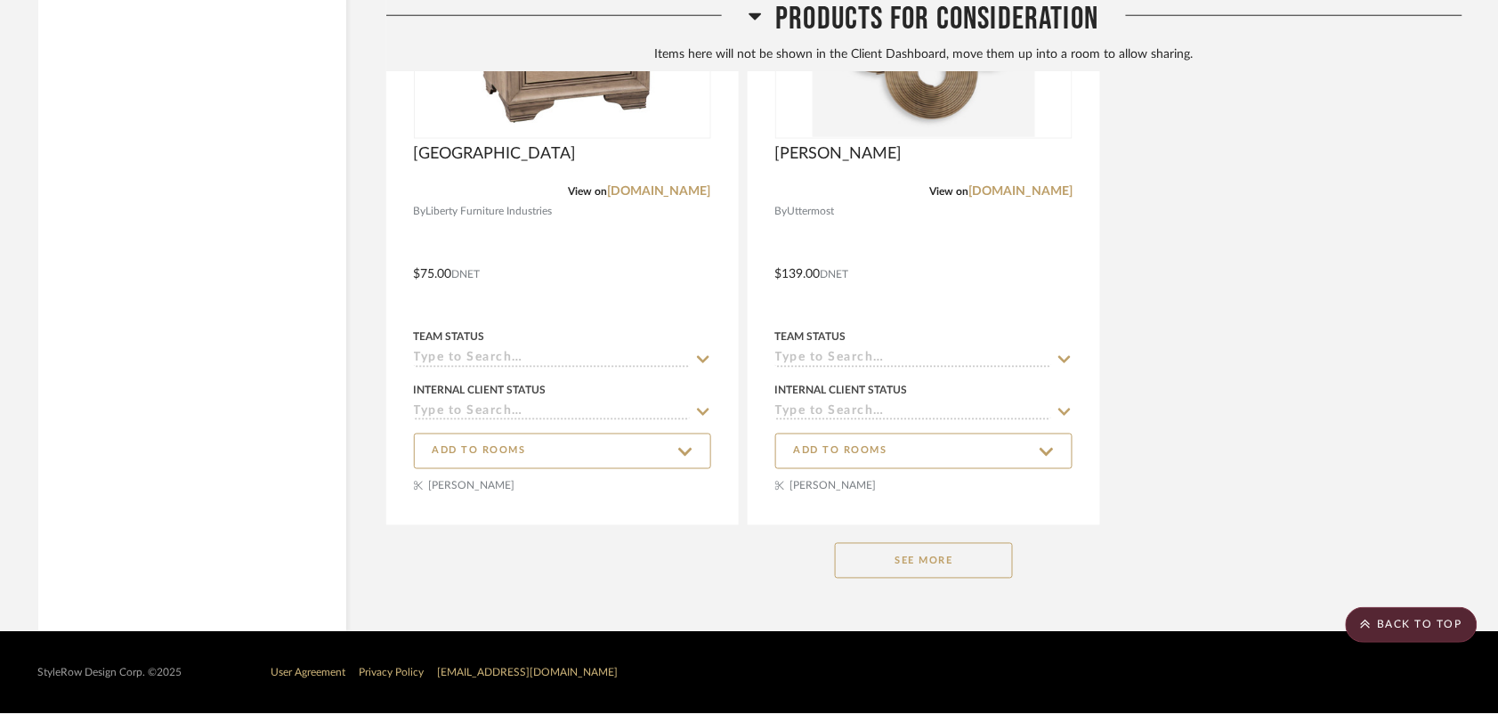
scroll to position [12554, 0]
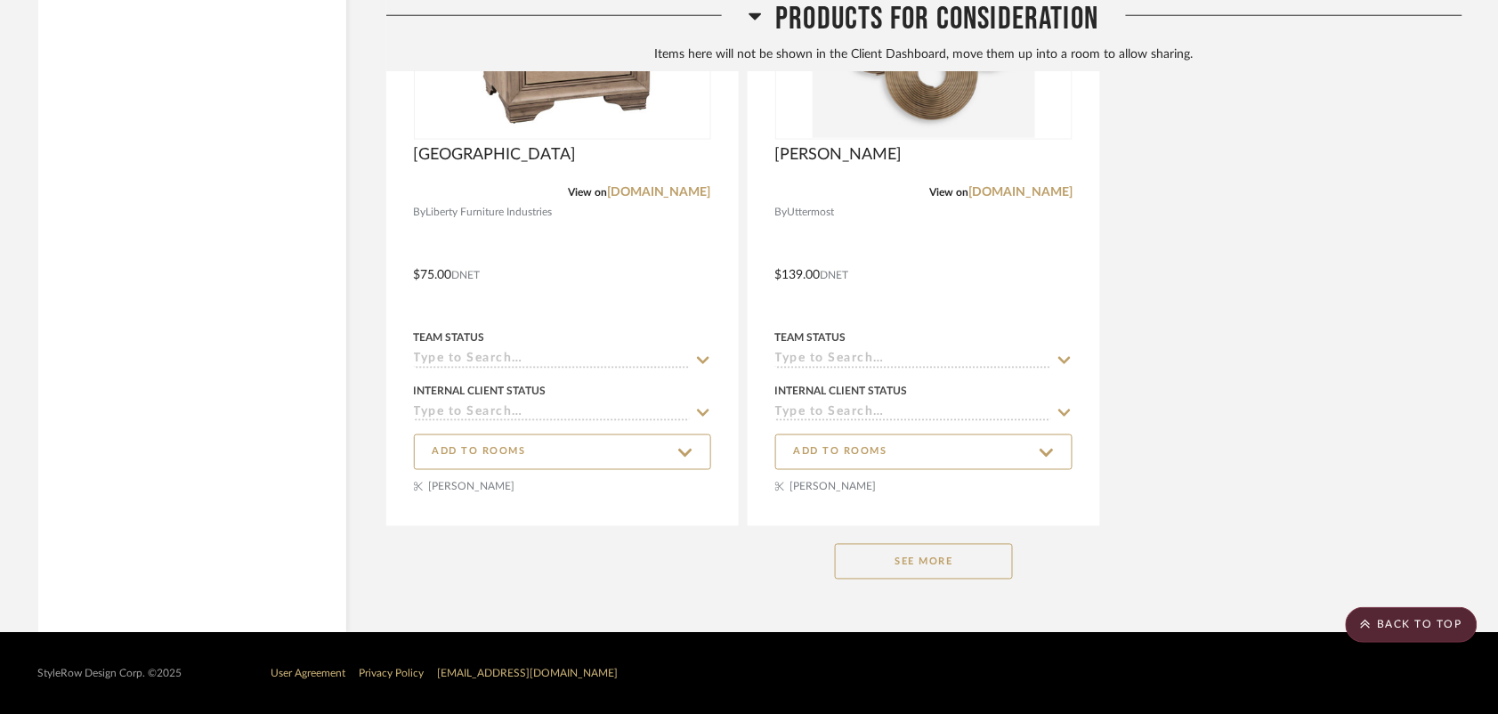
click at [948, 575] on button "See More" at bounding box center [924, 562] width 178 height 36
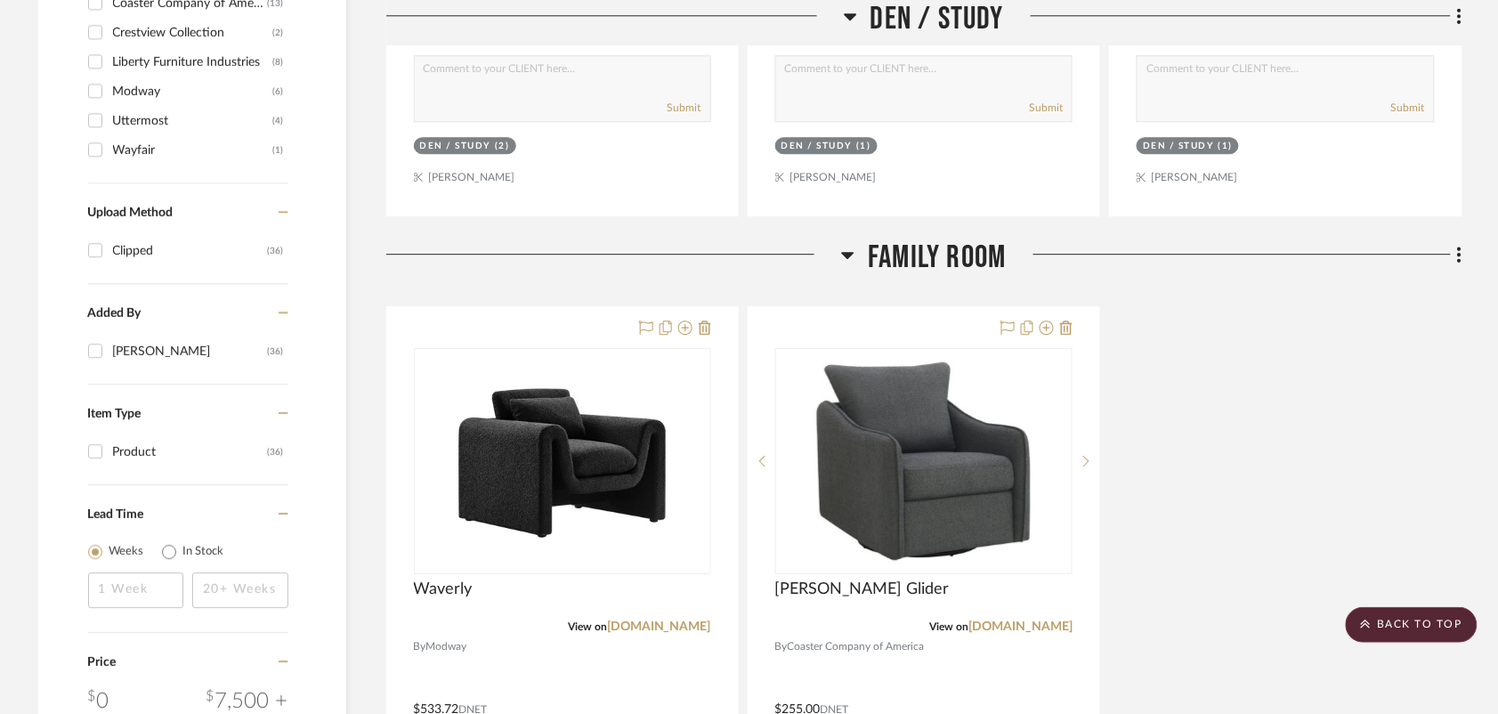
scroll to position [1405, 0]
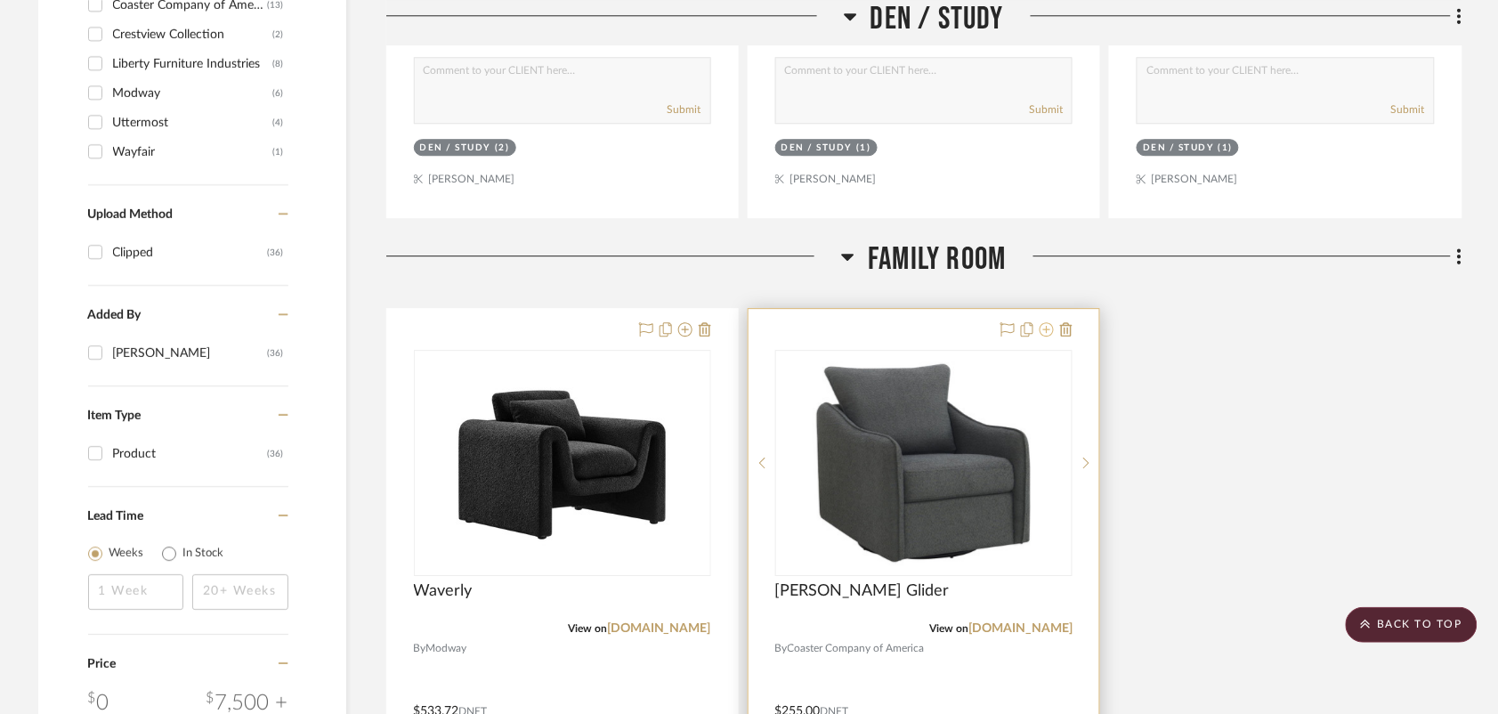
click at [1052, 331] on icon at bounding box center [1047, 329] width 14 height 14
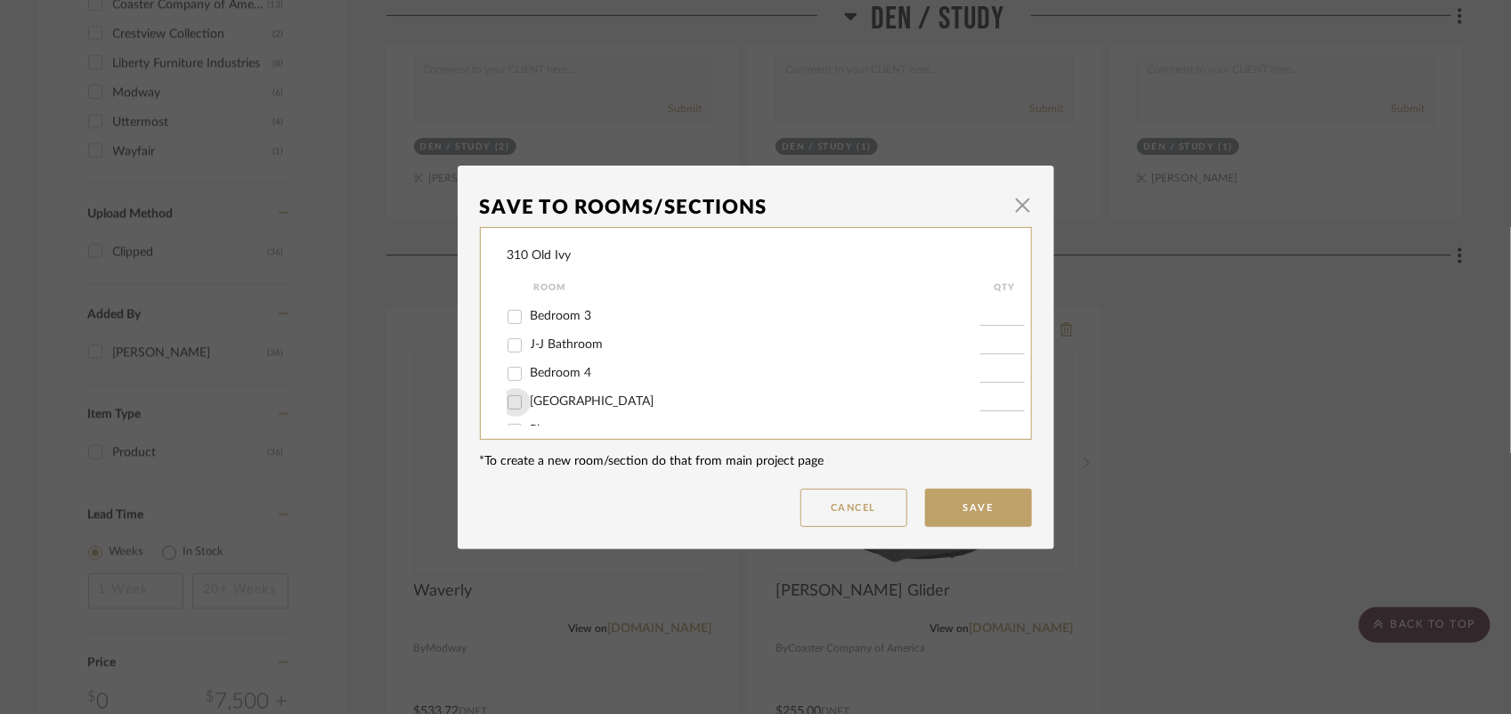
scroll to position [254, 0]
click at [504, 394] on input "[GEOGRAPHIC_DATA]" at bounding box center [514, 400] width 28 height 28
checkbox input "true"
type input "1"
click at [1002, 503] on button "Save" at bounding box center [978, 508] width 107 height 38
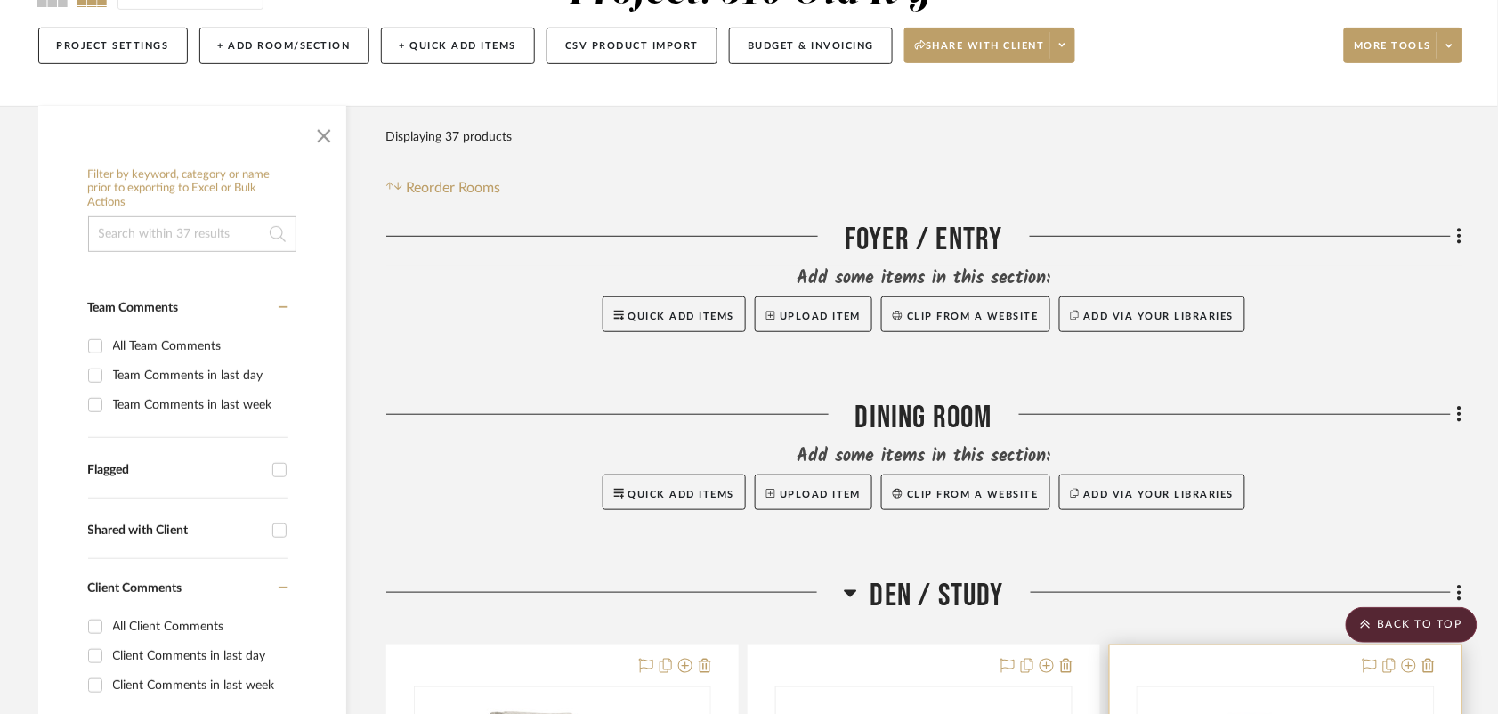
scroll to position [0, 0]
